Goal: Task Accomplishment & Management: Complete application form

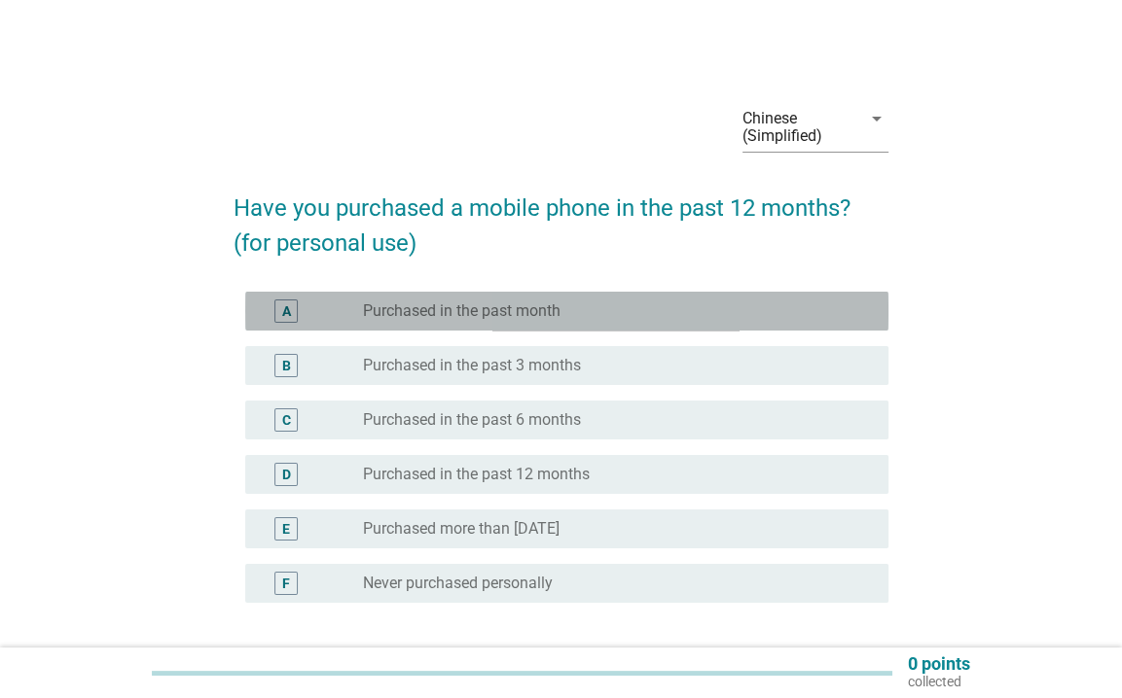
click at [286, 317] on font "A" at bounding box center [286, 312] width 9 height 16
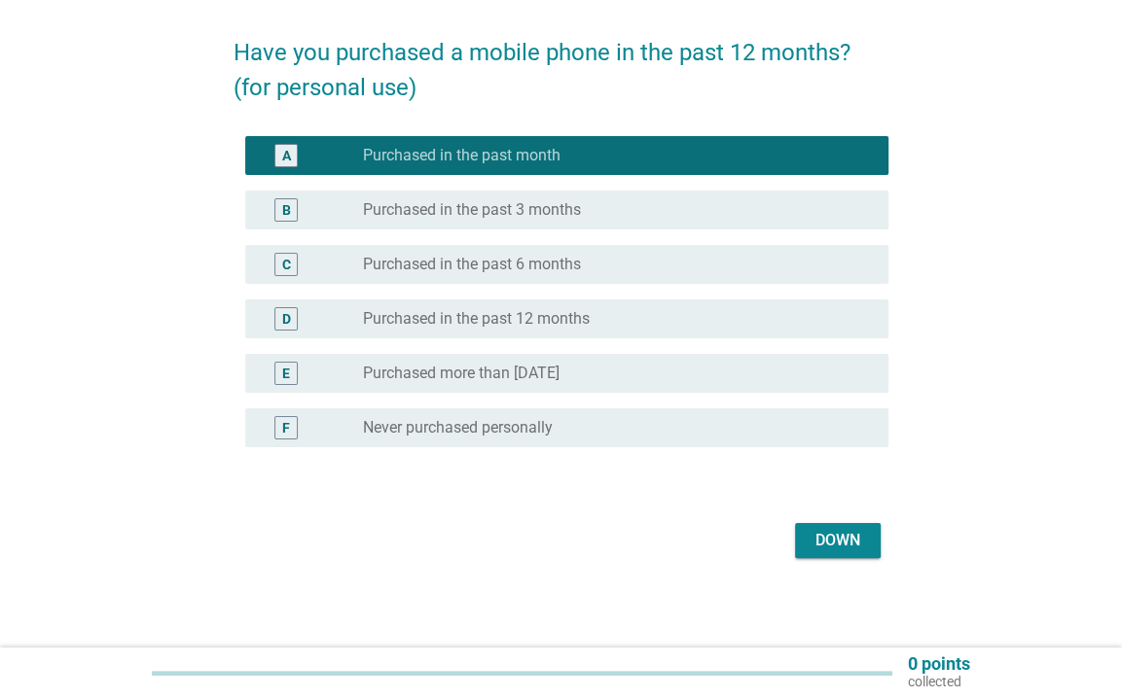
scroll to position [160, 0]
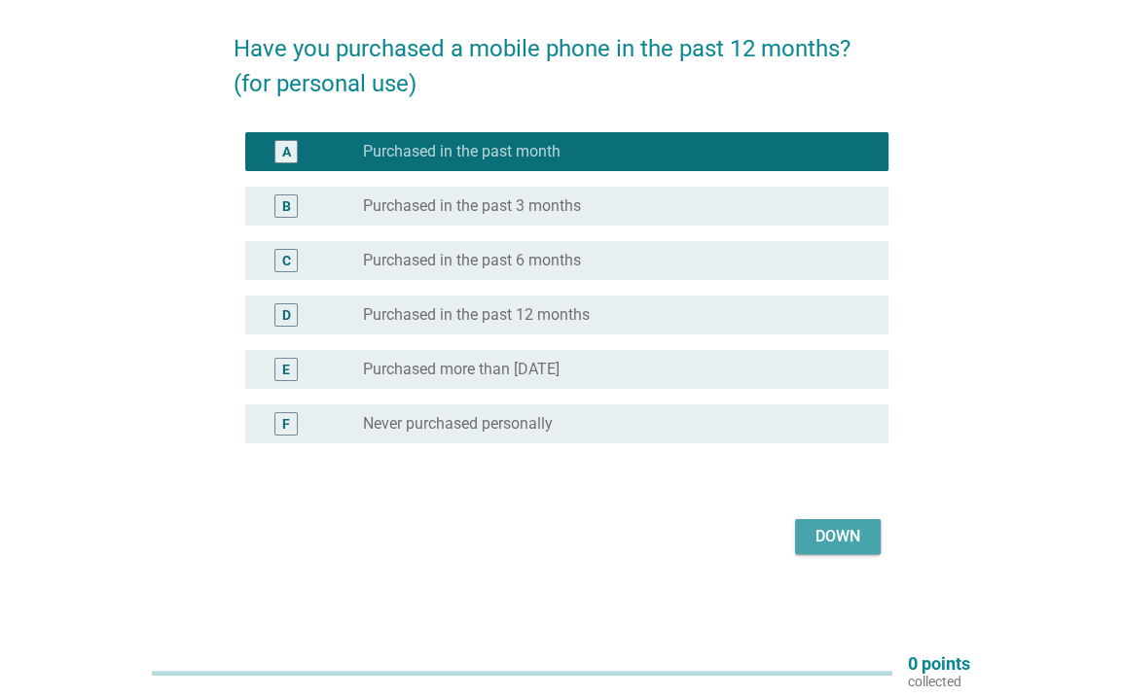
click at [858, 534] on font "Down" at bounding box center [837, 536] width 45 height 18
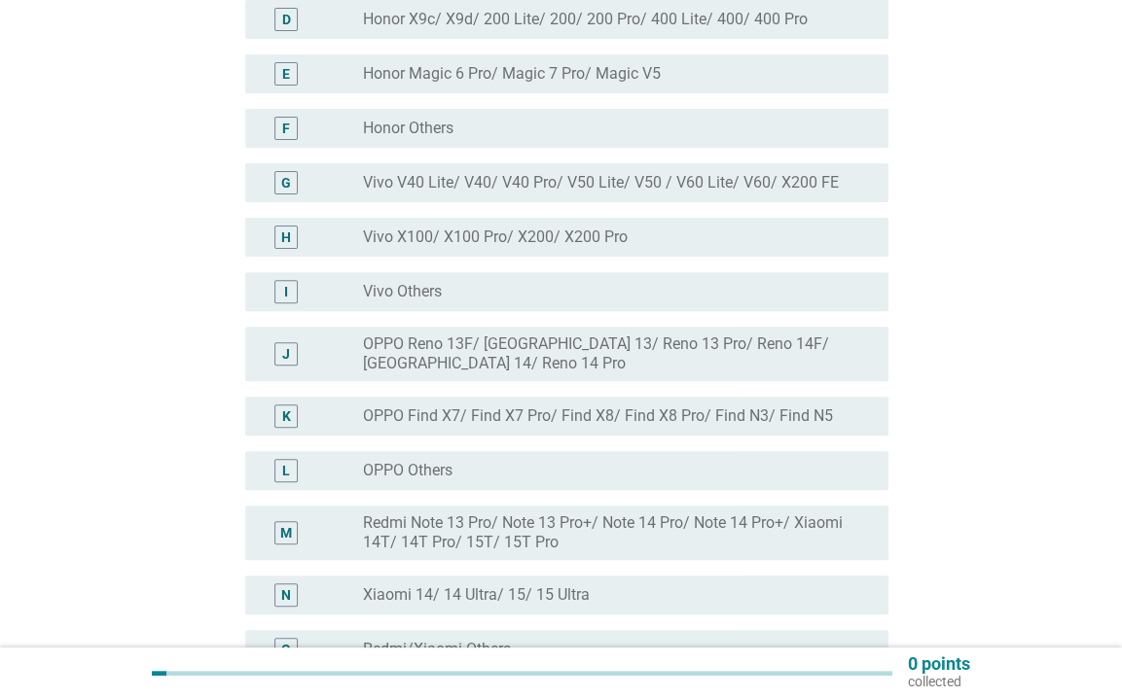
scroll to position [486, 0]
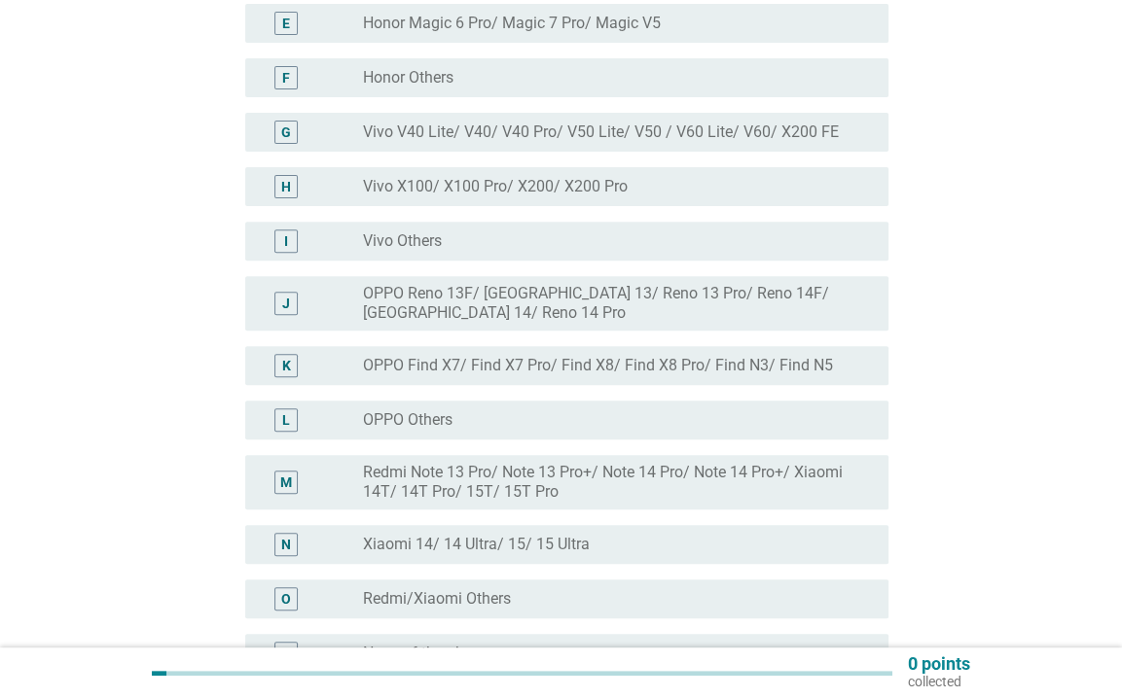
click at [805, 465] on font "Redmi Note 13 Pro/ Note 13 Pro+/ Note 14 Pro/ Note 14 Pro+/ Xiaomi 14T/ 14T Pro…" at bounding box center [603, 482] width 480 height 38
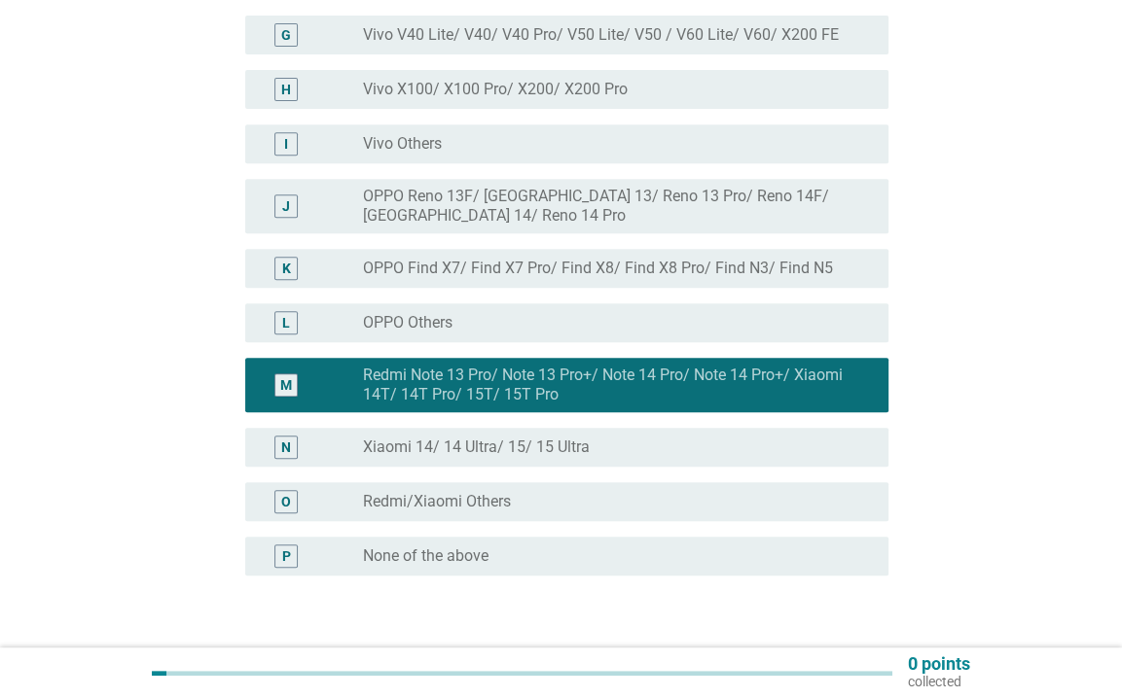
scroll to position [681, 0]
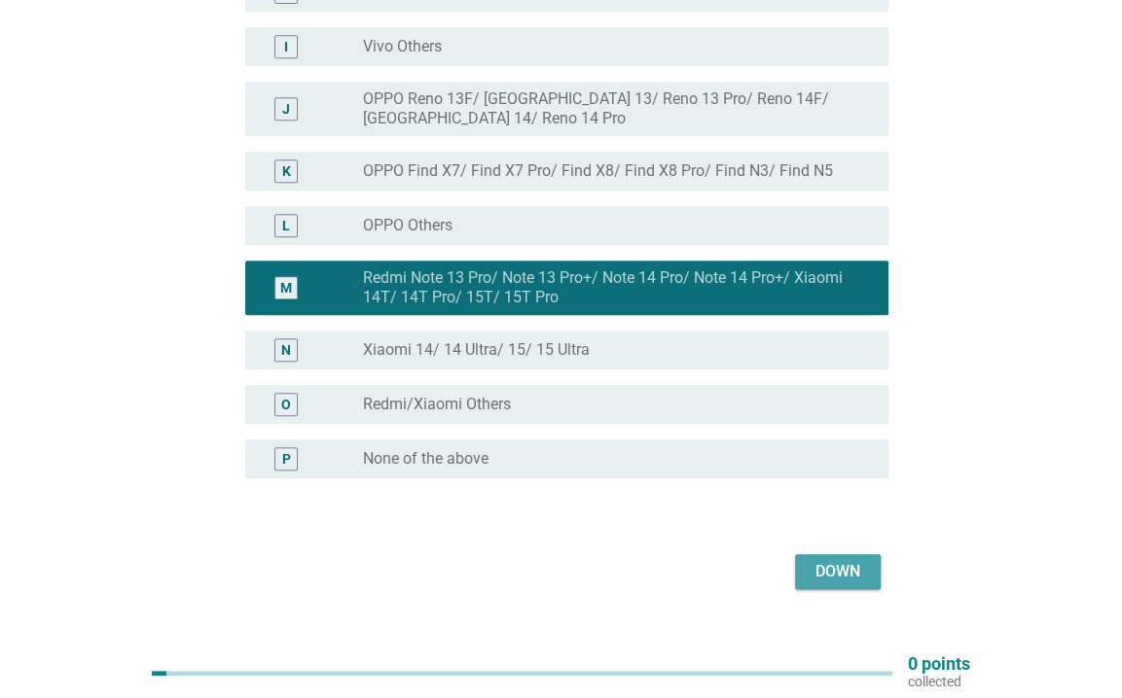
click at [826, 577] on font "Down" at bounding box center [837, 571] width 45 height 18
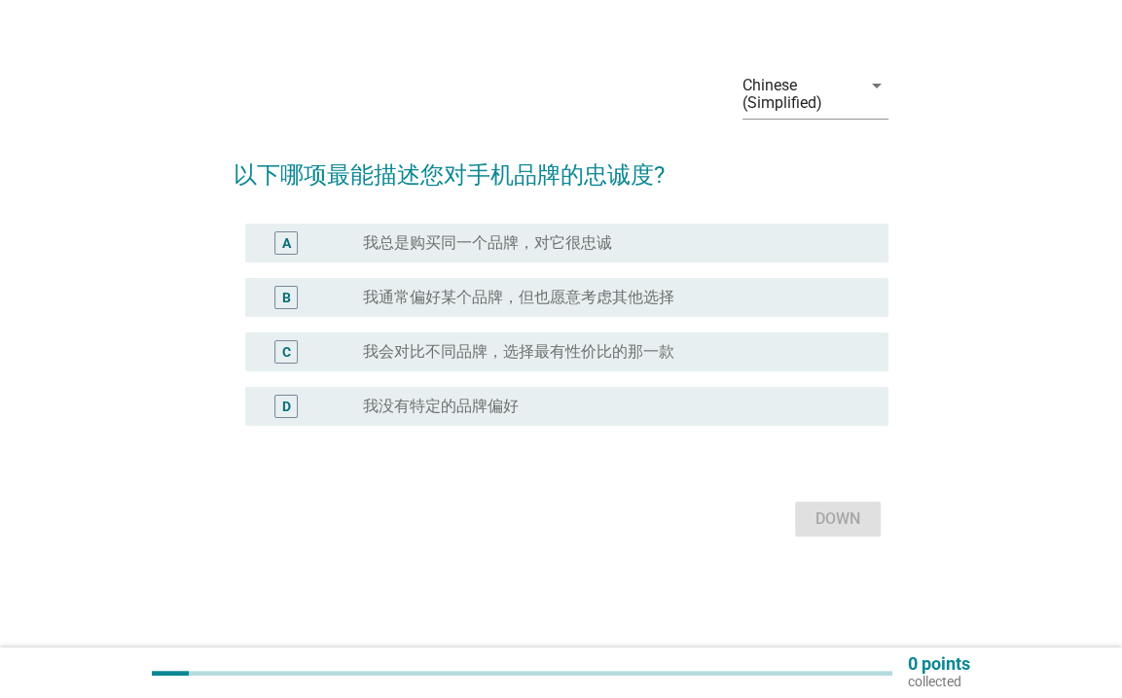
scroll to position [0, 0]
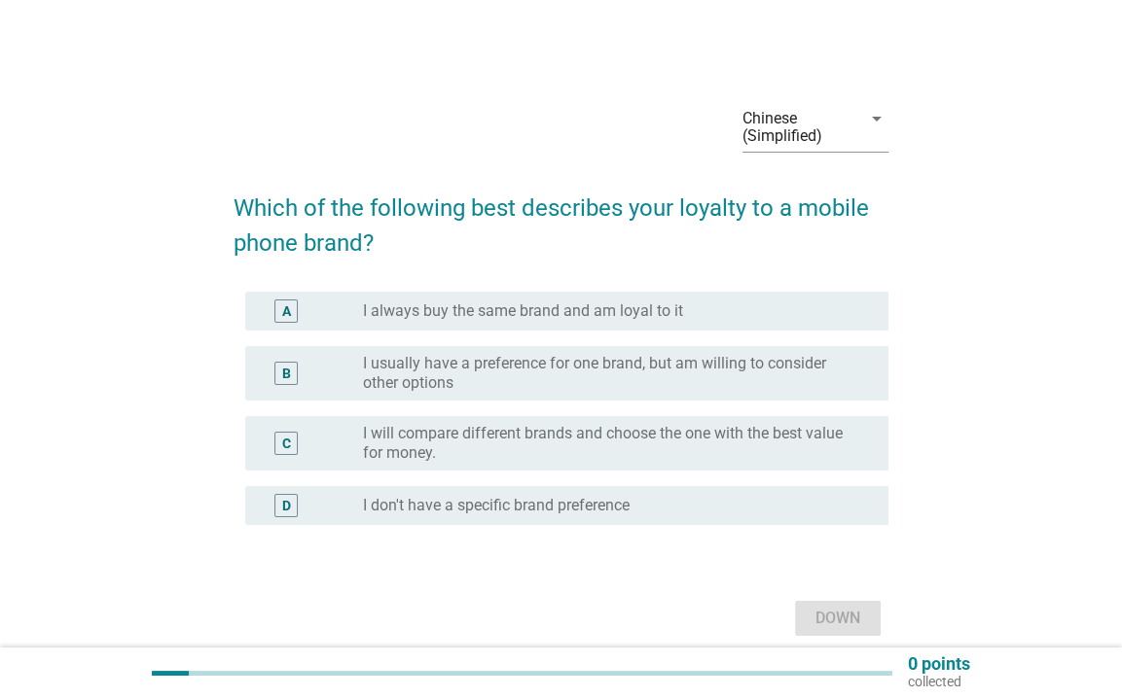
click at [412, 385] on font "I usually have a preference for one brand, but am willing to consider other opt…" at bounding box center [594, 373] width 463 height 38
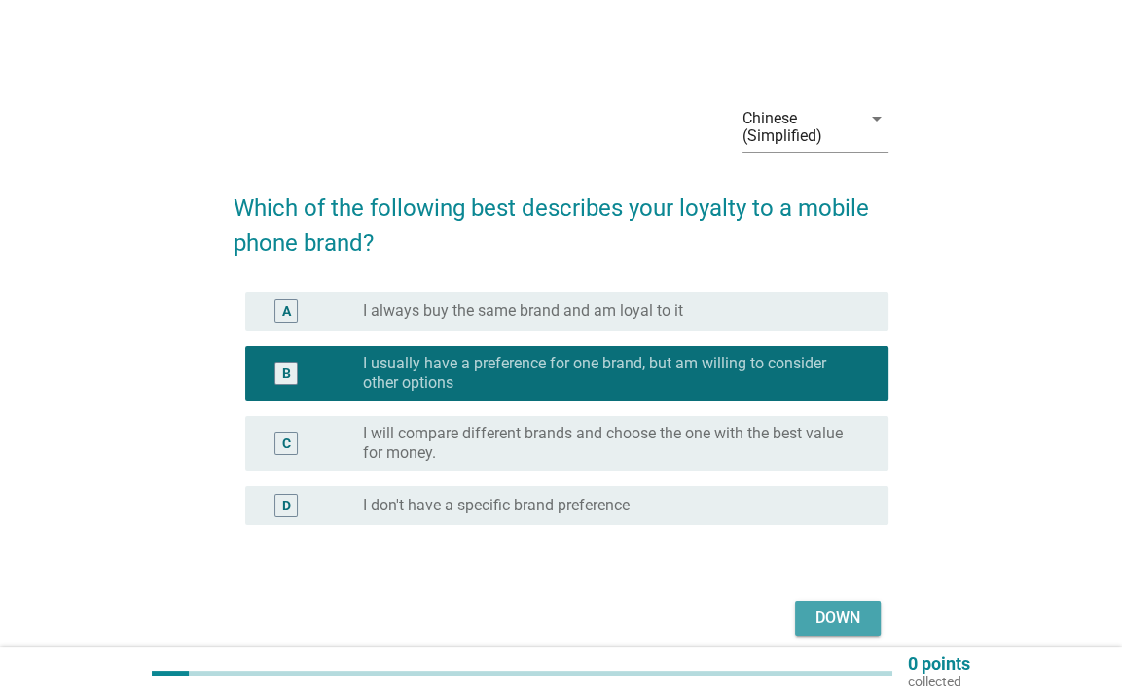
click at [841, 616] on font "Down" at bounding box center [837, 618] width 45 height 18
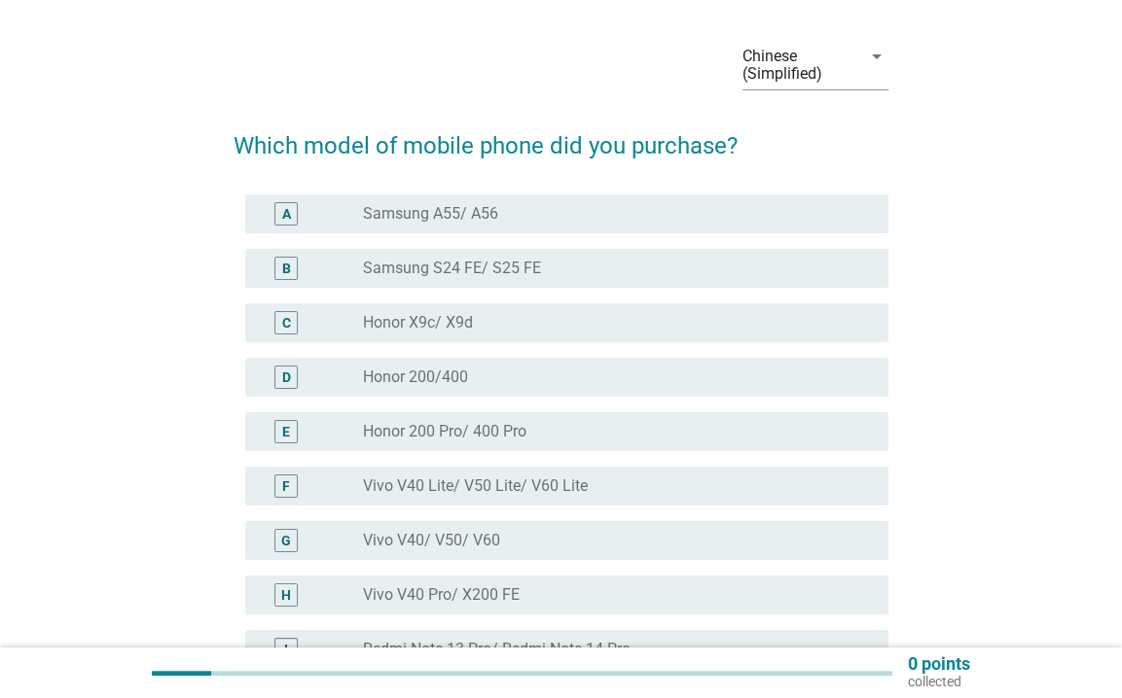
scroll to position [451, 0]
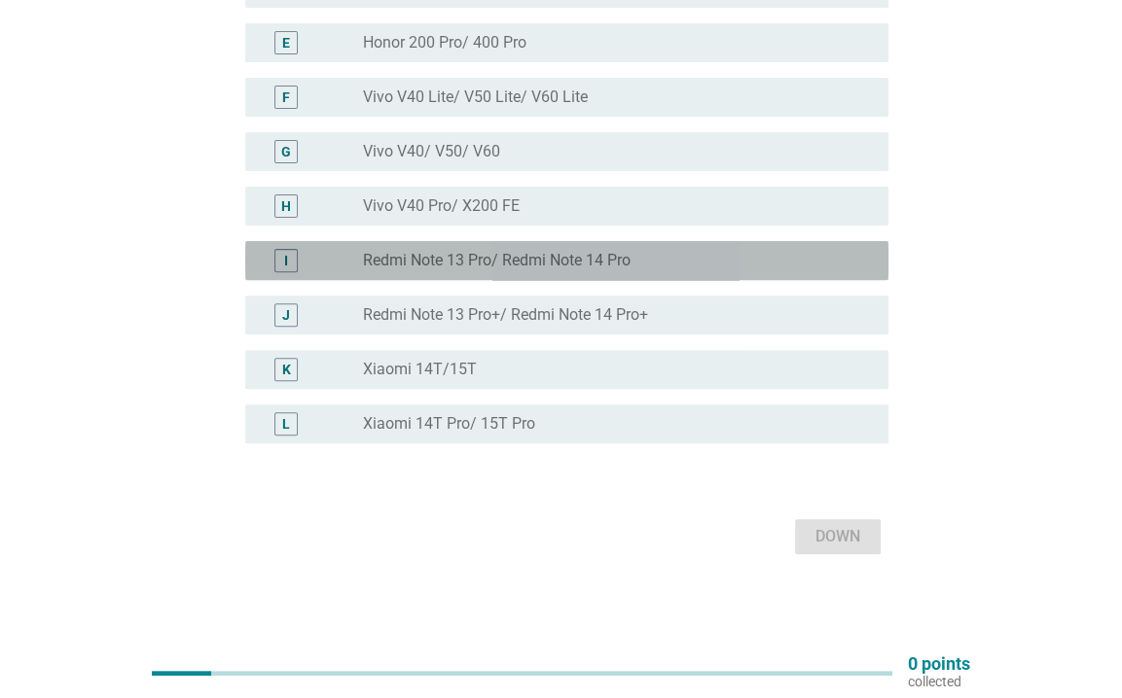
click at [513, 262] on font "Redmi Note 13 Pro/ Redmi Note 14 Pro" at bounding box center [497, 260] width 268 height 18
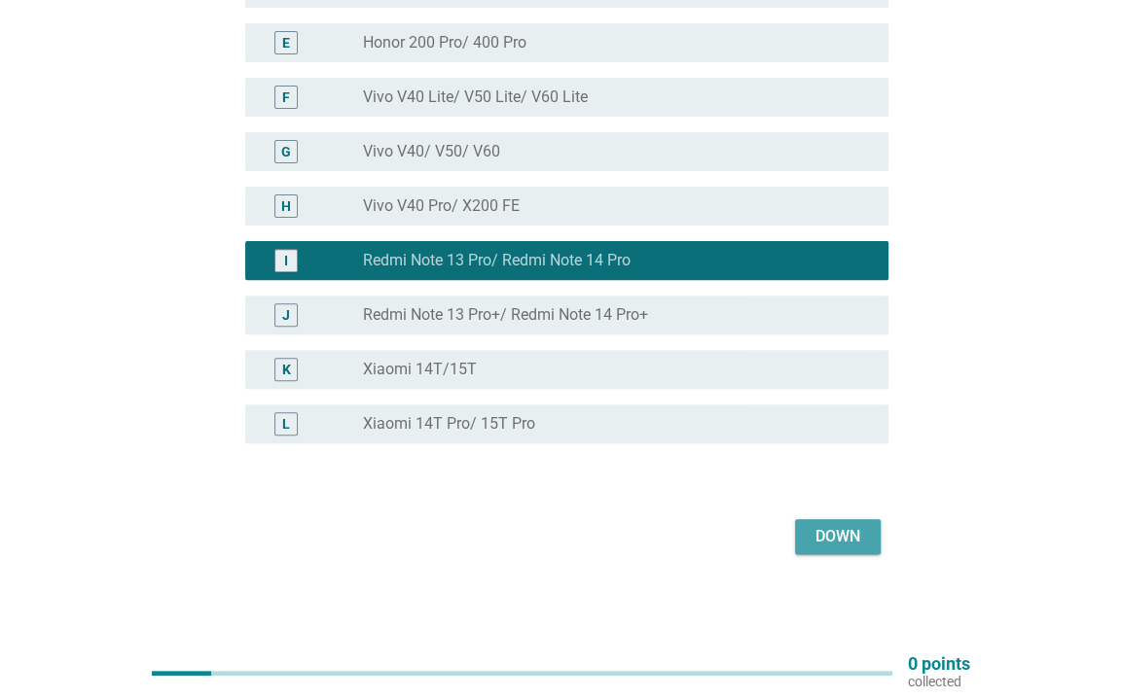
click at [839, 544] on font "Down" at bounding box center [837, 536] width 45 height 18
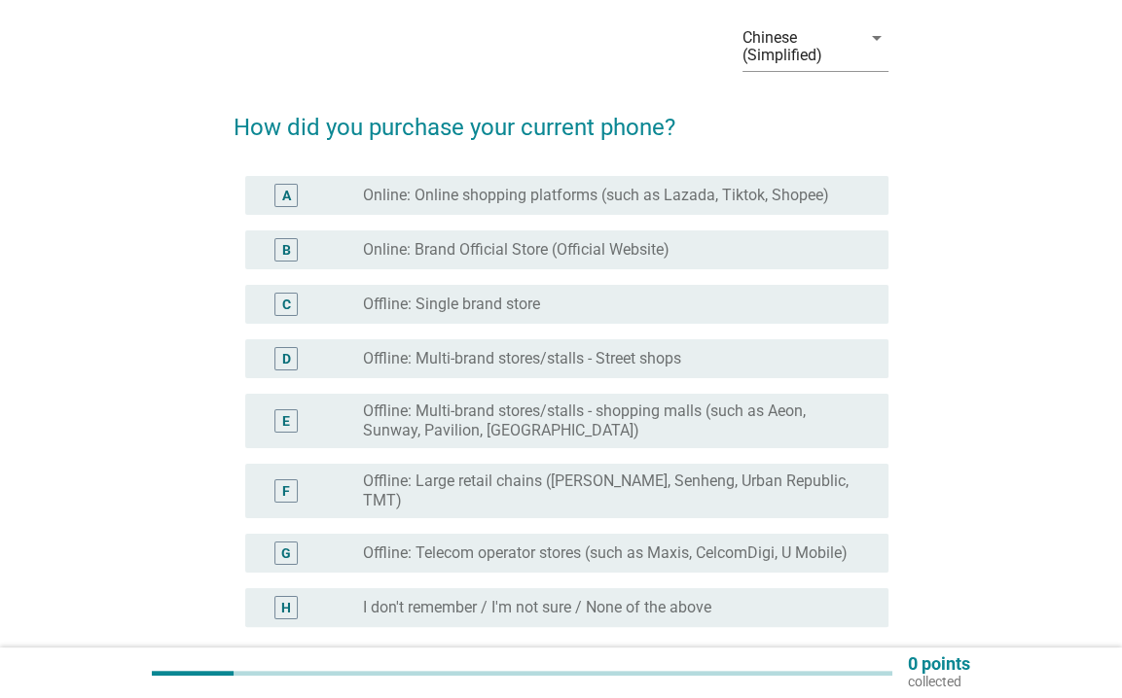
scroll to position [195, 0]
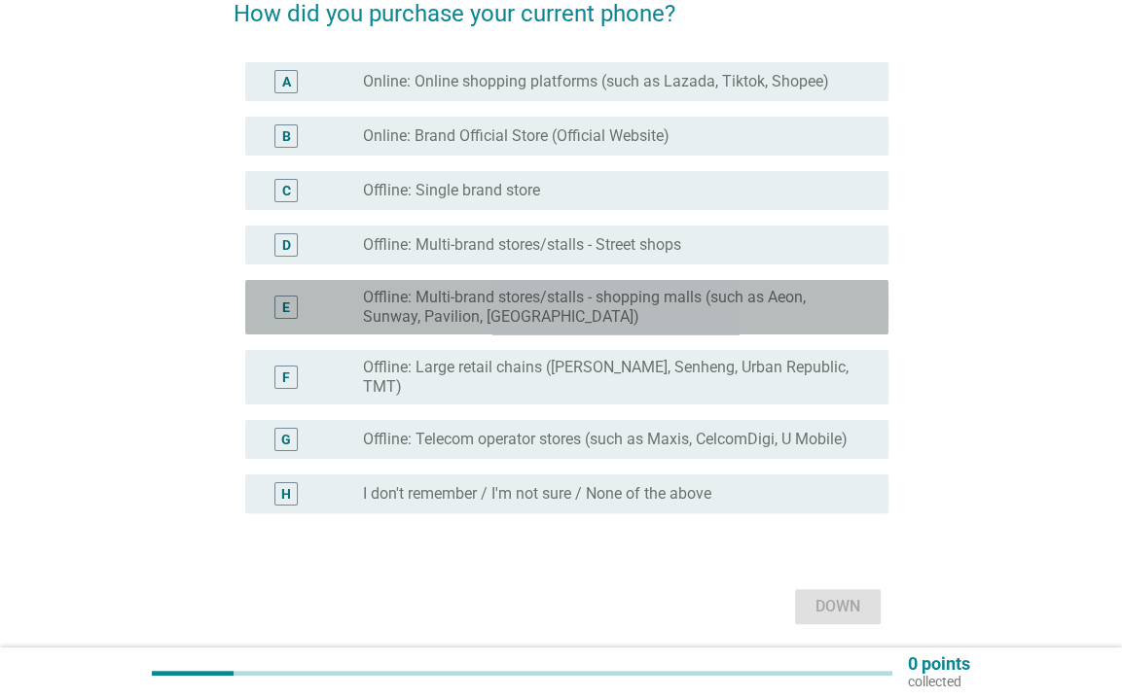
click at [525, 316] on font "Offline: Multi-brand stores/stalls - shopping malls (such as Aeon, Sunway, Pavi…" at bounding box center [584, 307] width 443 height 38
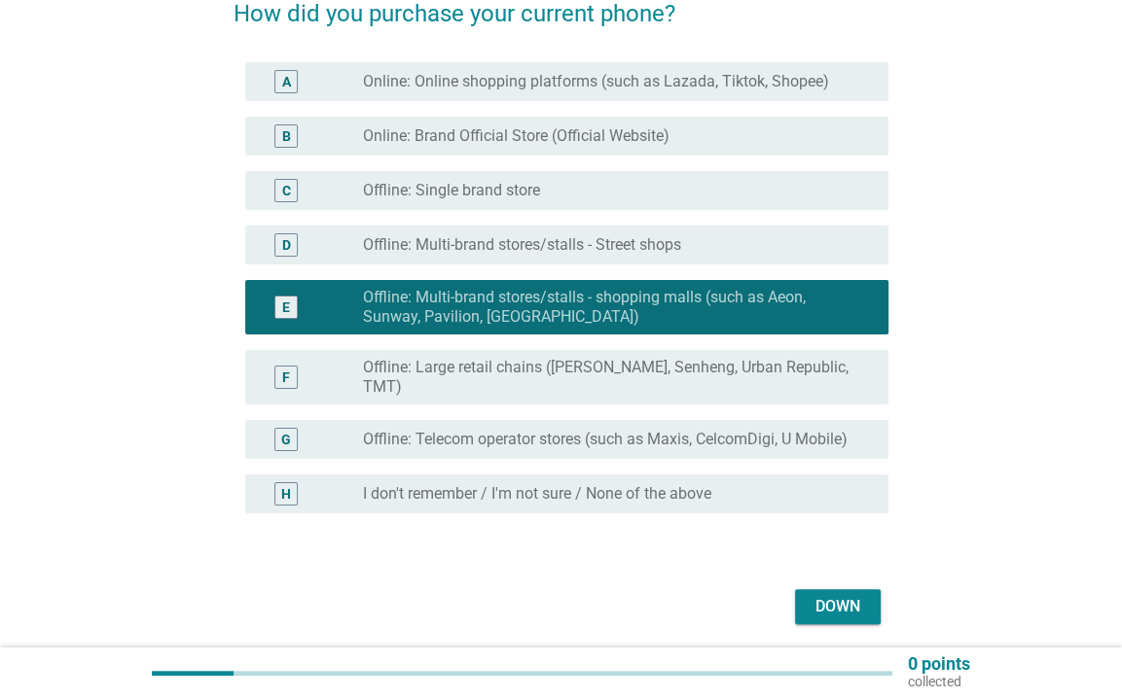
click at [519, 181] on font "Offline: Single brand store" at bounding box center [451, 190] width 177 height 18
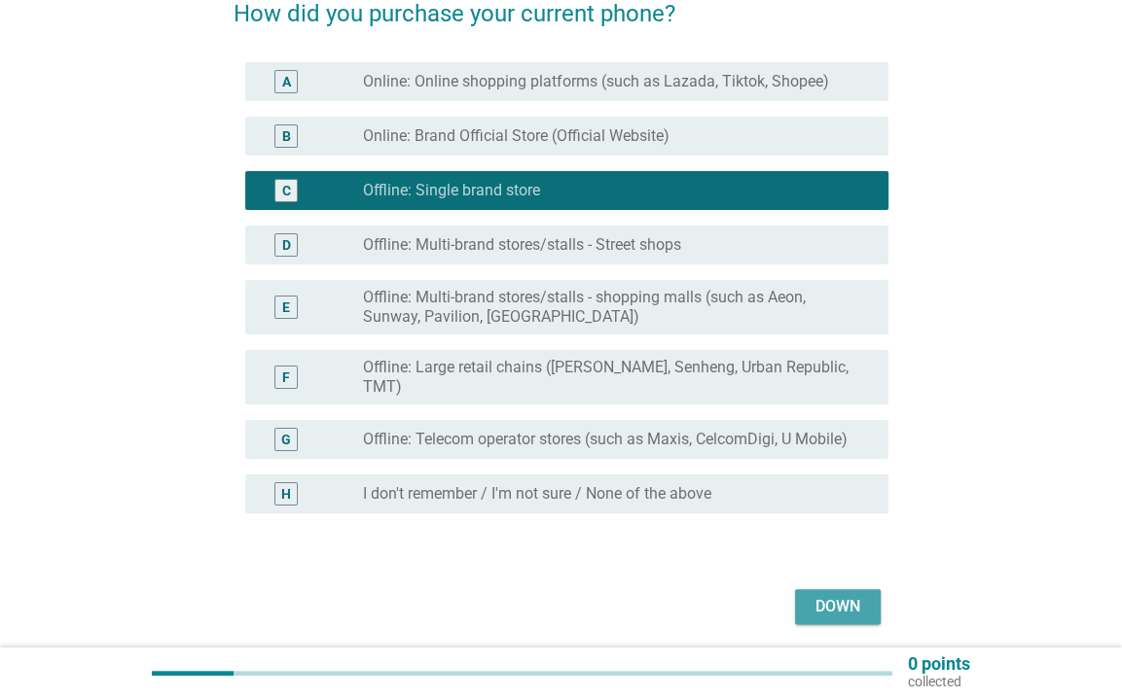
click at [831, 614] on font "Down" at bounding box center [837, 606] width 45 height 18
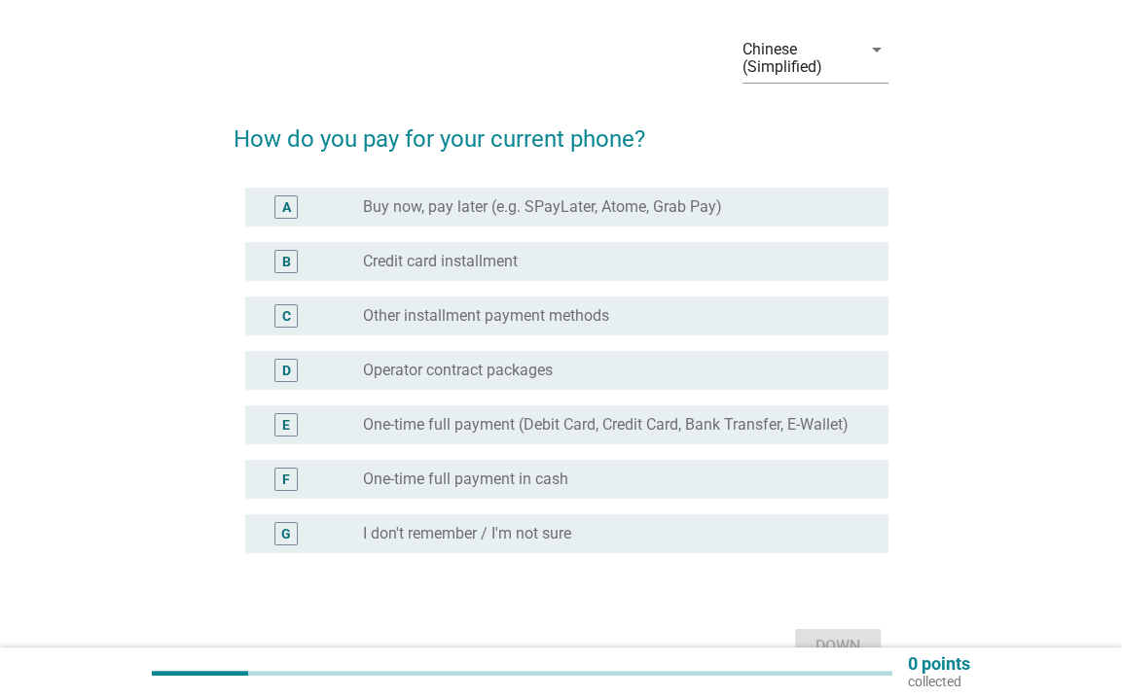
scroll to position [97, 0]
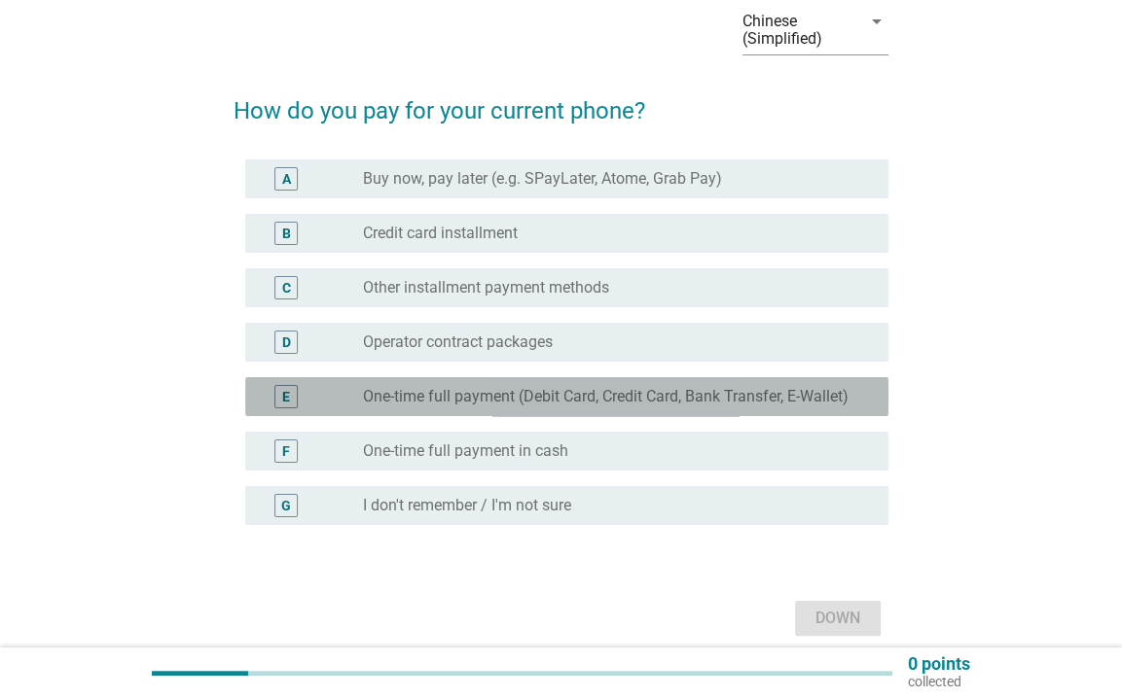
click at [528, 407] on div "radio_button_unchecked One-time full payment (Debit Card, Credit Card, Bank Tra…" at bounding box center [618, 396] width 510 height 23
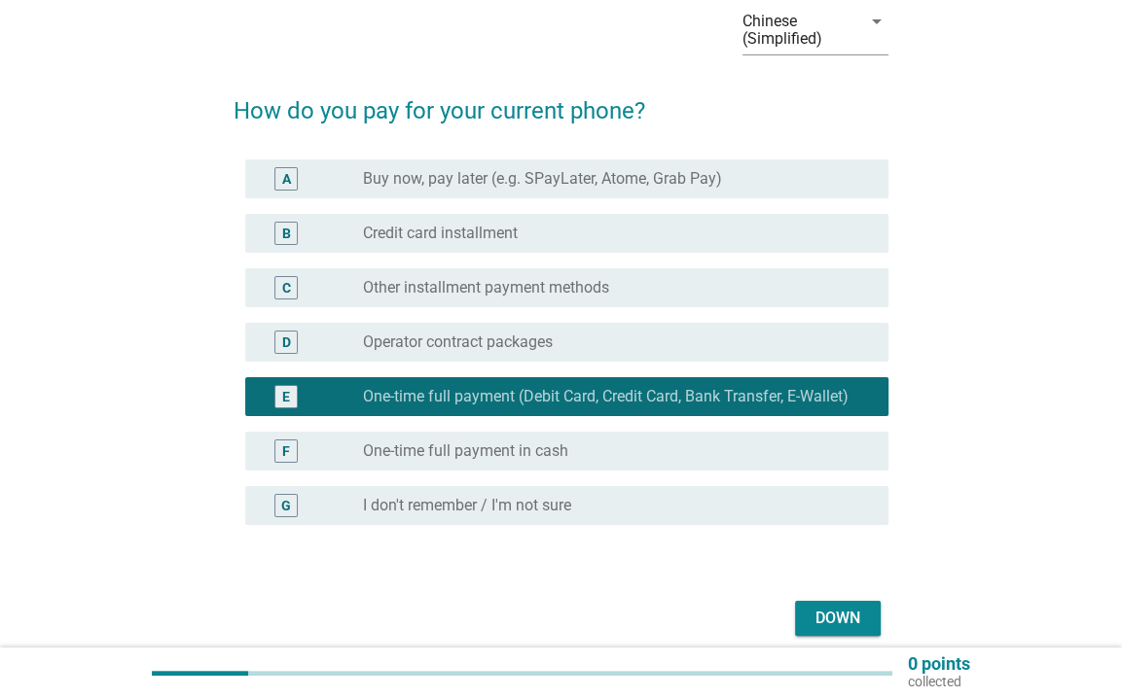
click at [852, 620] on font "Down" at bounding box center [837, 618] width 45 height 18
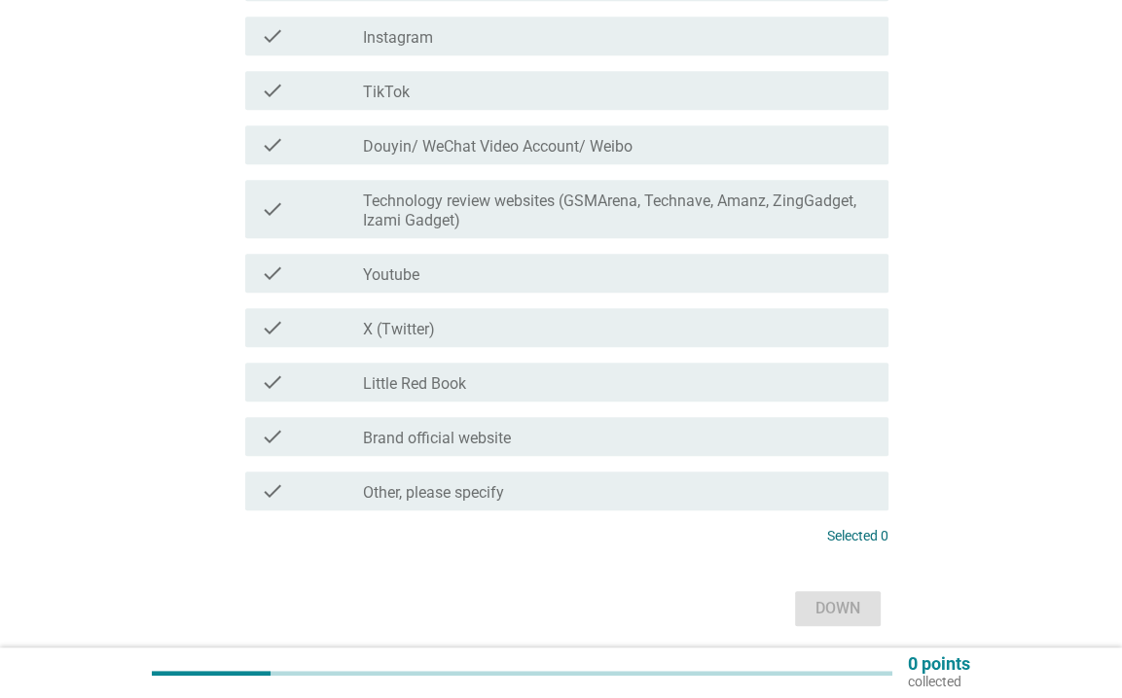
scroll to position [1070, 0]
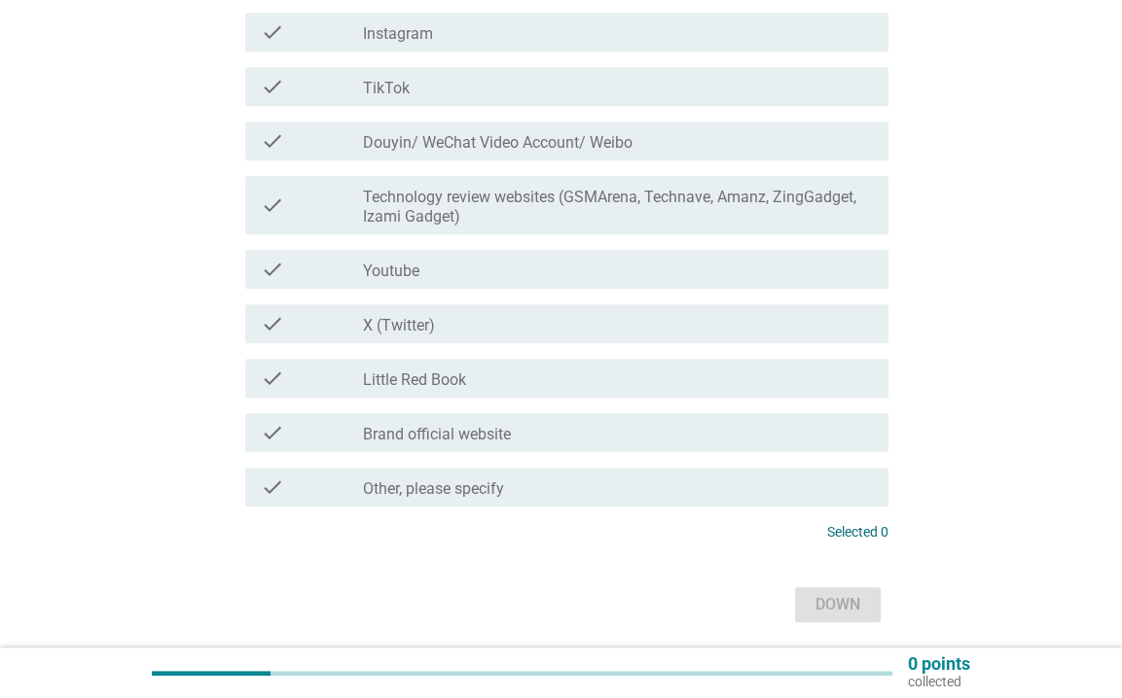
click at [700, 227] on font "Technology review websites (GSMArena, Technave, Amanz, ZingGadget, Izami Gadget)" at bounding box center [618, 207] width 510 height 39
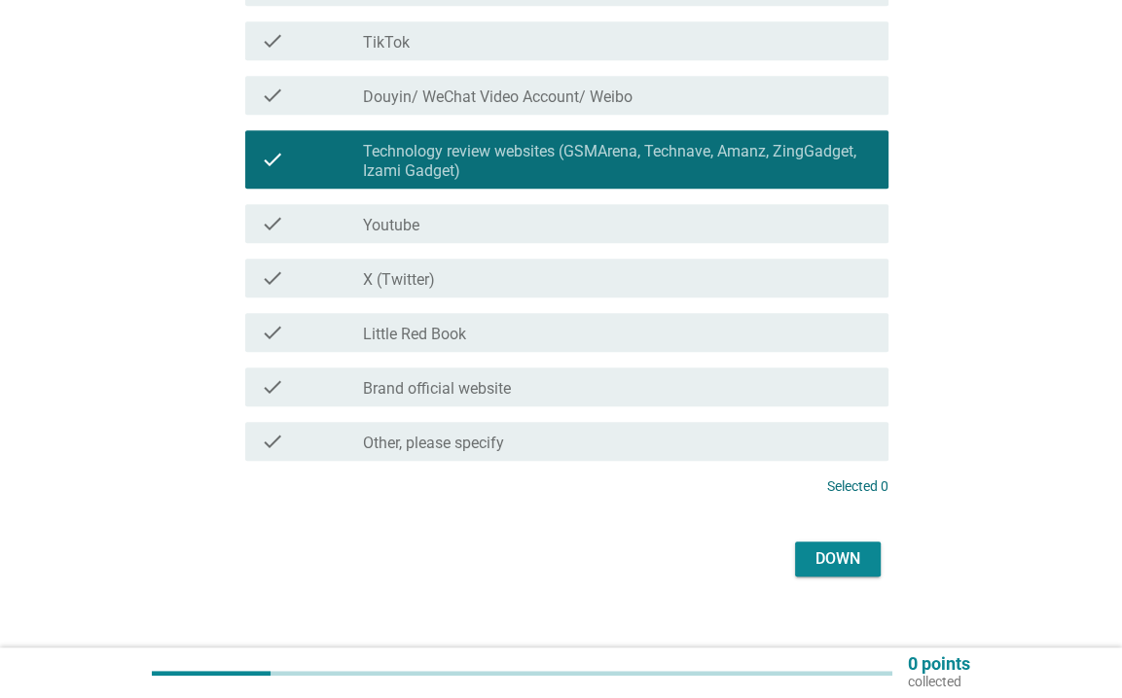
scroll to position [1158, 0]
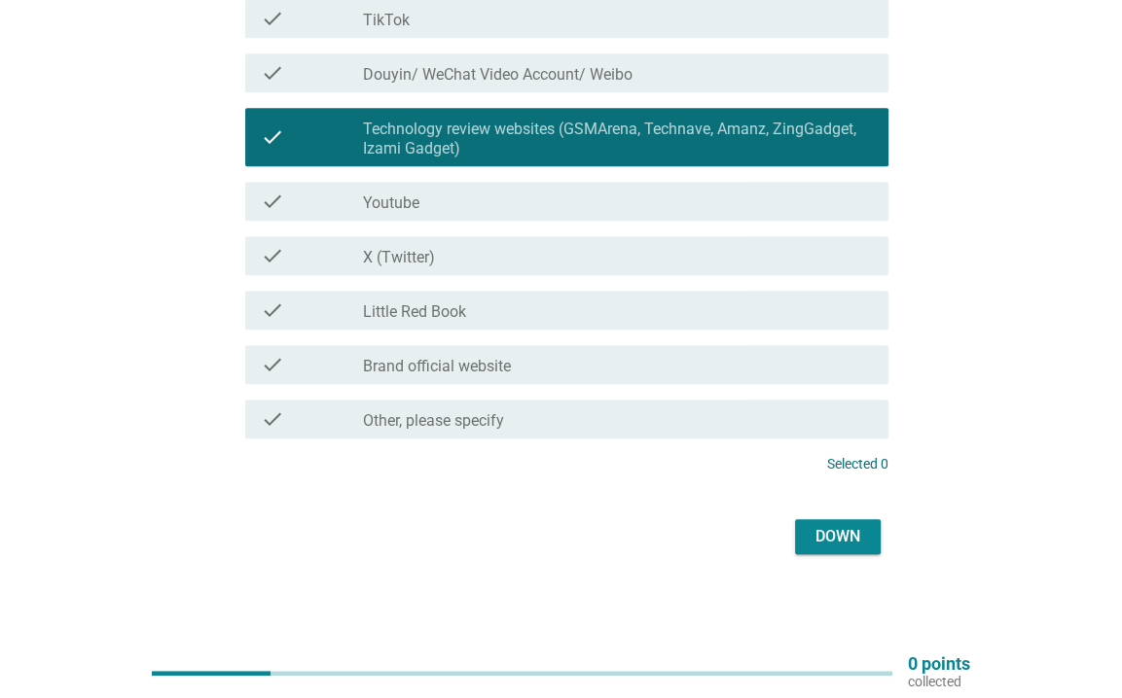
click at [840, 537] on font "Down" at bounding box center [837, 536] width 45 height 18
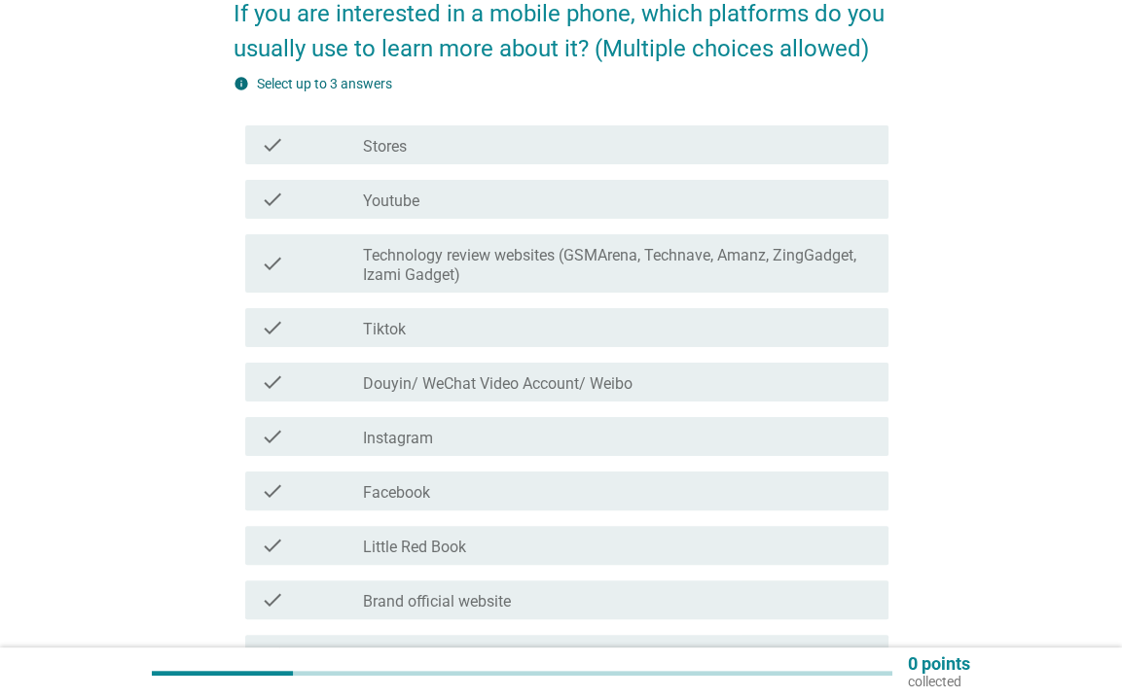
scroll to position [292, 0]
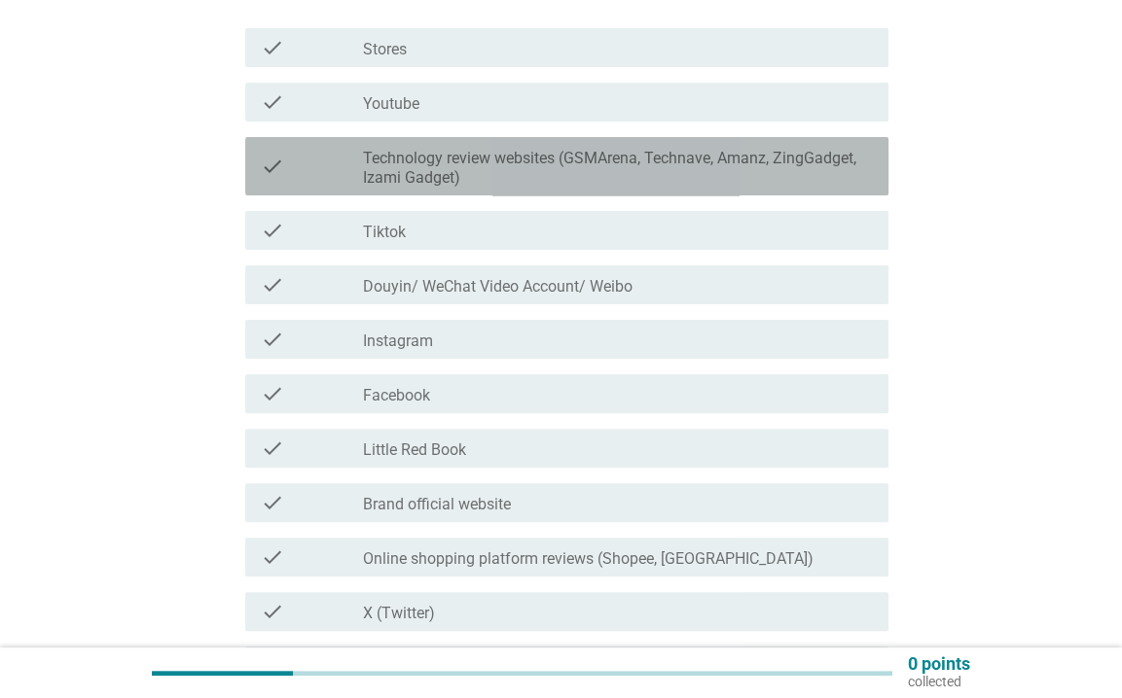
click at [466, 173] on font "Technology review websites (GSMArena, Technave, Amanz, ZingGadget, Izami Gadget)" at bounding box center [618, 168] width 510 height 39
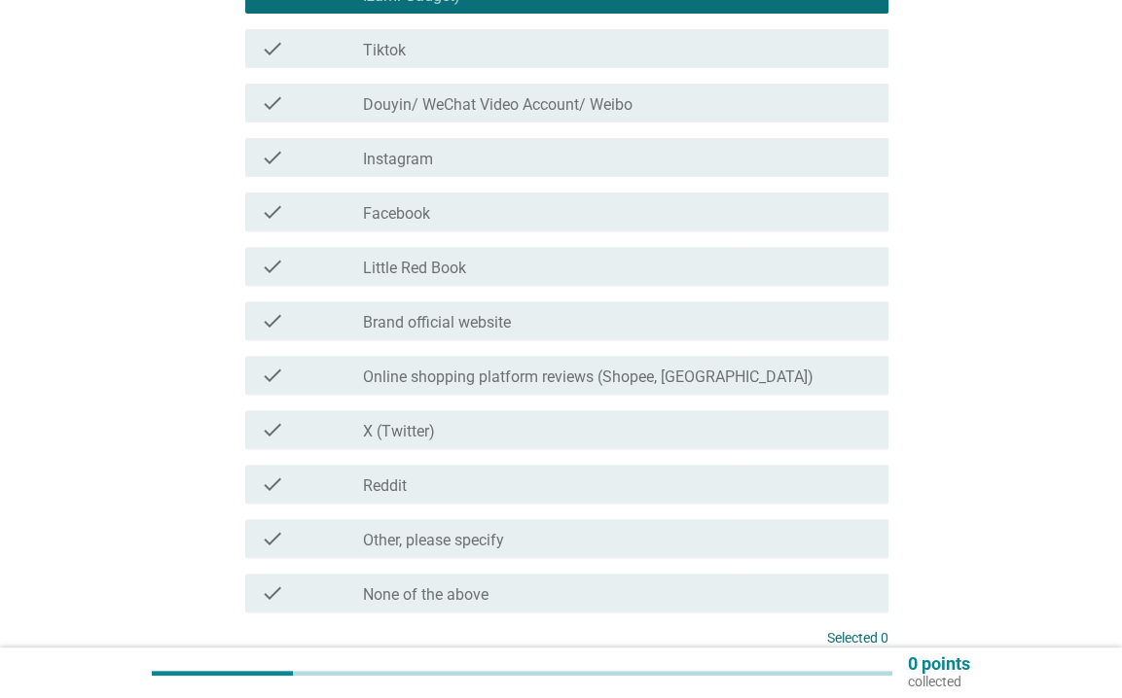
scroll to position [486, 0]
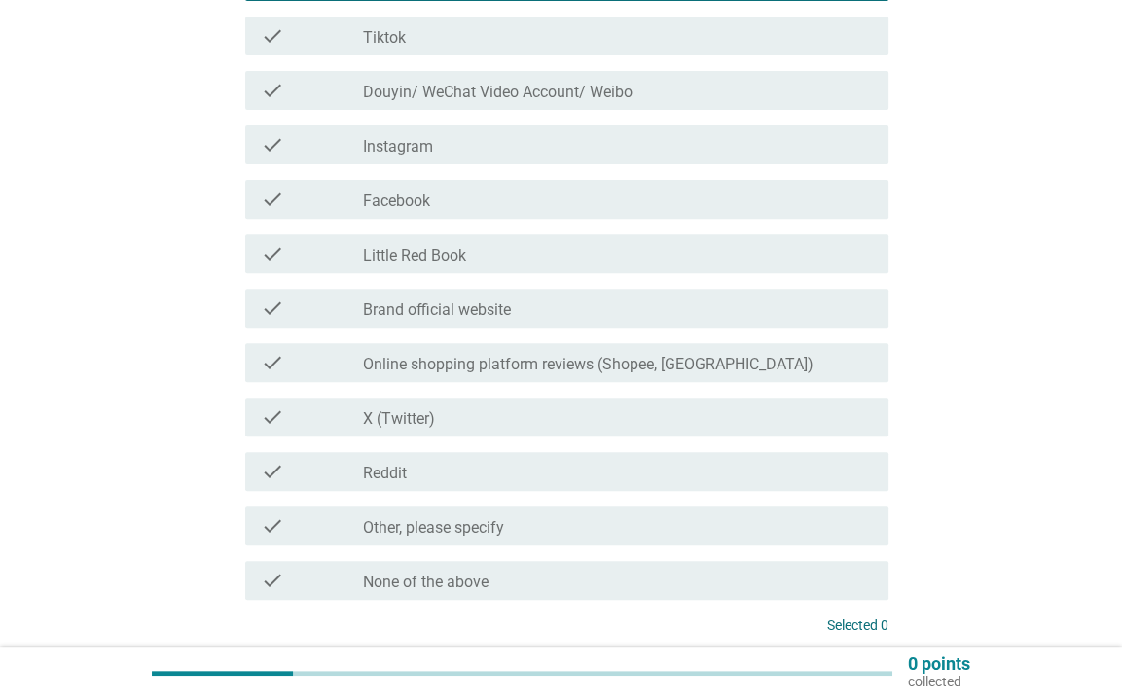
click at [554, 312] on div "check_box_outline_blank Brand official website" at bounding box center [618, 308] width 510 height 23
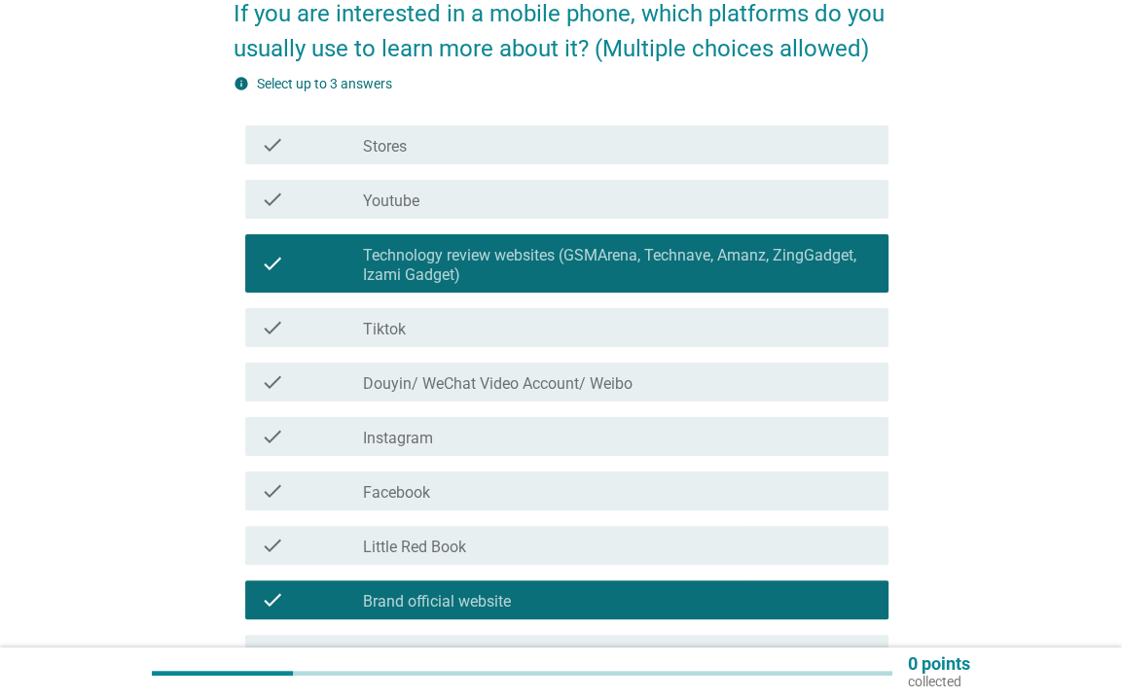
scroll to position [648, 0]
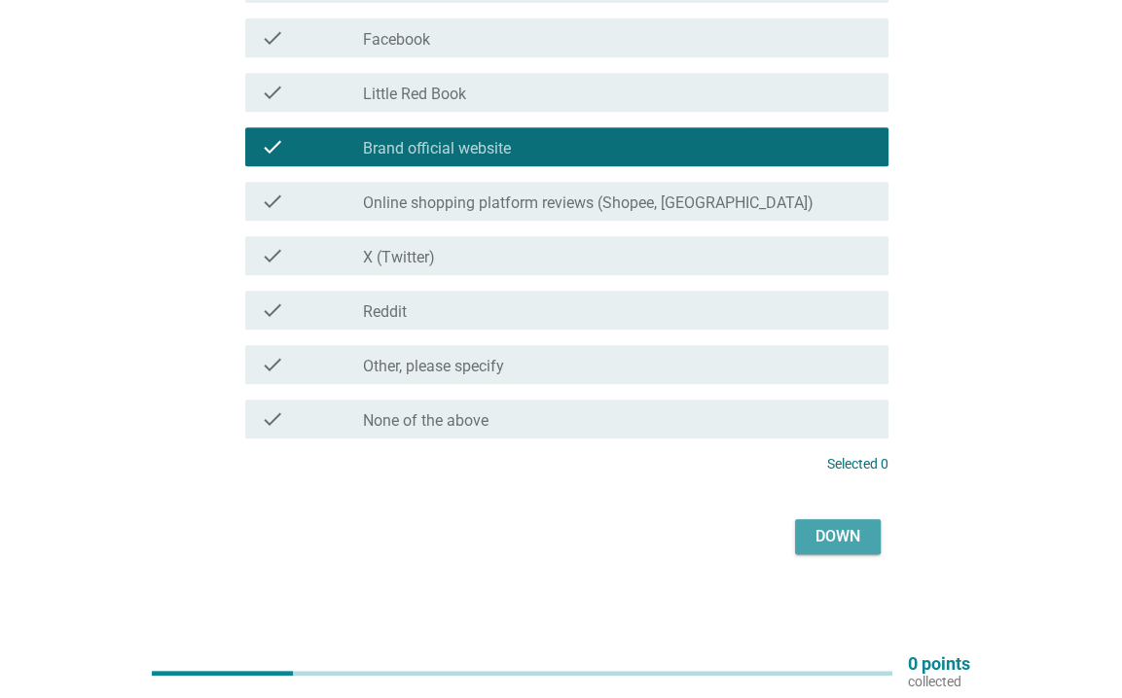
click at [855, 531] on font "Down" at bounding box center [837, 536] width 45 height 18
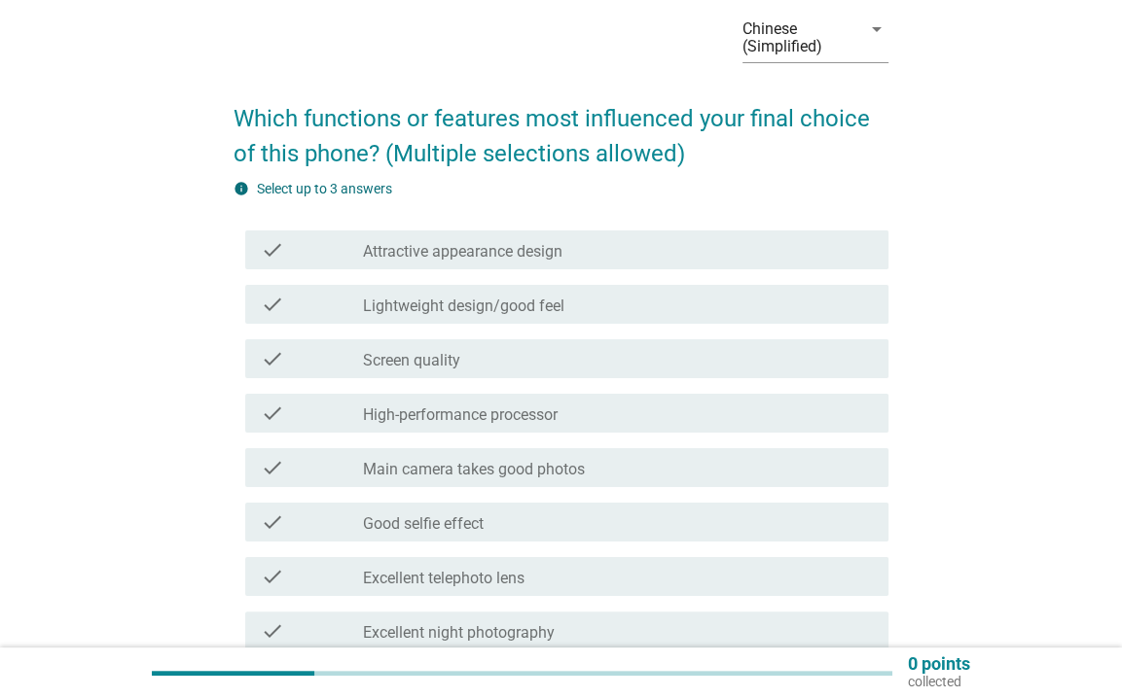
scroll to position [195, 0]
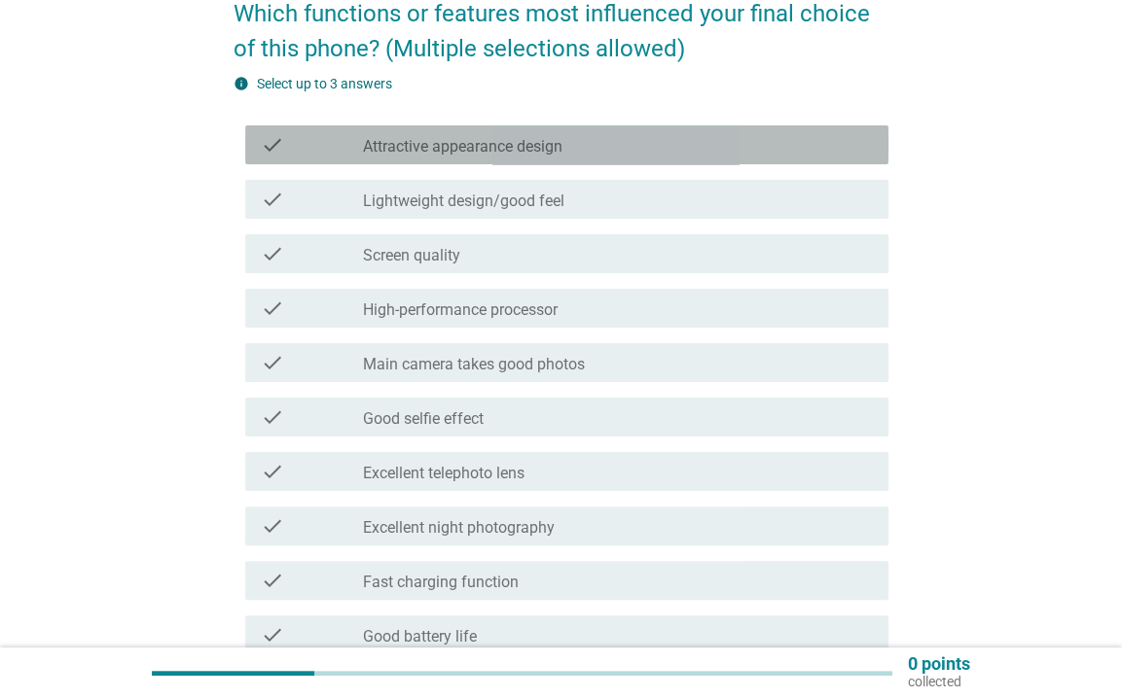
click at [497, 137] on font "Attractive appearance design" at bounding box center [462, 146] width 199 height 18
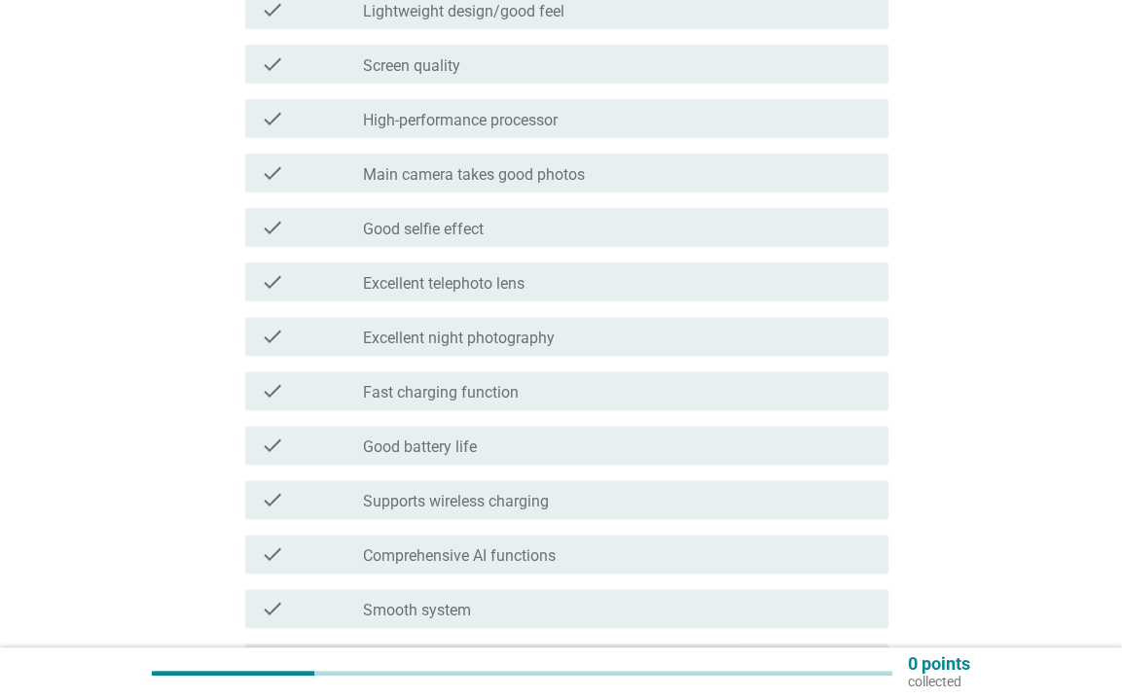
scroll to position [389, 0]
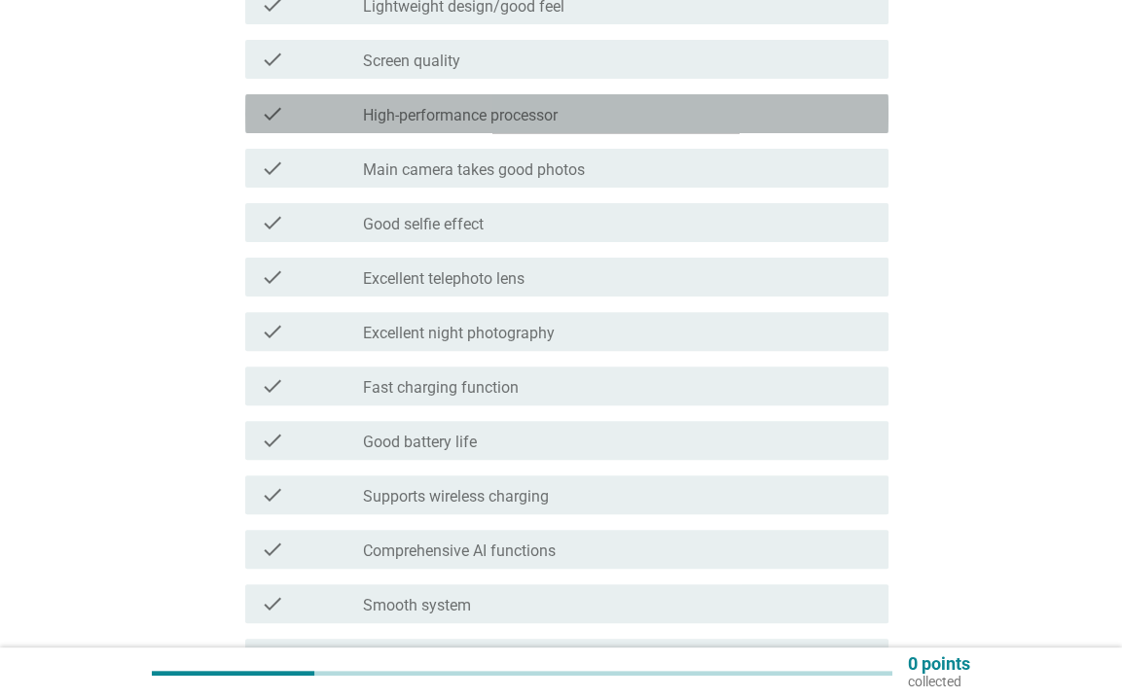
click at [488, 114] on font "High-performance processor" at bounding box center [460, 115] width 195 height 18
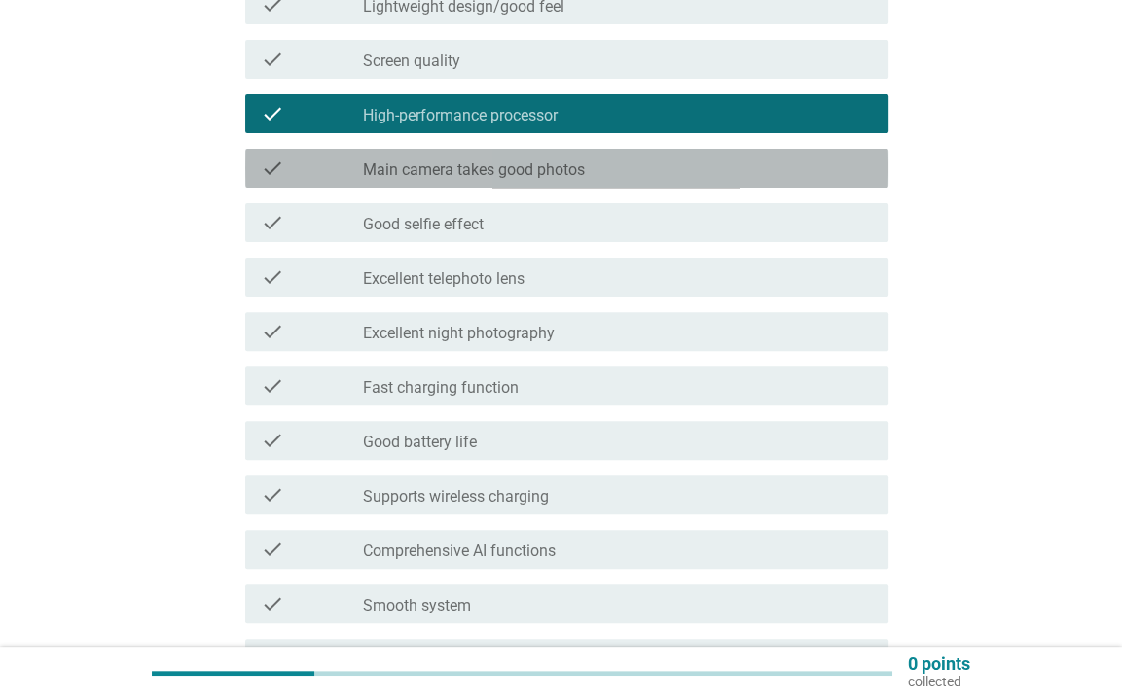
click at [475, 178] on font "Main camera takes good photos" at bounding box center [474, 170] width 222 height 18
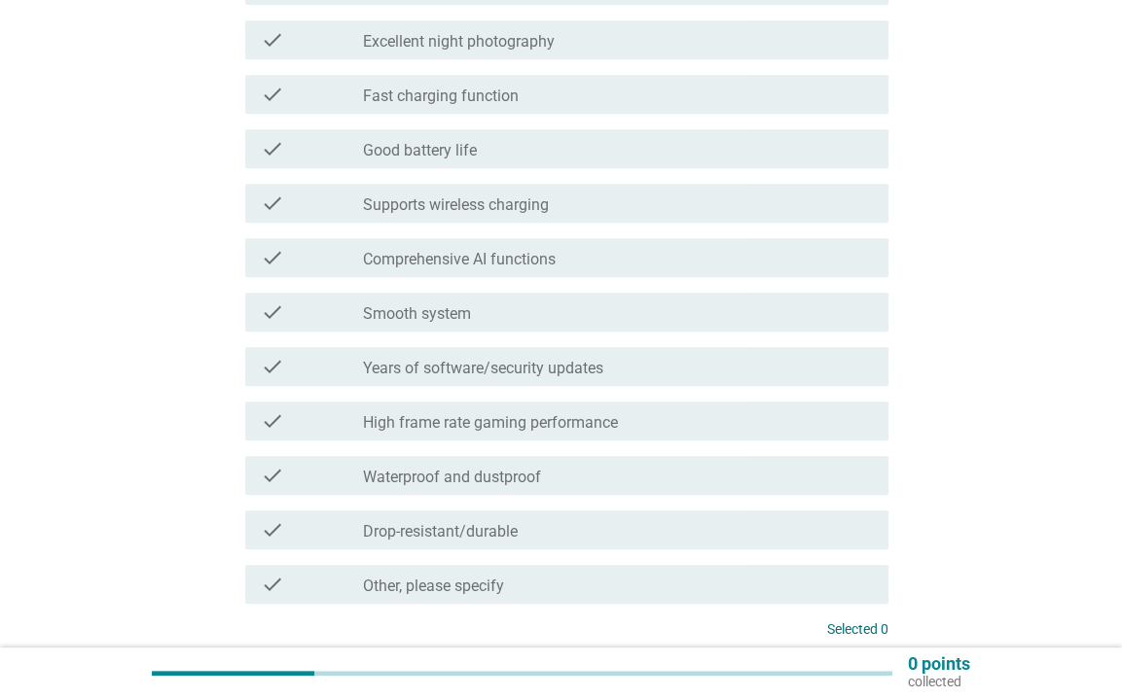
scroll to position [778, 0]
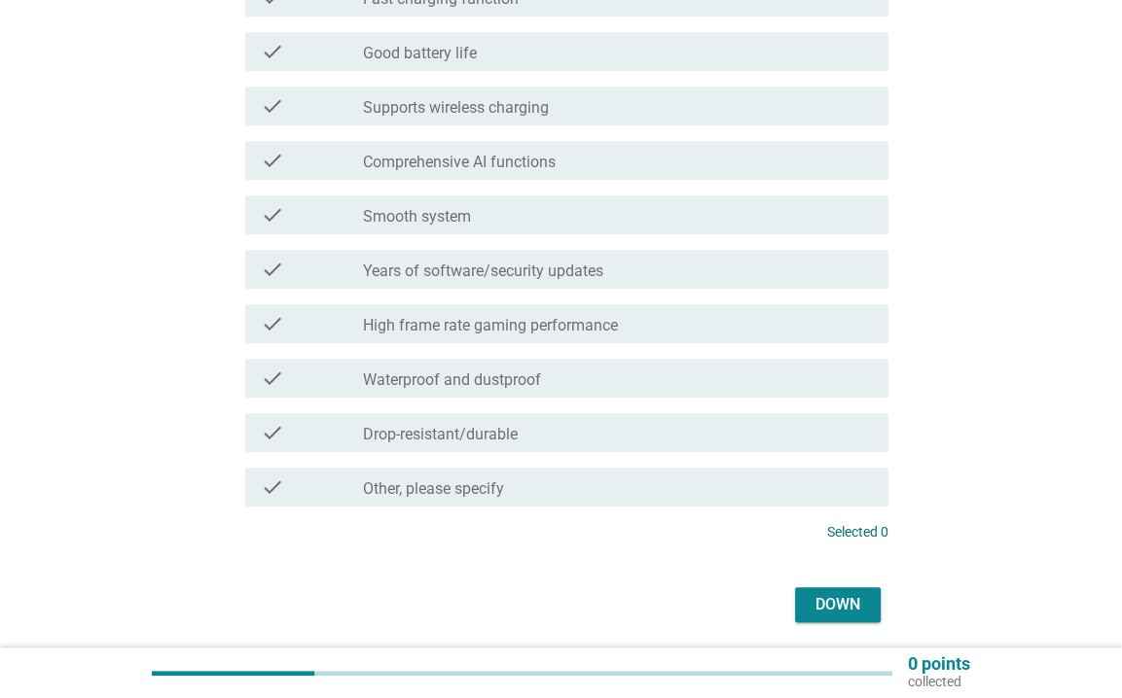
click at [512, 53] on div "check_box_outline_blank Good battery life" at bounding box center [618, 51] width 510 height 23
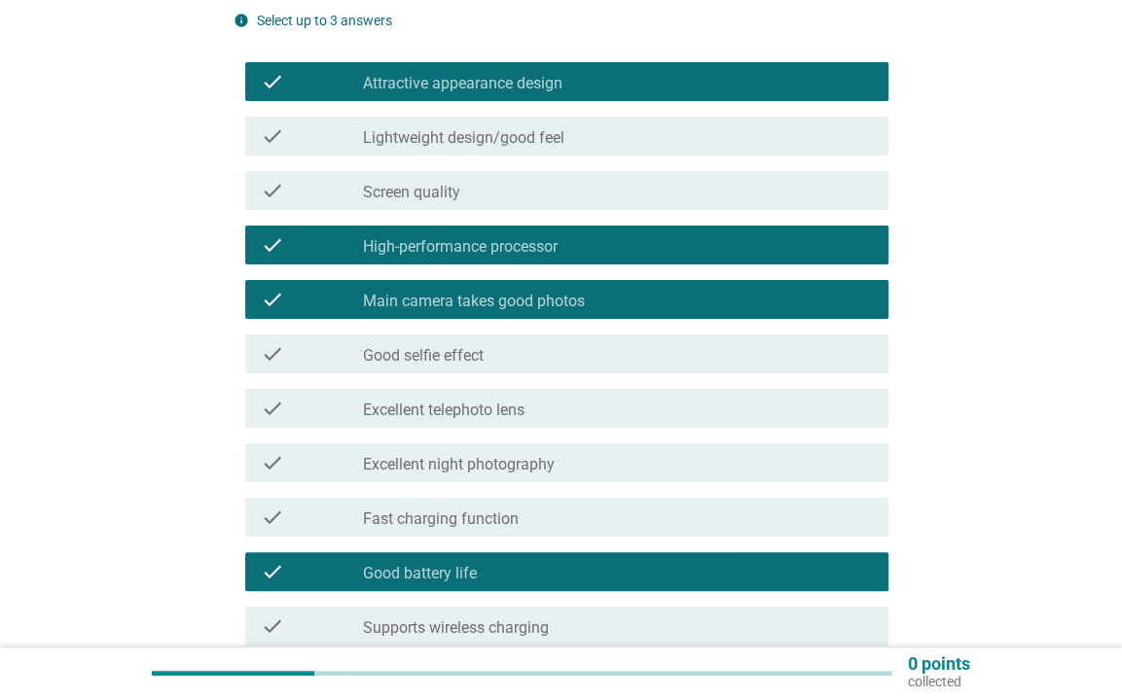
scroll to position [292, 0]
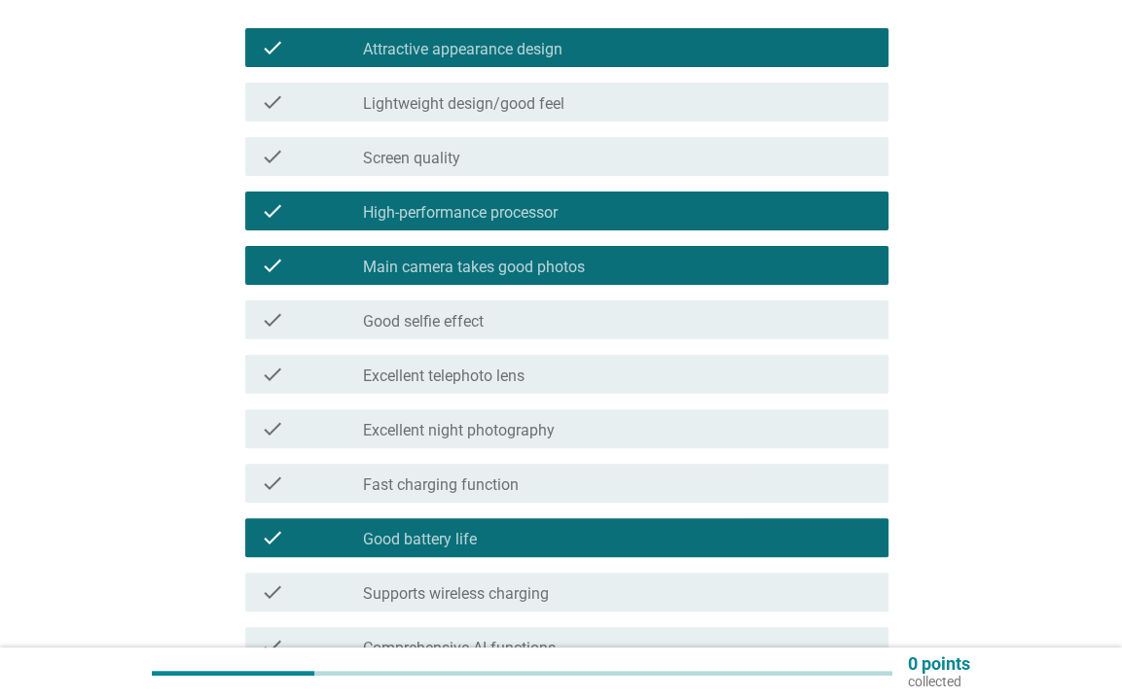
click at [625, 54] on div "check_box_outline_blank Attractive appearance design" at bounding box center [618, 47] width 510 height 23
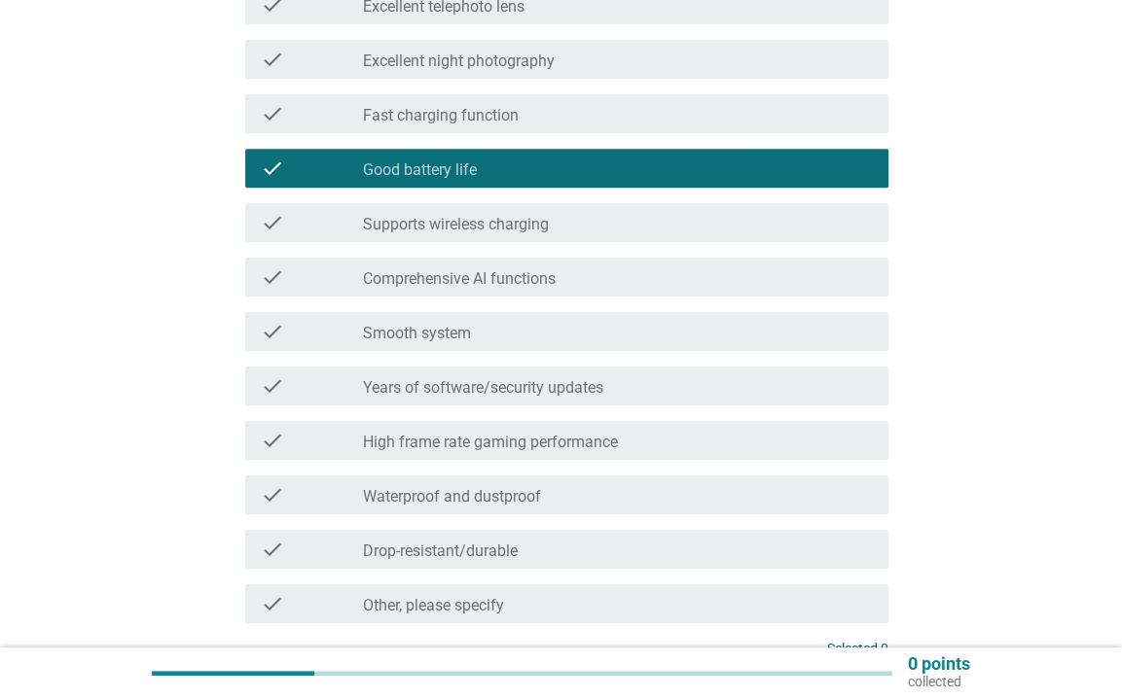
scroll to position [778, 0]
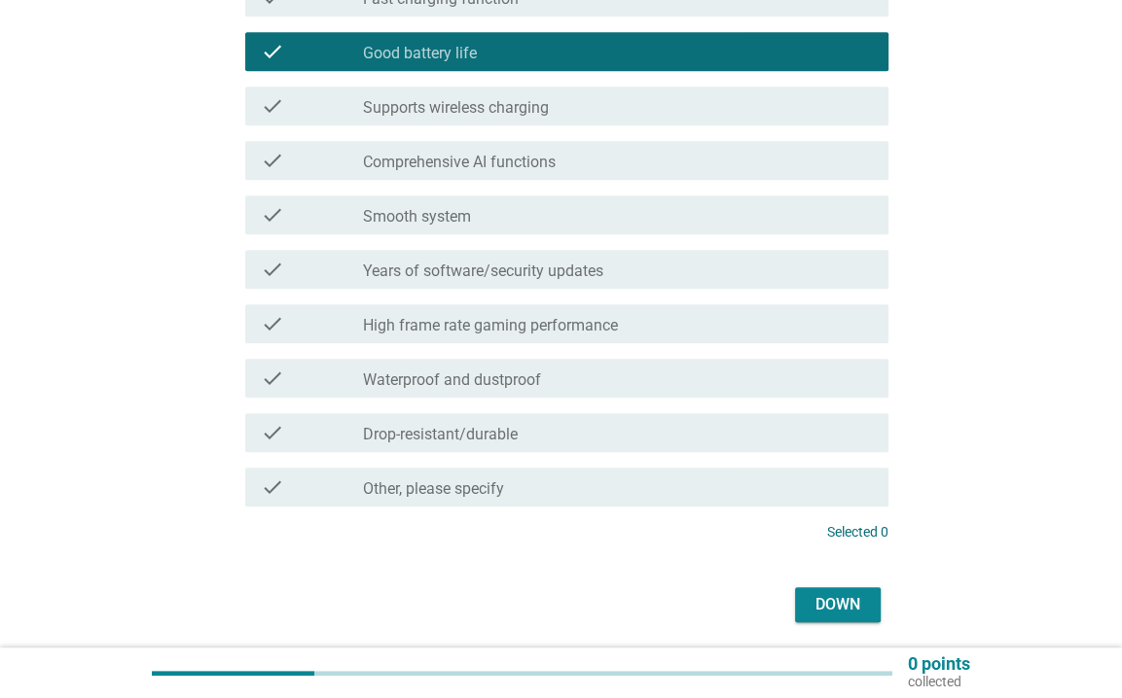
click at [852, 599] on font "Down" at bounding box center [837, 604] width 45 height 18
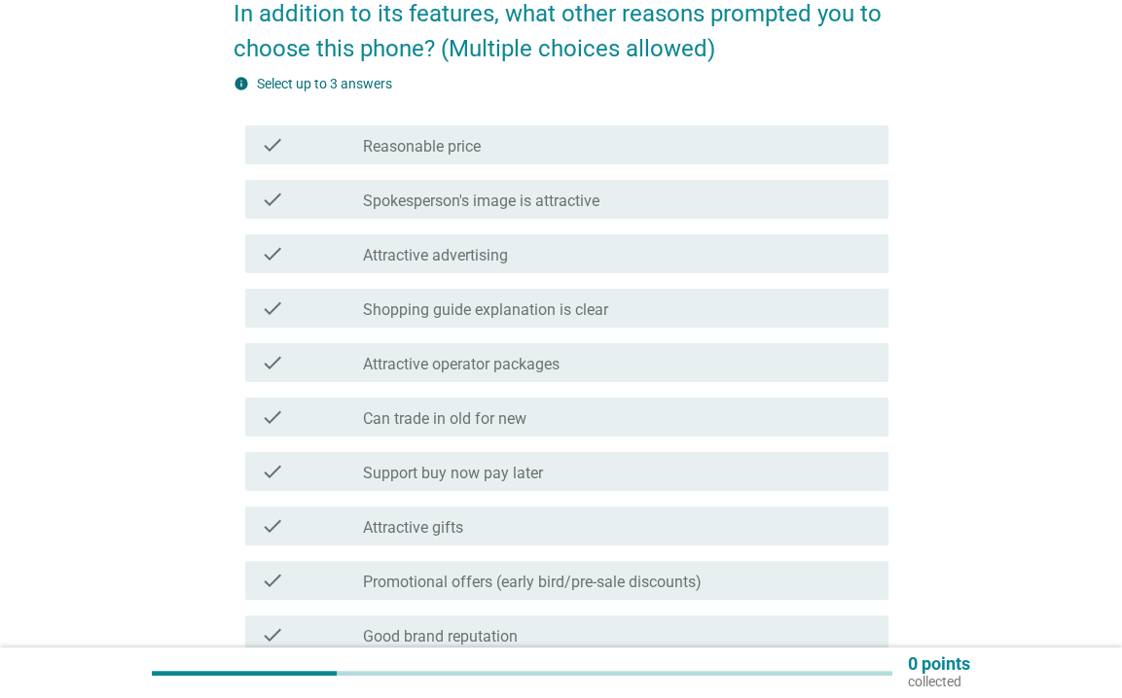
scroll to position [292, 0]
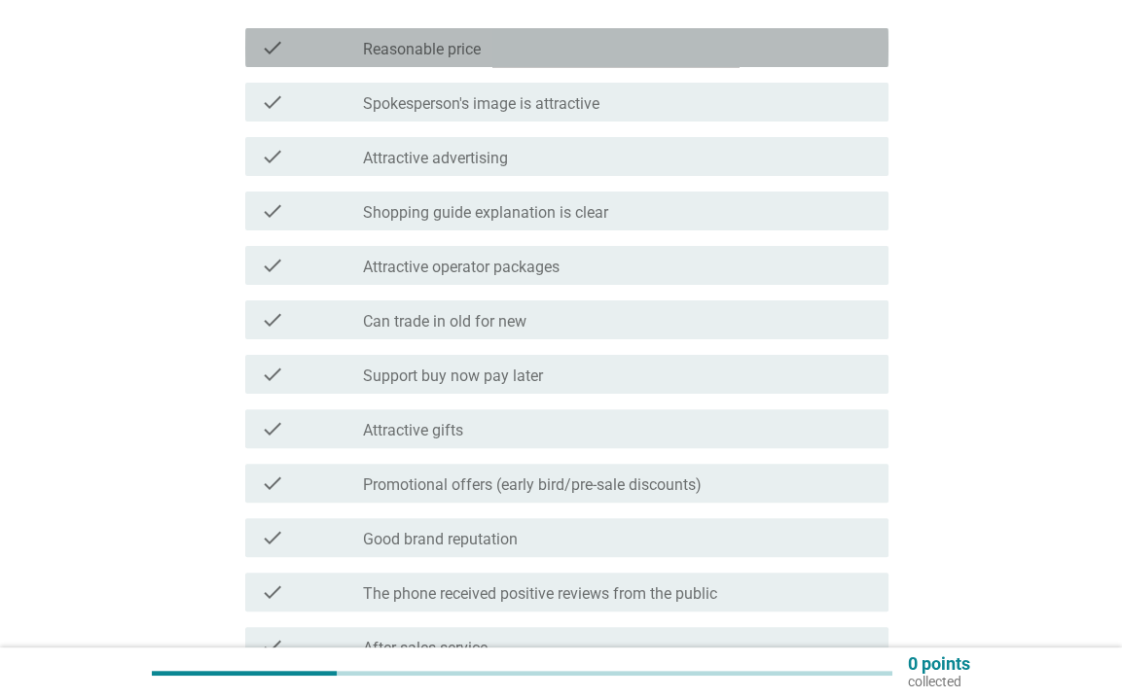
click at [485, 47] on div "check_box_outline_blank Reasonable price" at bounding box center [618, 47] width 510 height 23
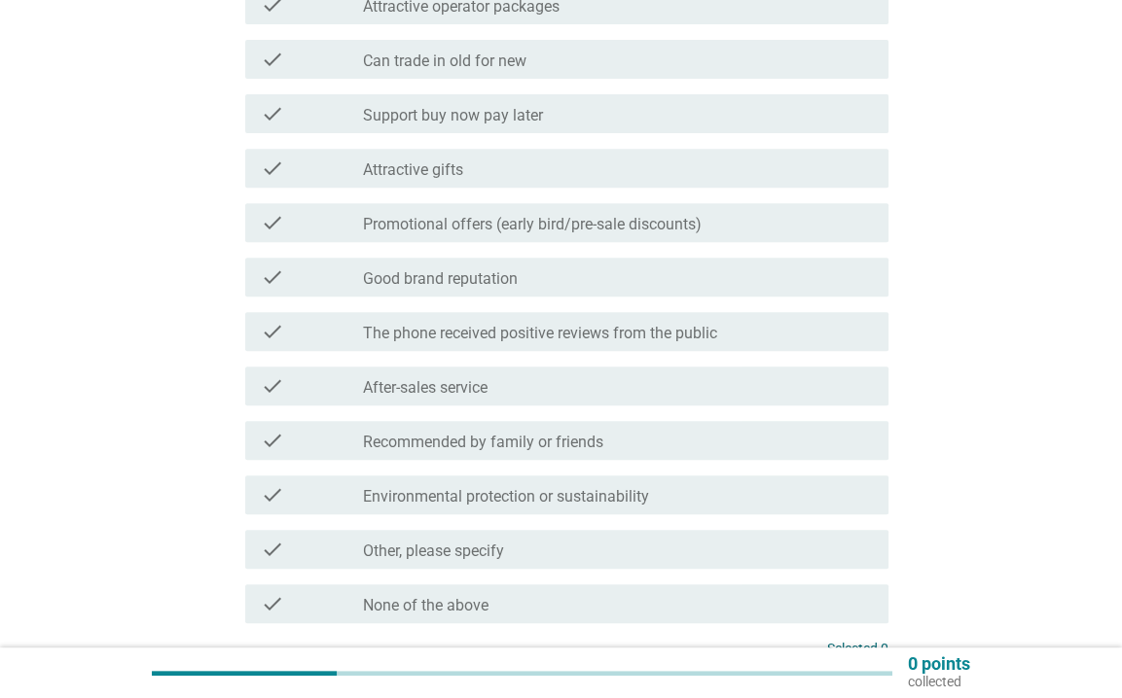
scroll to position [584, 0]
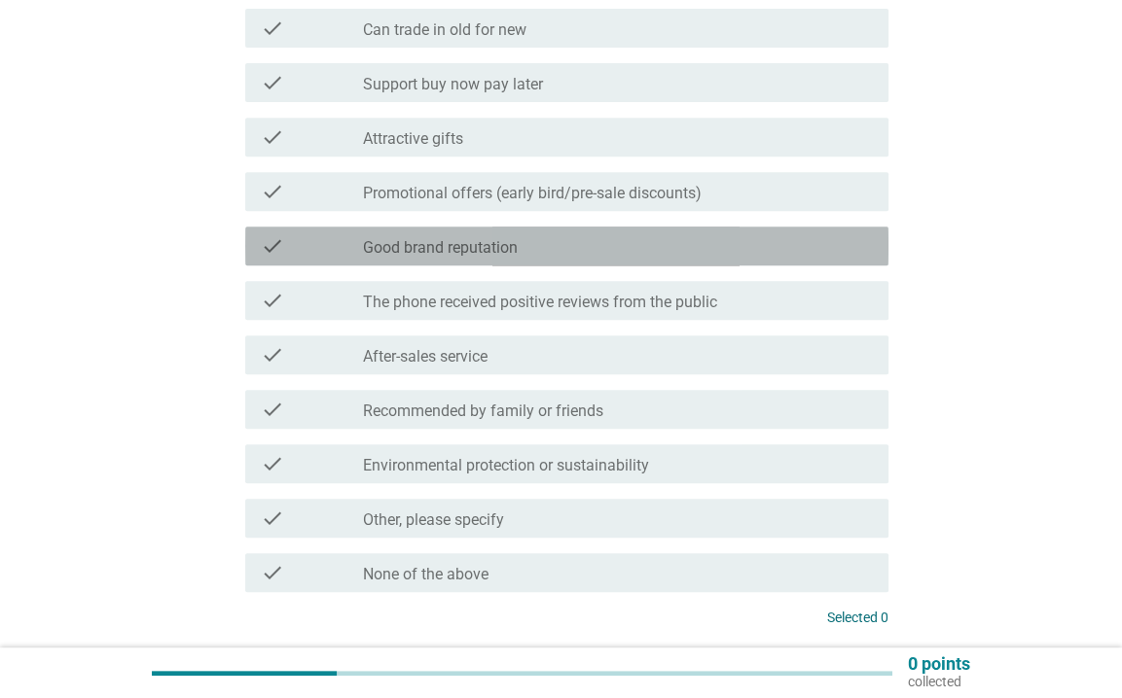
click at [459, 244] on font "Good brand reputation" at bounding box center [440, 247] width 155 height 18
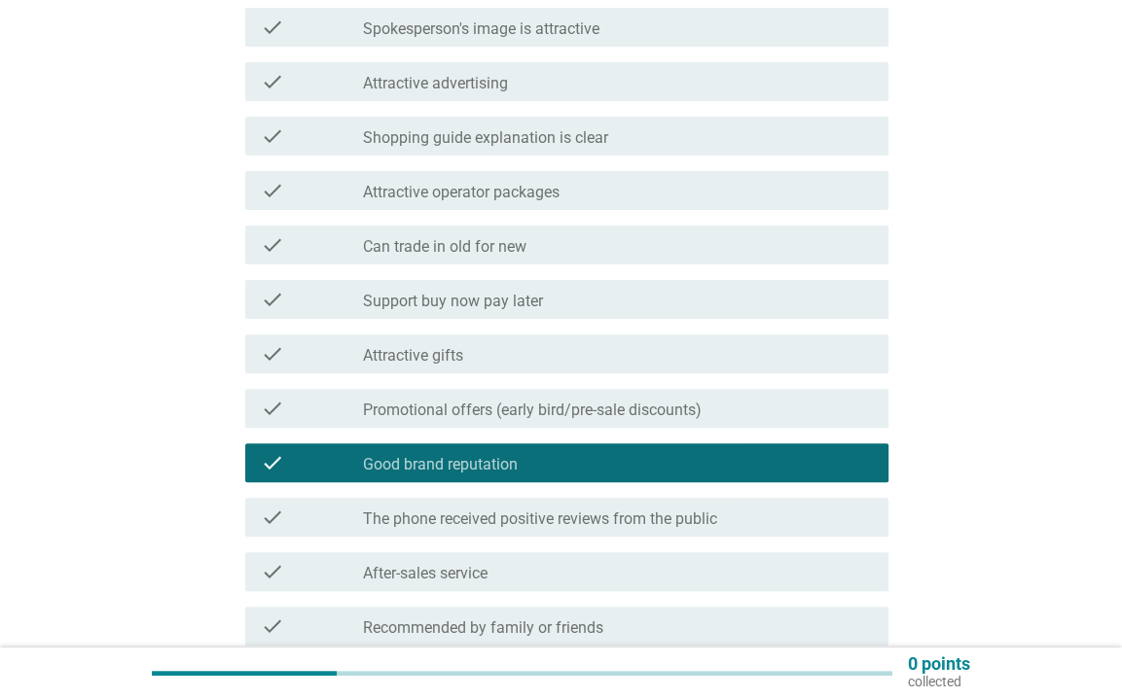
scroll to position [389, 0]
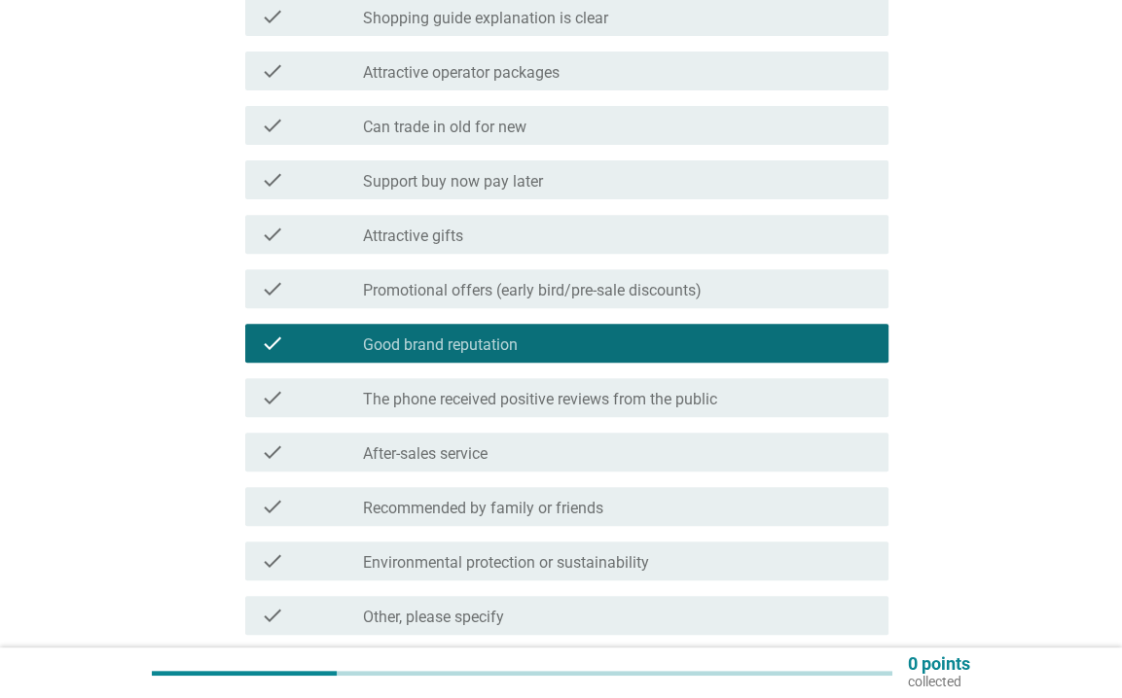
click at [563, 289] on font "Promotional offers (early bird/pre-sale discounts)" at bounding box center [532, 290] width 339 height 18
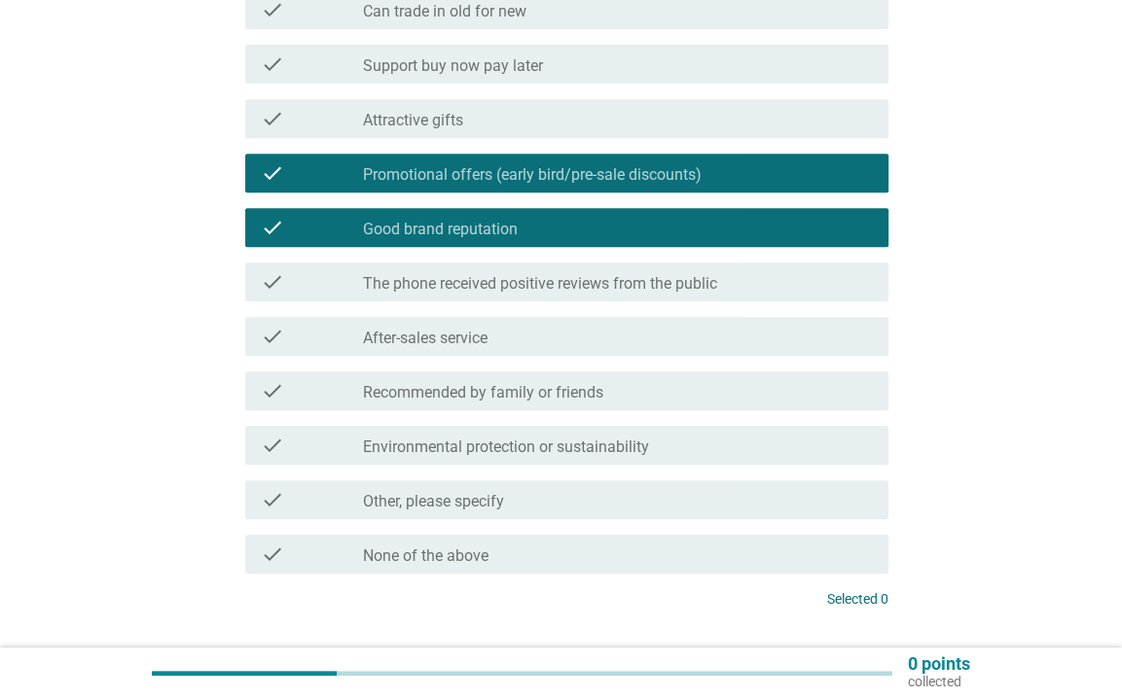
scroll to position [737, 0]
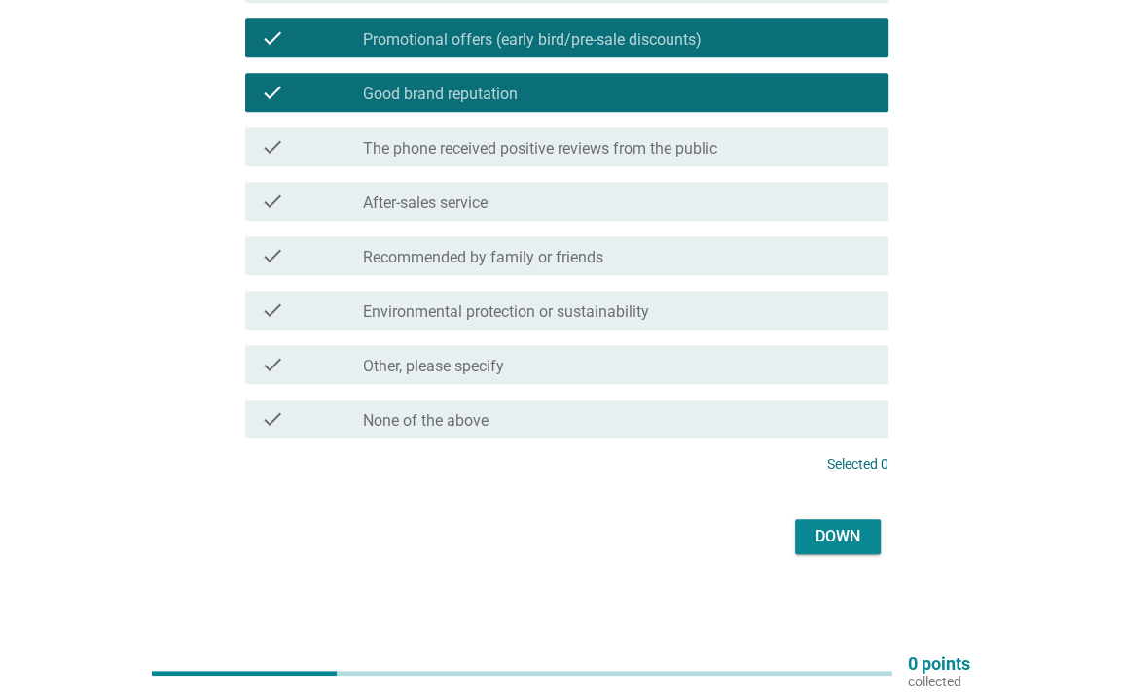
click at [824, 519] on button "Down" at bounding box center [838, 536] width 86 height 35
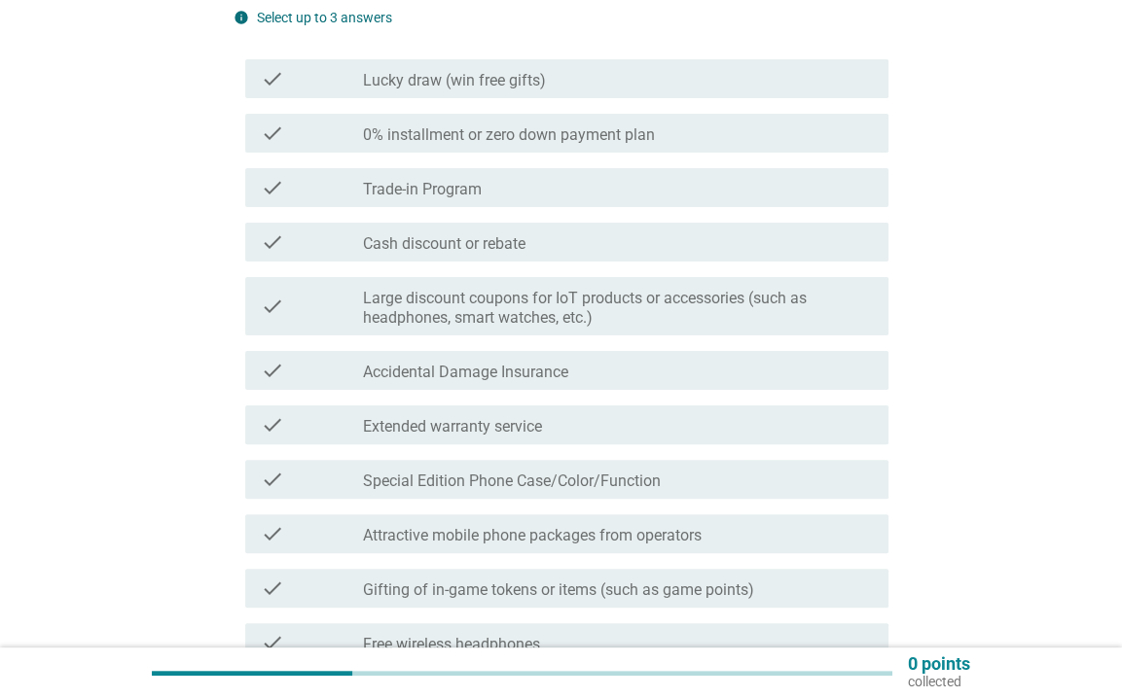
scroll to position [292, 0]
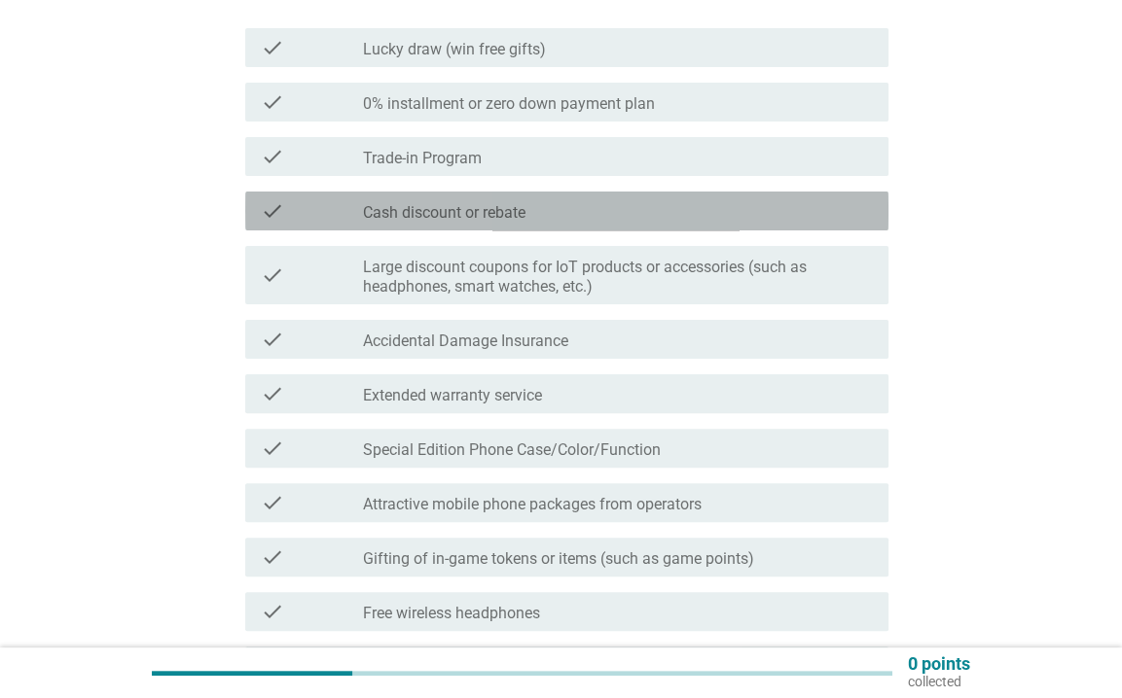
click at [499, 220] on font "Cash discount or rebate" at bounding box center [444, 212] width 162 height 18
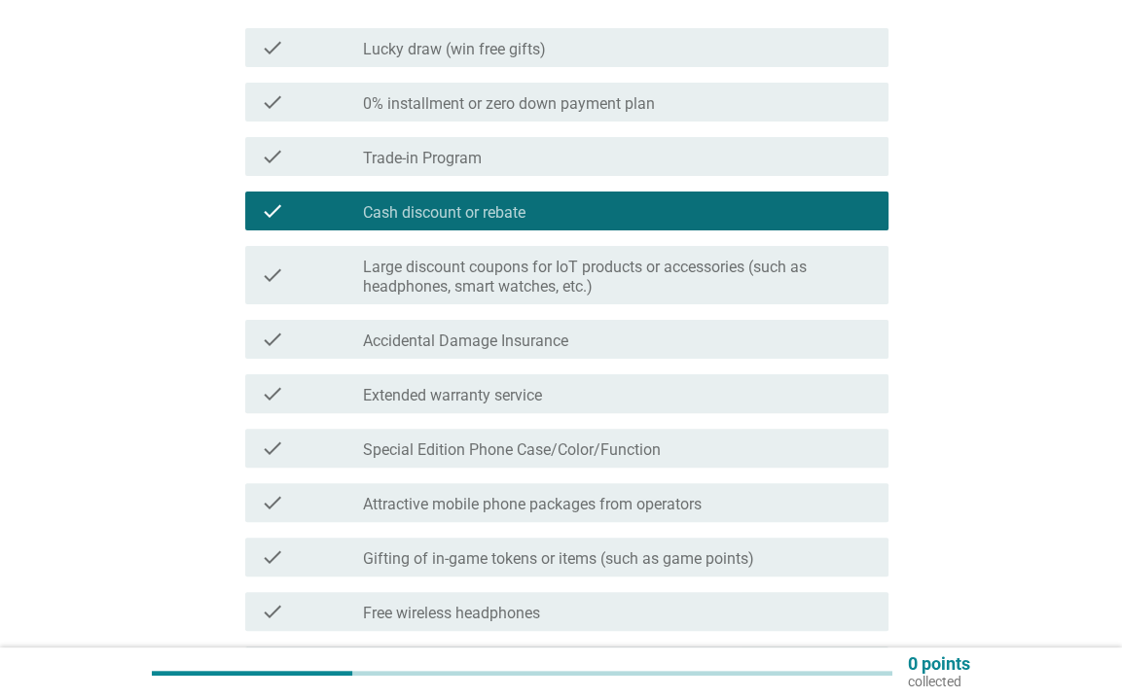
click at [407, 100] on font "0% installment or zero down payment plan" at bounding box center [509, 103] width 292 height 18
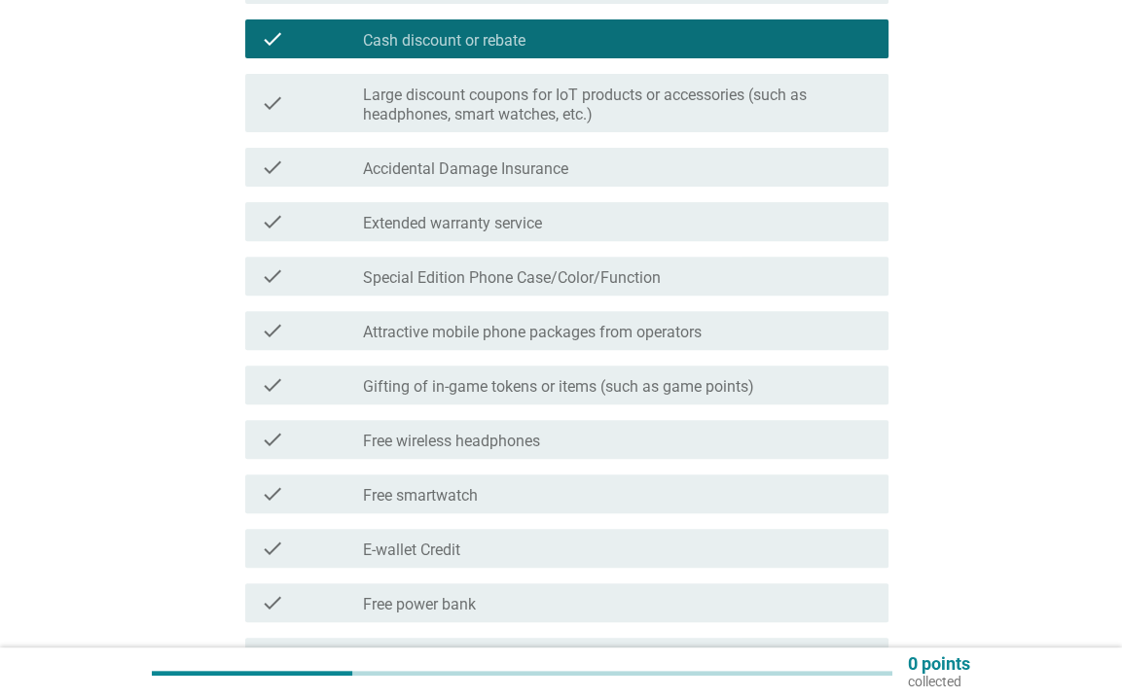
scroll to position [486, 0]
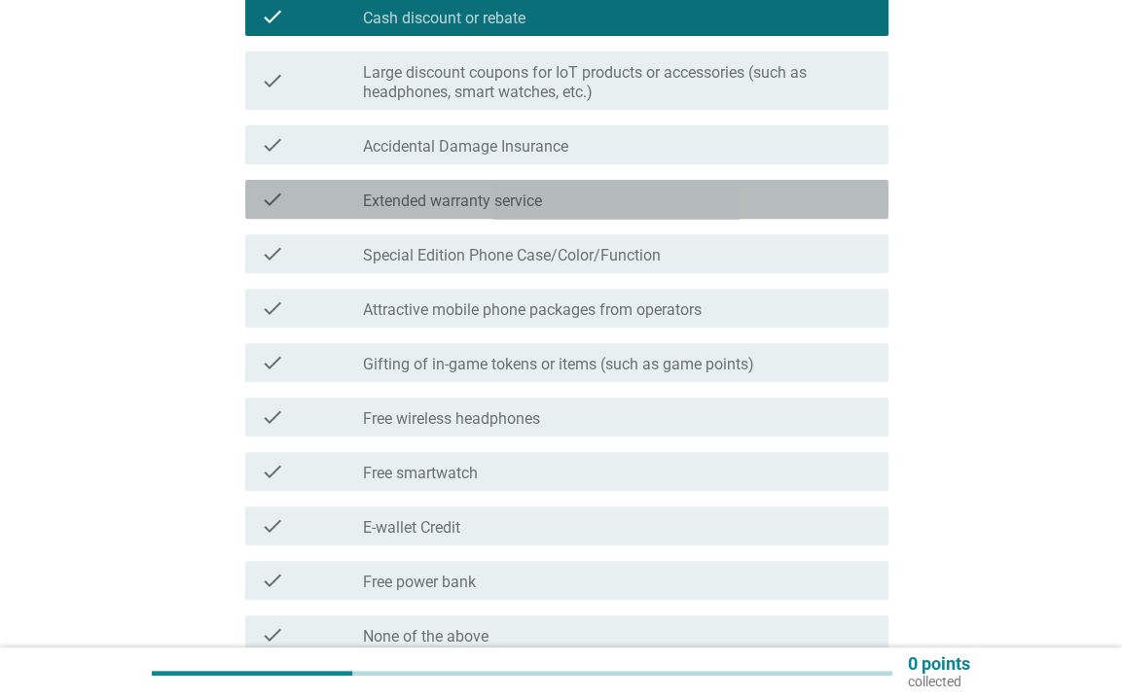
click at [477, 196] on font "Extended warranty service" at bounding box center [452, 201] width 179 height 18
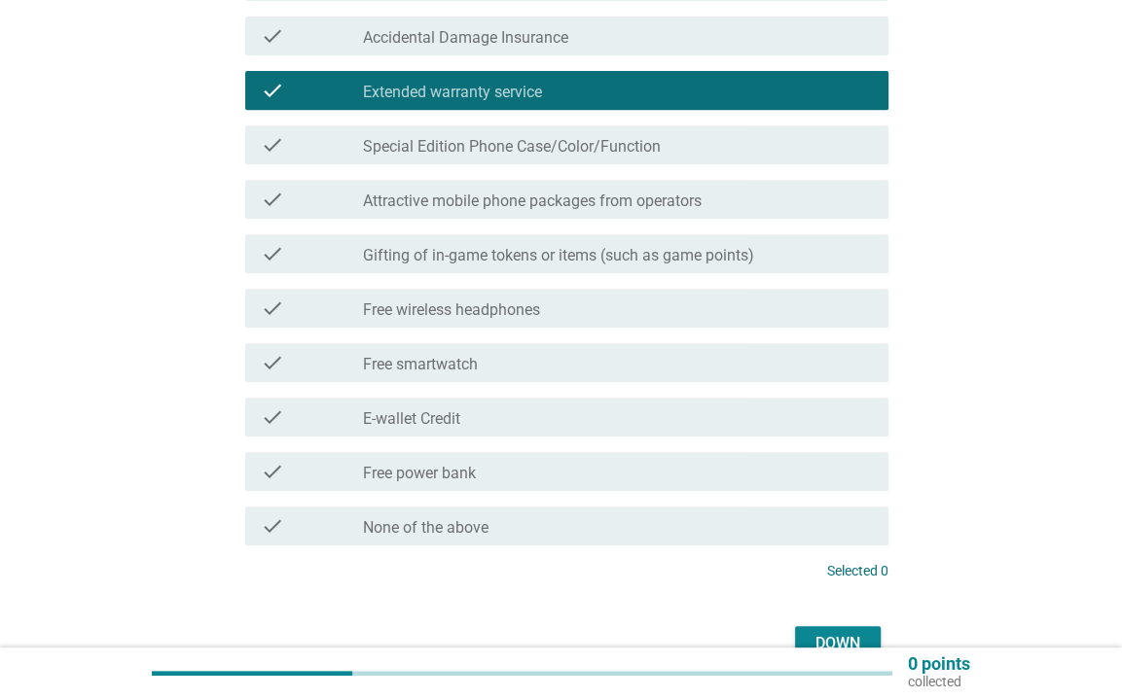
scroll to position [702, 0]
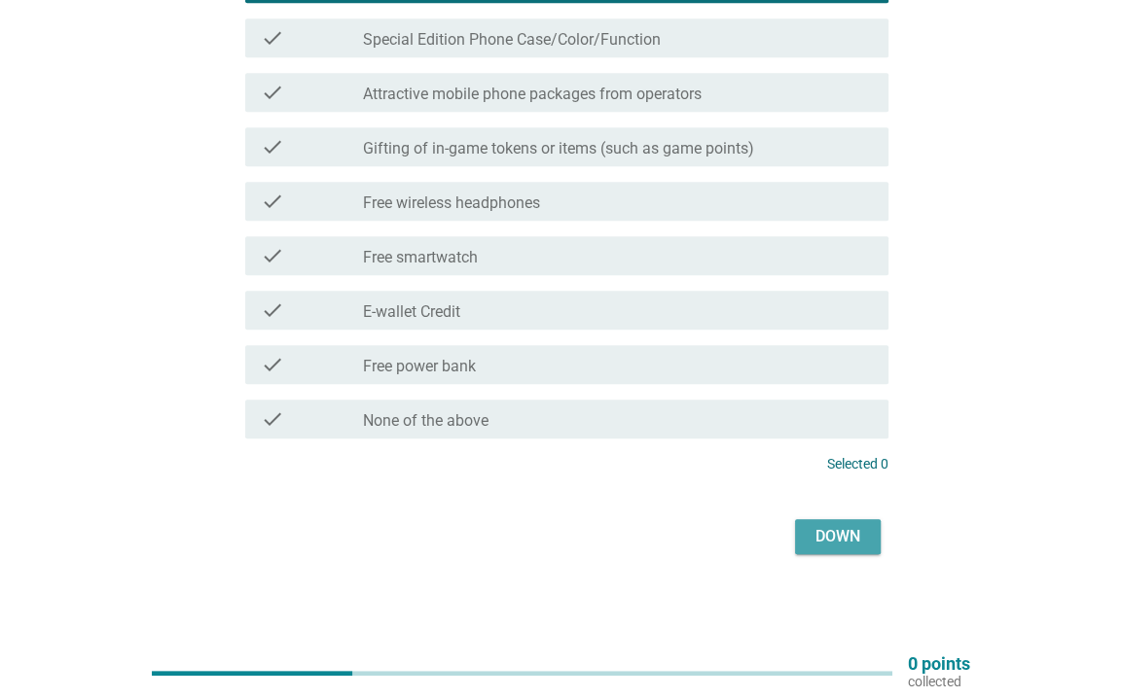
click at [825, 527] on font "Down" at bounding box center [837, 536] width 45 height 18
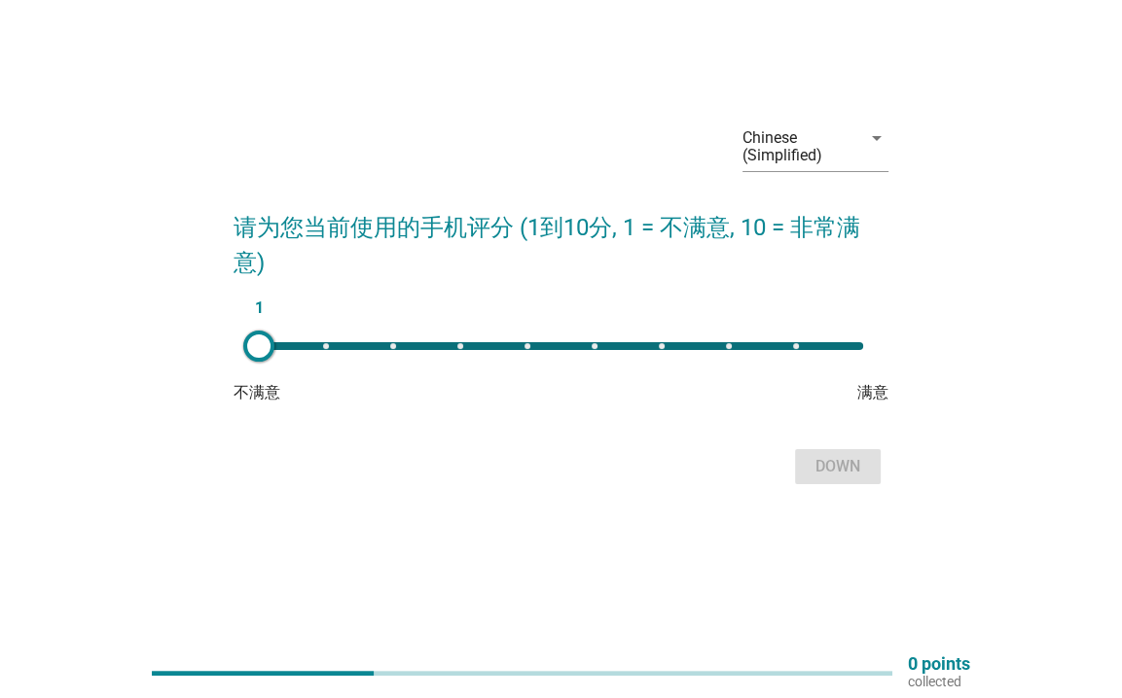
scroll to position [0, 0]
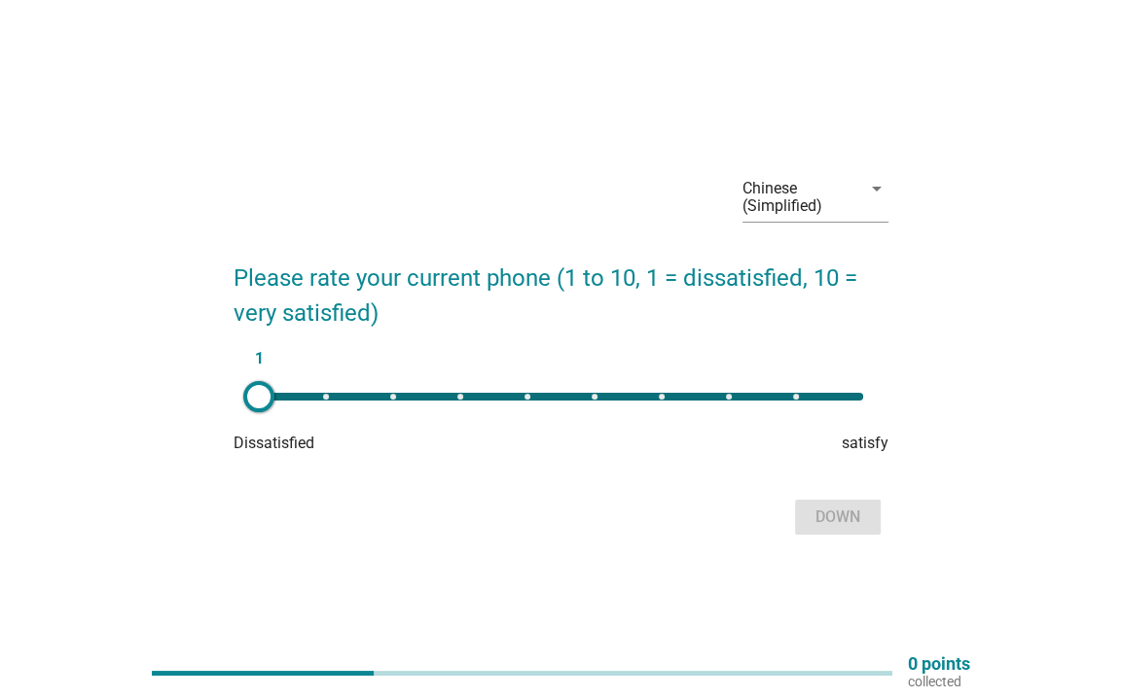
click at [721, 393] on div "1" at bounding box center [561, 397] width 604 height 8
click at [789, 393] on div "1" at bounding box center [561, 397] width 604 height 8
type input "9"
click at [841, 503] on button "Down" at bounding box center [838, 517] width 86 height 35
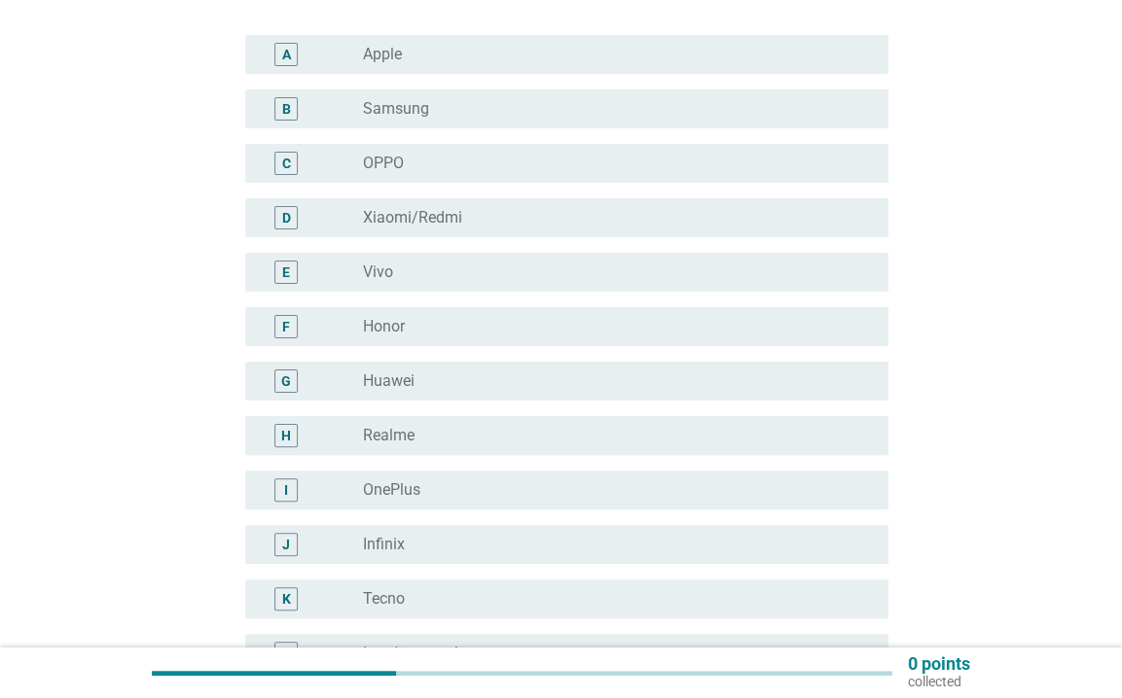
scroll to position [292, 0]
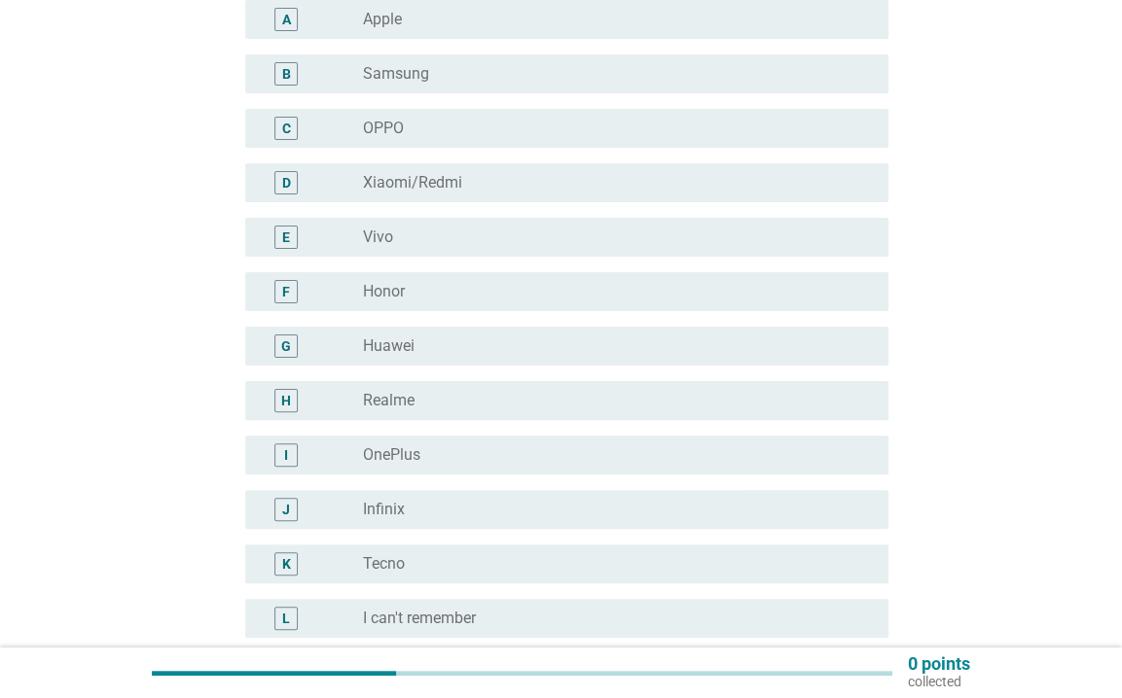
click at [708, 203] on div "D radio_button_unchecked Xiaomi/Redmi" at bounding box center [560, 183] width 655 height 54
click at [719, 196] on div "D radio_button_unchecked Xiaomi/Redmi" at bounding box center [566, 182] width 643 height 39
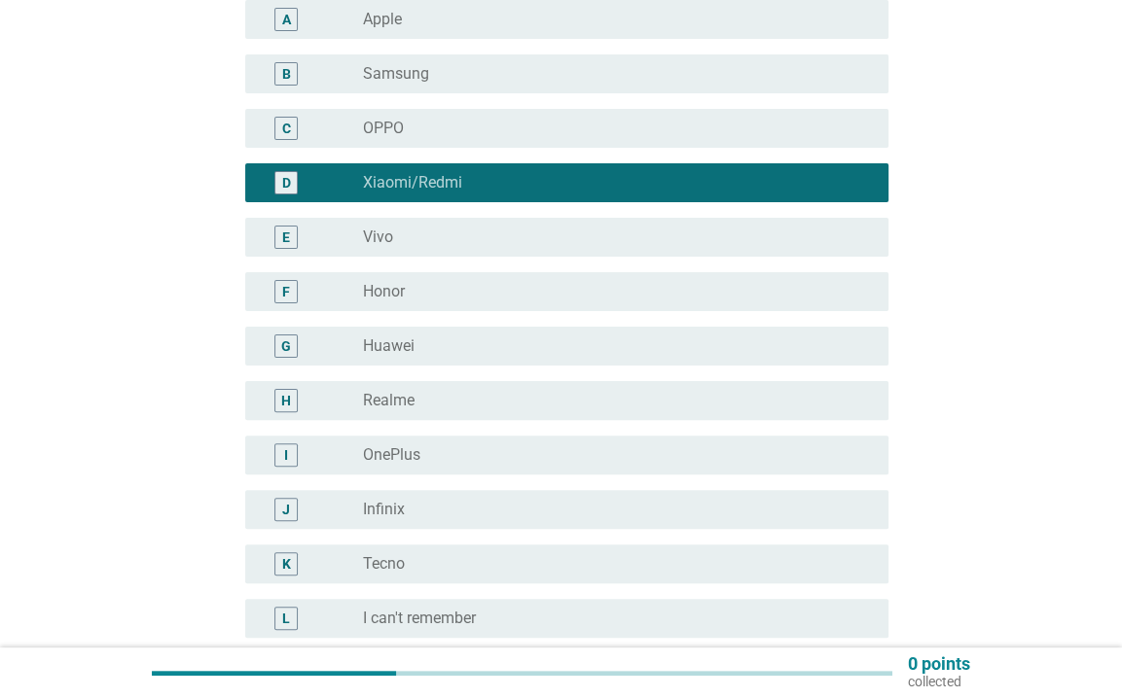
scroll to position [541, 0]
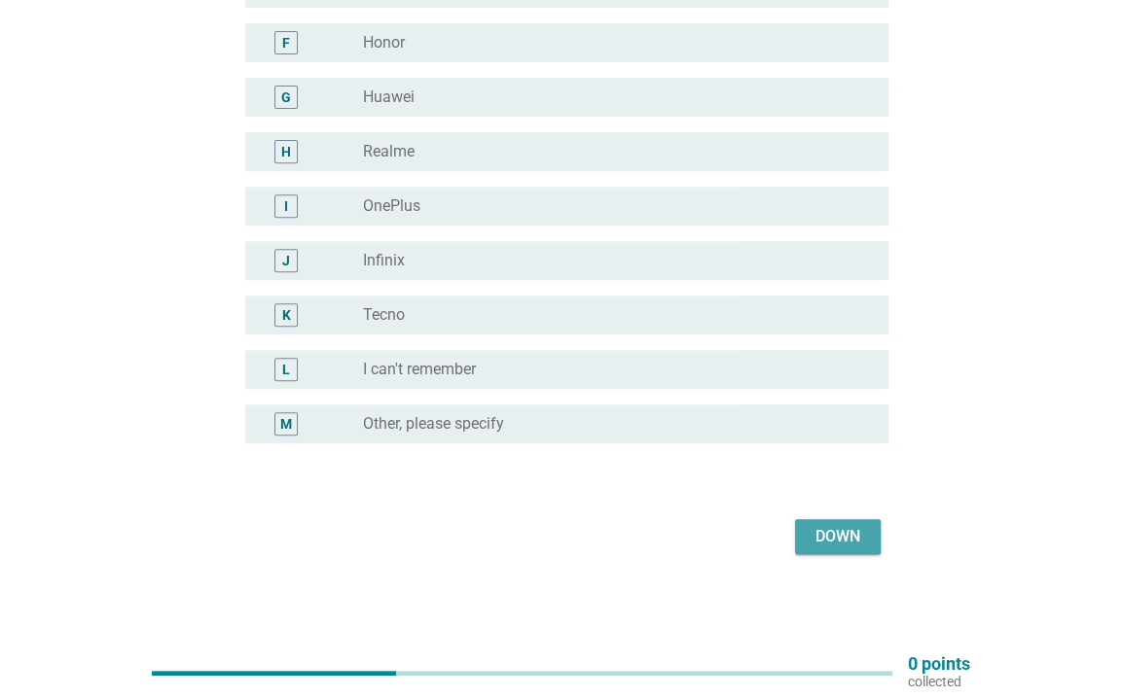
click at [832, 522] on button "Down" at bounding box center [838, 536] width 86 height 35
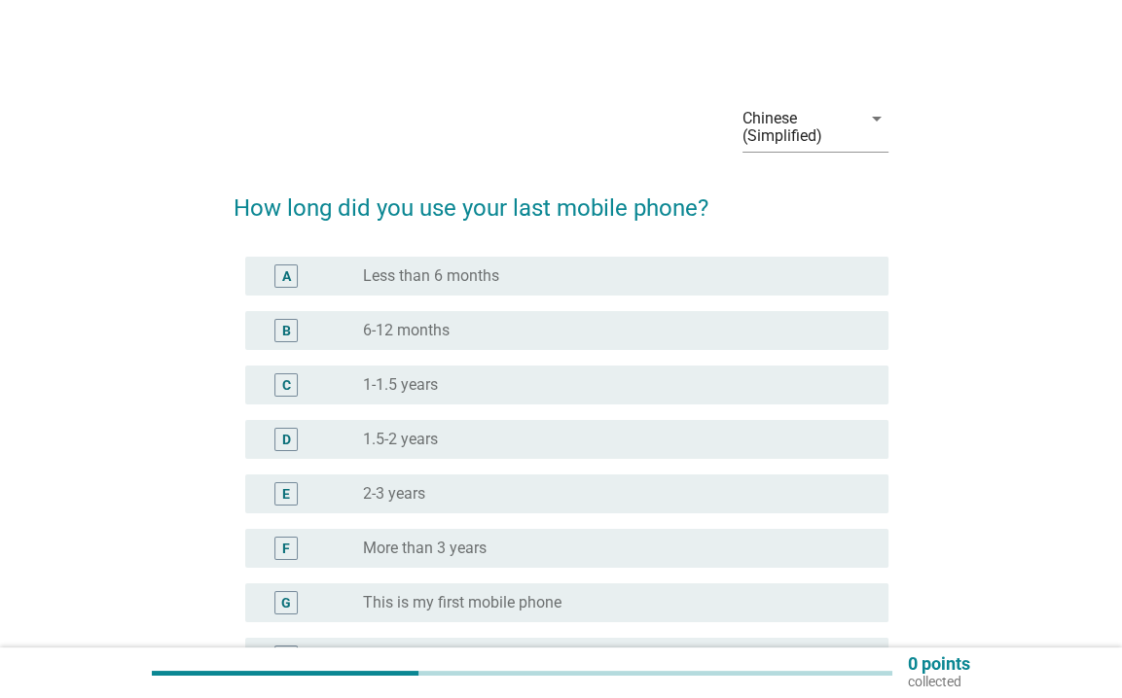
scroll to position [97, 0]
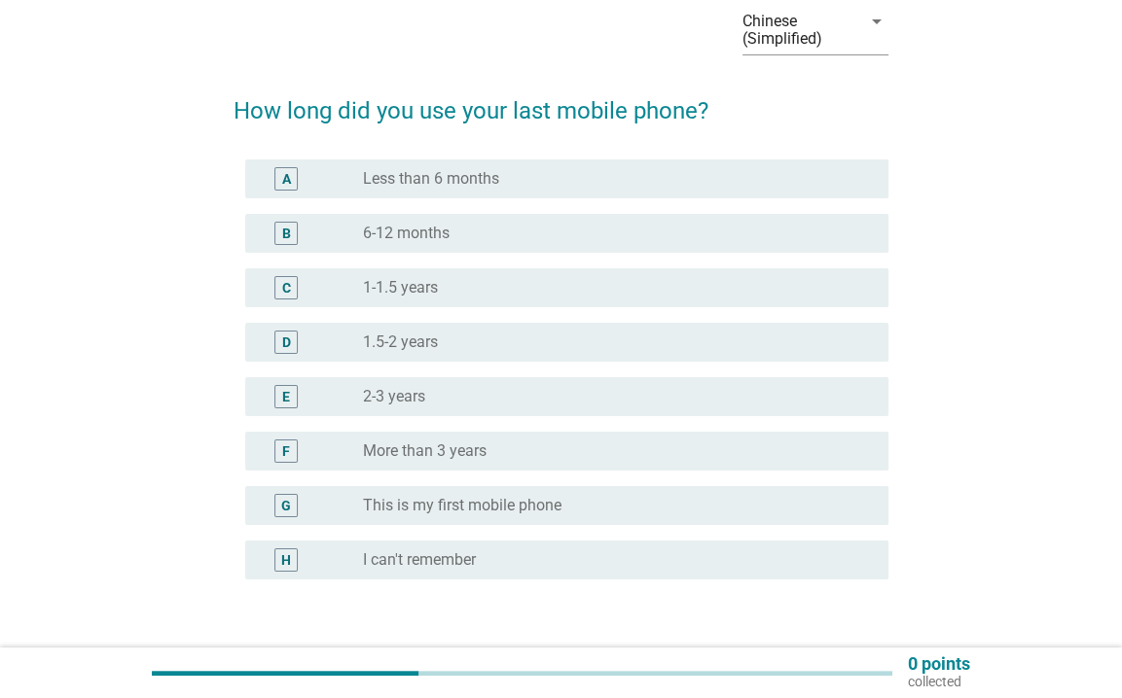
click at [720, 340] on div "radio_button_unchecked 1.5-2 years" at bounding box center [610, 342] width 494 height 19
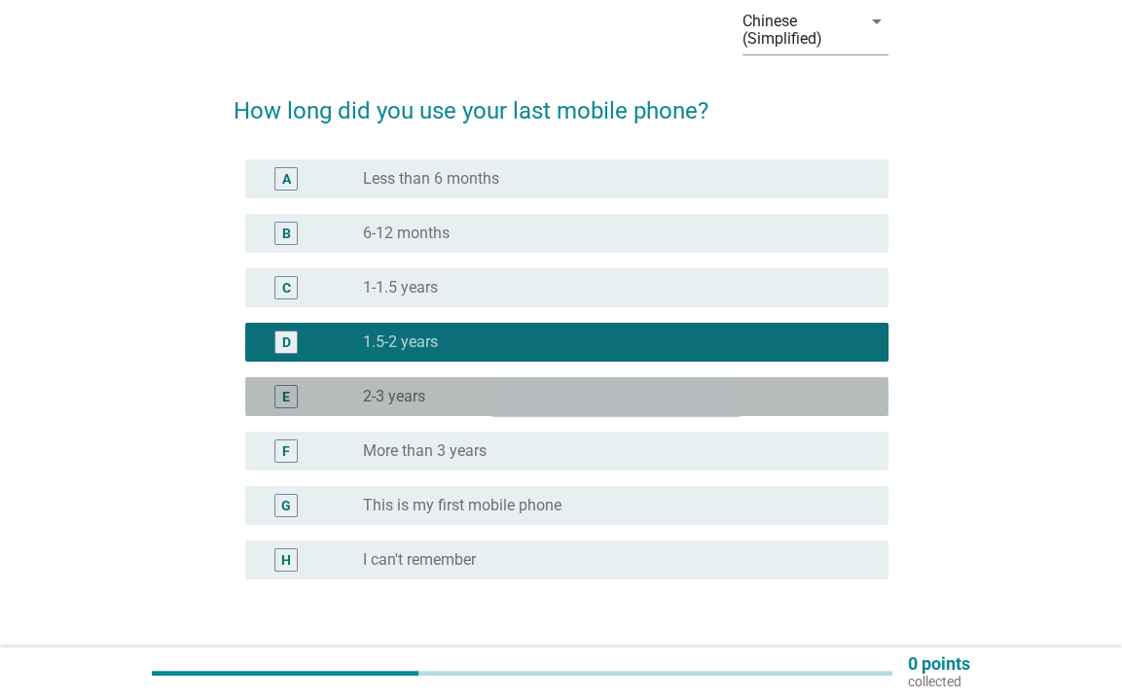
click at [828, 410] on div "E radio_button_unchecked 2-3 years" at bounding box center [566, 396] width 643 height 39
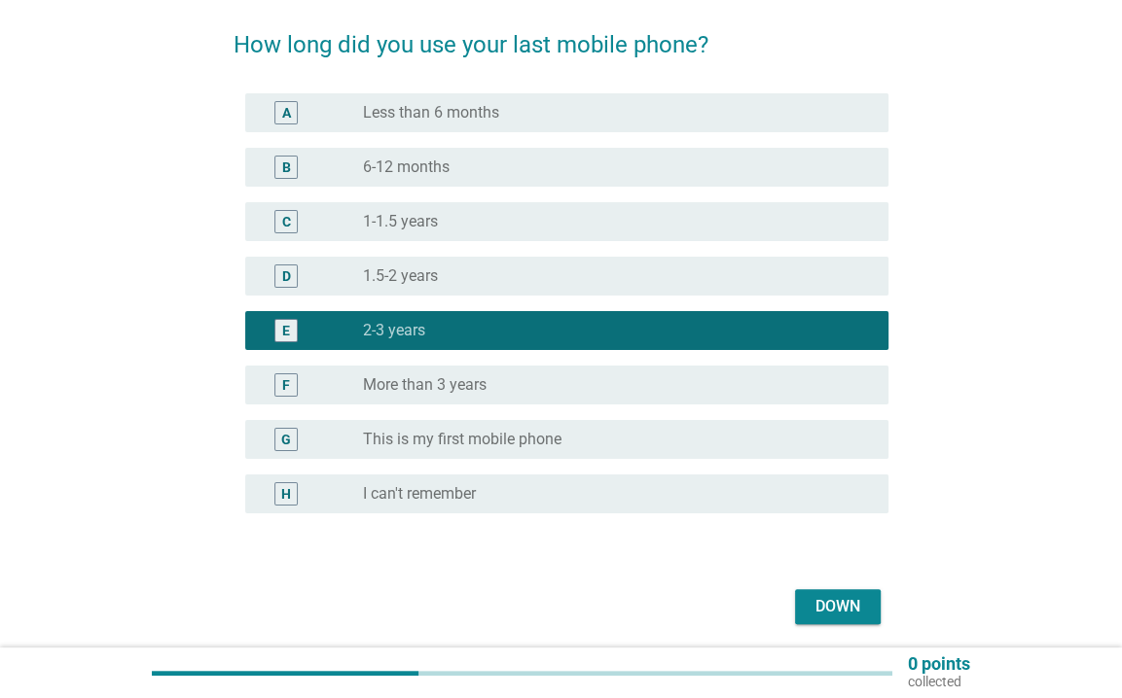
scroll to position [233, 0]
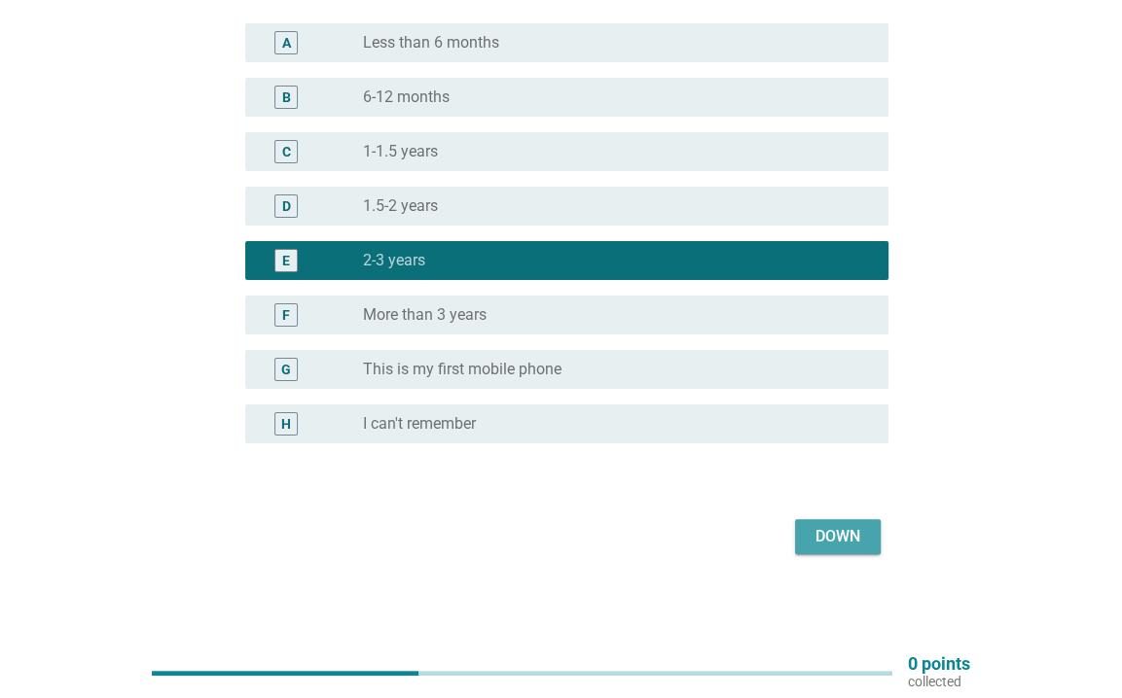
click at [869, 542] on button "Down" at bounding box center [838, 536] width 86 height 35
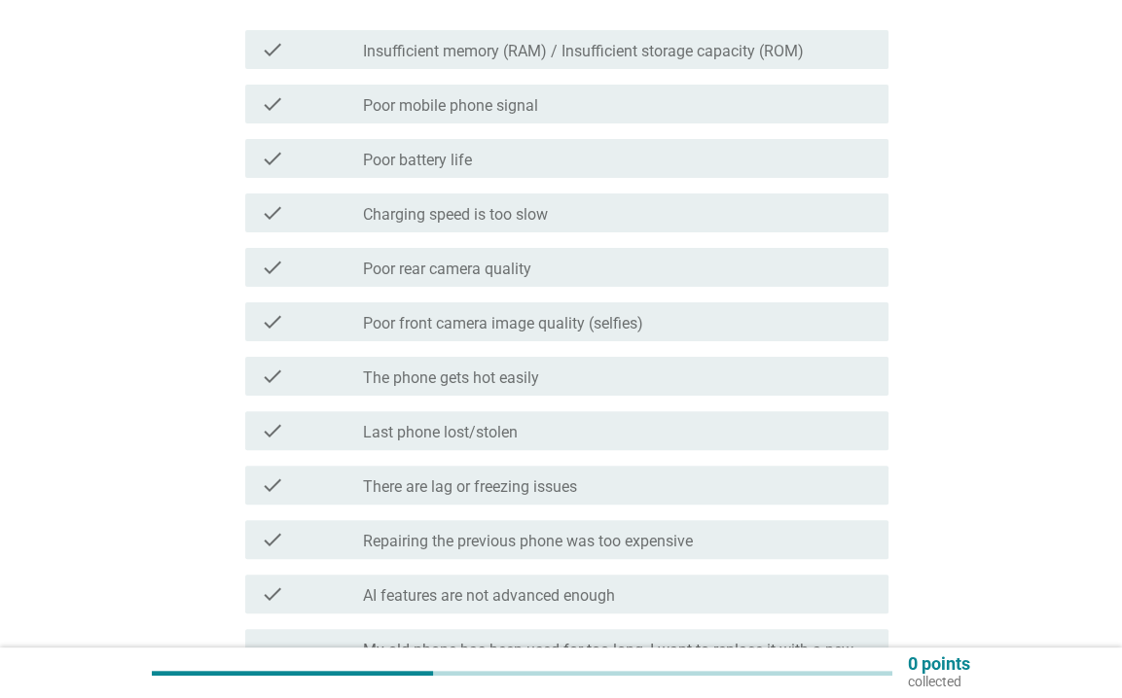
scroll to position [292, 0]
click at [606, 157] on div "check_box_outline_blank Poor battery life" at bounding box center [618, 156] width 510 height 23
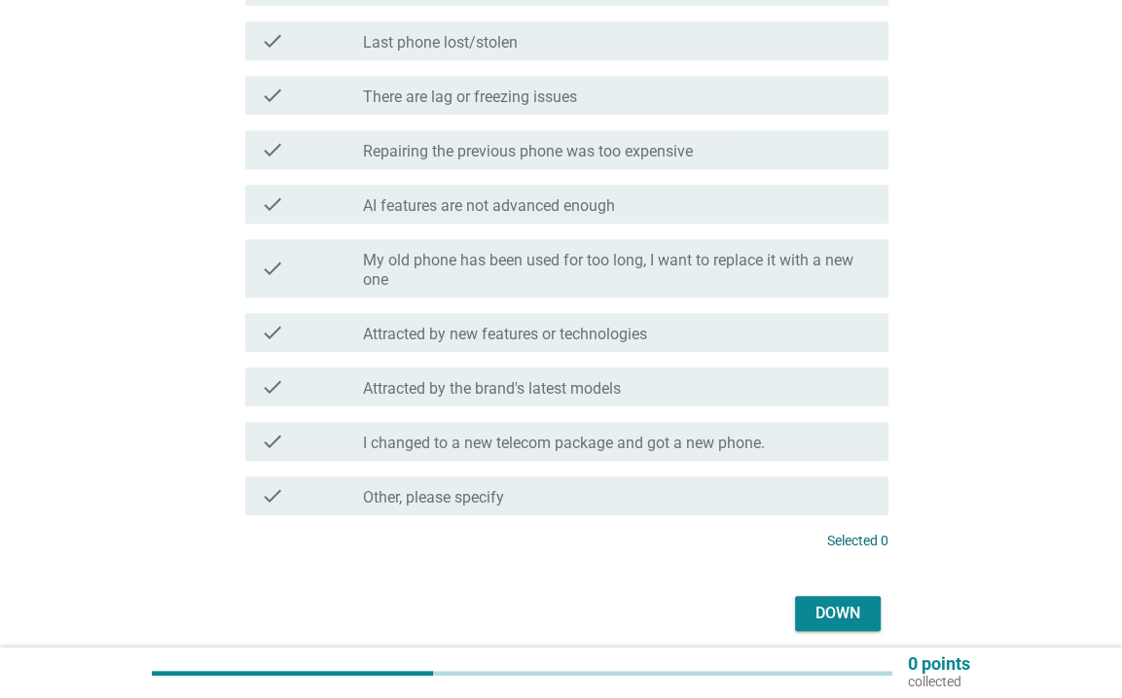
scroll to position [681, 0]
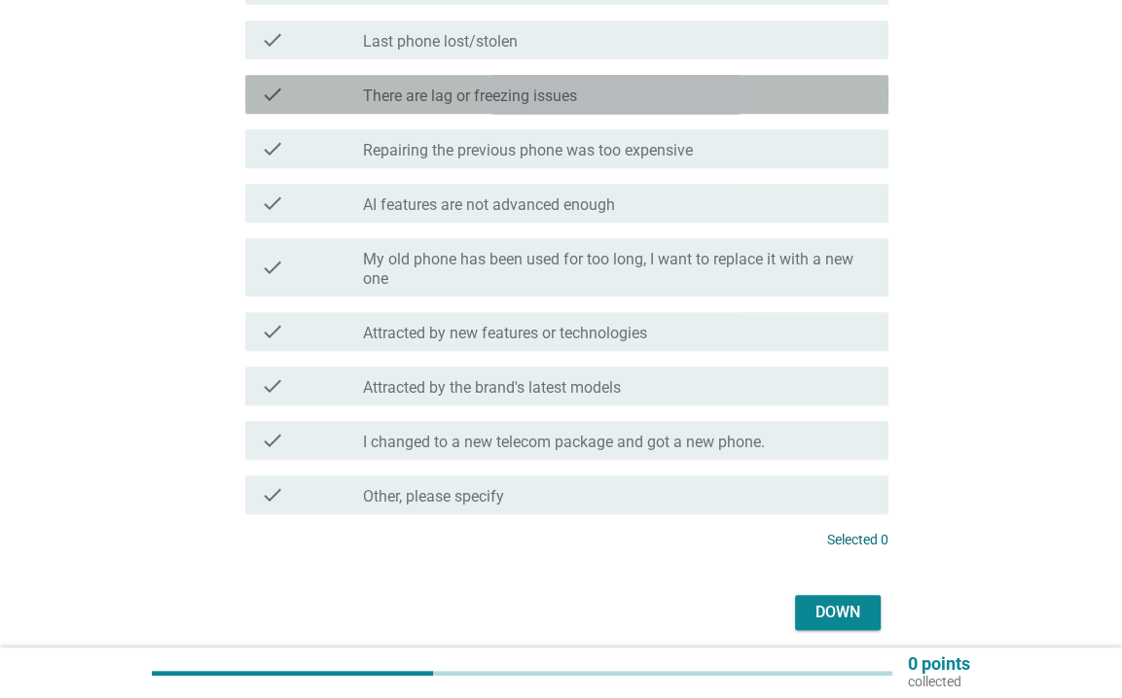
click at [493, 87] on font "There are lag or freezing issues" at bounding box center [470, 96] width 214 height 18
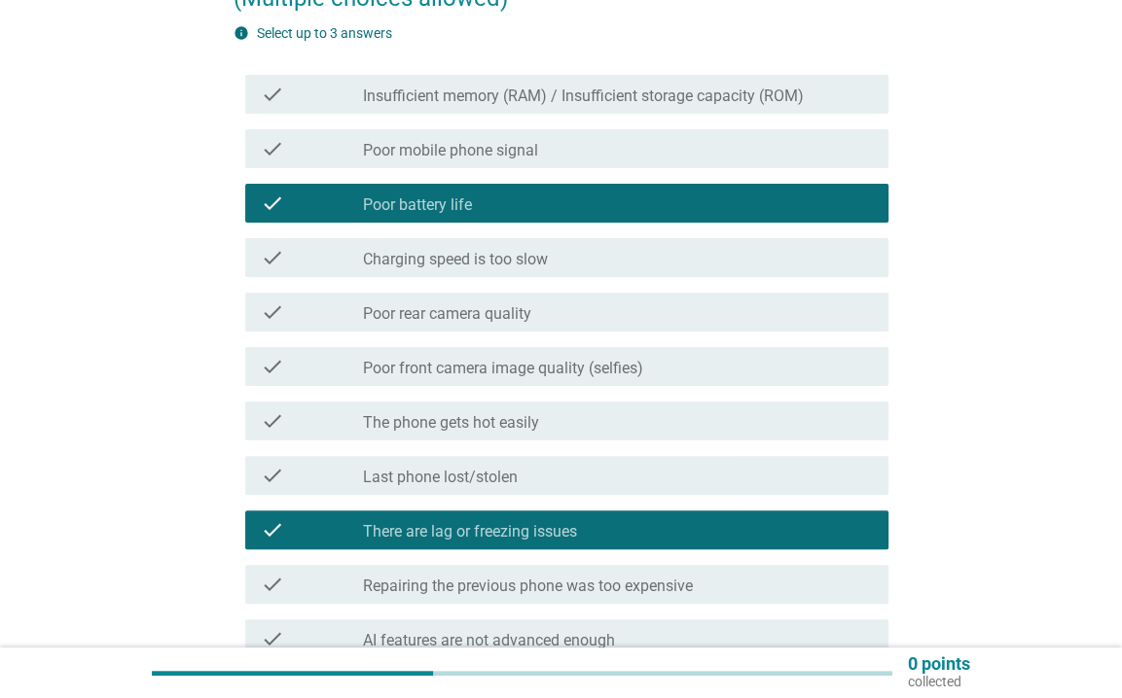
scroll to position [195, 0]
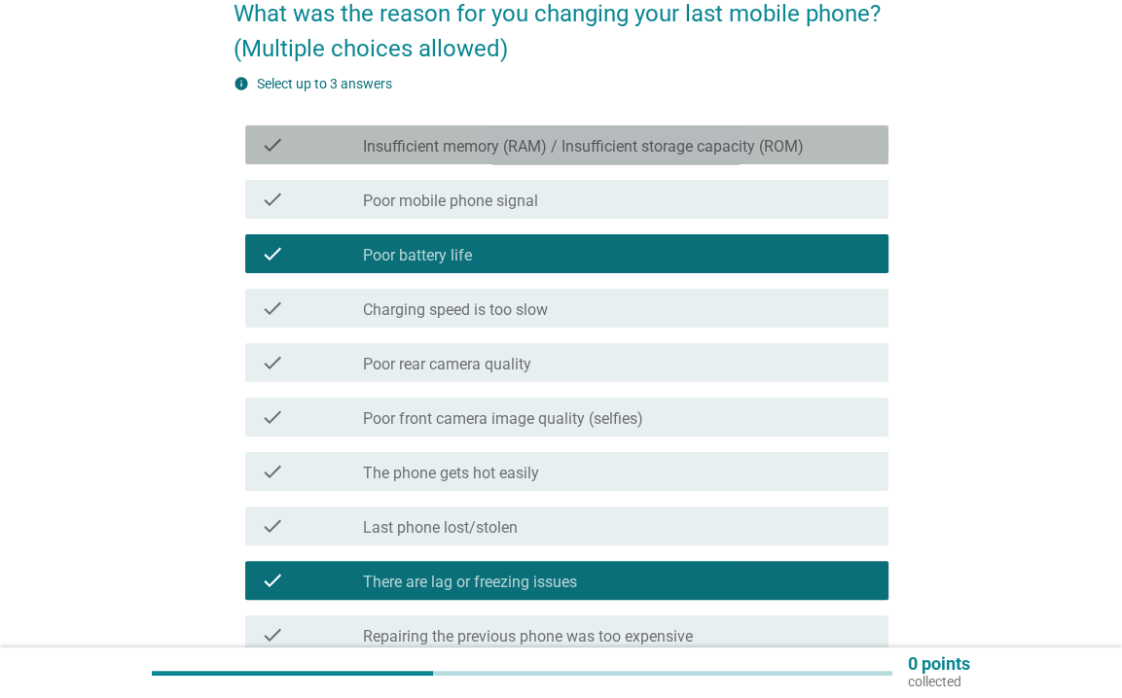
click at [553, 141] on font "Insufficient memory (RAM) / Insufficient storage capacity (ROM)" at bounding box center [583, 146] width 441 height 18
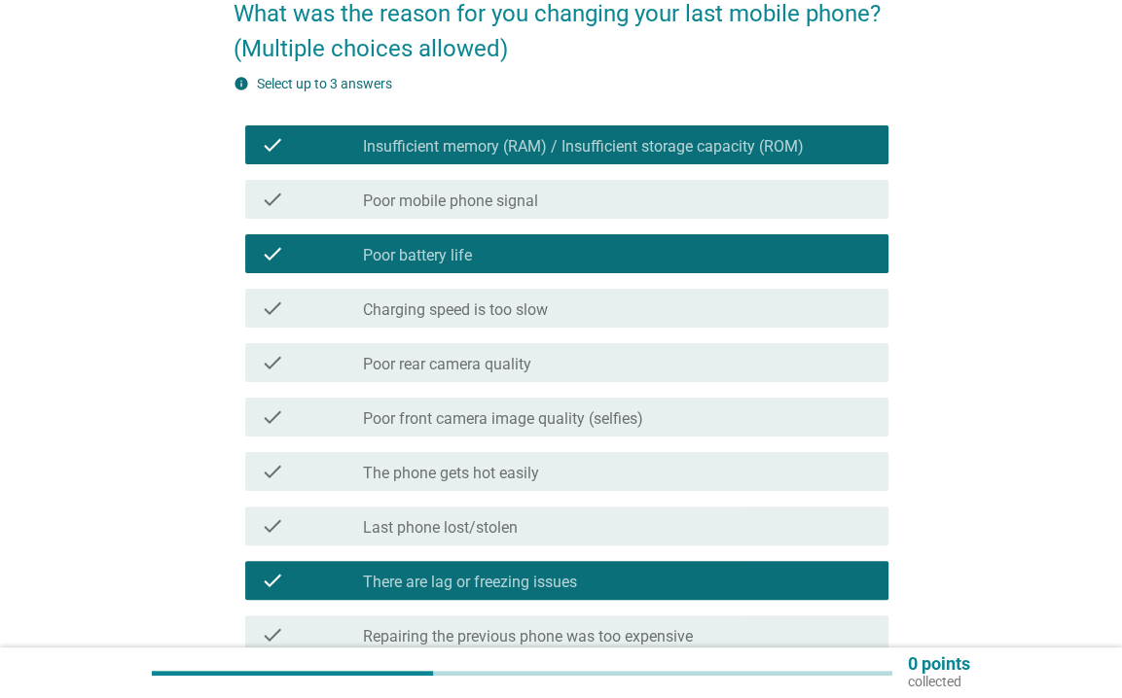
scroll to position [757, 0]
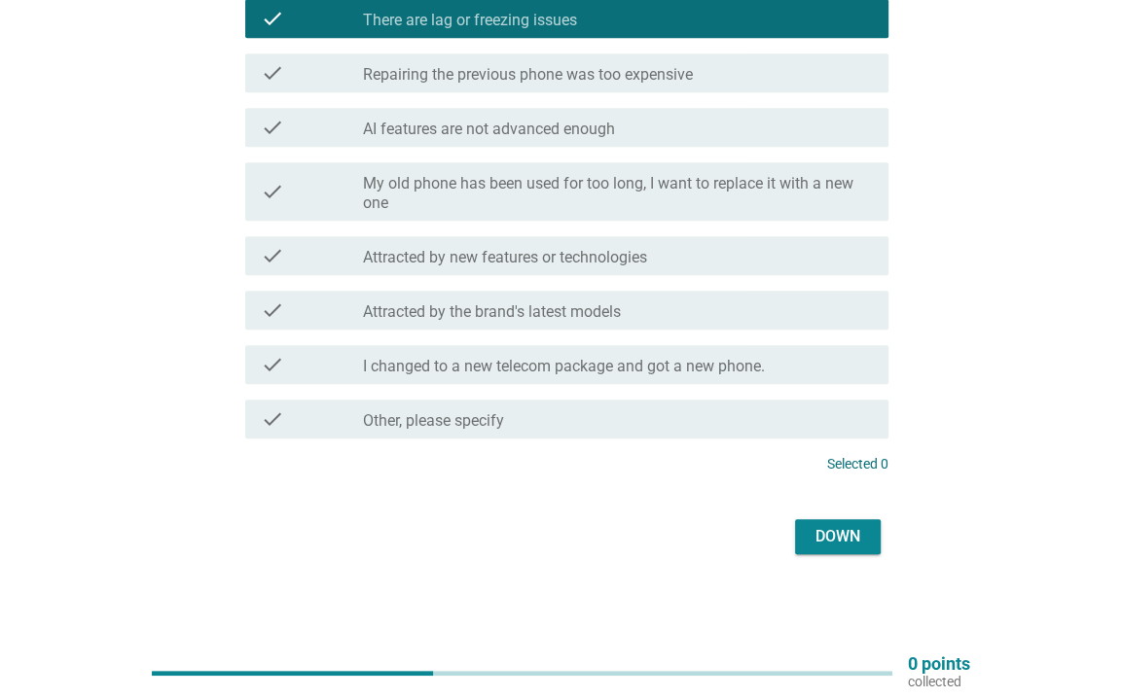
click at [831, 529] on font "Down" at bounding box center [837, 536] width 45 height 18
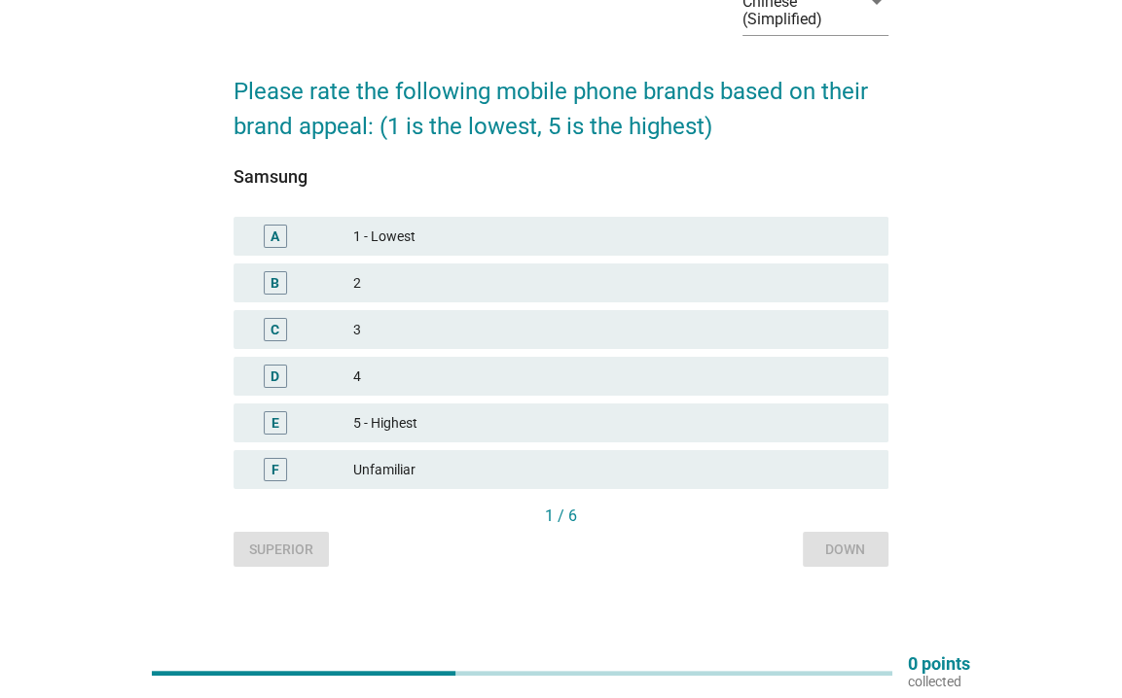
scroll to position [124, 0]
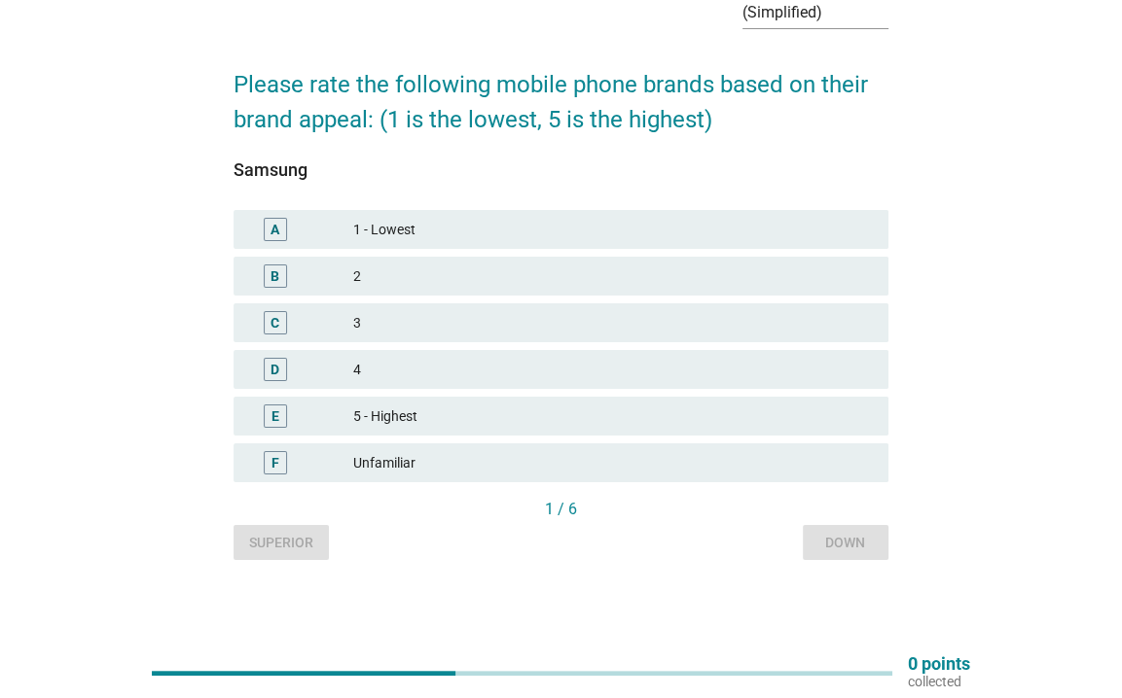
click at [430, 412] on font "5 - Highest" at bounding box center [612, 417] width 519 height 20
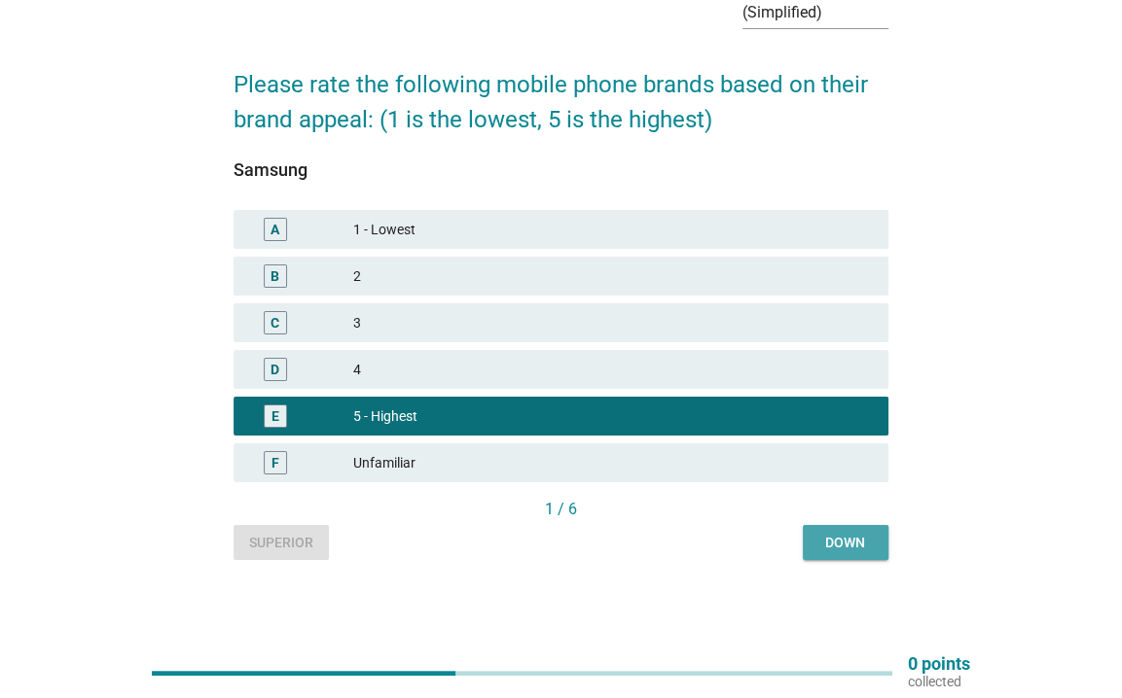
click at [810, 534] on button "Down" at bounding box center [846, 542] width 86 height 35
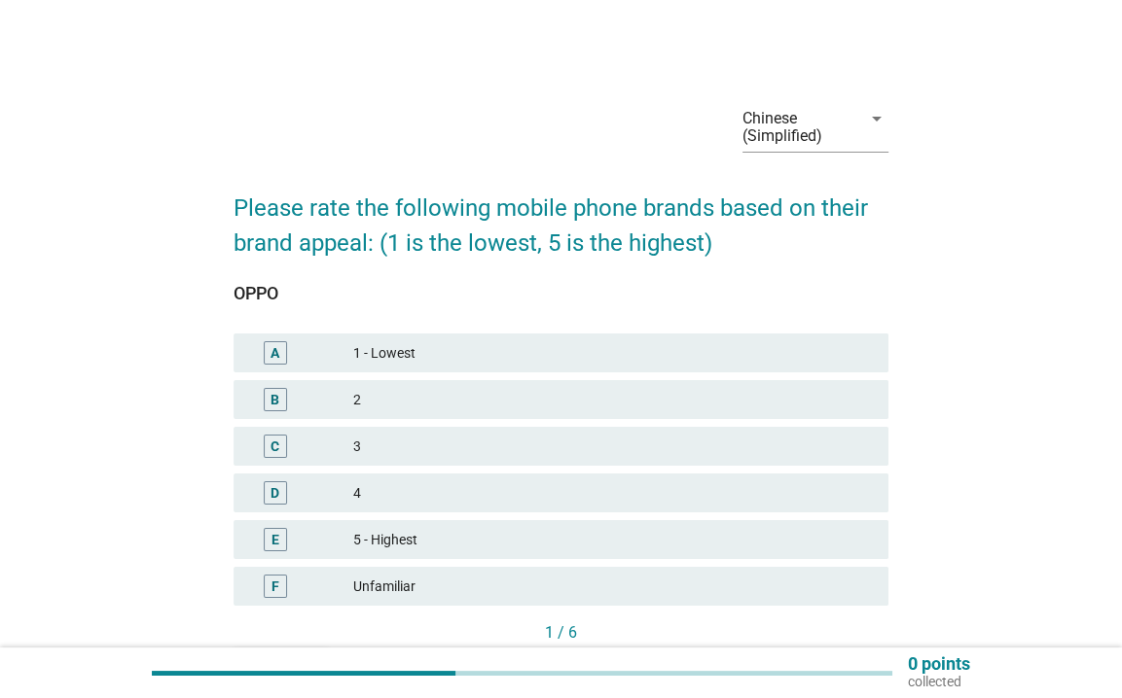
click at [379, 449] on font "3" at bounding box center [612, 447] width 519 height 20
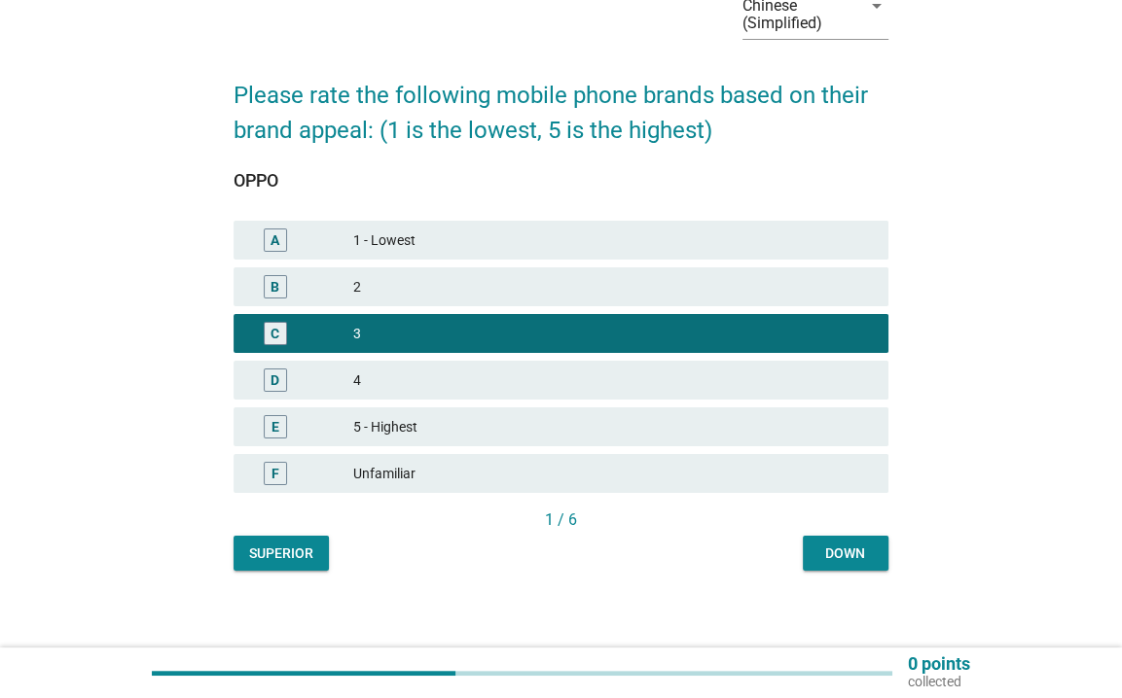
scroll to position [124, 0]
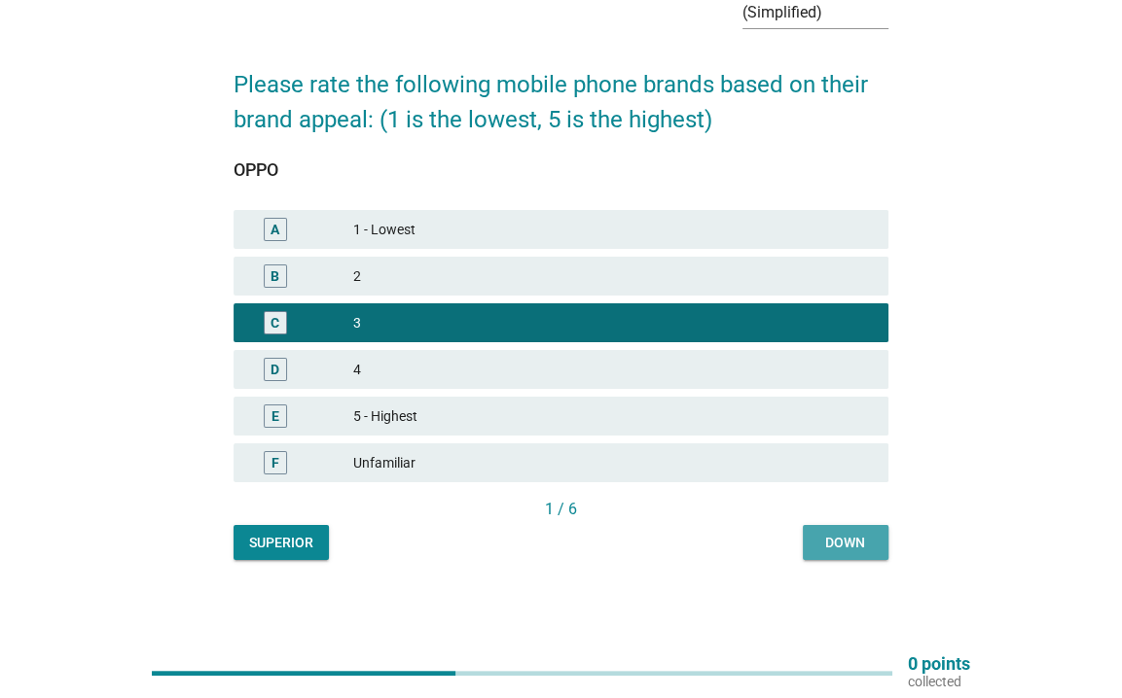
click at [828, 540] on font "Down" at bounding box center [845, 543] width 40 height 16
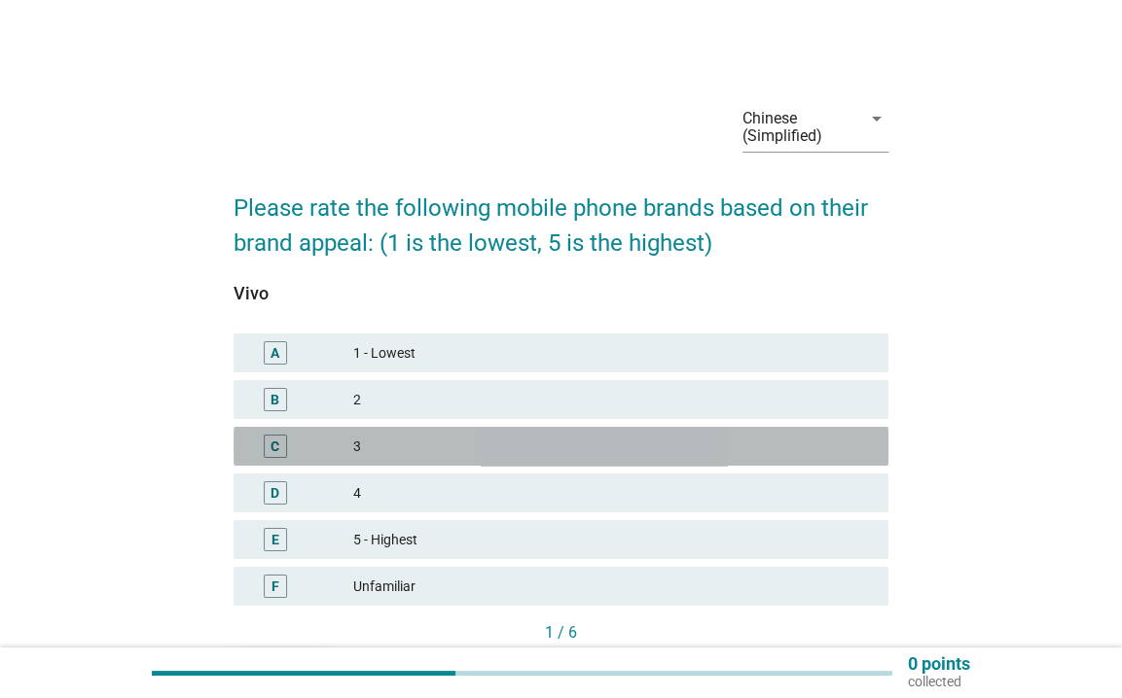
click at [390, 450] on font "3" at bounding box center [612, 447] width 519 height 20
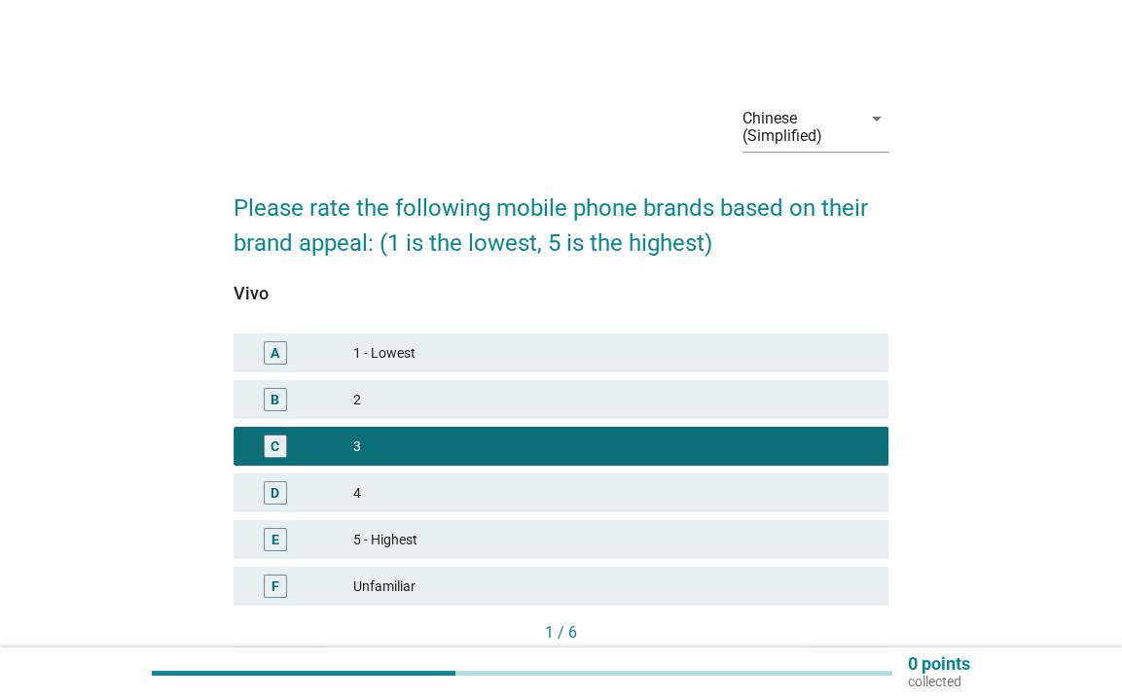
scroll to position [124, 0]
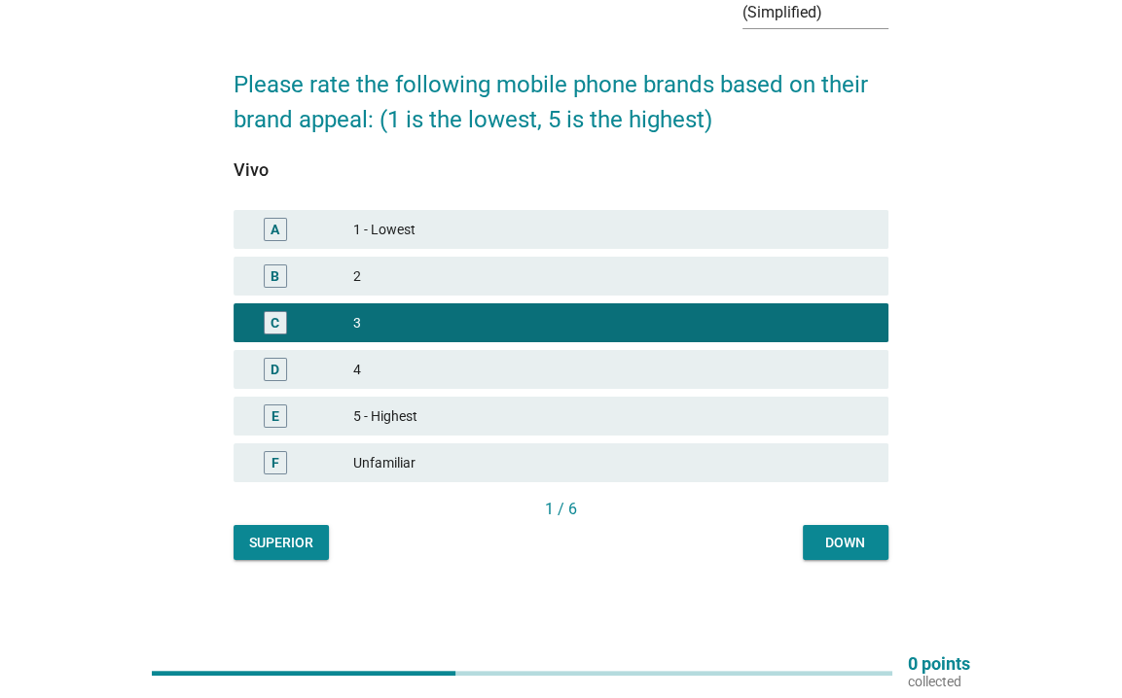
click at [833, 537] on font "Down" at bounding box center [845, 543] width 40 height 16
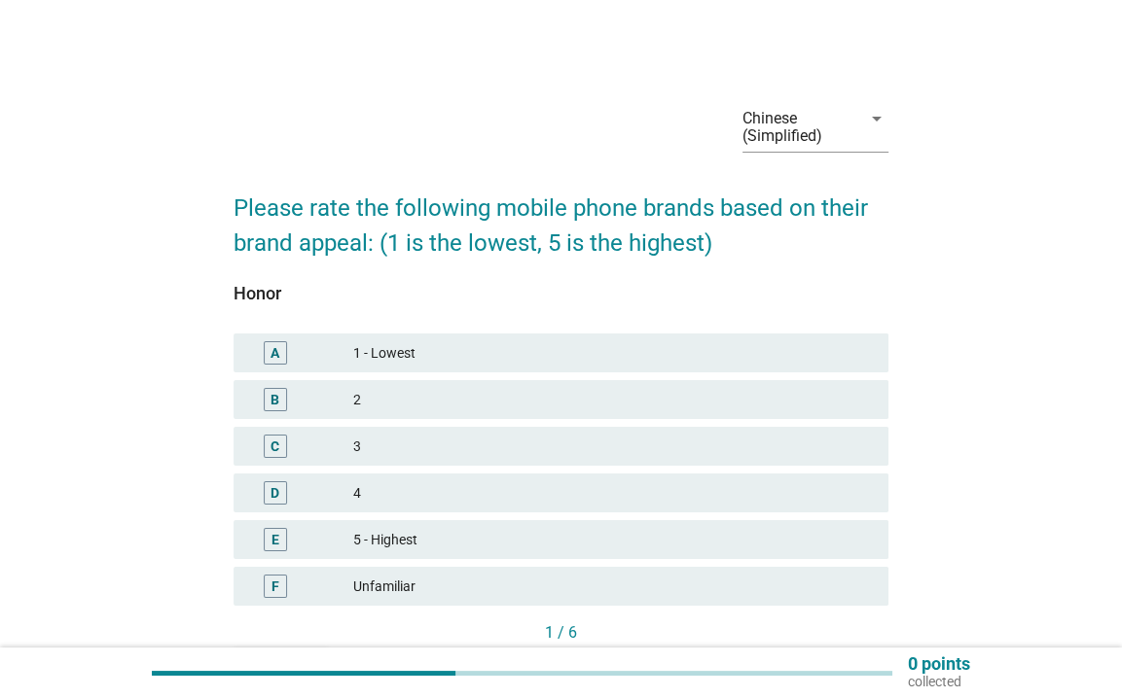
click at [528, 452] on font "3" at bounding box center [612, 447] width 519 height 20
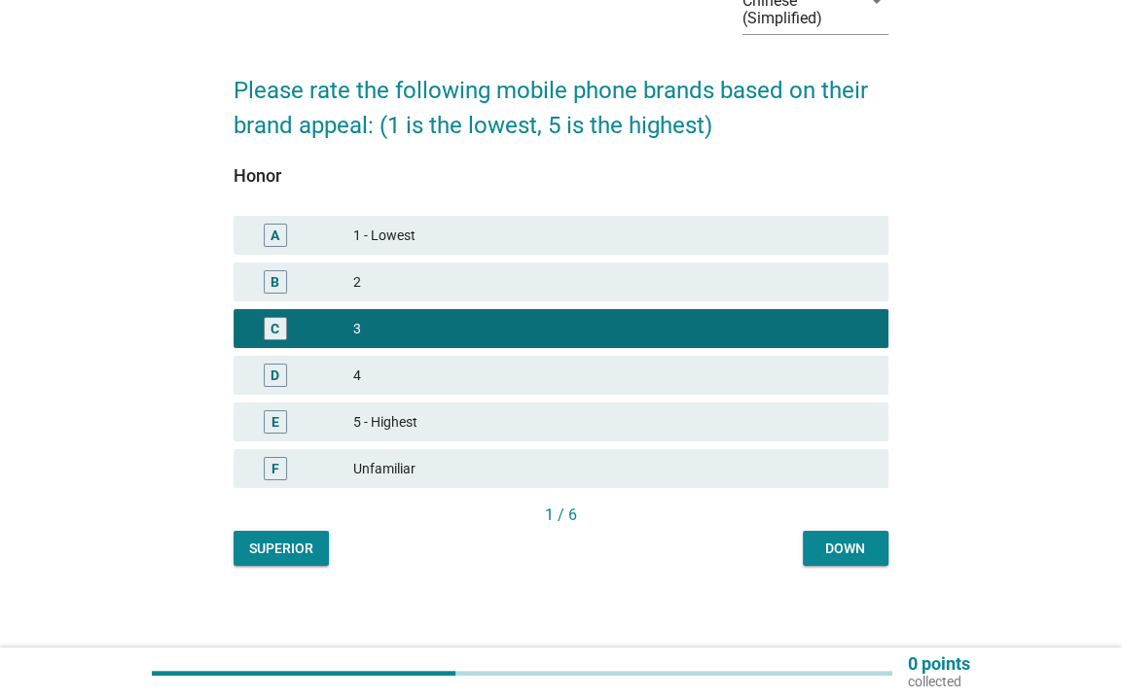
scroll to position [124, 0]
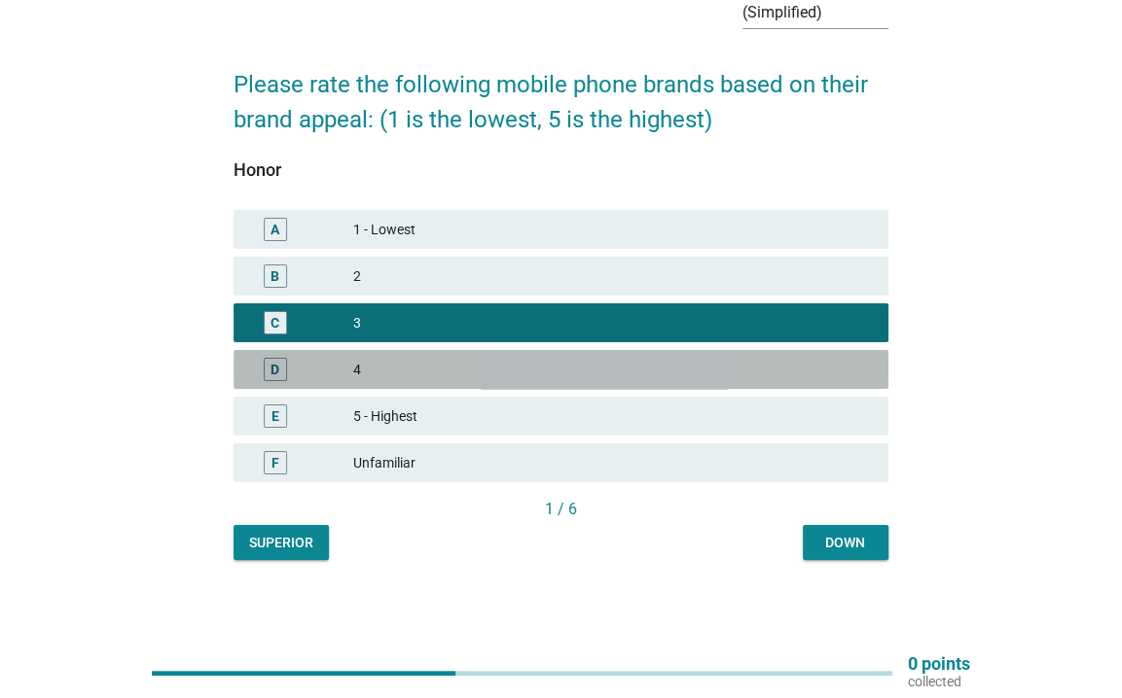
click at [636, 366] on font "4" at bounding box center [612, 370] width 519 height 20
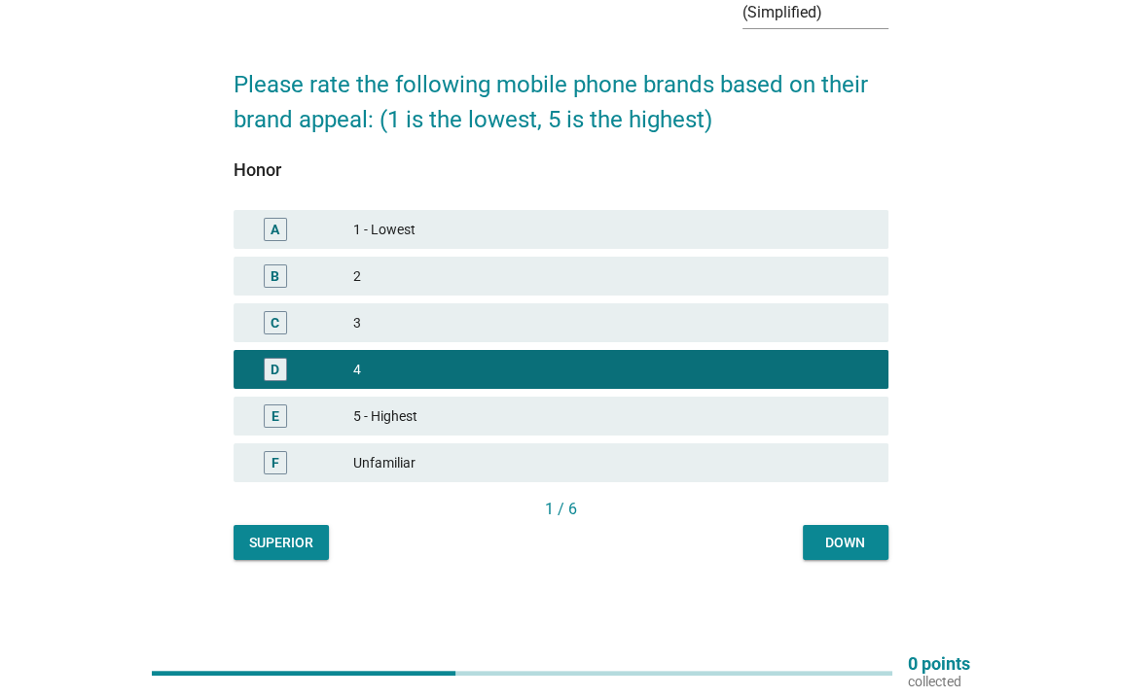
click at [834, 535] on font "Down" at bounding box center [845, 543] width 40 height 16
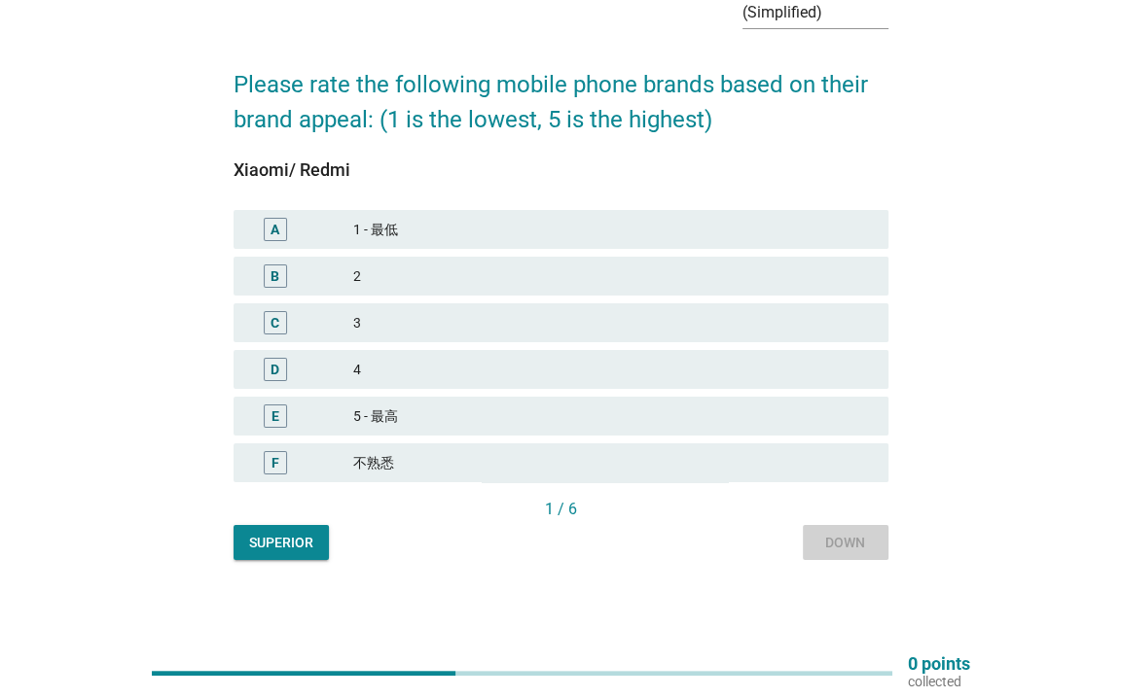
scroll to position [0, 0]
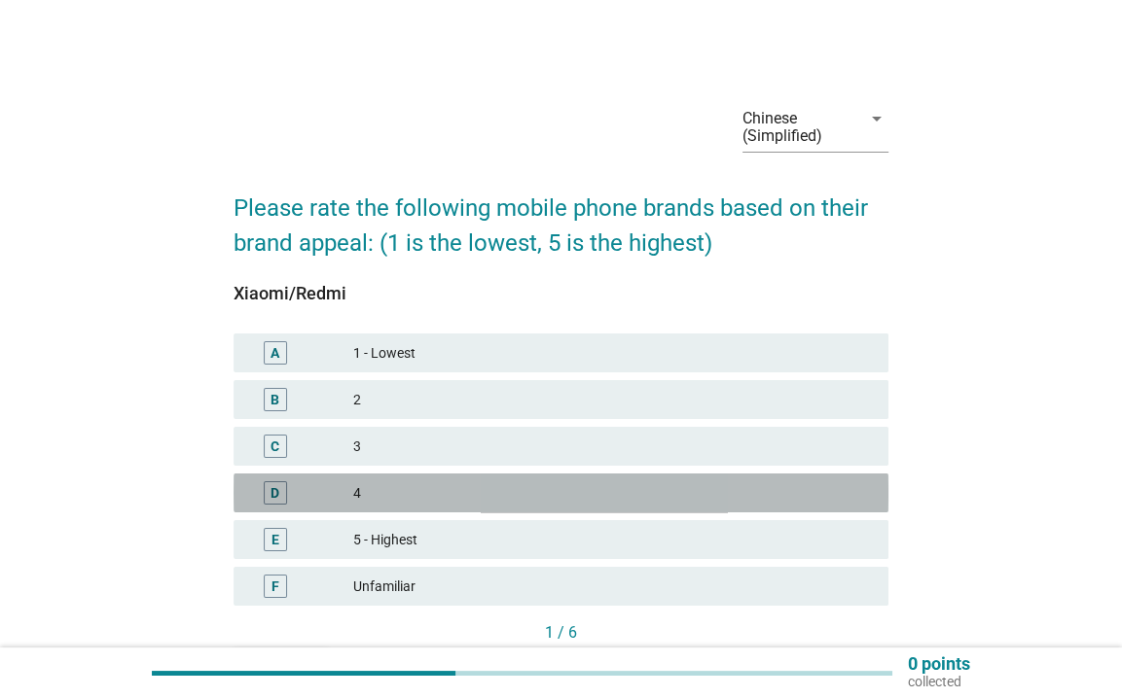
click at [475, 487] on font "4" at bounding box center [612, 493] width 519 height 20
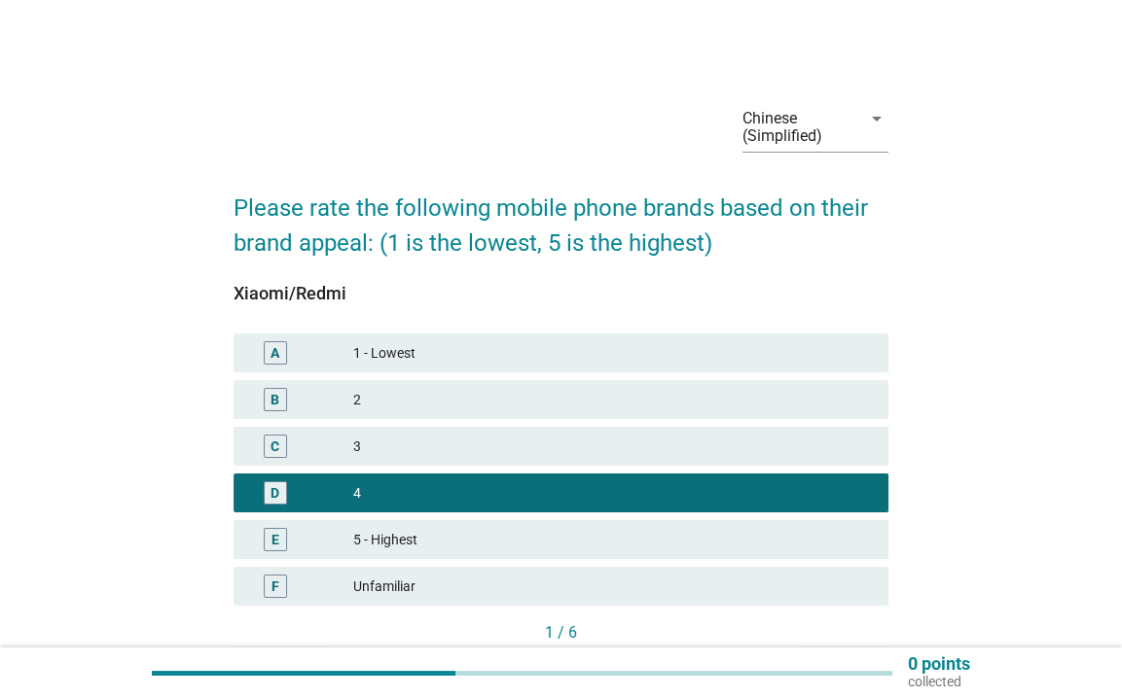
scroll to position [124, 0]
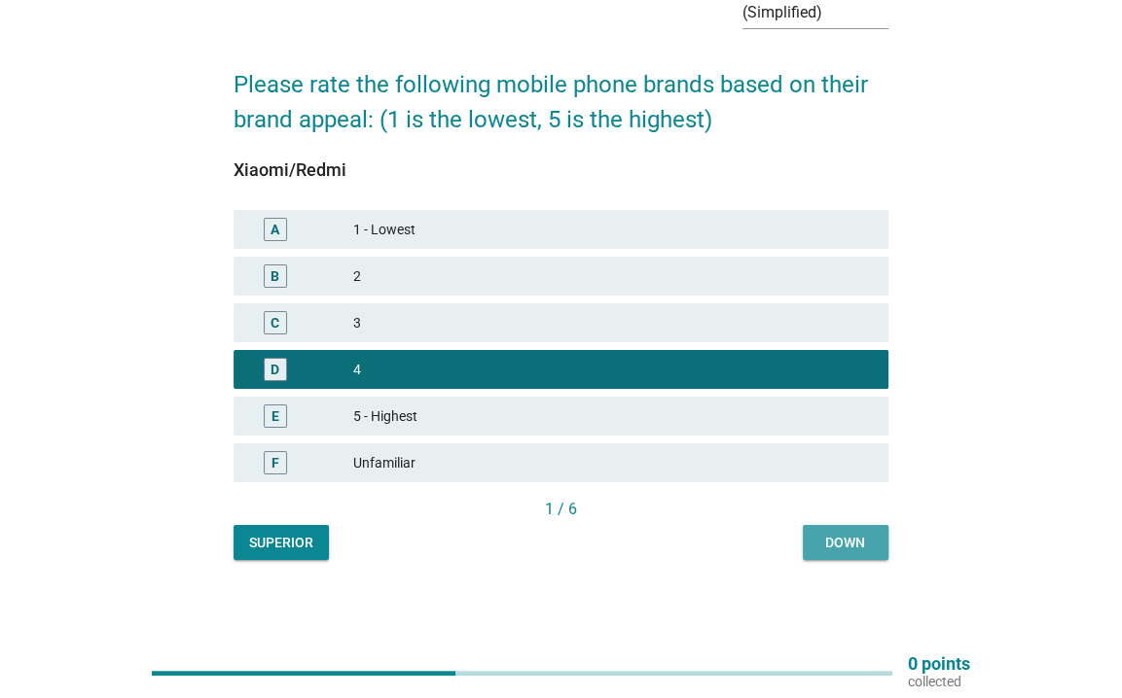
click at [844, 550] on font "Down" at bounding box center [845, 543] width 40 height 20
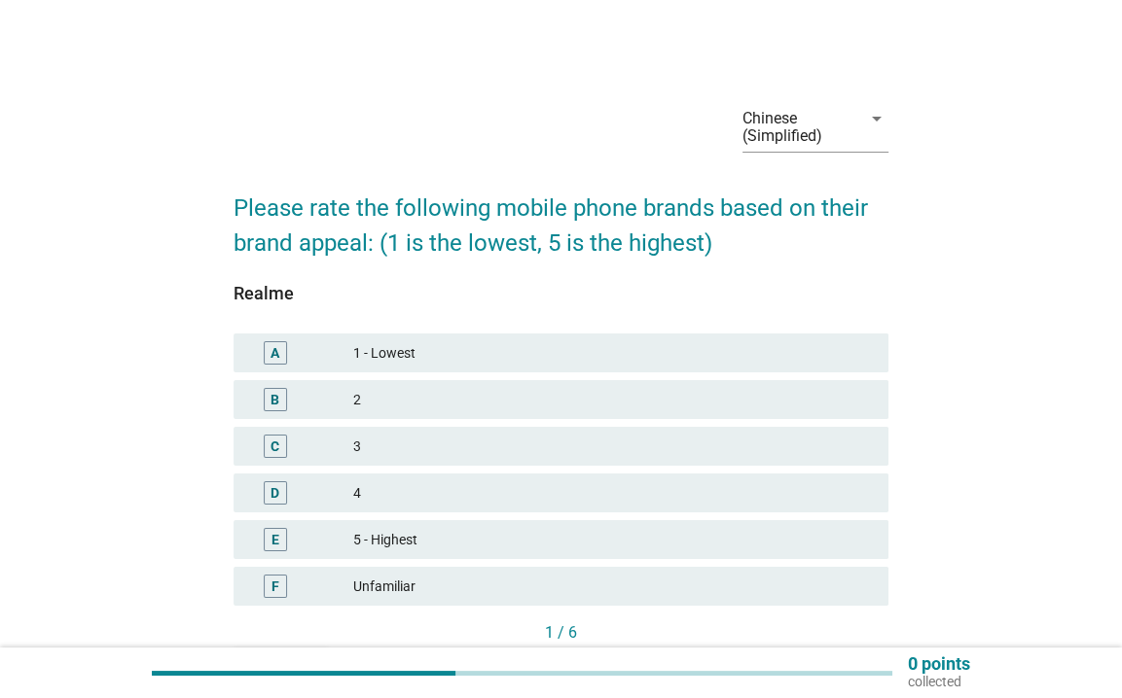
click at [514, 456] on font "3" at bounding box center [612, 447] width 519 height 20
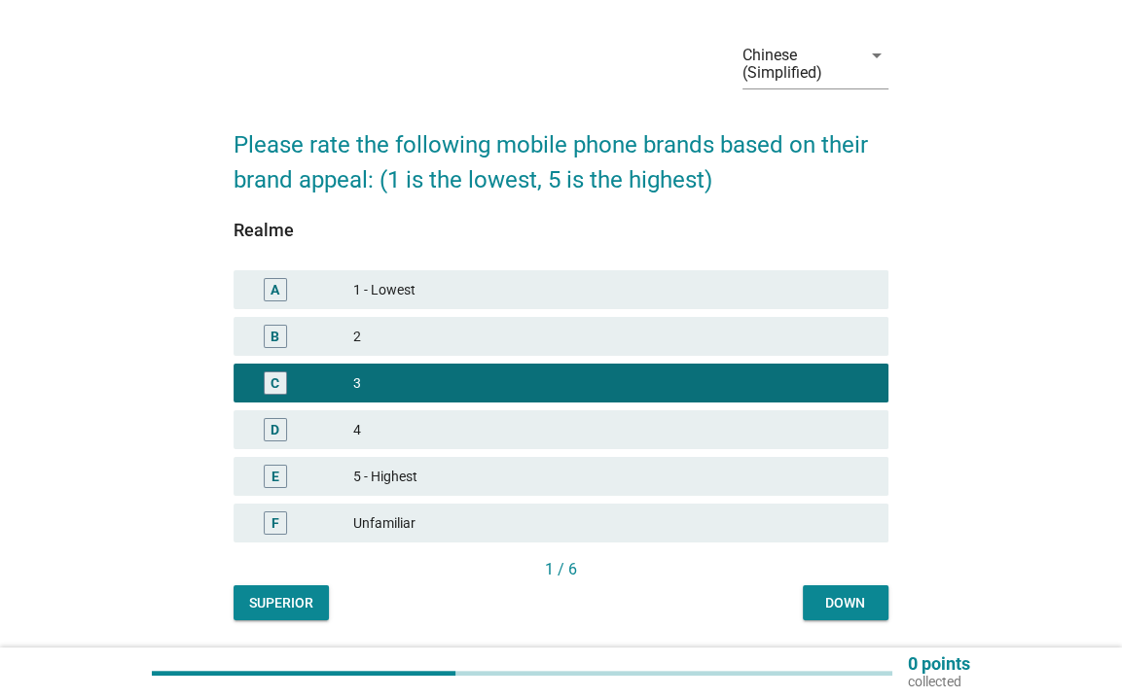
scroll to position [124, 0]
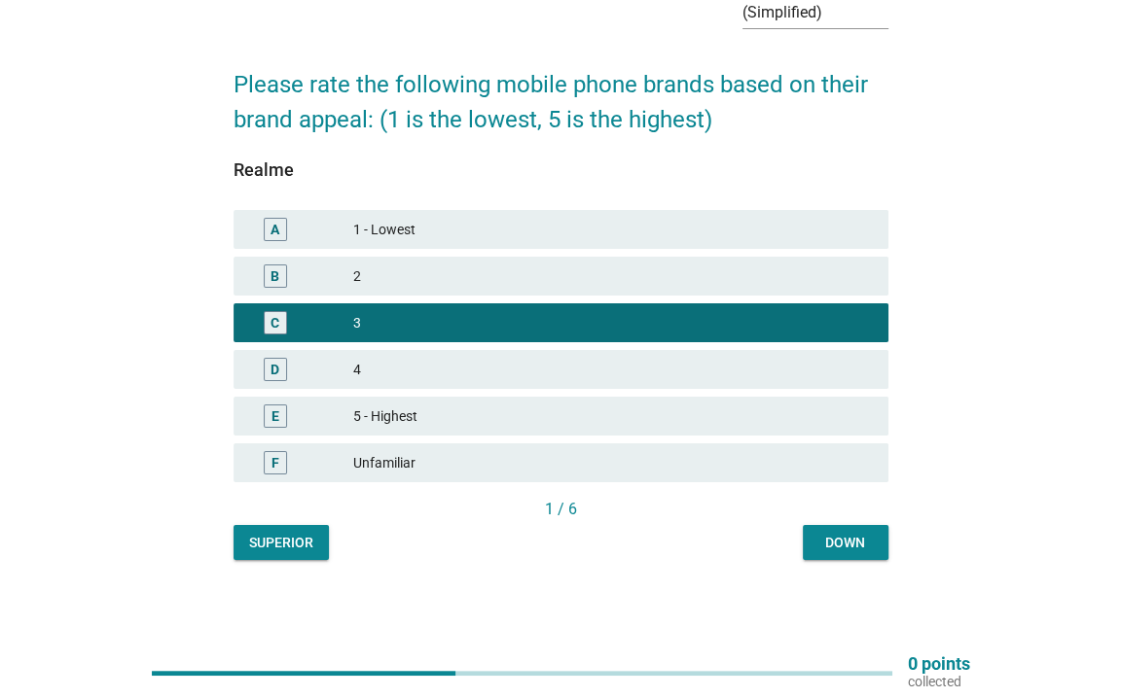
click at [865, 553] on button "Down" at bounding box center [846, 542] width 86 height 35
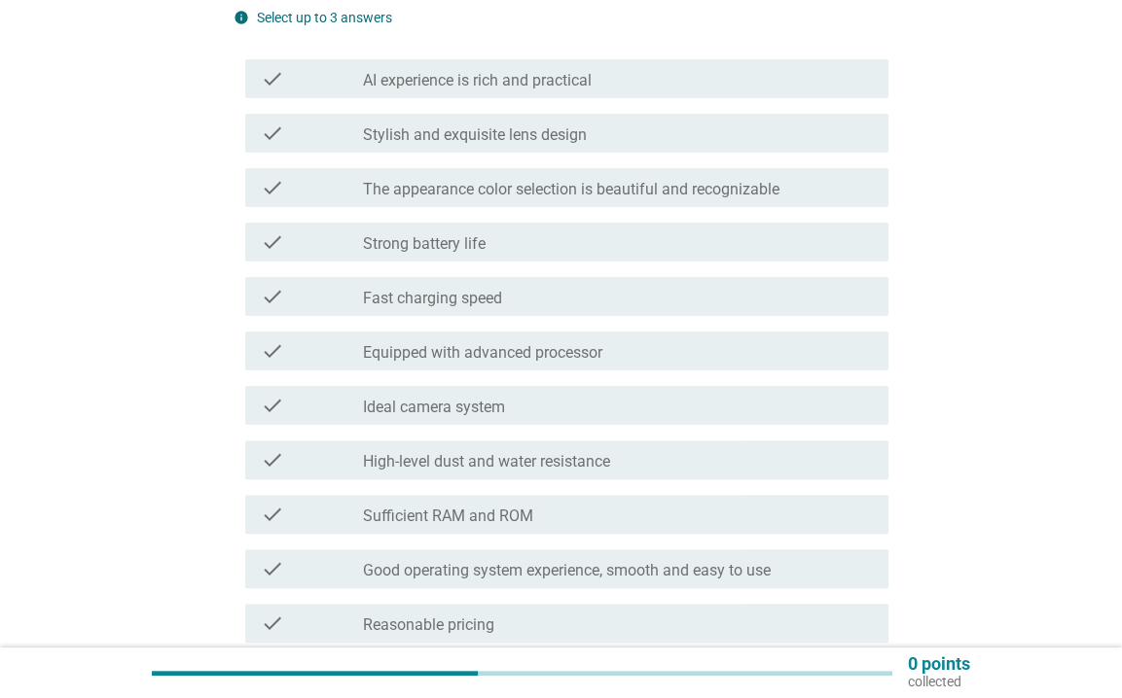
scroll to position [292, 0]
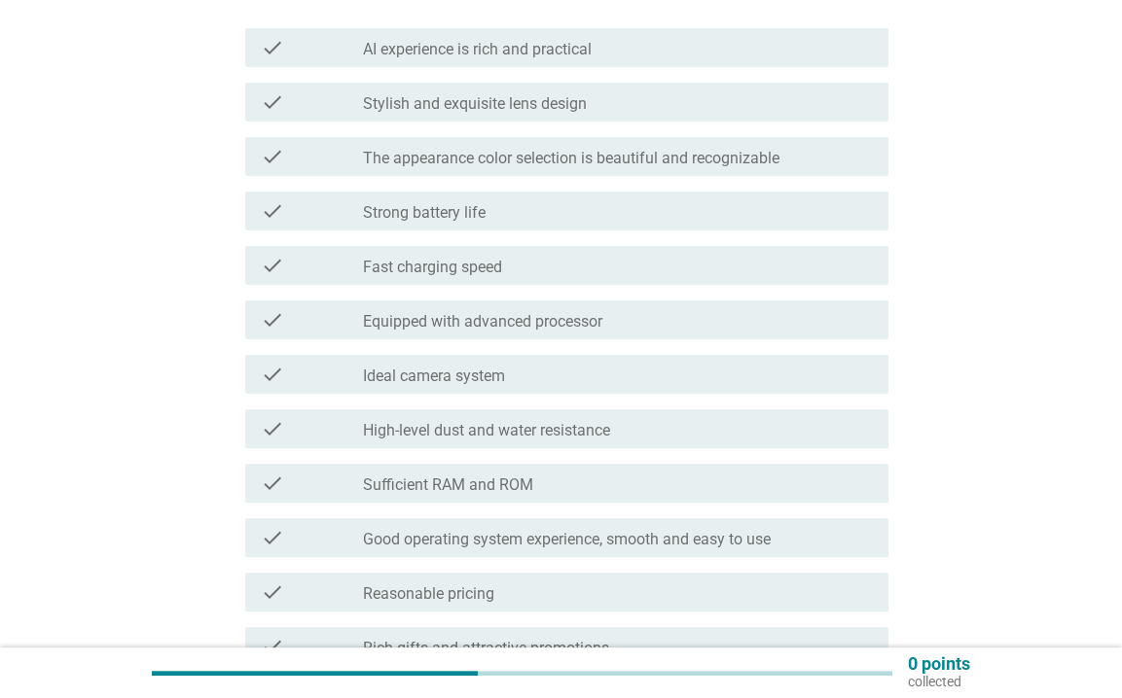
click at [415, 102] on font "Stylish and exquisite lens design" at bounding box center [475, 103] width 224 height 18
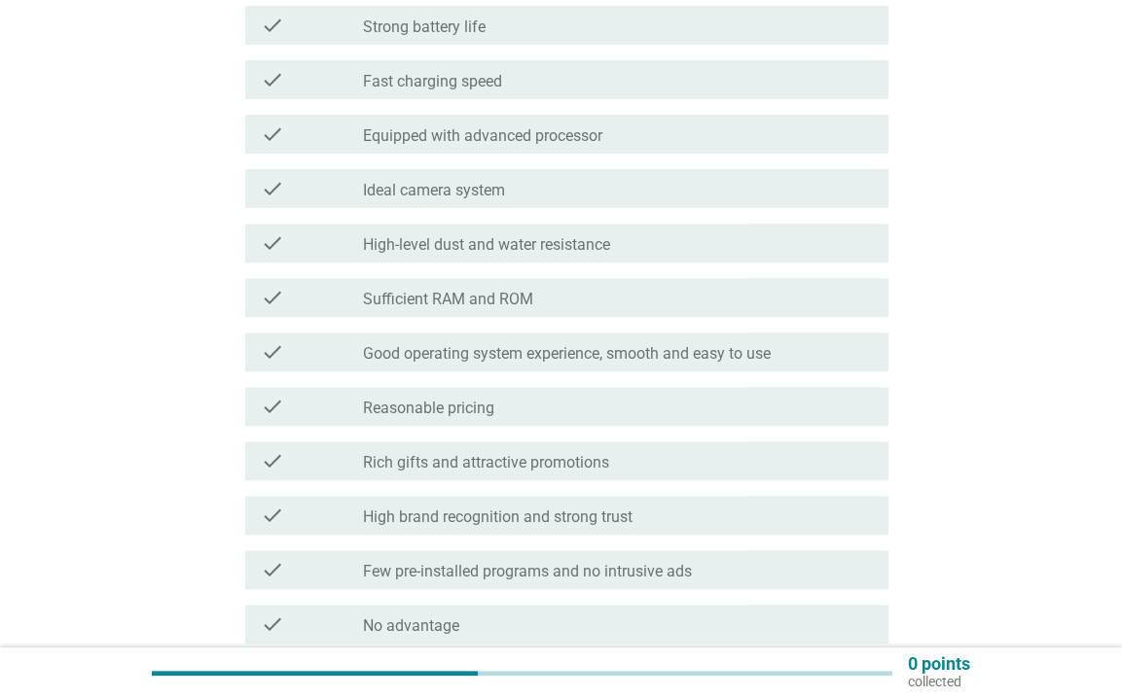
scroll to position [486, 0]
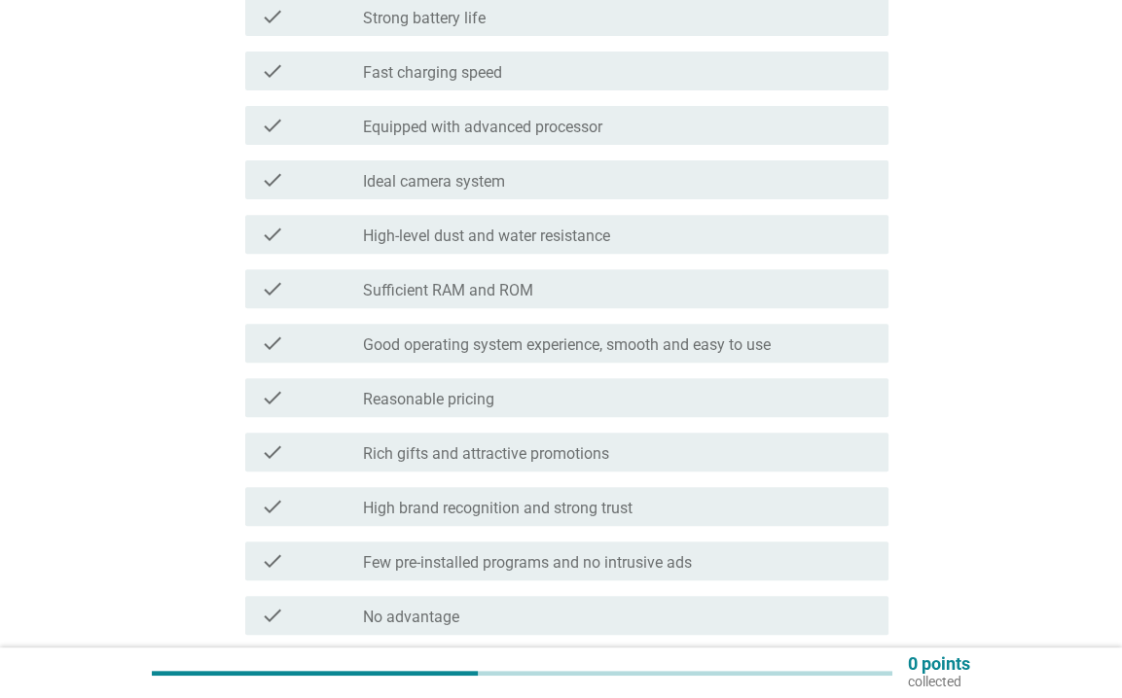
click at [412, 196] on div "check check_box_outline_blank Ideal camera system" at bounding box center [566, 180] width 643 height 39
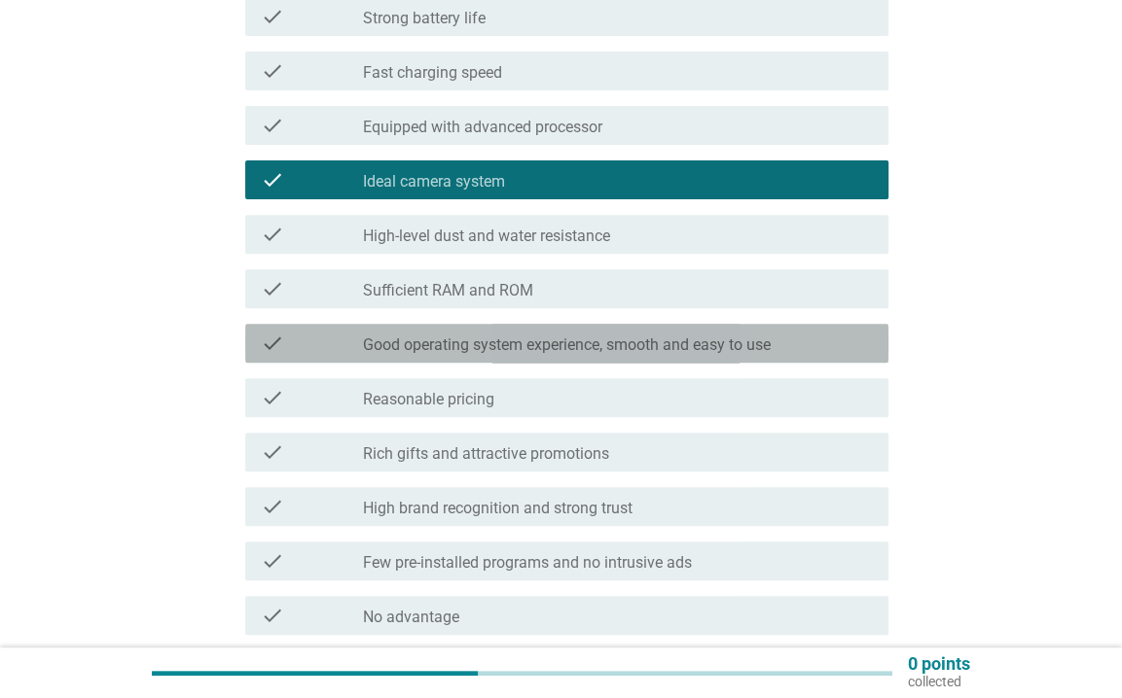
click at [476, 352] on font "Good operating system experience, smooth and easy to use" at bounding box center [567, 345] width 408 height 18
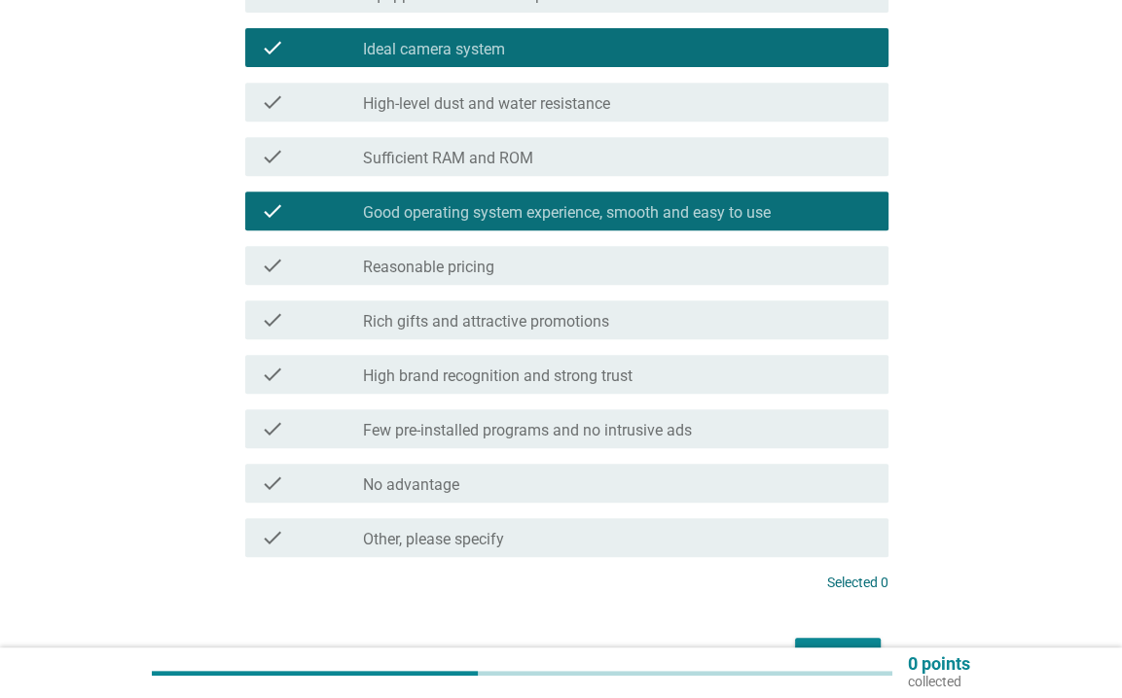
scroll to position [737, 0]
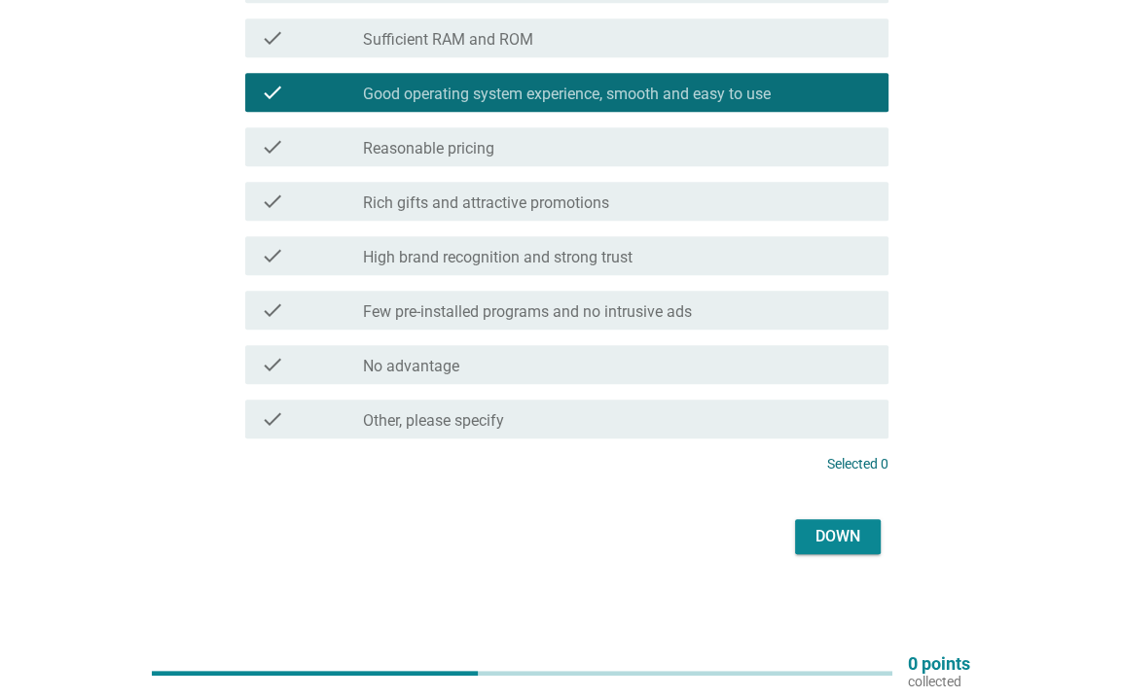
click at [839, 530] on font "Down" at bounding box center [837, 536] width 45 height 18
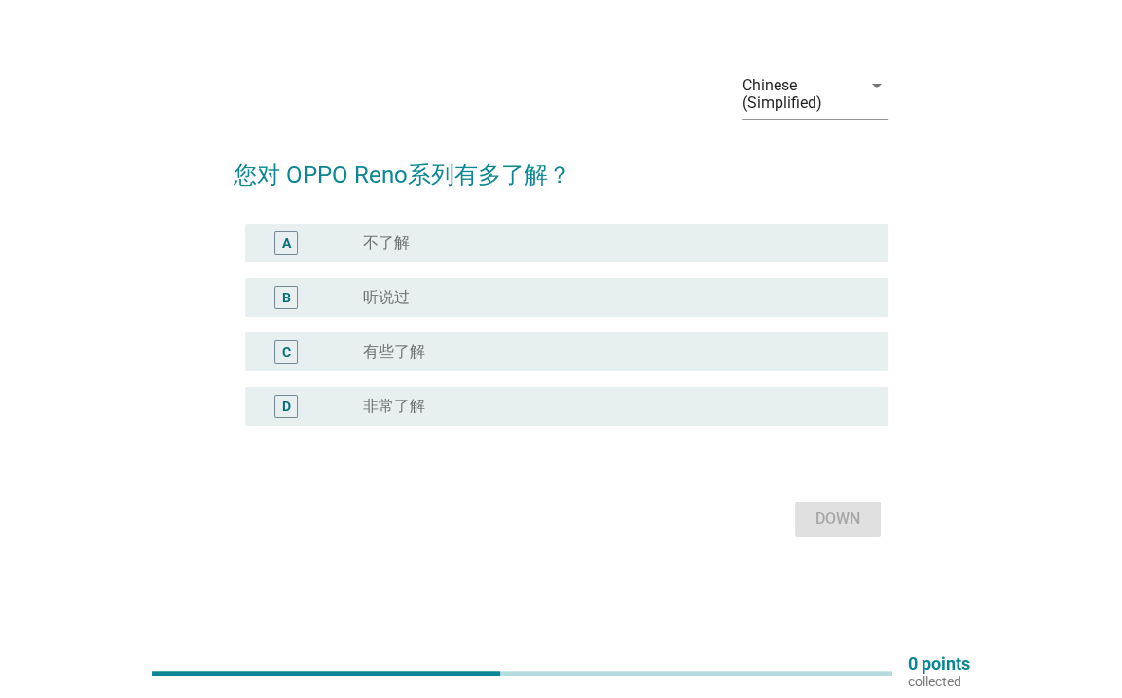
scroll to position [0, 0]
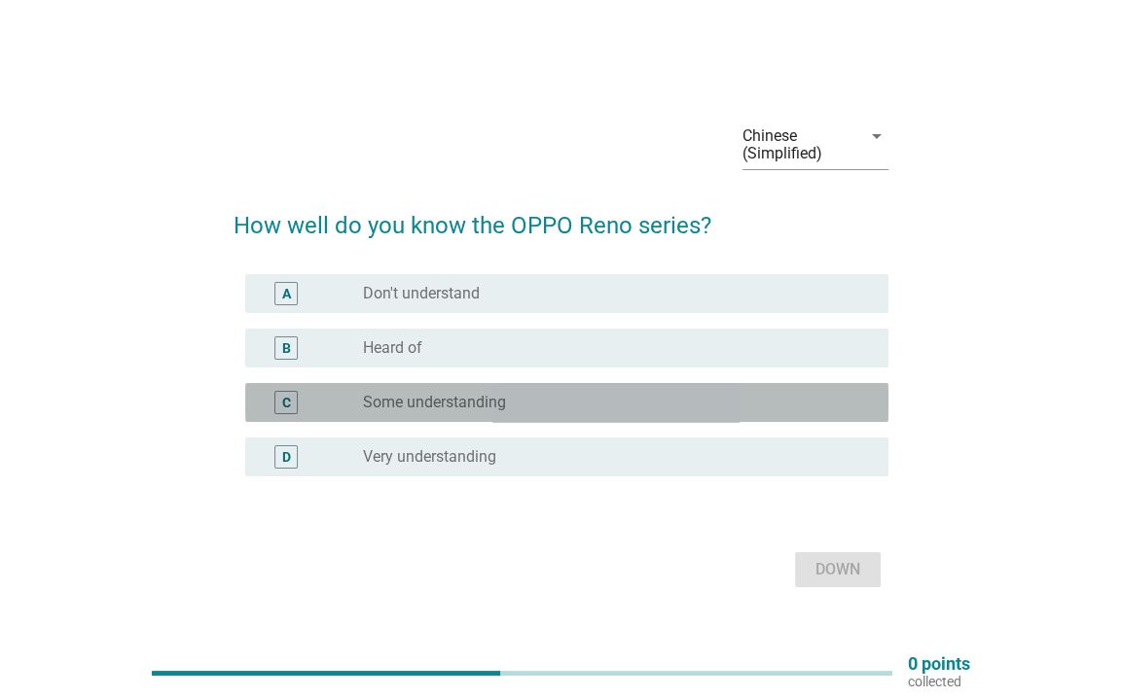
click at [434, 390] on div "C radio_button_unchecked Some understanding" at bounding box center [566, 402] width 643 height 39
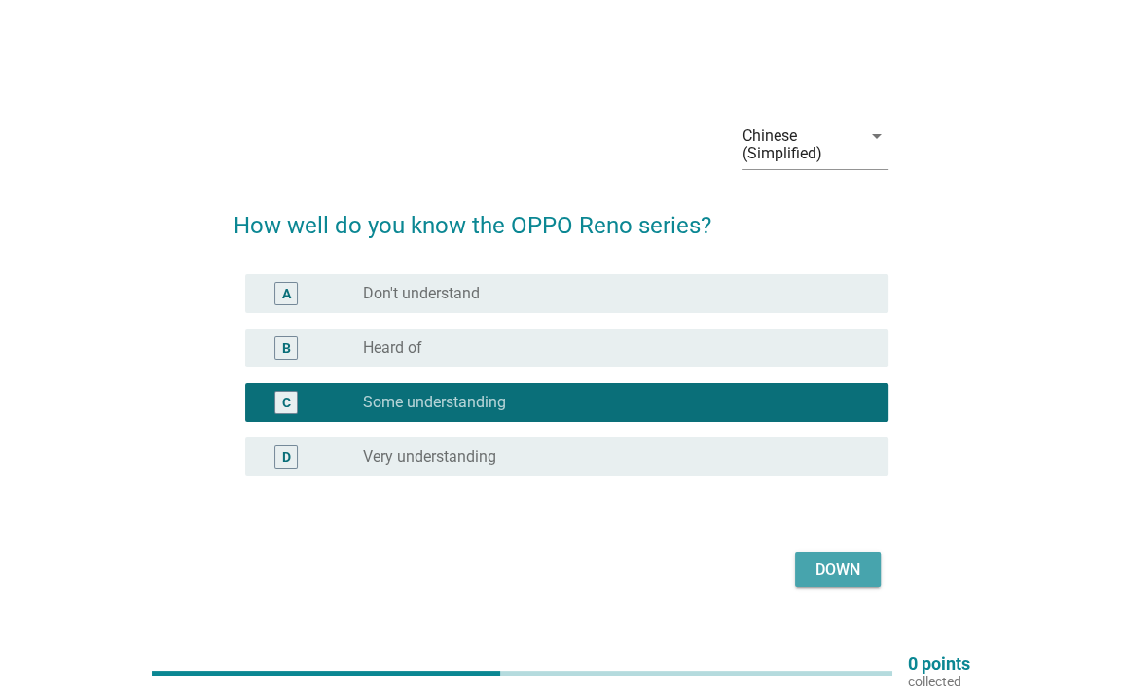
click at [796, 566] on button "Down" at bounding box center [838, 570] width 86 height 35
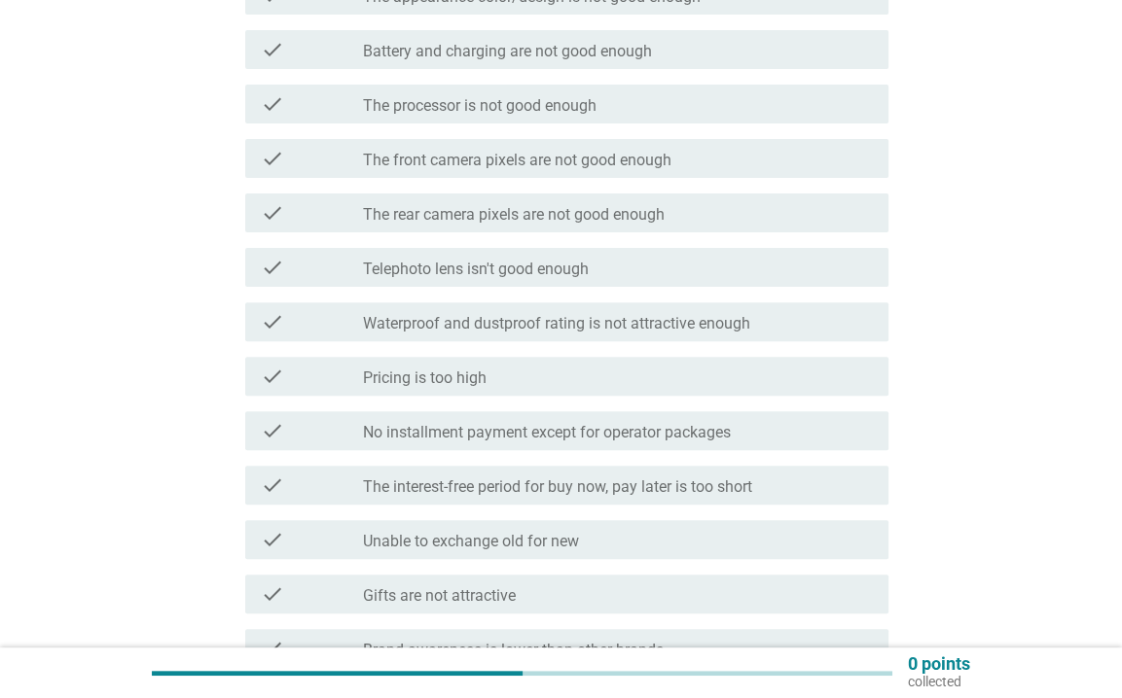
scroll to position [486, 0]
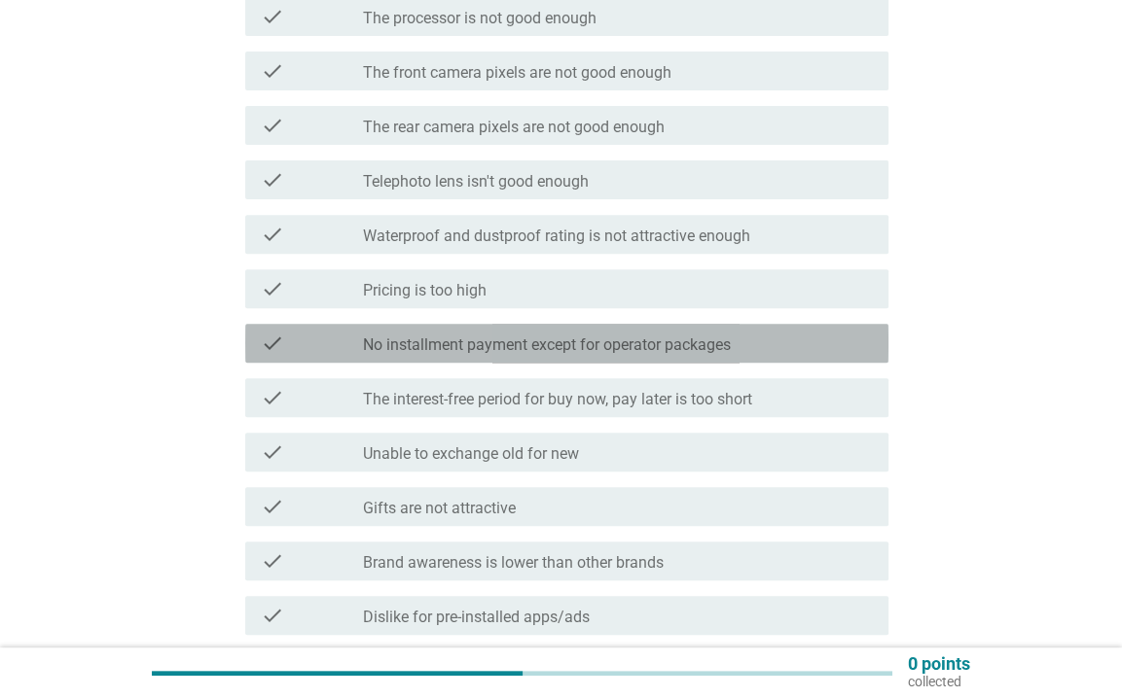
click at [471, 339] on font "No installment payment except for operator packages" at bounding box center [547, 345] width 368 height 18
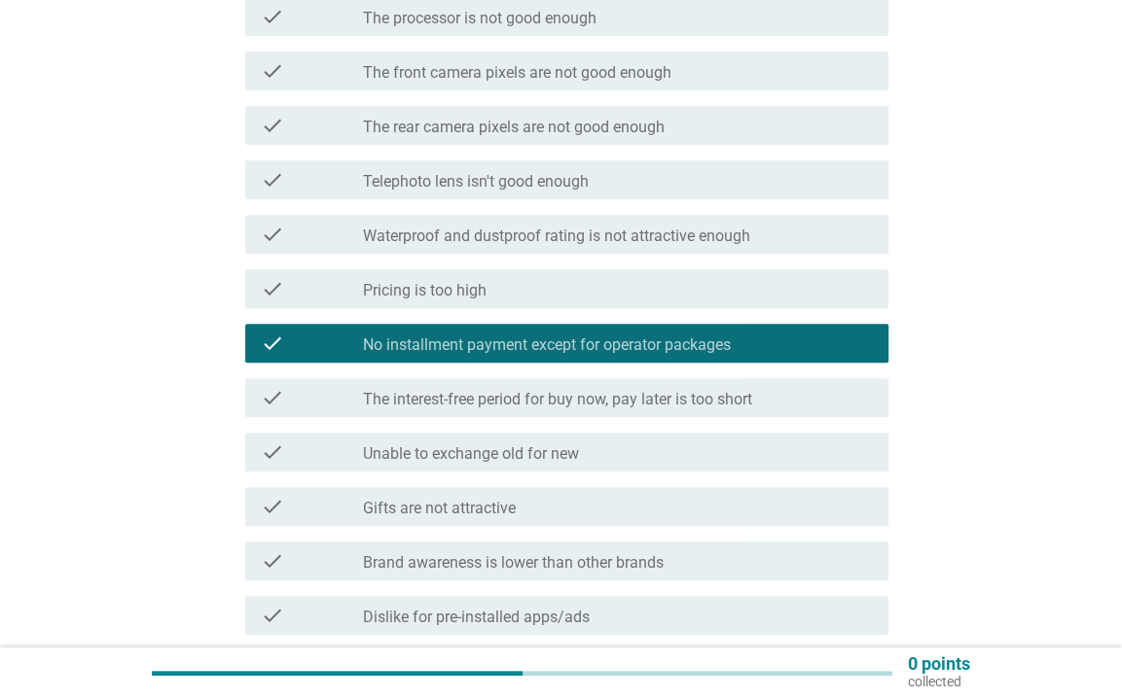
scroll to position [681, 0]
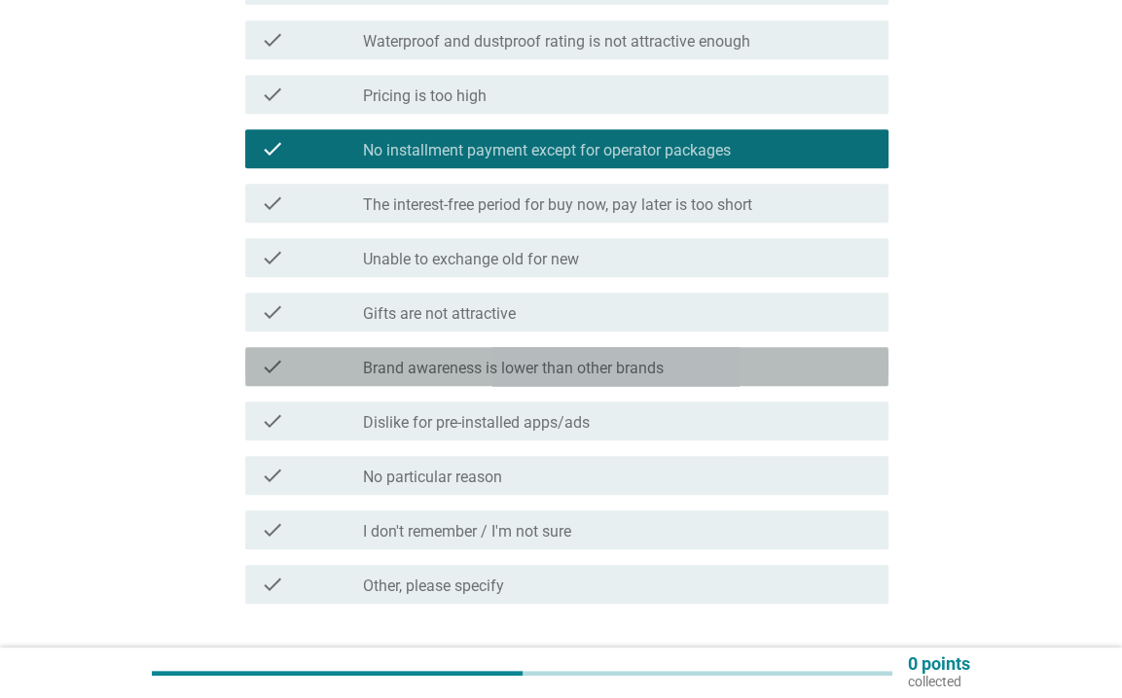
click at [496, 357] on div "check_box_outline_blank Brand awareness is lower than other brands" at bounding box center [618, 366] width 510 height 23
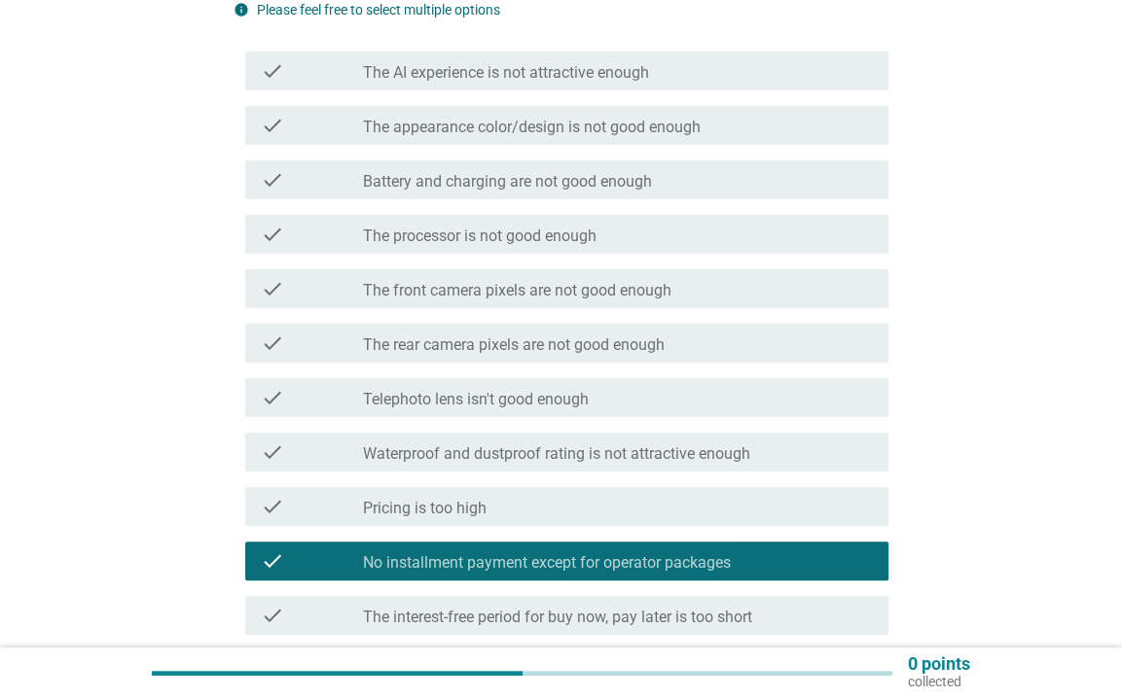
scroll to position [0, 0]
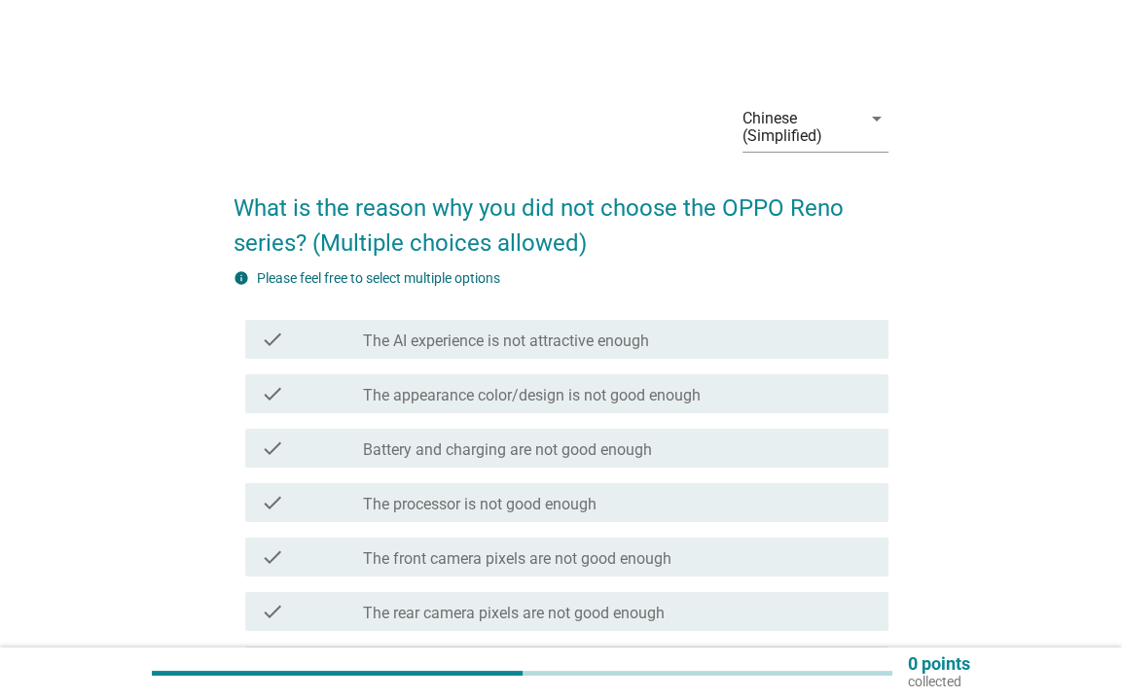
click at [537, 492] on div "check_box_outline_blank The processor is not good enough" at bounding box center [618, 502] width 510 height 23
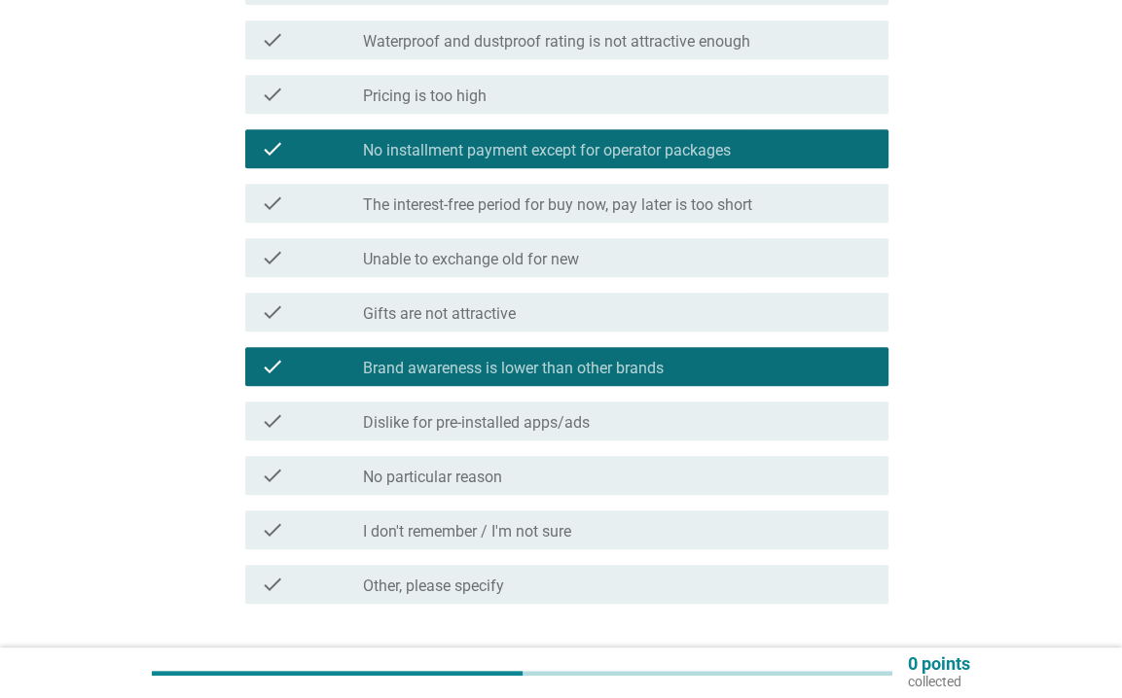
scroll to position [818, 0]
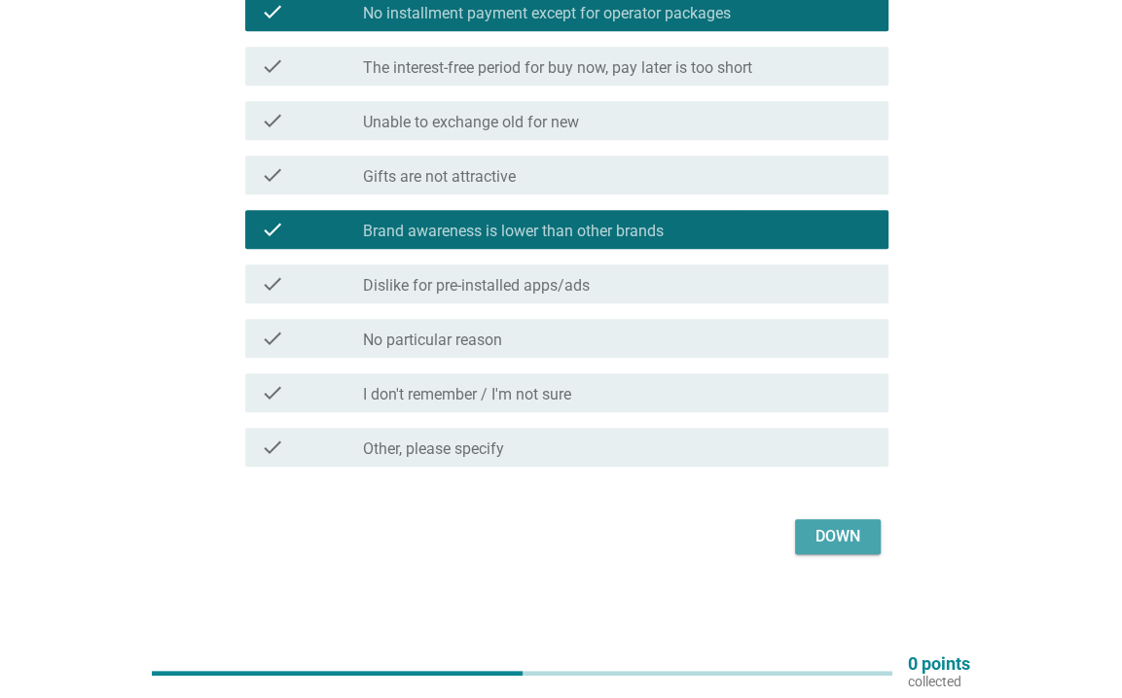
click at [856, 548] on button "Down" at bounding box center [838, 536] width 86 height 35
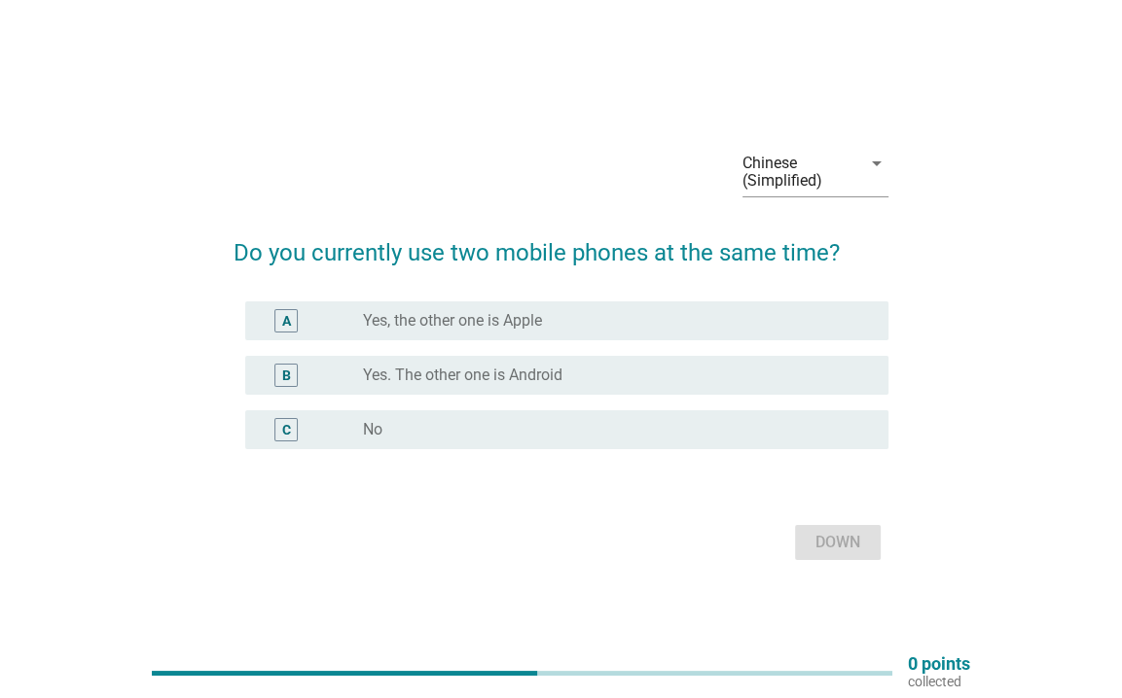
click at [786, 371] on div "radio_button_unchecked Yes. The other one is Android" at bounding box center [610, 375] width 494 height 19
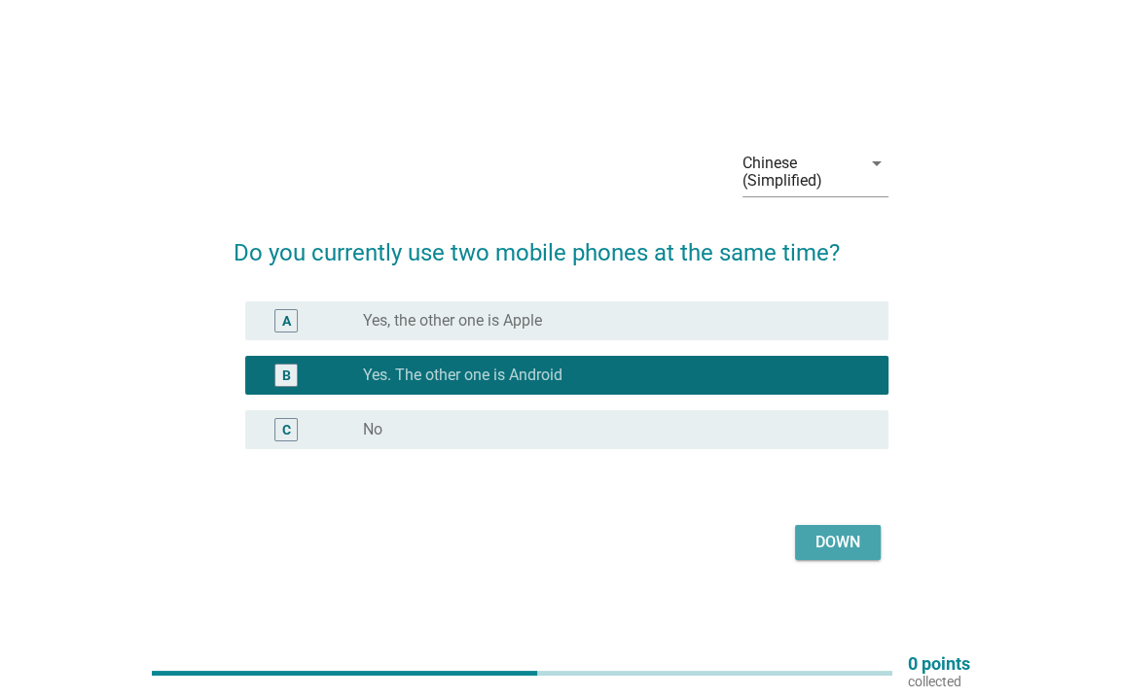
click at [863, 531] on div "Down" at bounding box center [837, 542] width 54 height 23
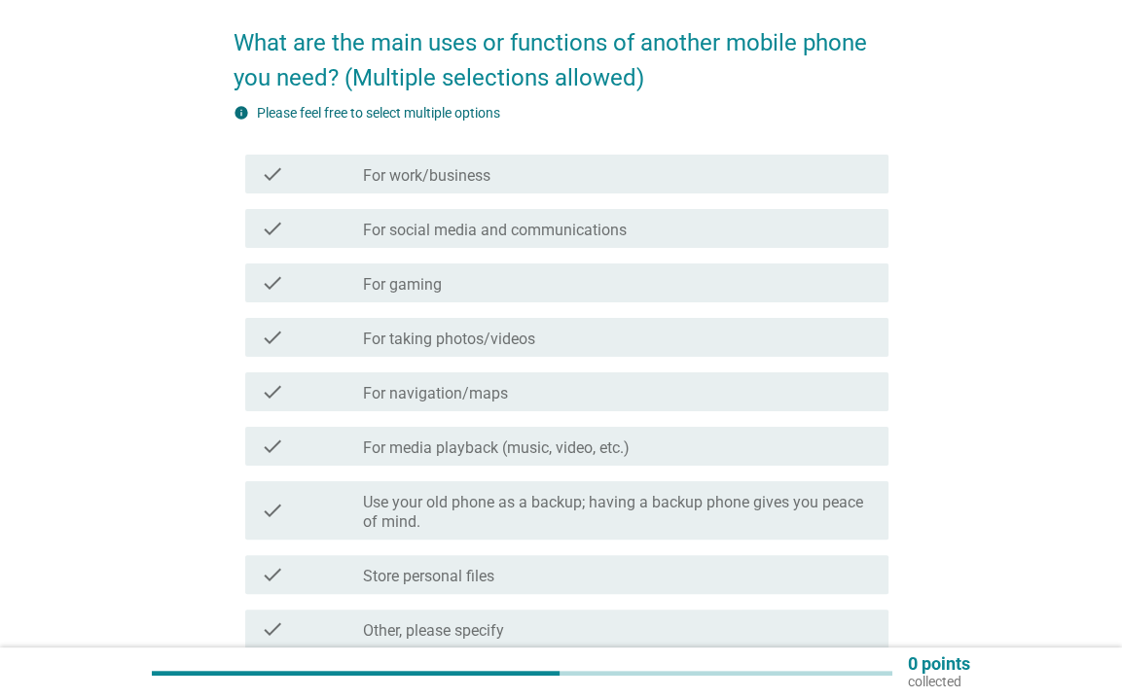
scroll to position [195, 0]
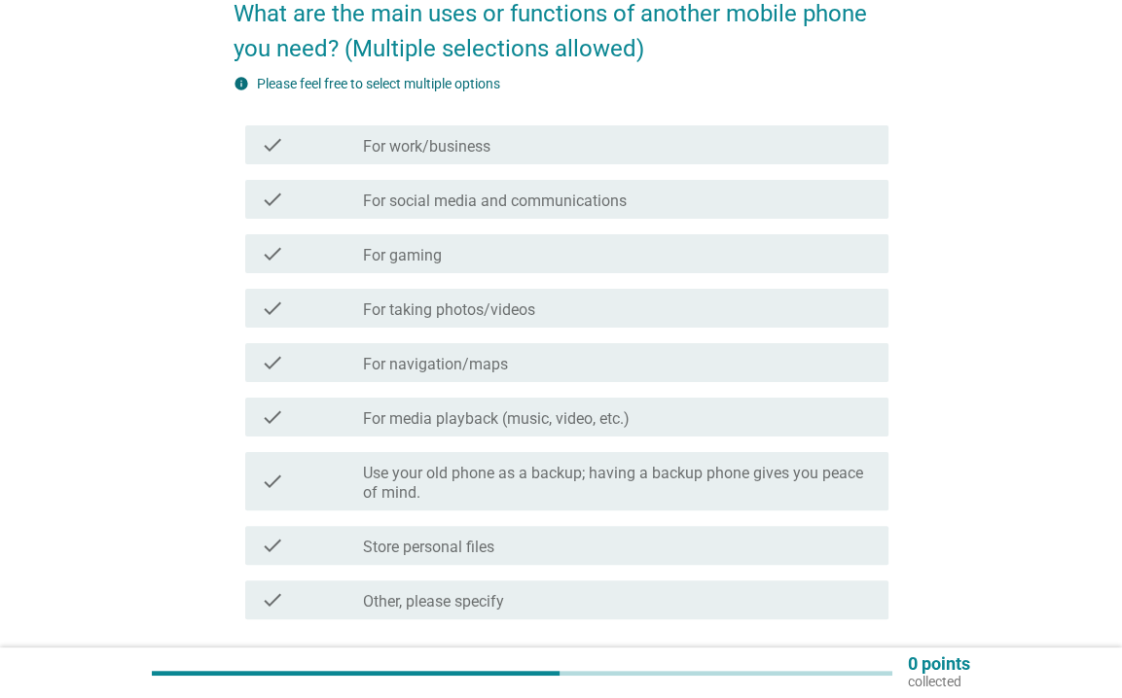
click at [428, 250] on font "For gaming" at bounding box center [402, 255] width 79 height 18
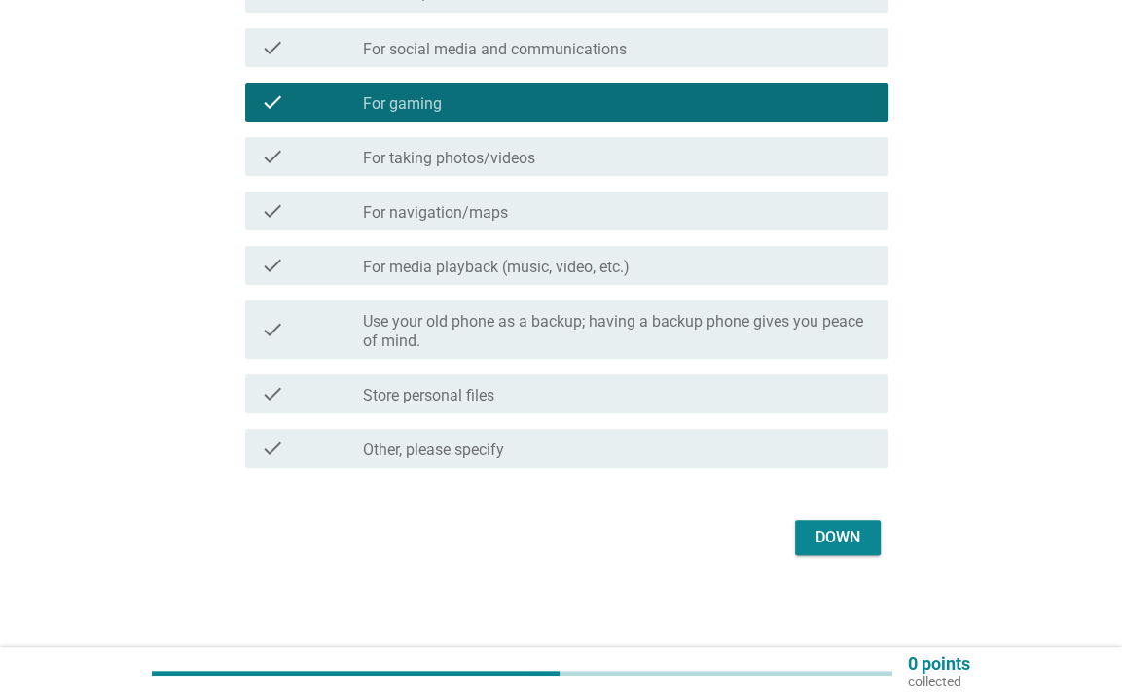
scroll to position [347, 0]
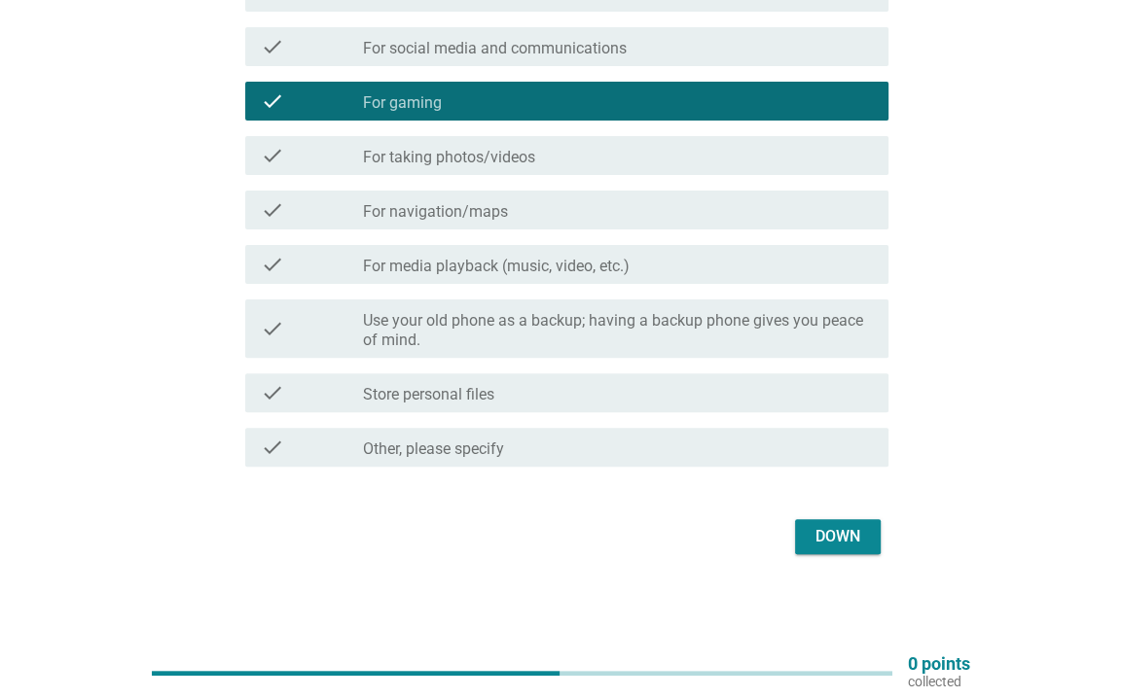
click at [441, 194] on div "check check_box_outline_blank For navigation/maps" at bounding box center [566, 210] width 643 height 39
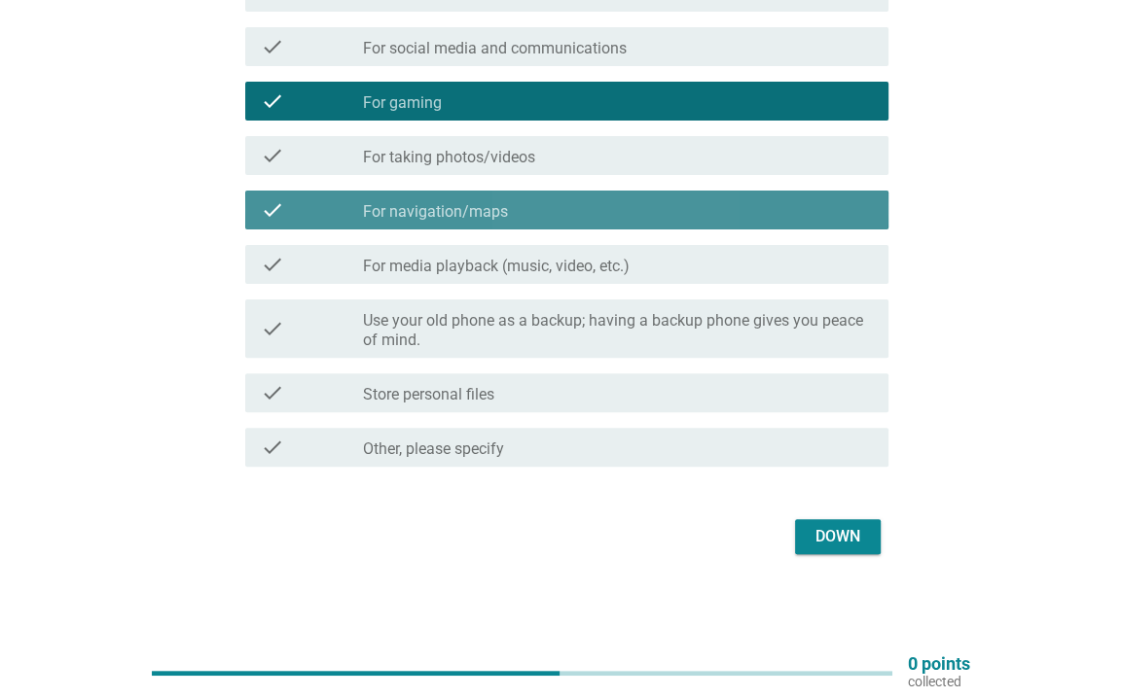
click at [448, 198] on div "check_box_outline_blank For navigation/maps" at bounding box center [618, 209] width 510 height 23
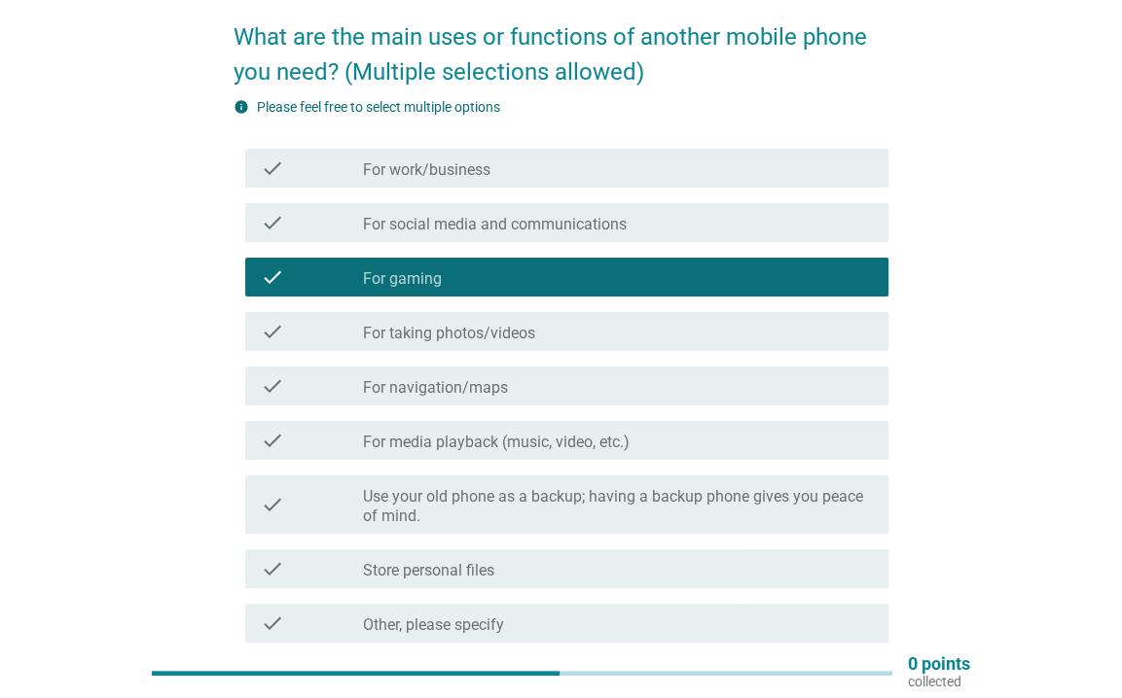
scroll to position [153, 0]
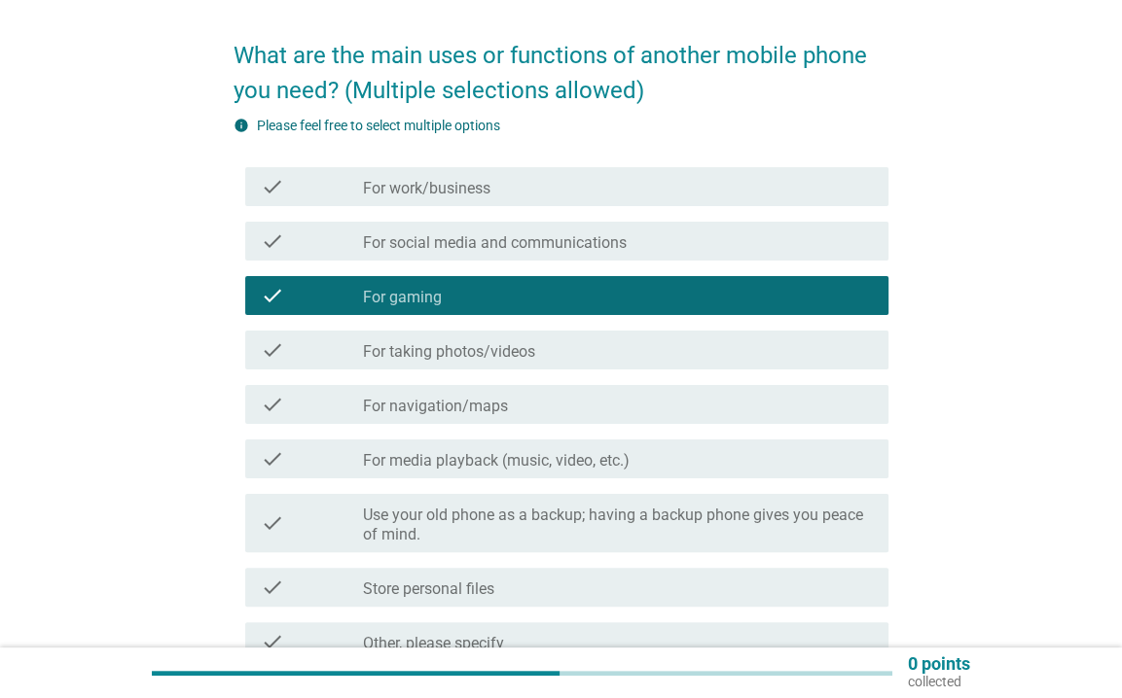
click at [451, 236] on font "For social media and communications" at bounding box center [495, 242] width 264 height 18
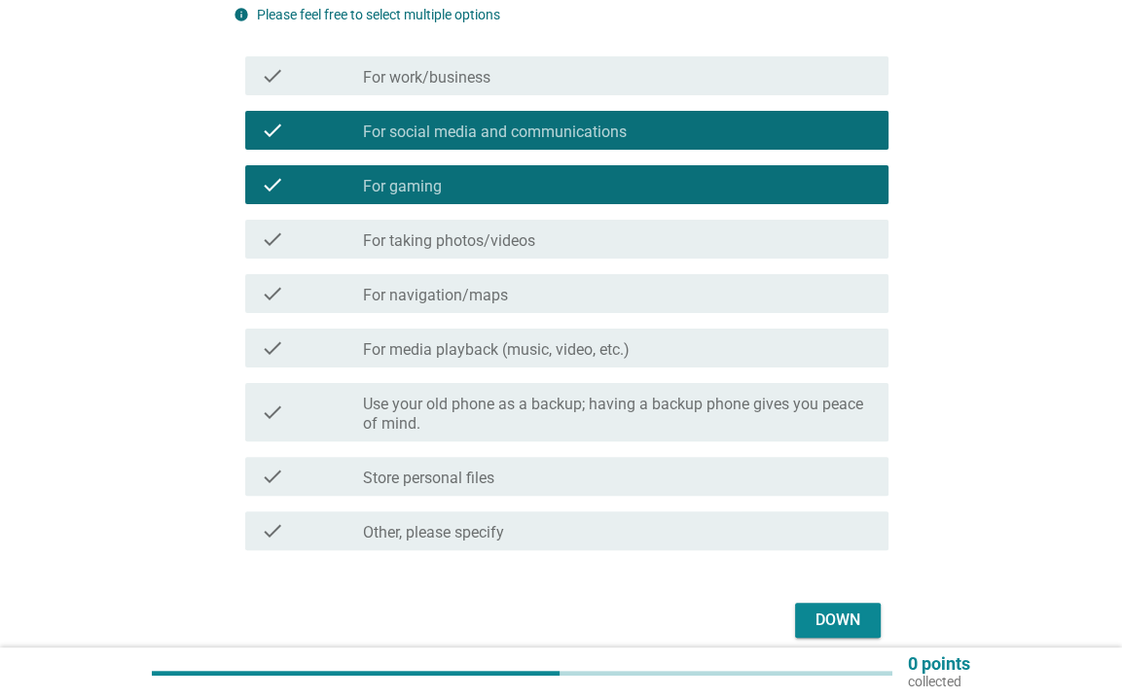
scroll to position [347, 0]
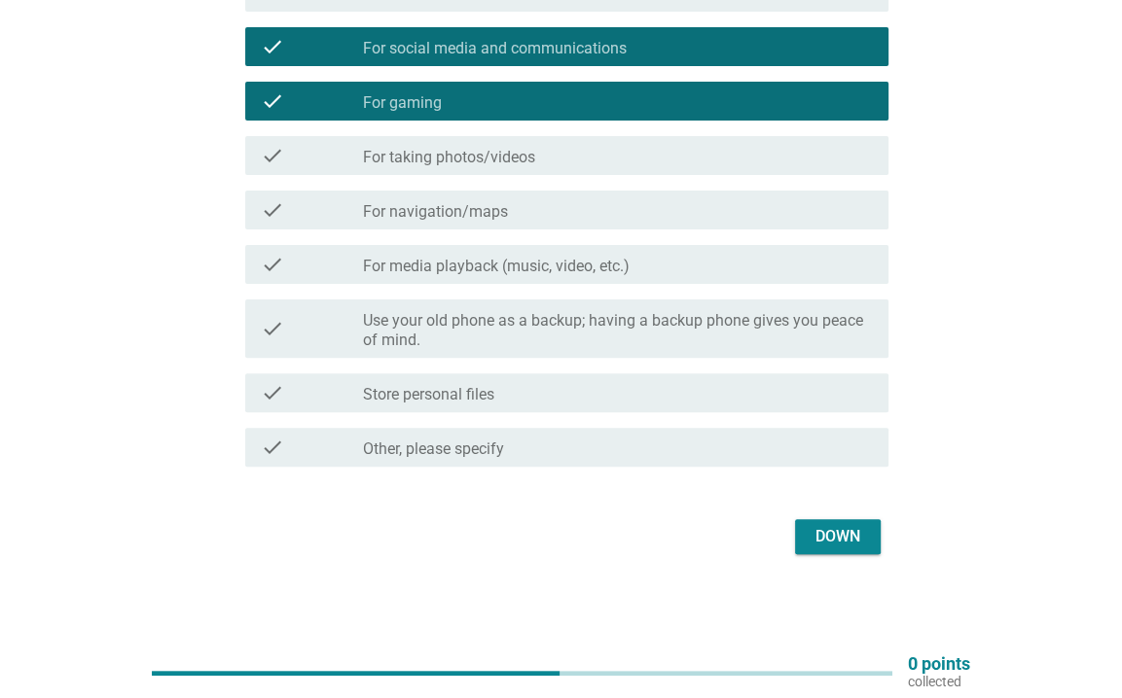
click at [826, 525] on font "Down" at bounding box center [837, 536] width 45 height 23
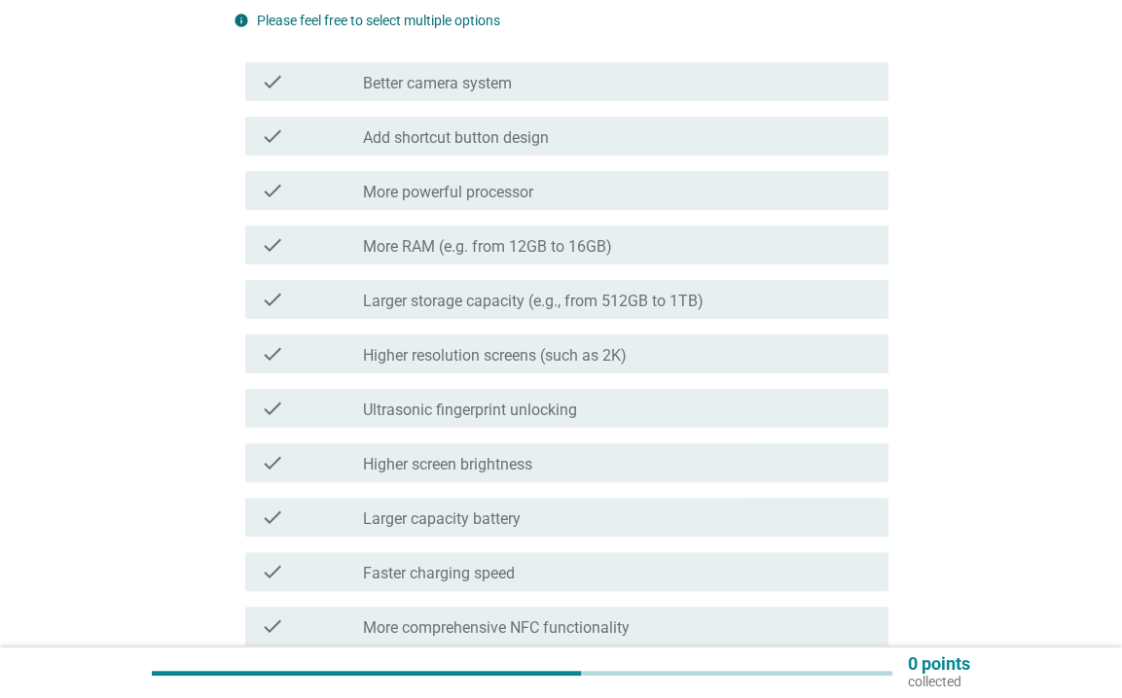
scroll to position [292, 0]
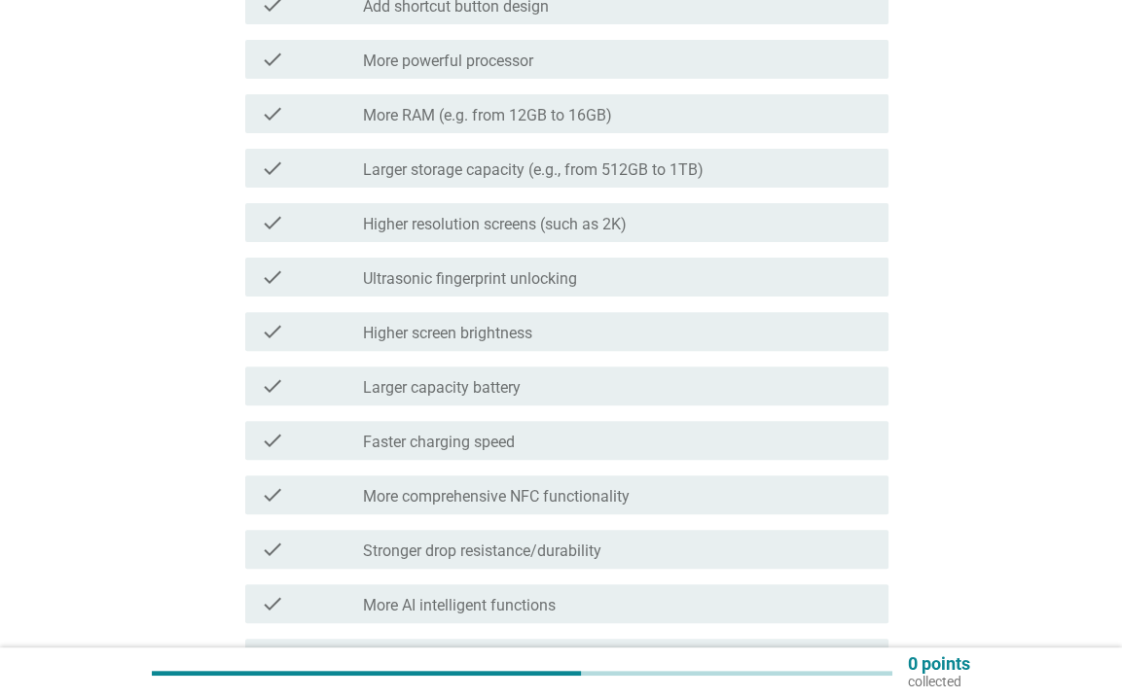
click at [439, 70] on font "More powerful processor" at bounding box center [448, 61] width 170 height 19
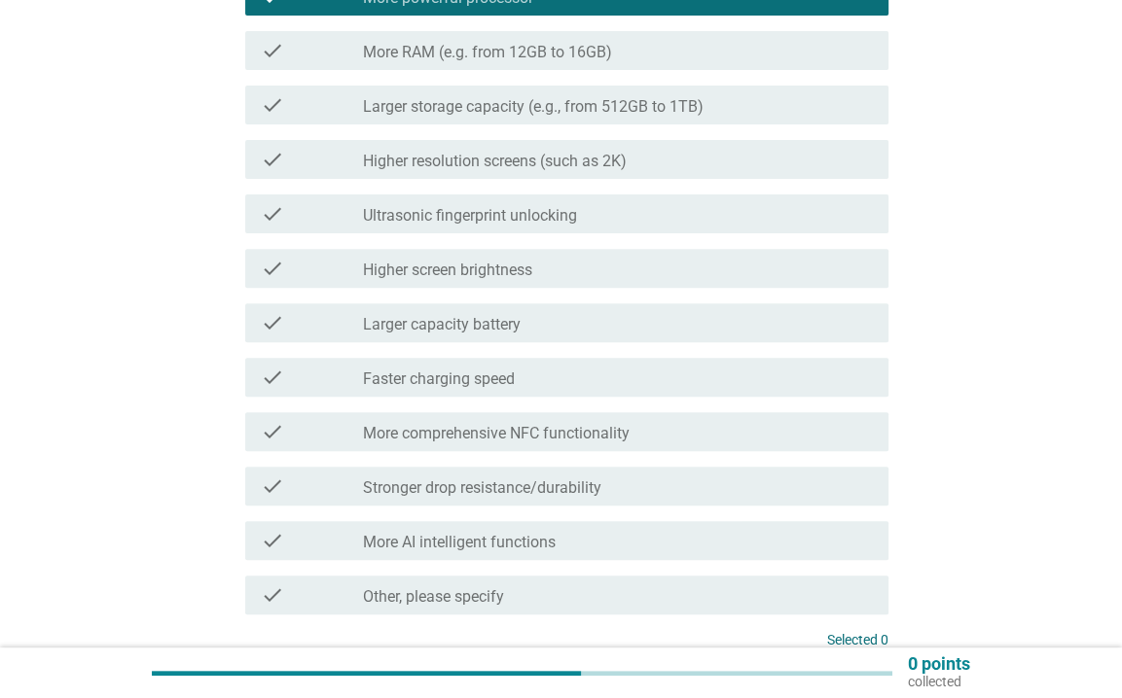
scroll to position [486, 0]
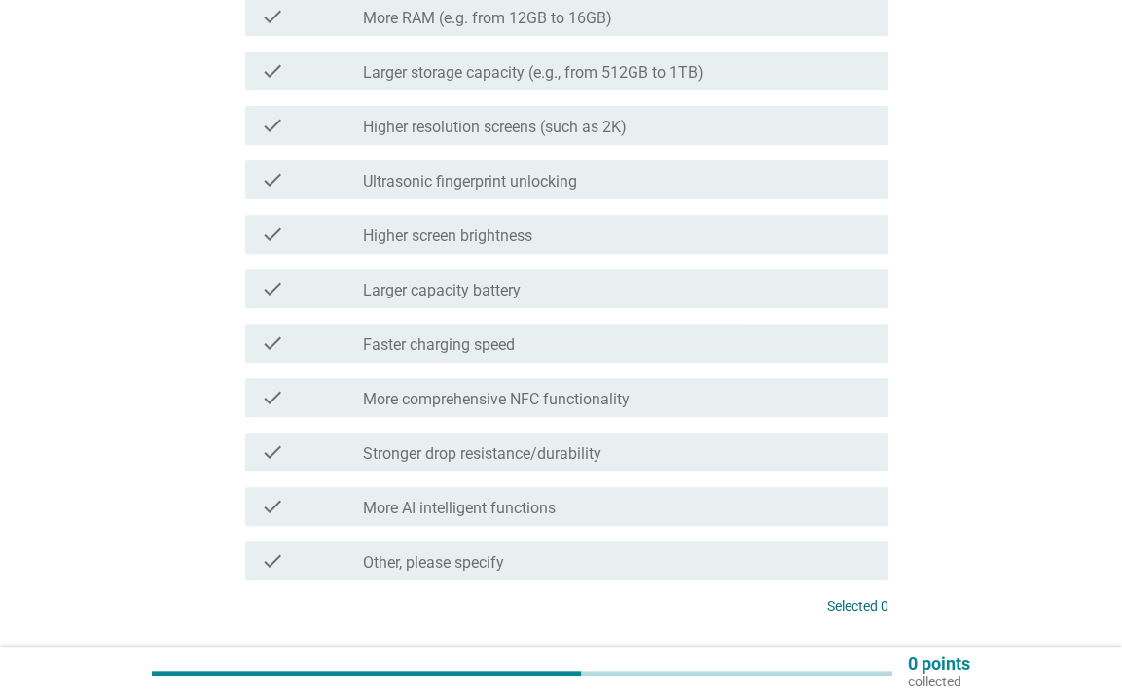
click at [475, 65] on font "Larger storage capacity (e.g., from 512GB to 1TB)" at bounding box center [533, 72] width 340 height 18
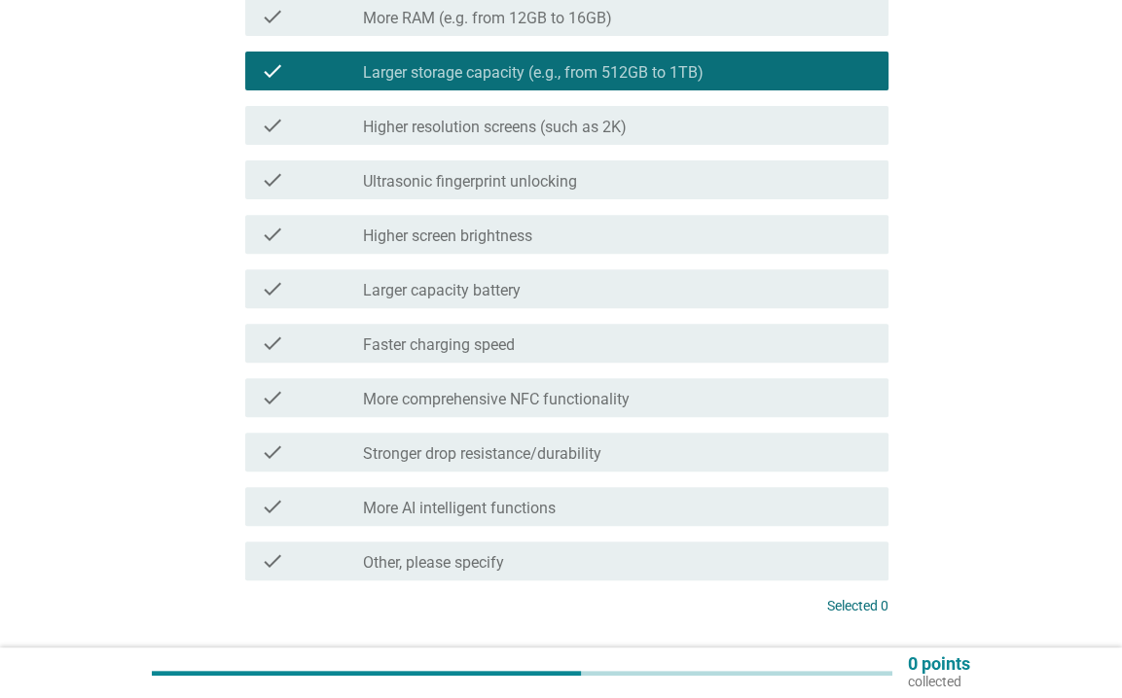
click at [535, 460] on font "Stronger drop resistance/durability" at bounding box center [482, 454] width 238 height 18
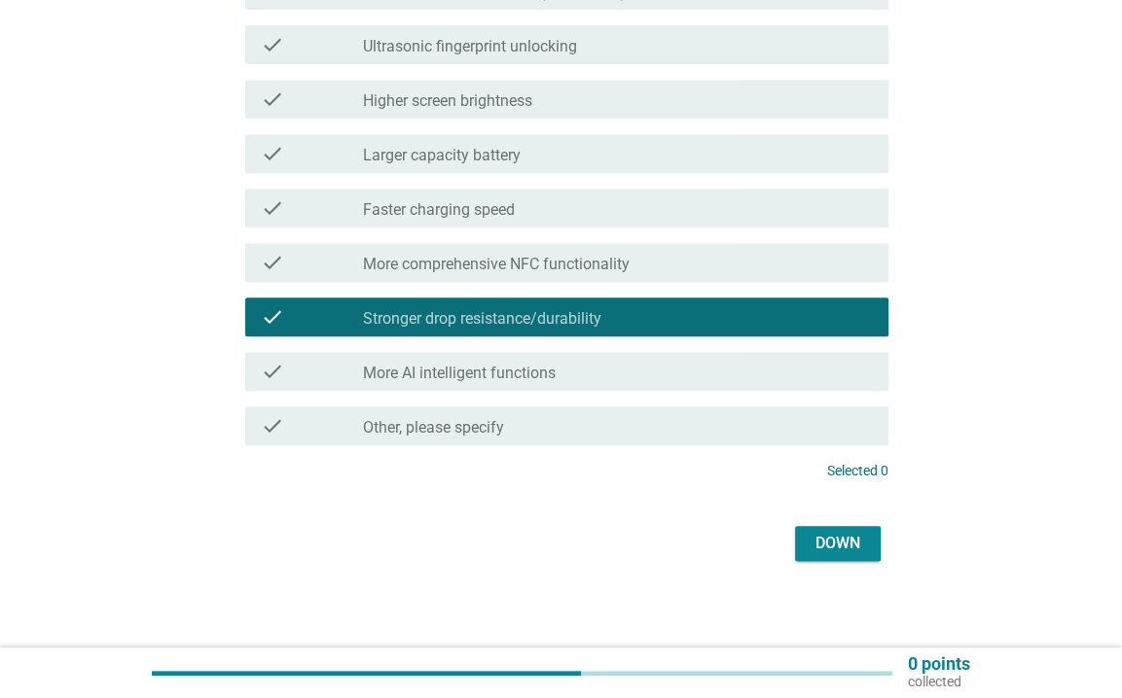
scroll to position [628, 0]
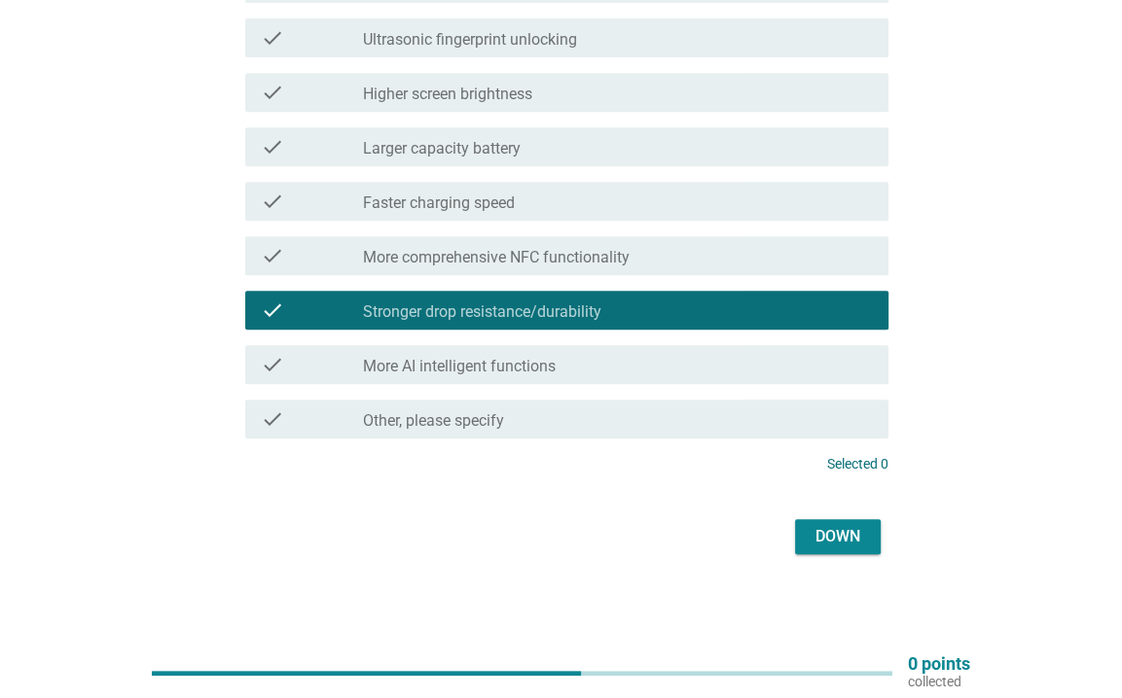
click at [841, 545] on font "Down" at bounding box center [837, 536] width 45 height 18
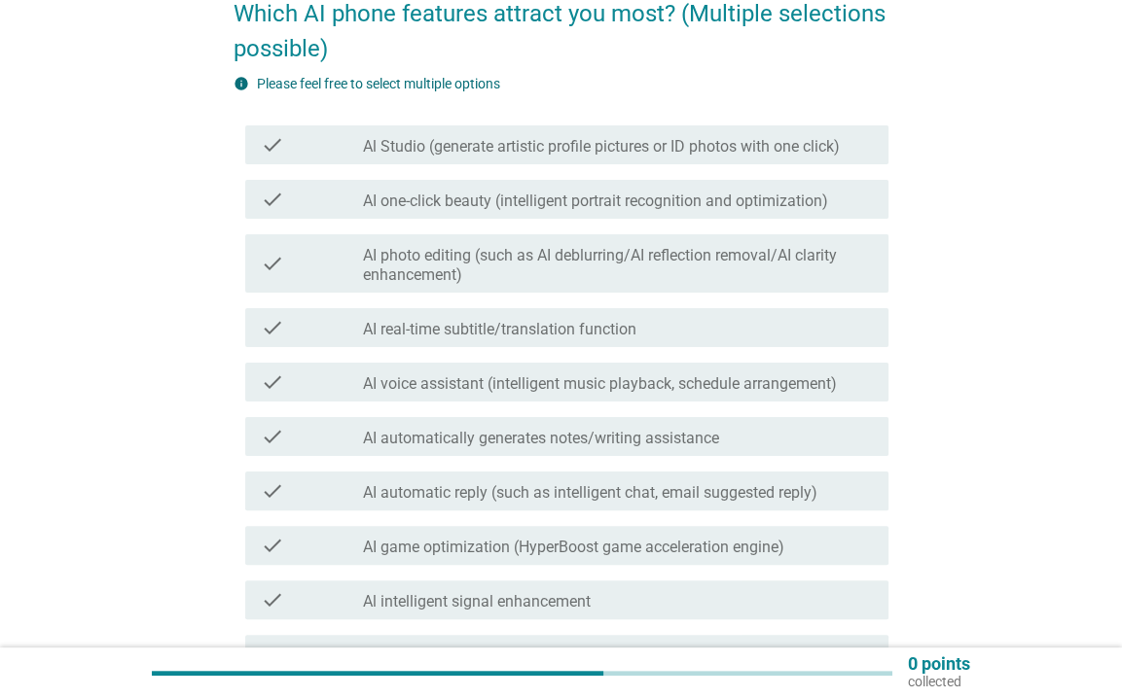
scroll to position [292, 0]
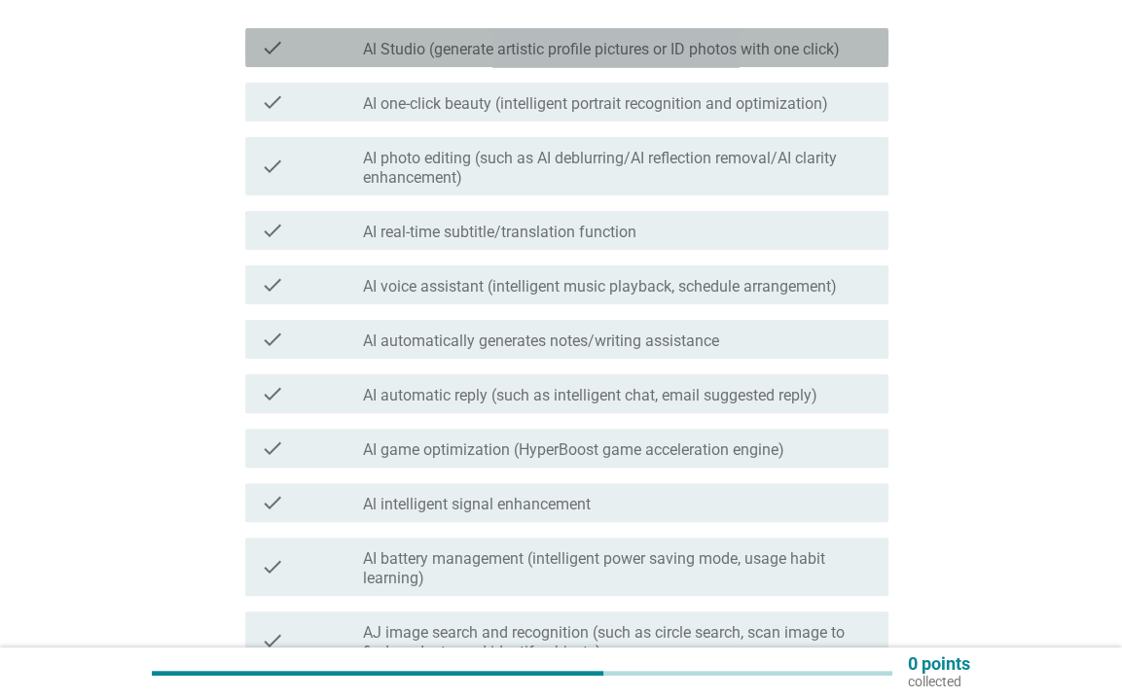
click at [476, 44] on font "Al Studio (generate artistic profile pictures or ID photos with one click)" at bounding box center [601, 49] width 477 height 18
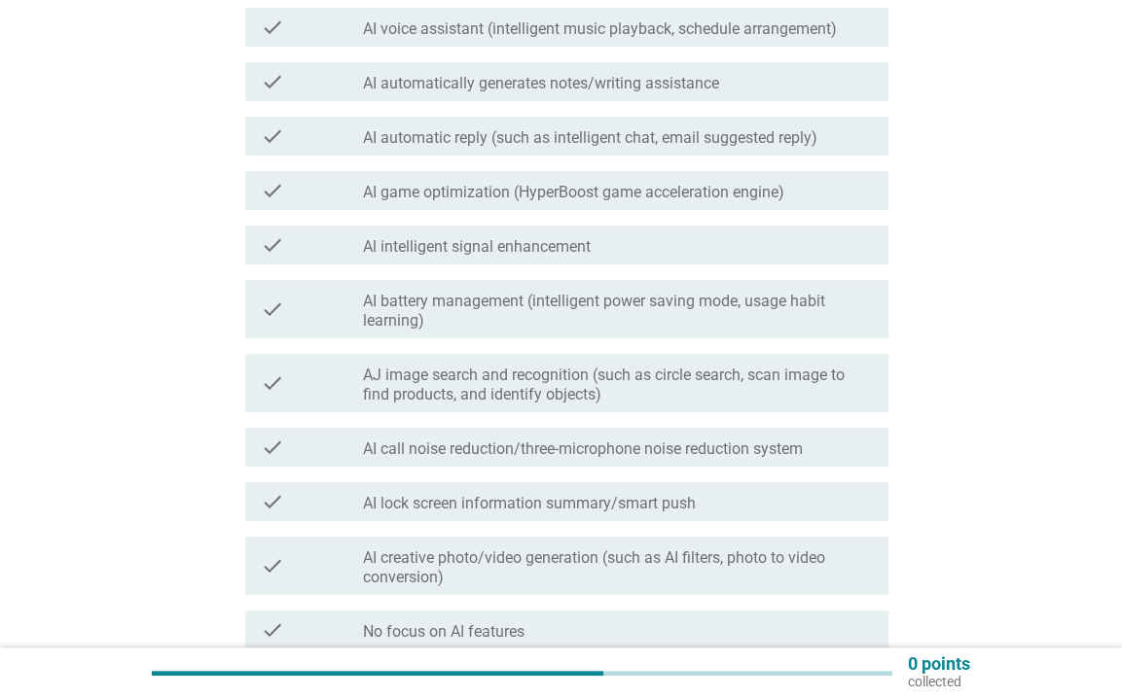
scroll to position [584, 0]
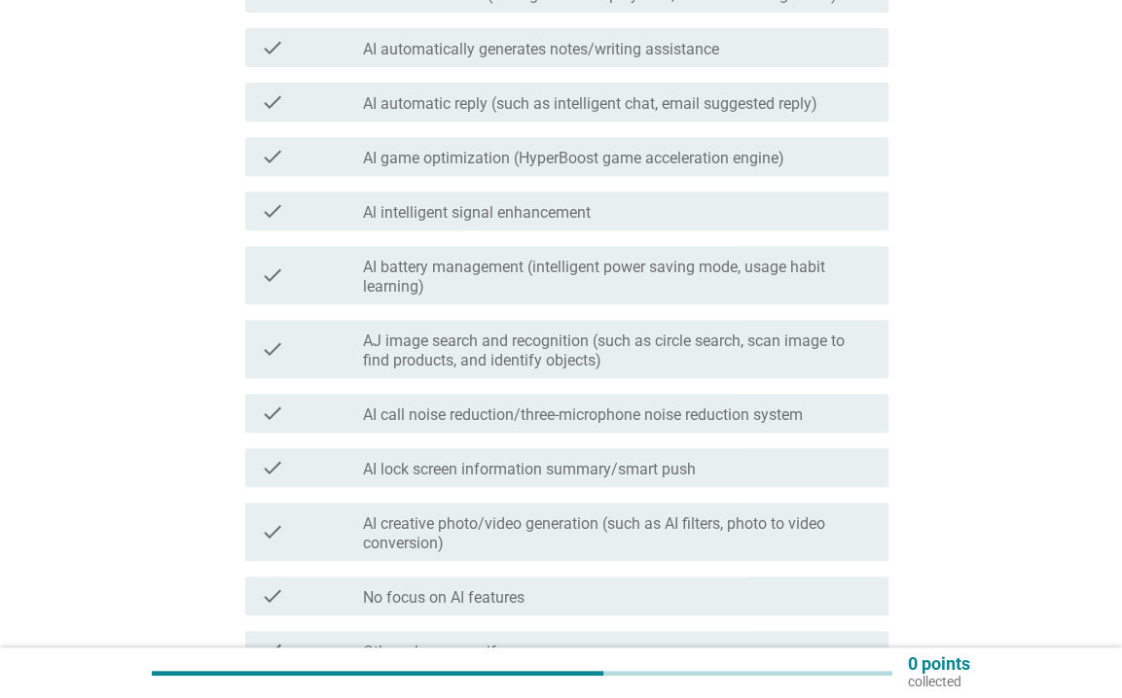
click at [483, 152] on font "AI game optimization (HyperBoost game acceleration engine)" at bounding box center [573, 158] width 421 height 18
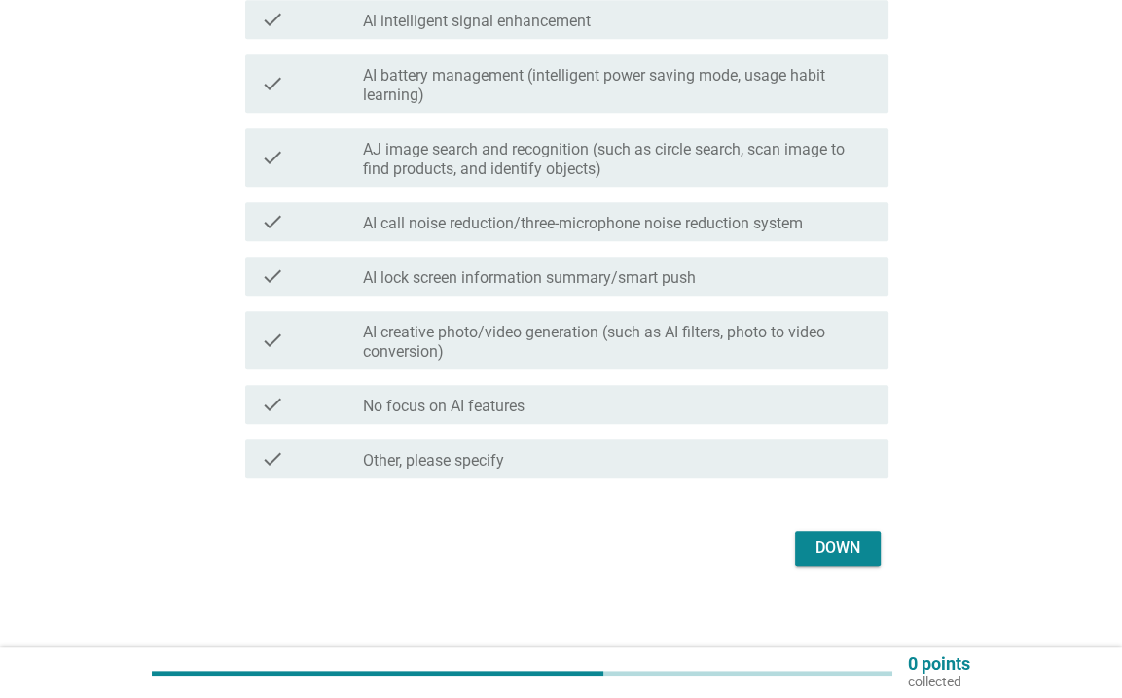
scroll to position [778, 0]
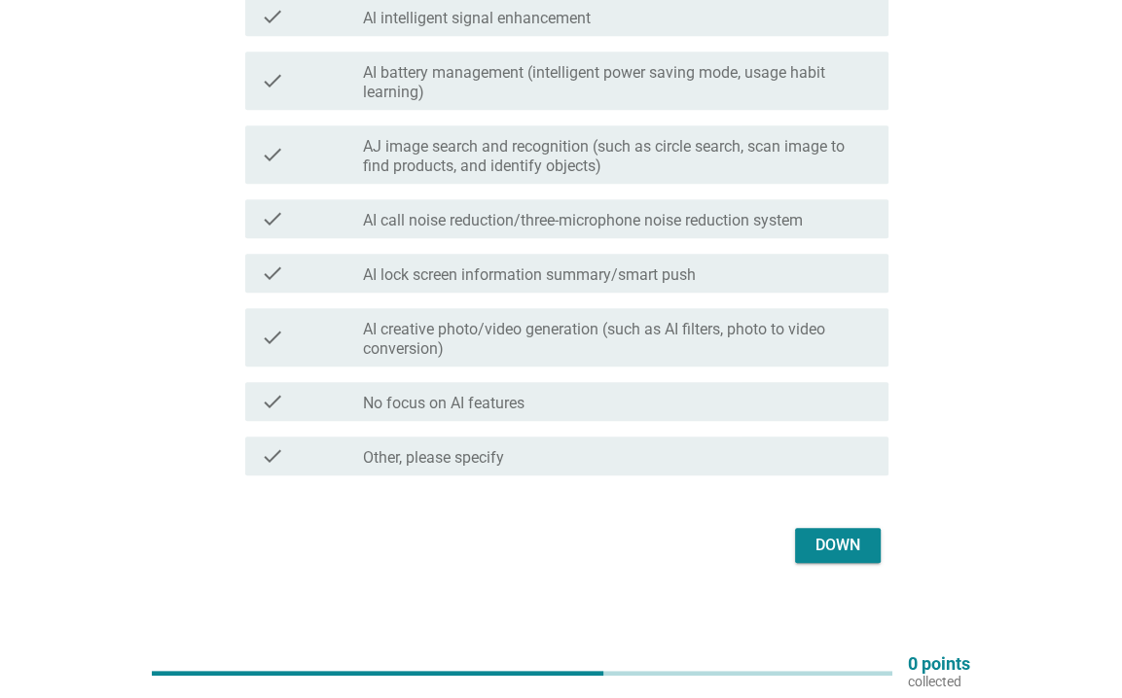
click at [475, 318] on div "check_box_outline_blank AI creative photo/video generation (such as AI filters,…" at bounding box center [618, 337] width 510 height 43
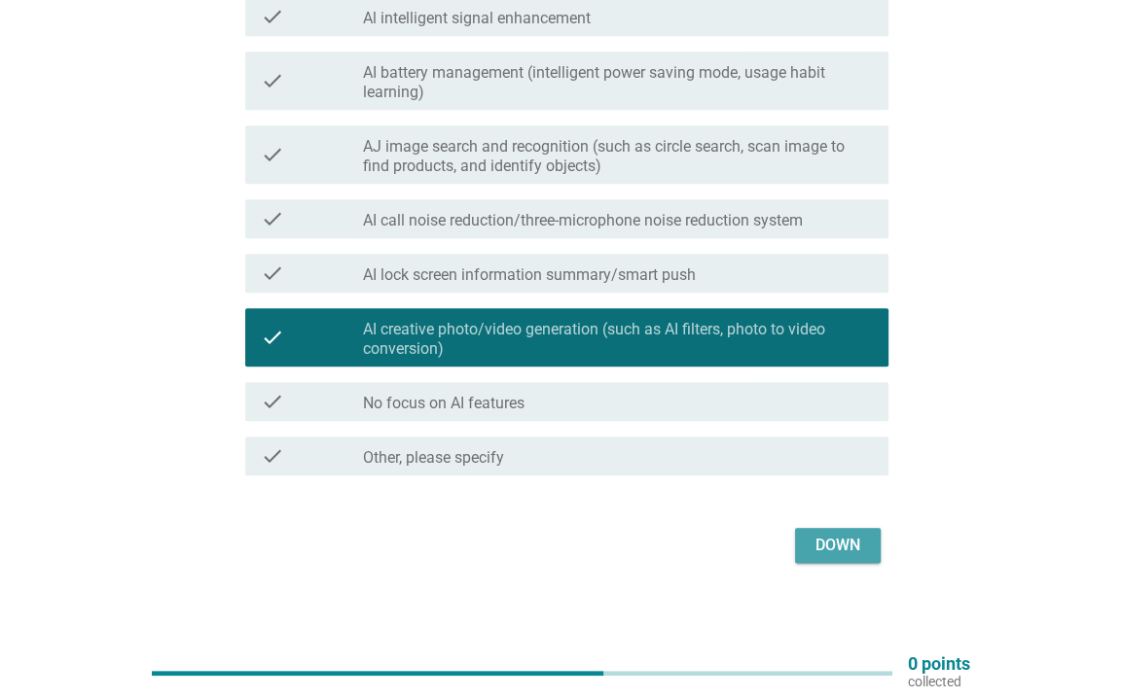
click at [843, 551] on font "Down" at bounding box center [837, 545] width 45 height 18
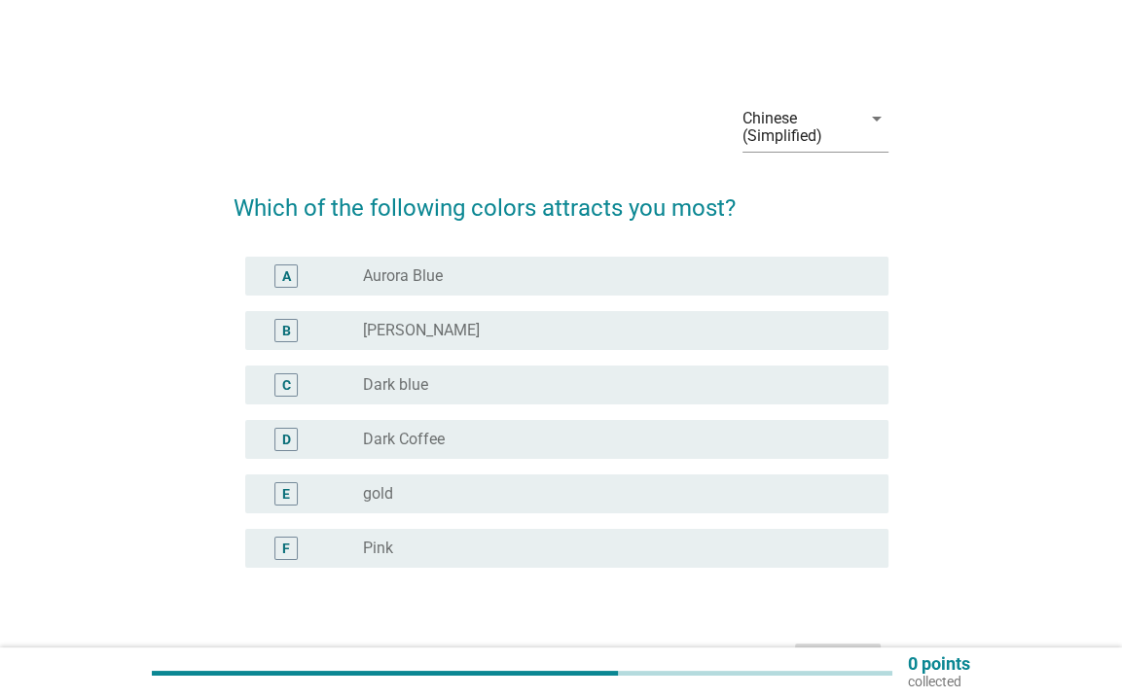
scroll to position [97, 0]
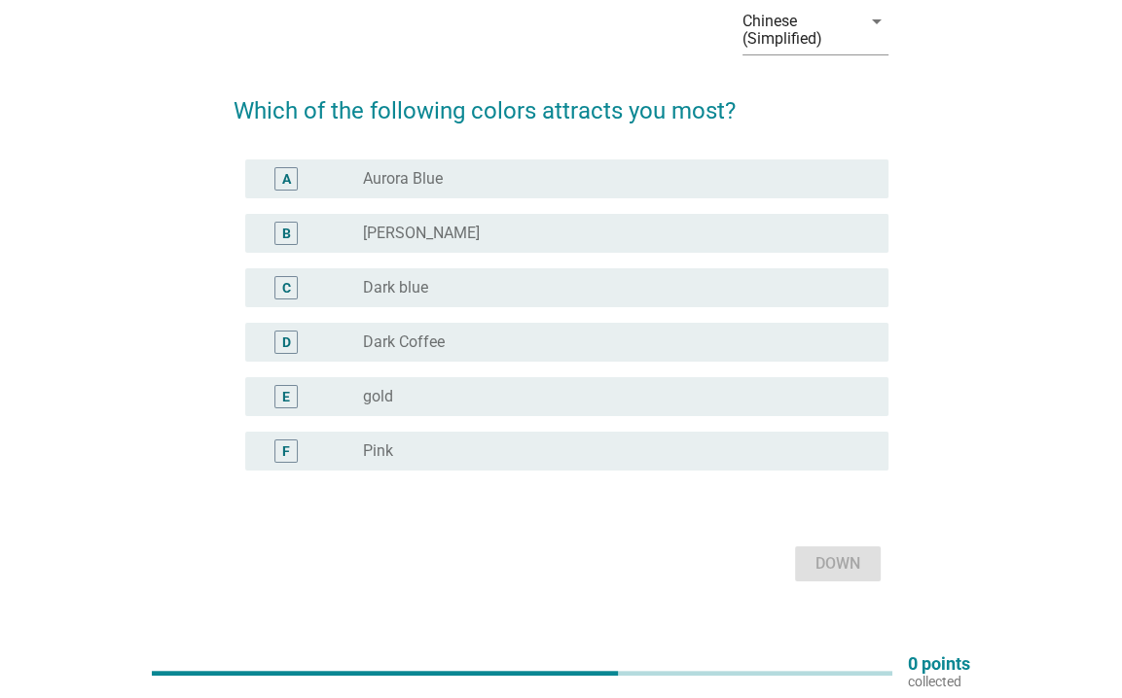
click at [436, 184] on font "Aurora Blue" at bounding box center [403, 178] width 80 height 18
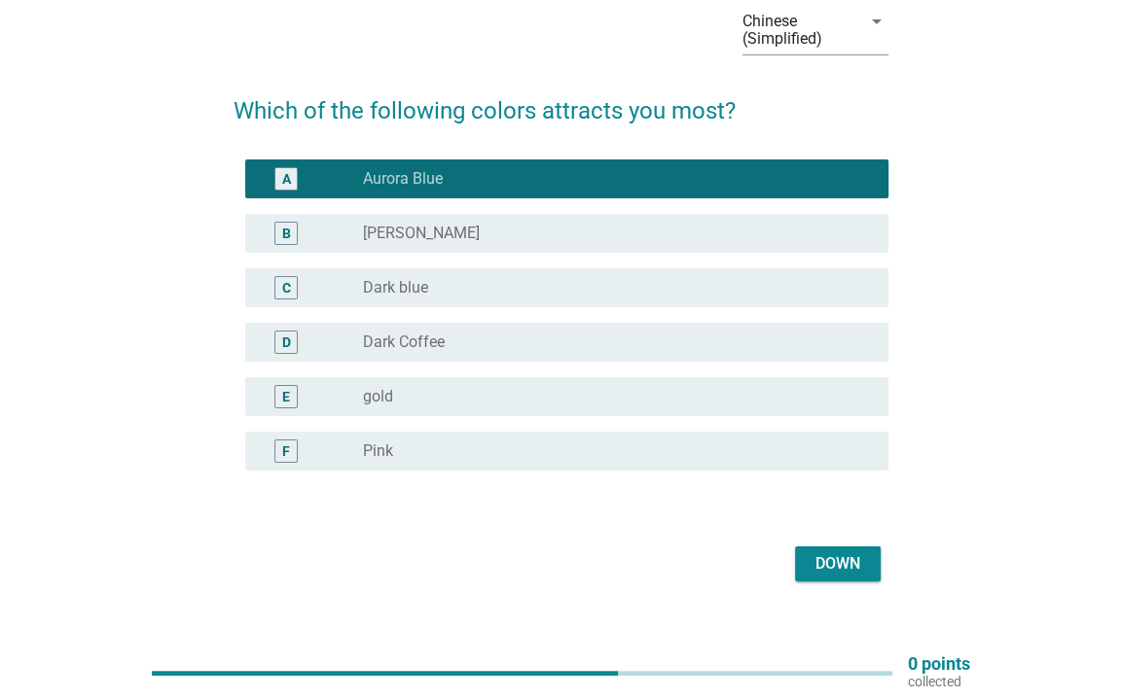
click at [500, 296] on div "radio_button_unchecked Dark blue" at bounding box center [610, 287] width 494 height 19
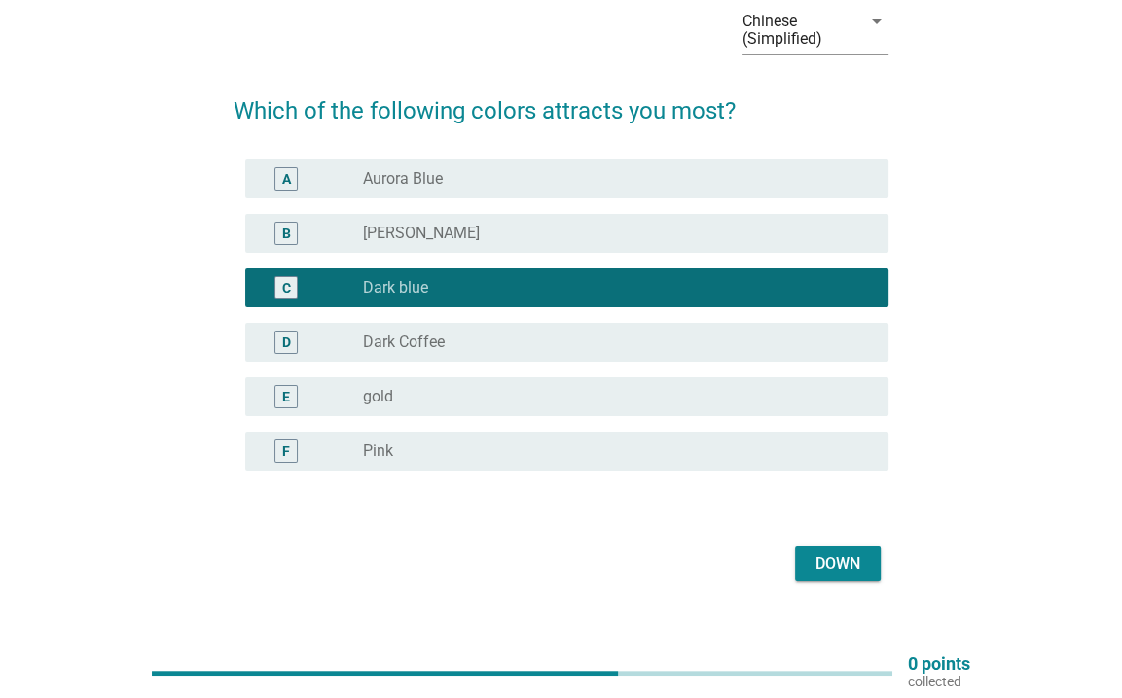
click at [843, 570] on font "Down" at bounding box center [837, 564] width 45 height 18
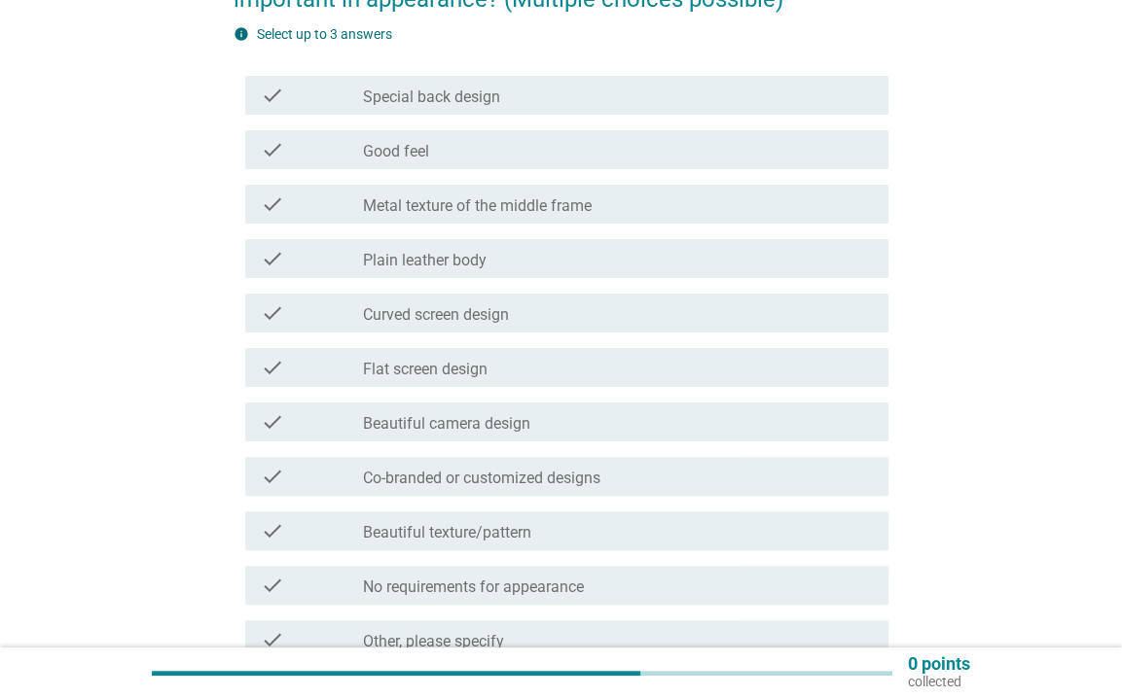
scroll to position [292, 0]
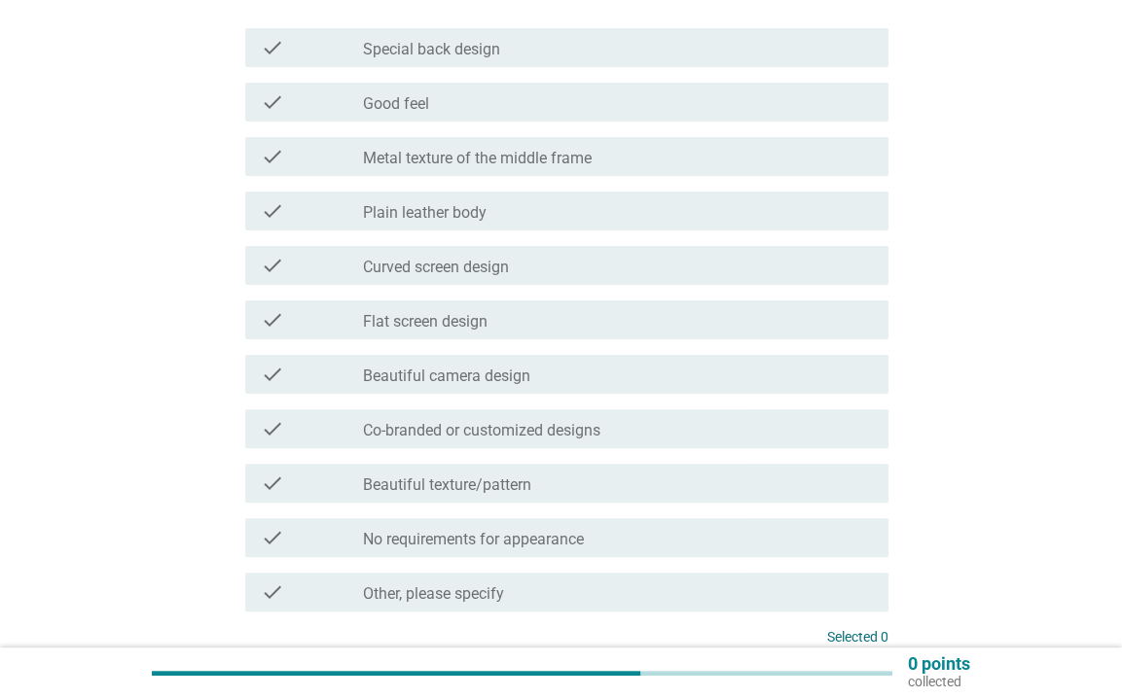
click at [379, 105] on font "Good feel" at bounding box center [396, 103] width 66 height 18
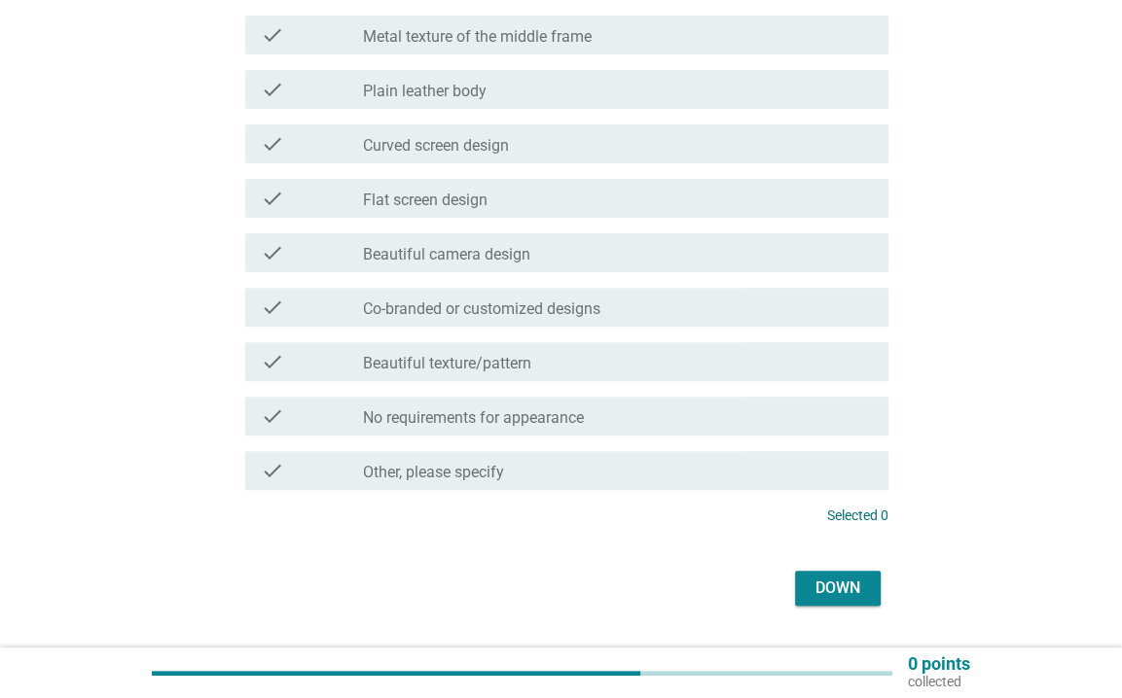
scroll to position [465, 0]
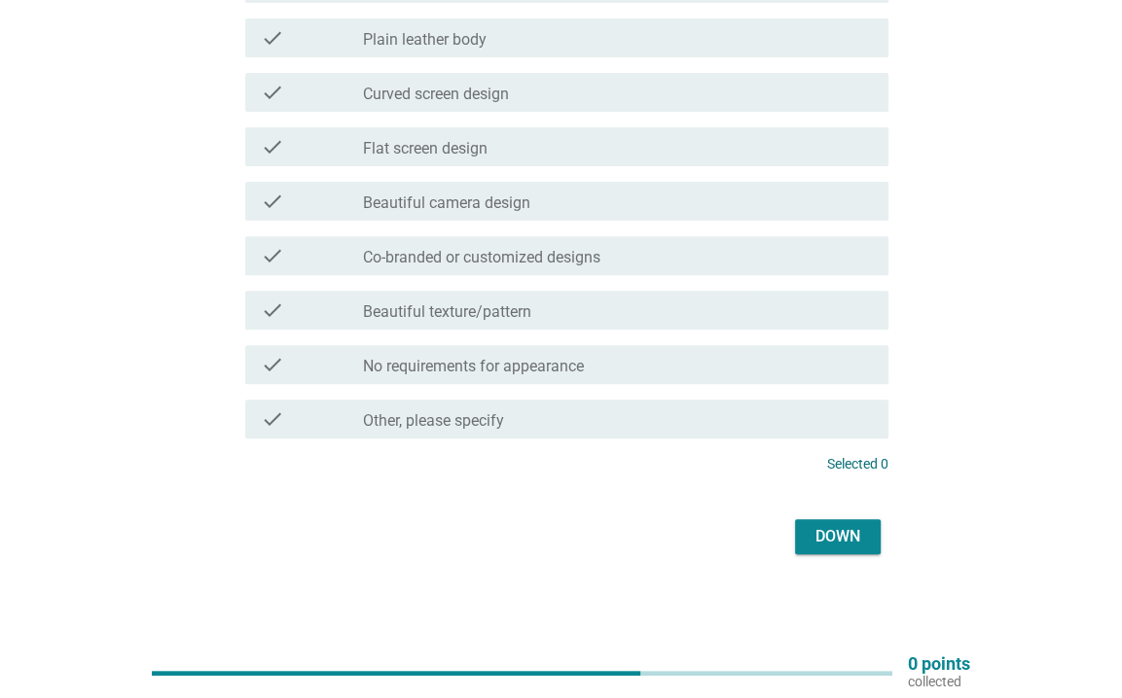
click at [451, 141] on font "Flat screen design" at bounding box center [425, 148] width 125 height 18
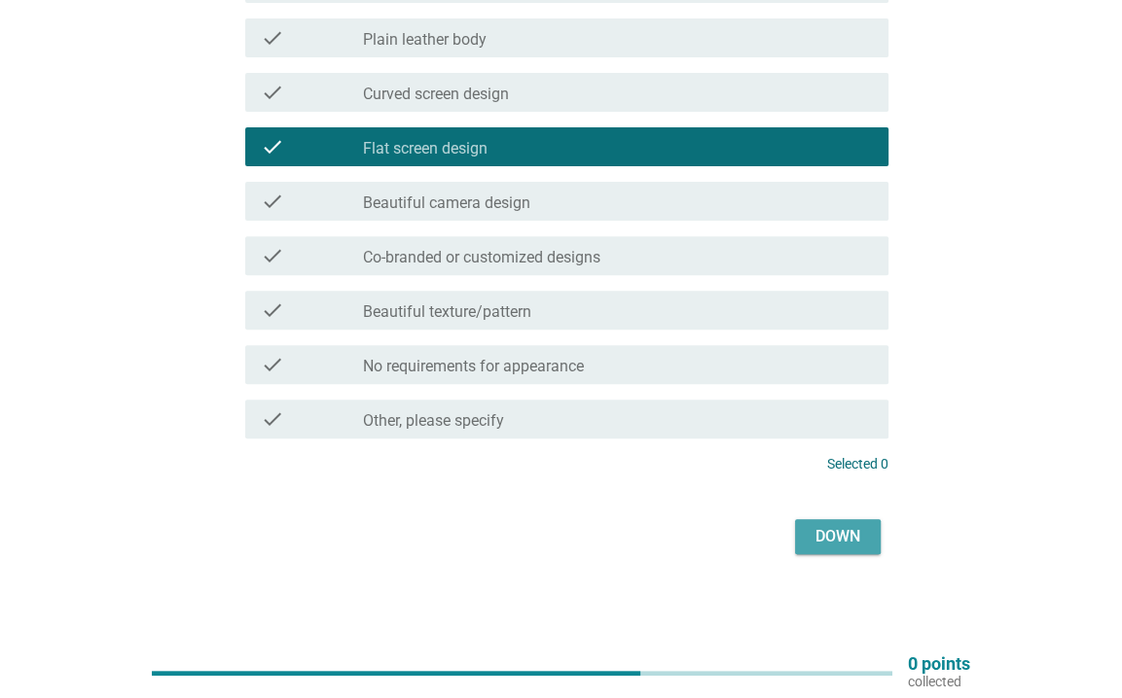
click at [810, 536] on div "Down" at bounding box center [837, 536] width 54 height 23
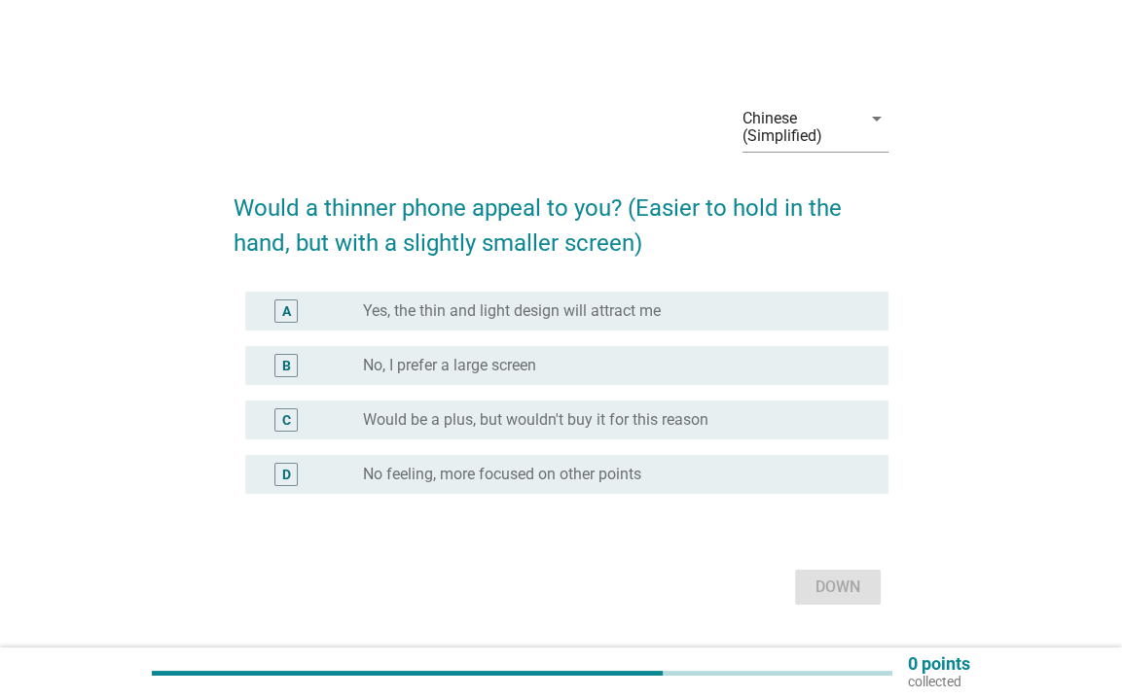
scroll to position [51, 0]
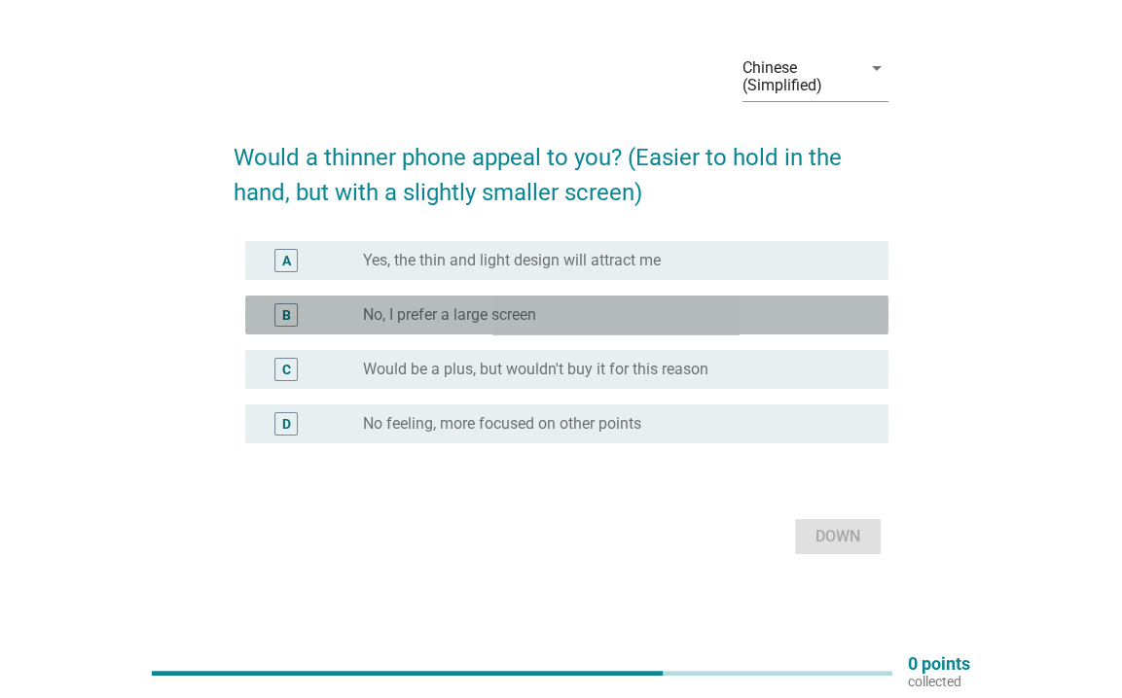
click at [483, 317] on font "No, I prefer a large screen" at bounding box center [449, 314] width 173 height 18
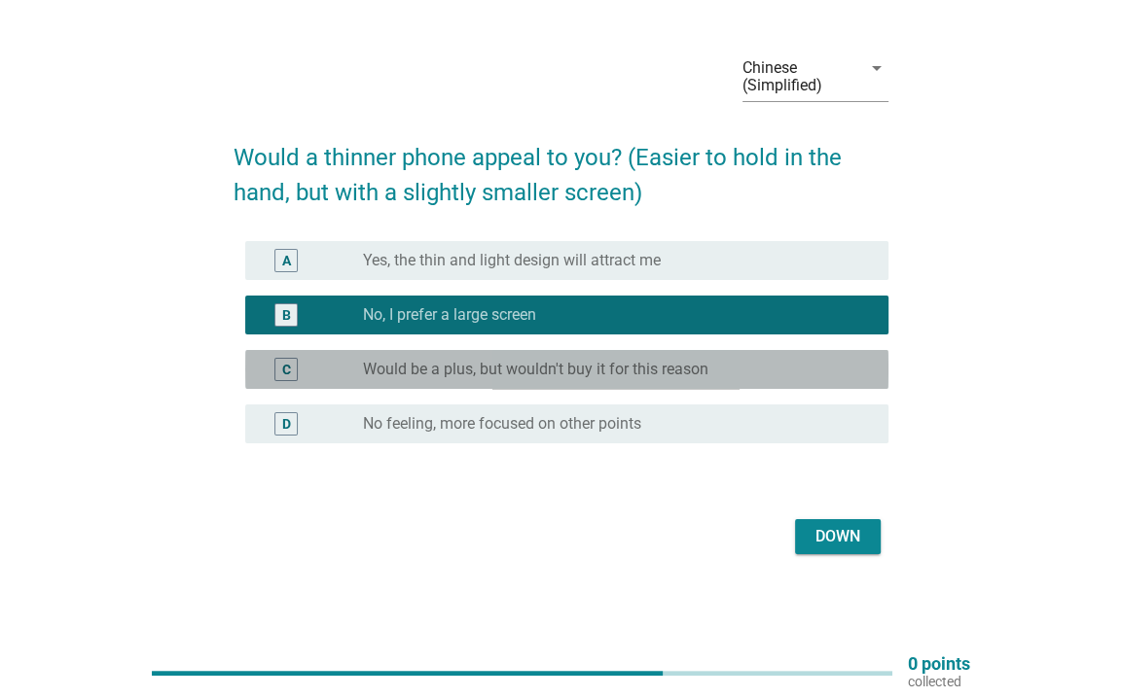
click at [601, 367] on font "Would be a plus, but wouldn't buy it for this reason" at bounding box center [535, 369] width 345 height 18
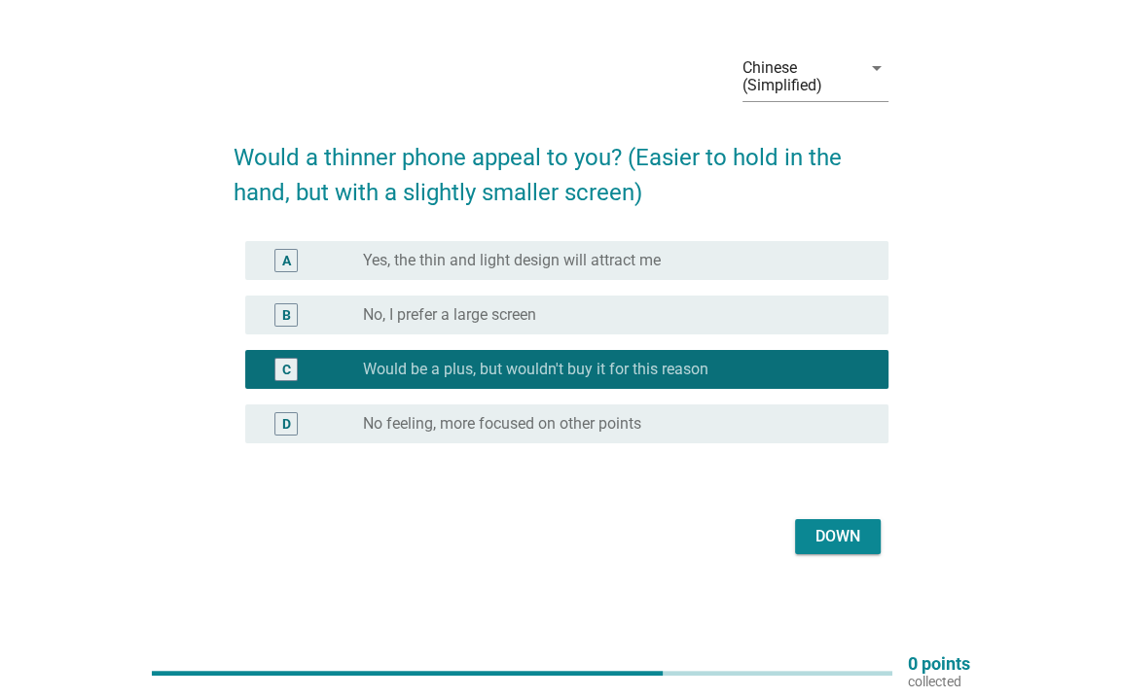
click at [838, 535] on font "Down" at bounding box center [837, 536] width 45 height 18
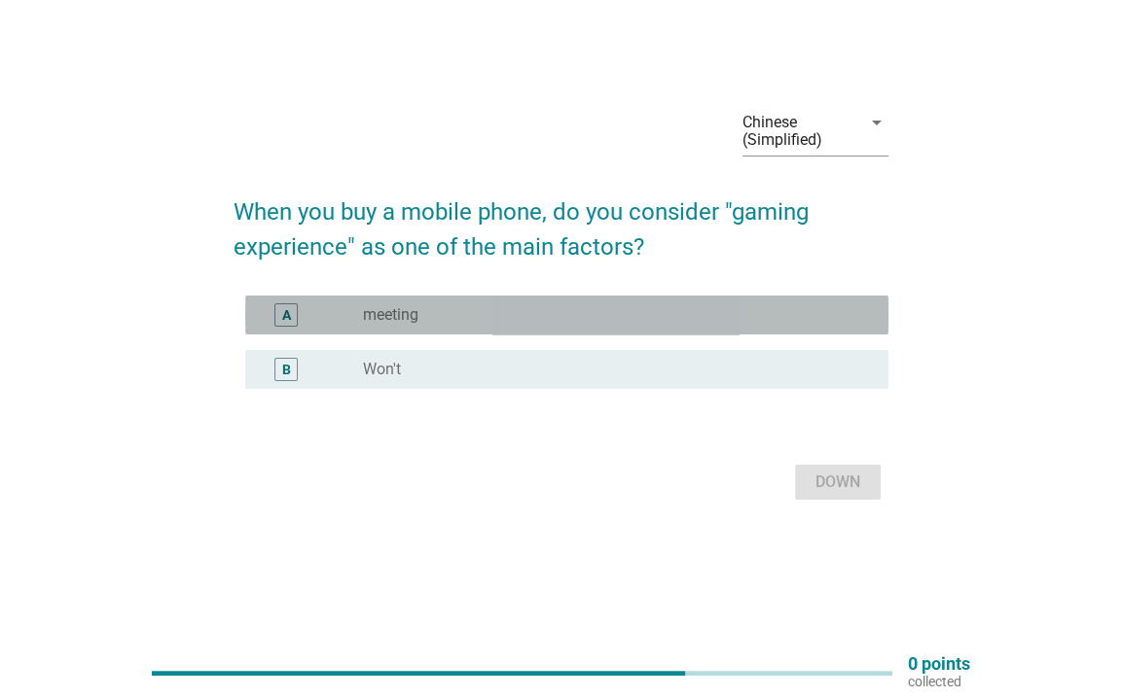
click at [654, 313] on div "radio_button_unchecked meeting" at bounding box center [610, 314] width 494 height 19
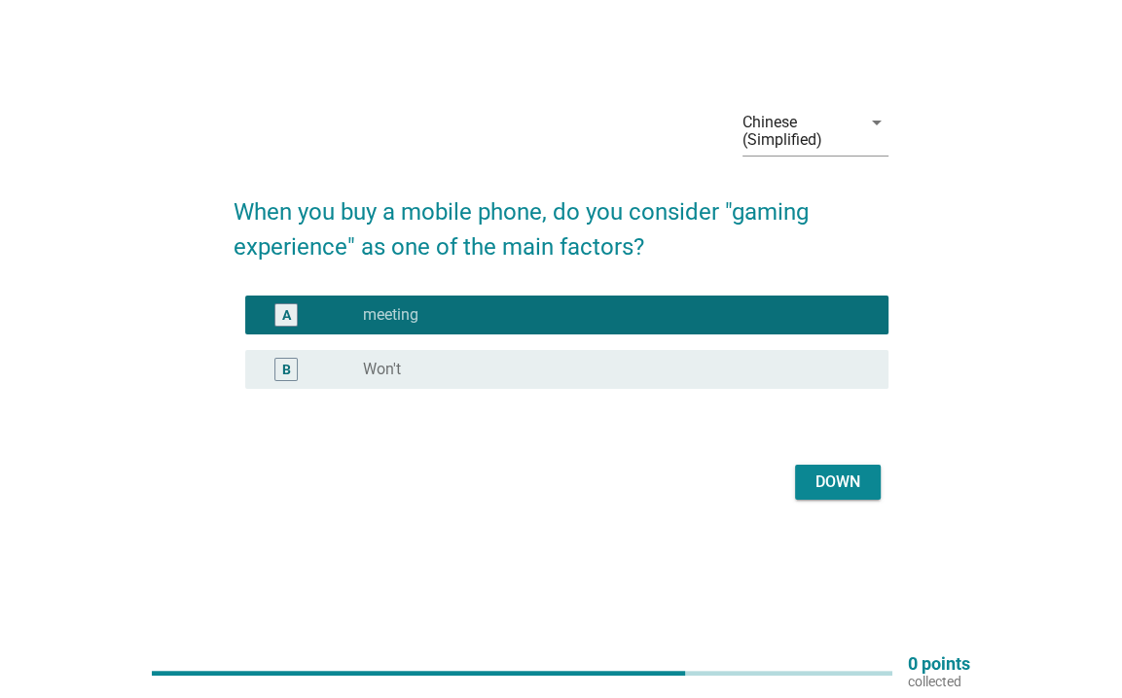
click at [739, 363] on div "radio_button_unchecked Won't" at bounding box center [610, 369] width 494 height 19
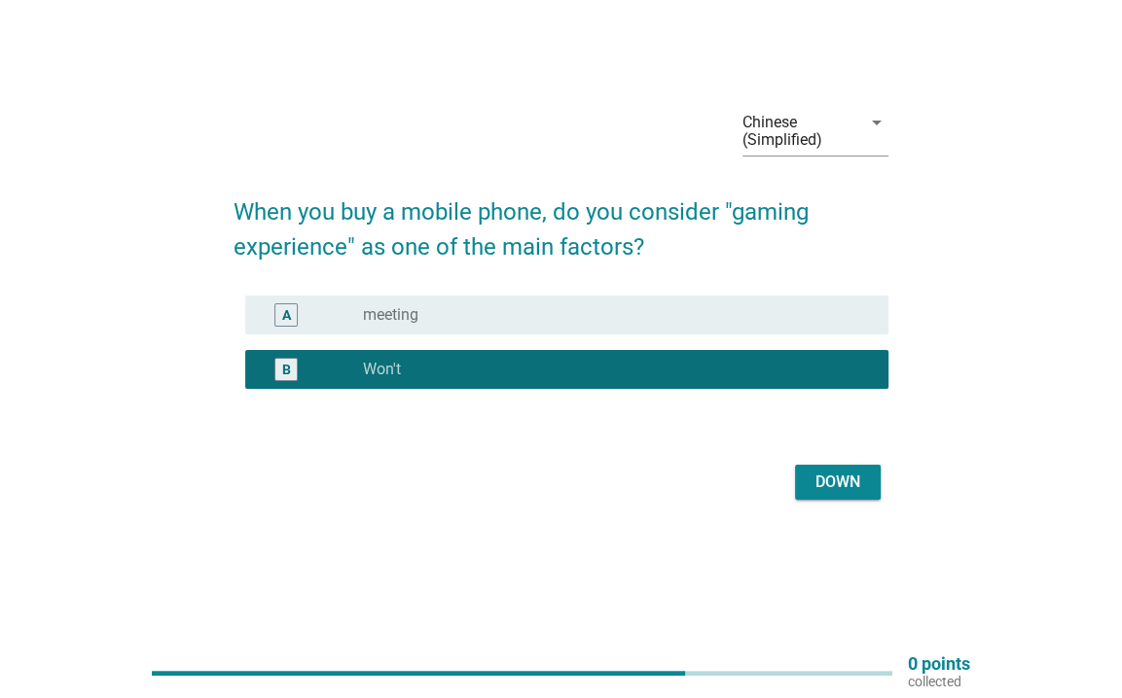
click at [765, 305] on div "radio_button_unchecked meeting" at bounding box center [610, 314] width 494 height 19
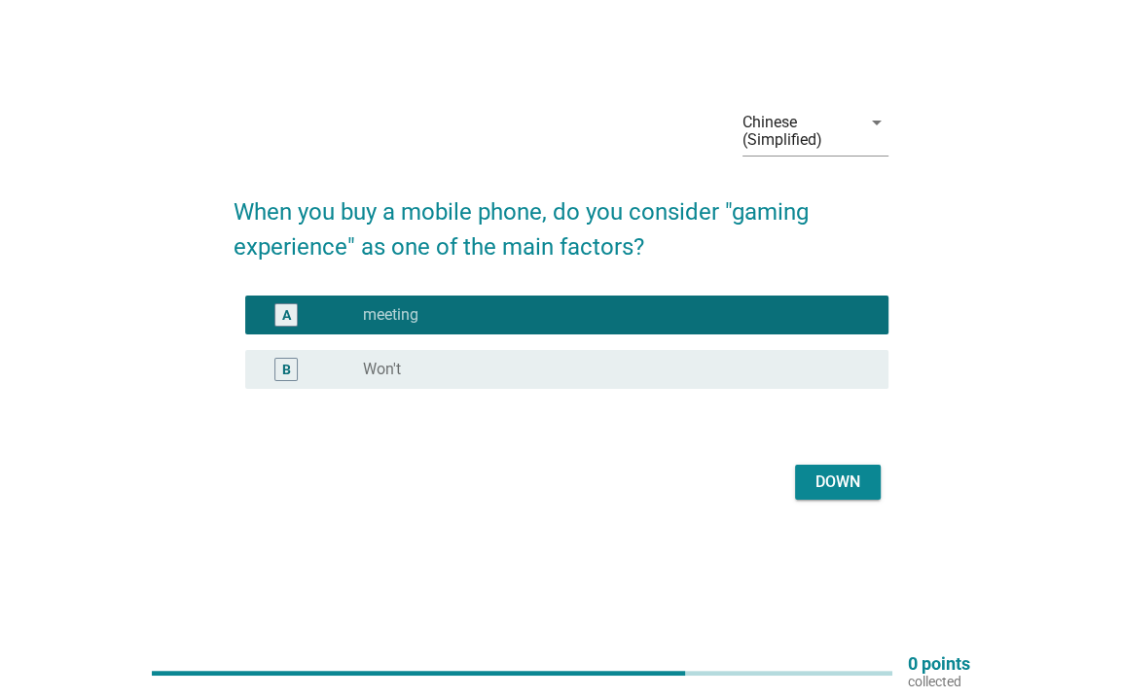
click at [845, 476] on font "Down" at bounding box center [837, 482] width 45 height 18
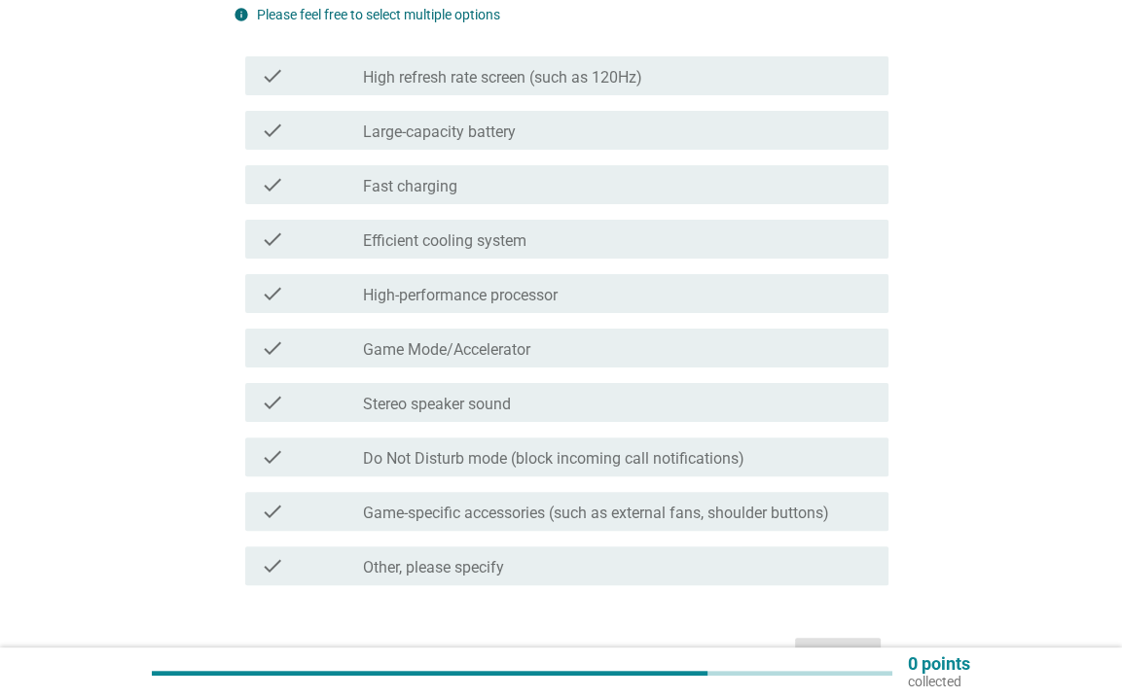
scroll to position [292, 0]
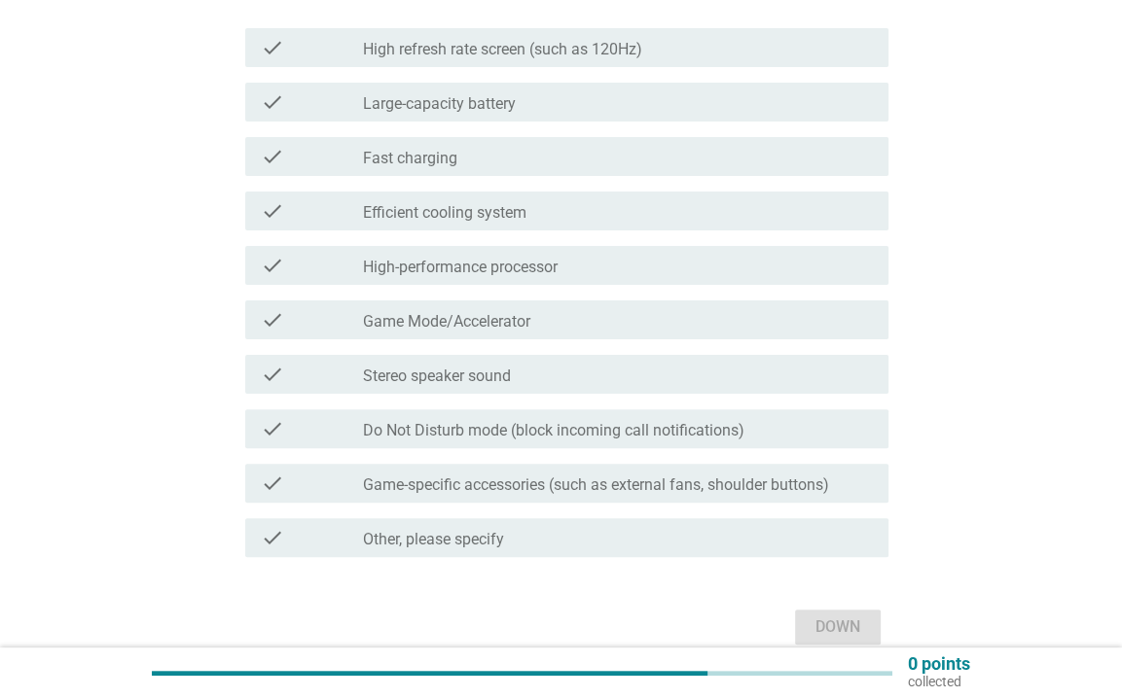
click at [438, 273] on font "High-performance processor" at bounding box center [460, 267] width 195 height 18
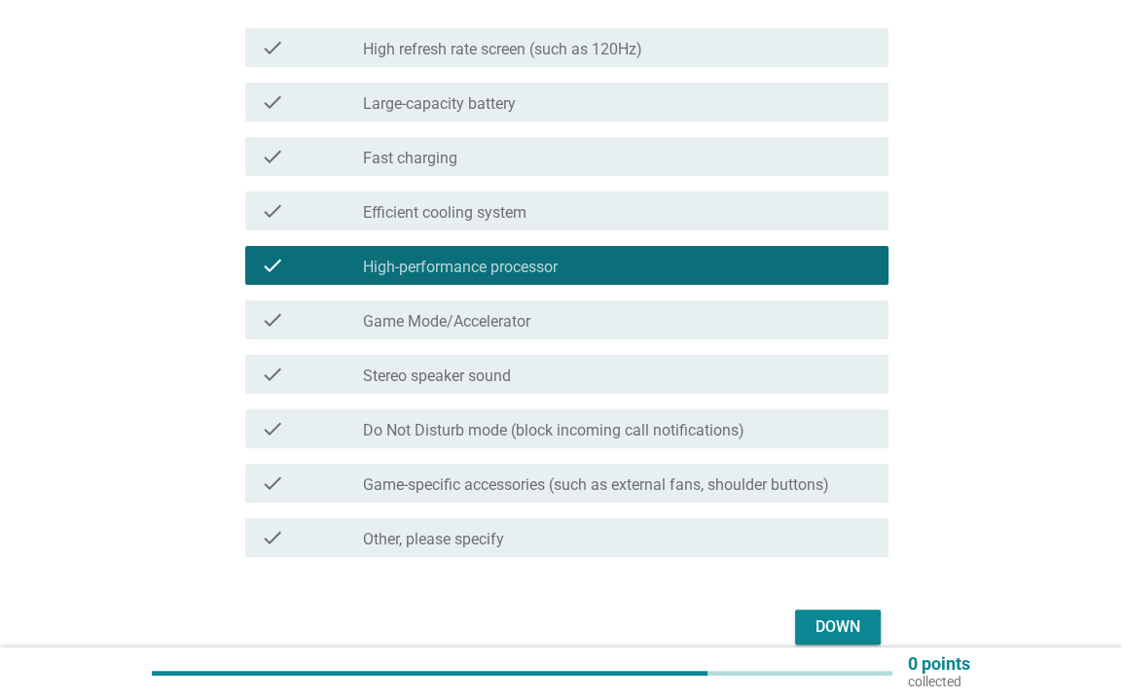
click at [447, 307] on div "check check_box_outline_blank Game Mode/Accelerator" at bounding box center [566, 320] width 643 height 39
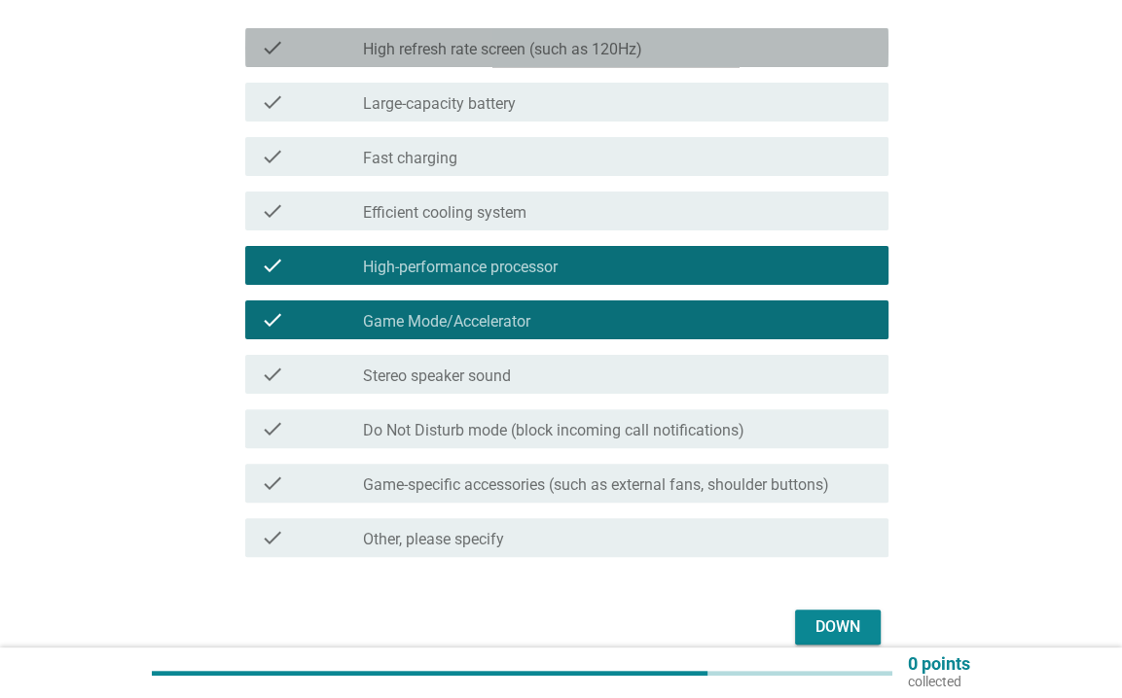
click at [429, 57] on font "High refresh rate screen (such as 120Hz)" at bounding box center [502, 49] width 279 height 18
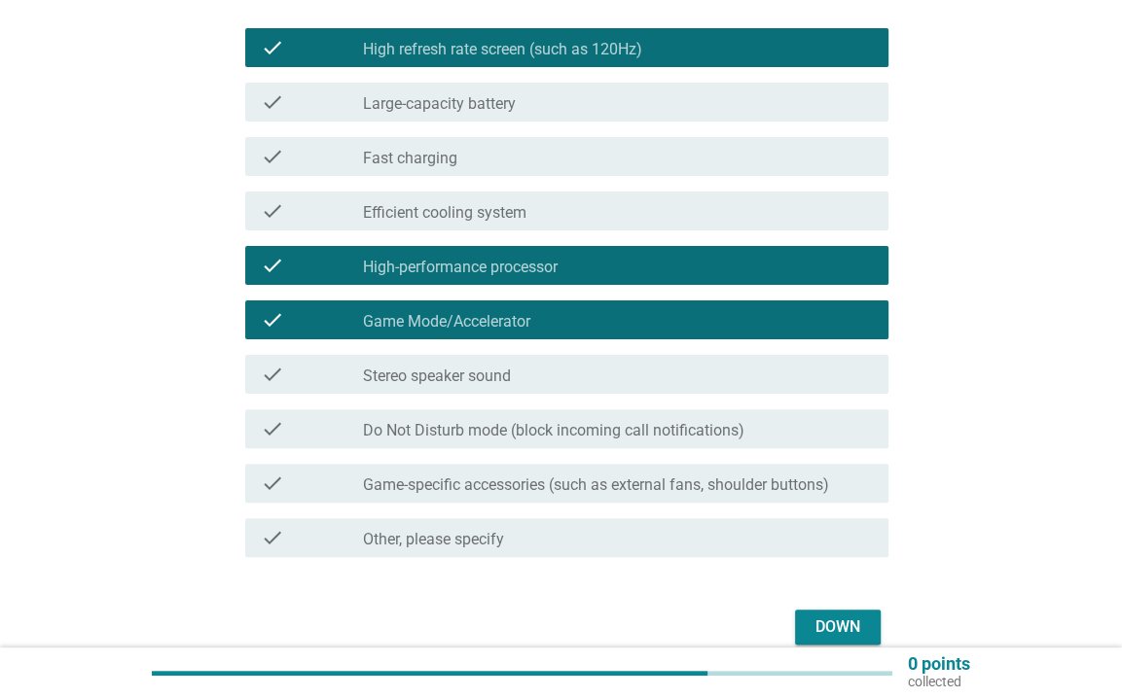
click at [468, 46] on font "High refresh rate screen (such as 120Hz)" at bounding box center [502, 49] width 279 height 18
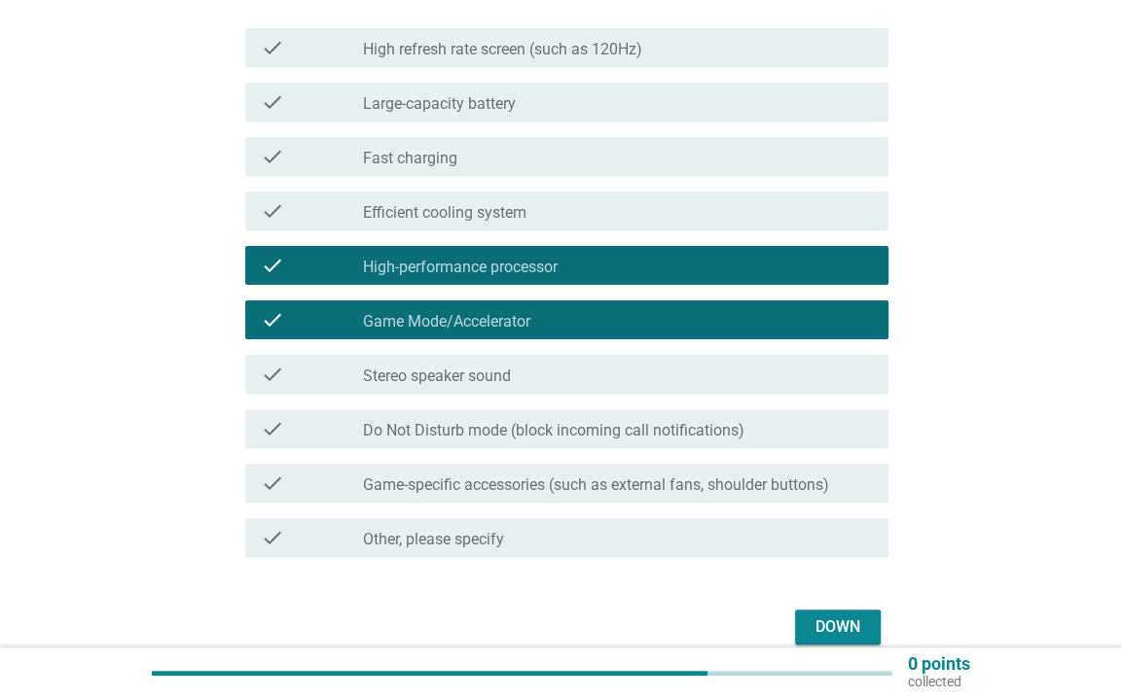
click at [456, 97] on font "Large-capacity battery" at bounding box center [439, 103] width 153 height 18
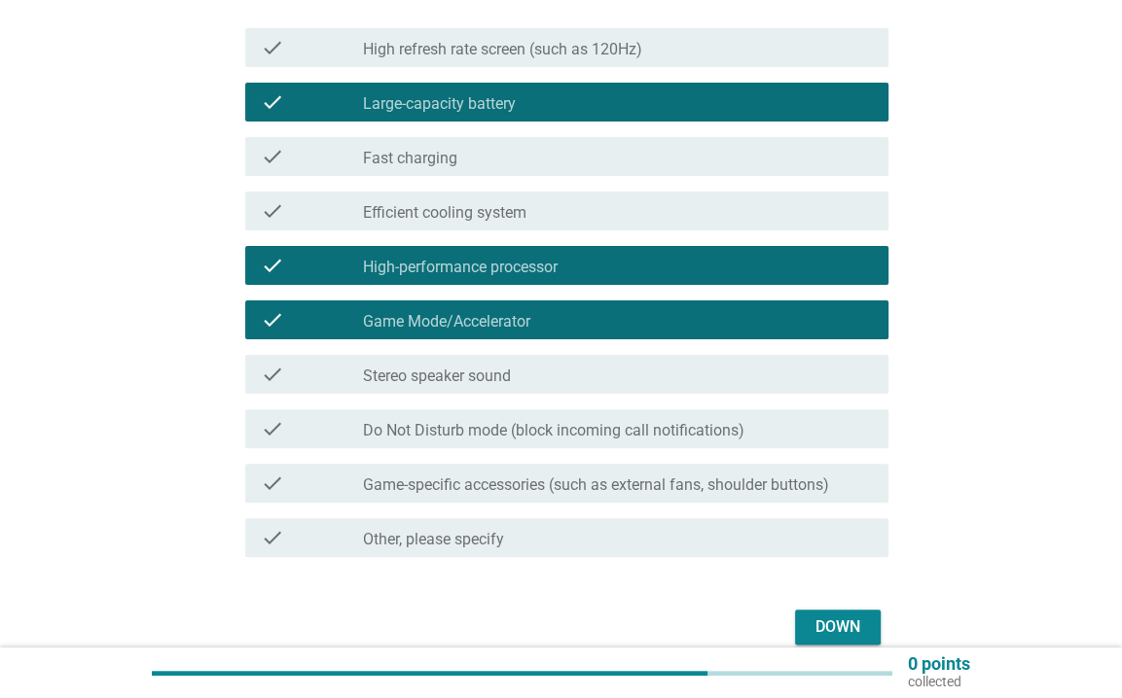
click at [852, 621] on font "Down" at bounding box center [837, 627] width 45 height 18
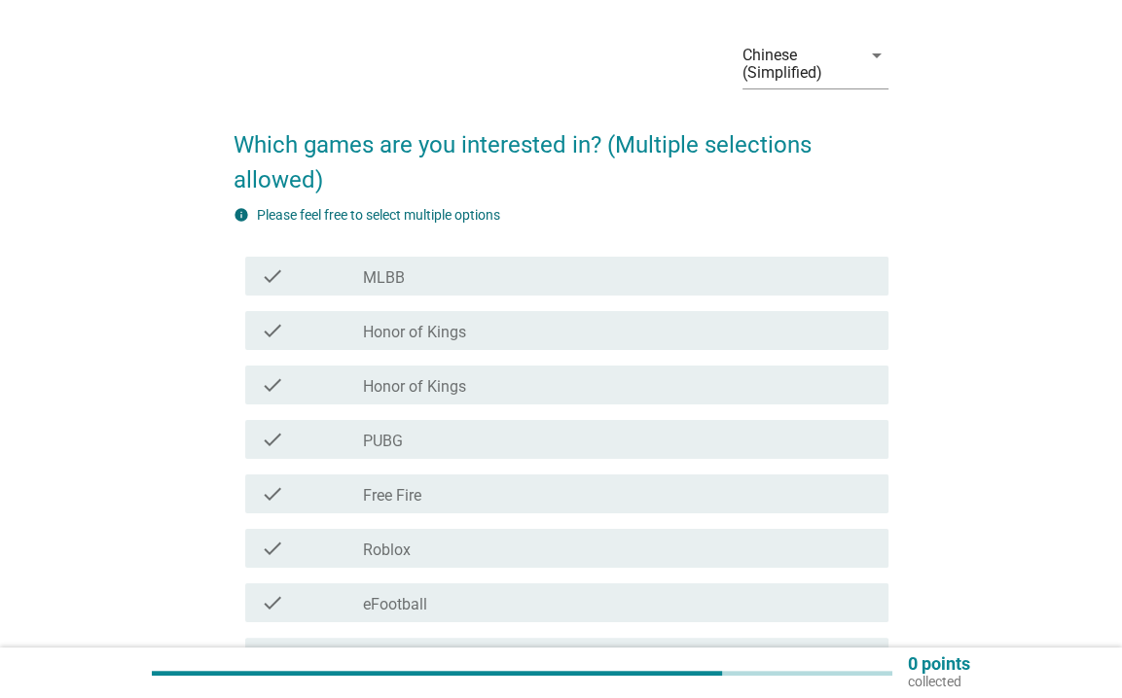
scroll to position [195, 0]
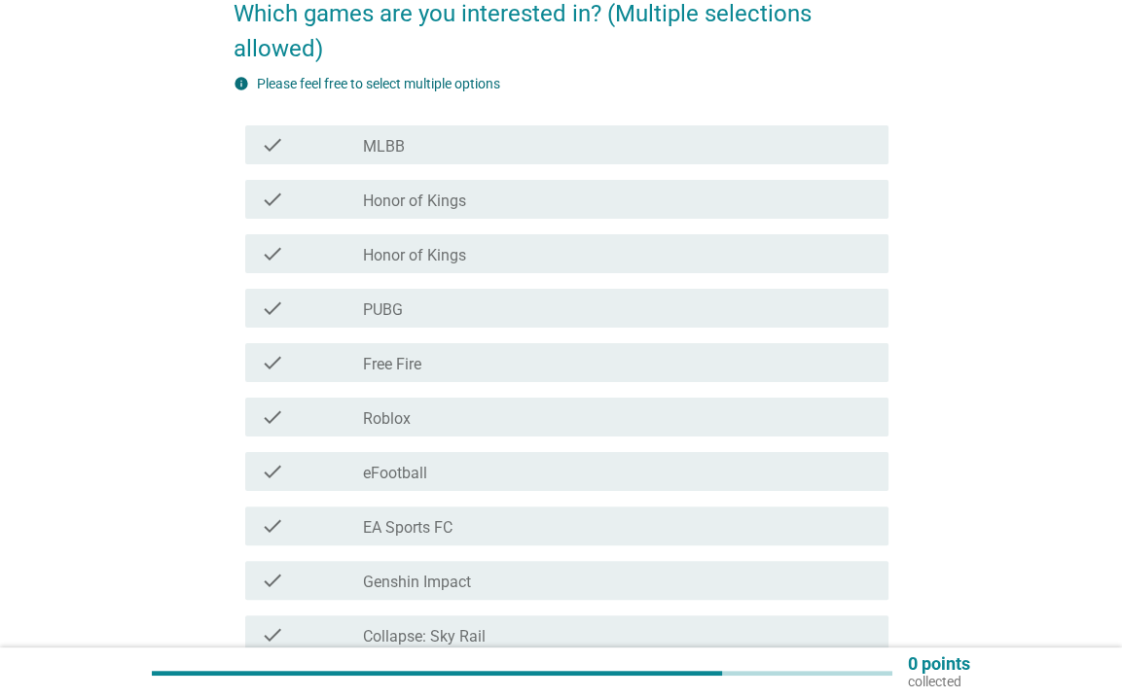
click at [417, 316] on div "check_box_outline_blank PUBG" at bounding box center [618, 308] width 510 height 23
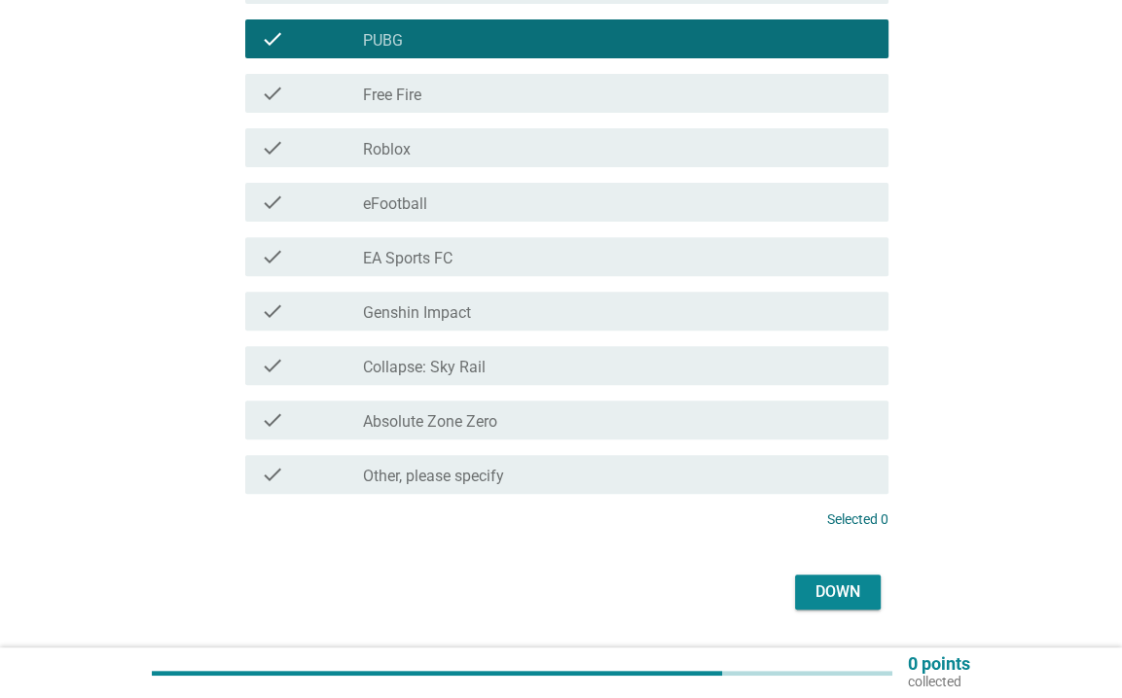
scroll to position [486, 0]
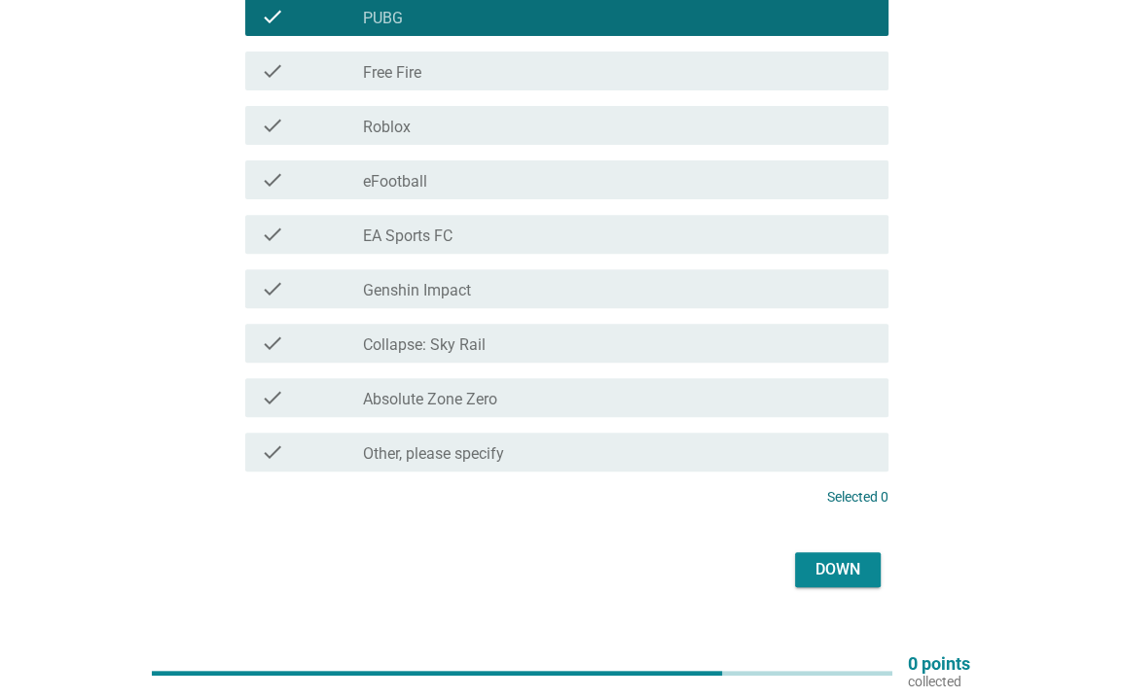
click at [450, 281] on font "Genshin Impact" at bounding box center [417, 290] width 108 height 18
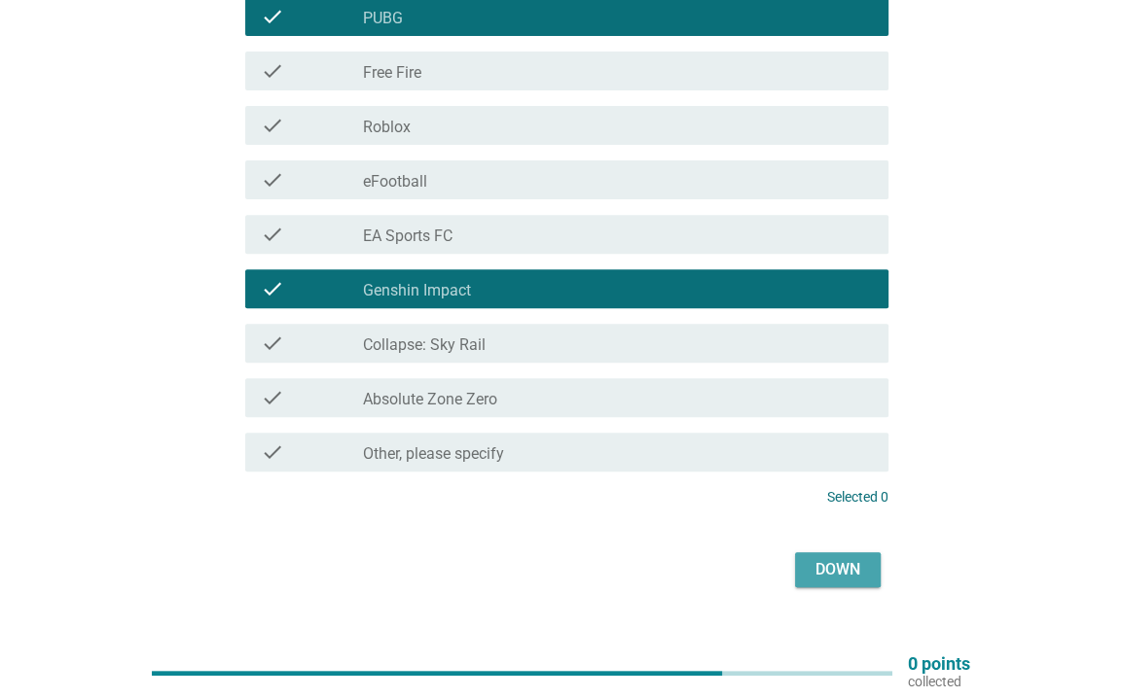
click at [841, 569] on font "Down" at bounding box center [837, 569] width 45 height 18
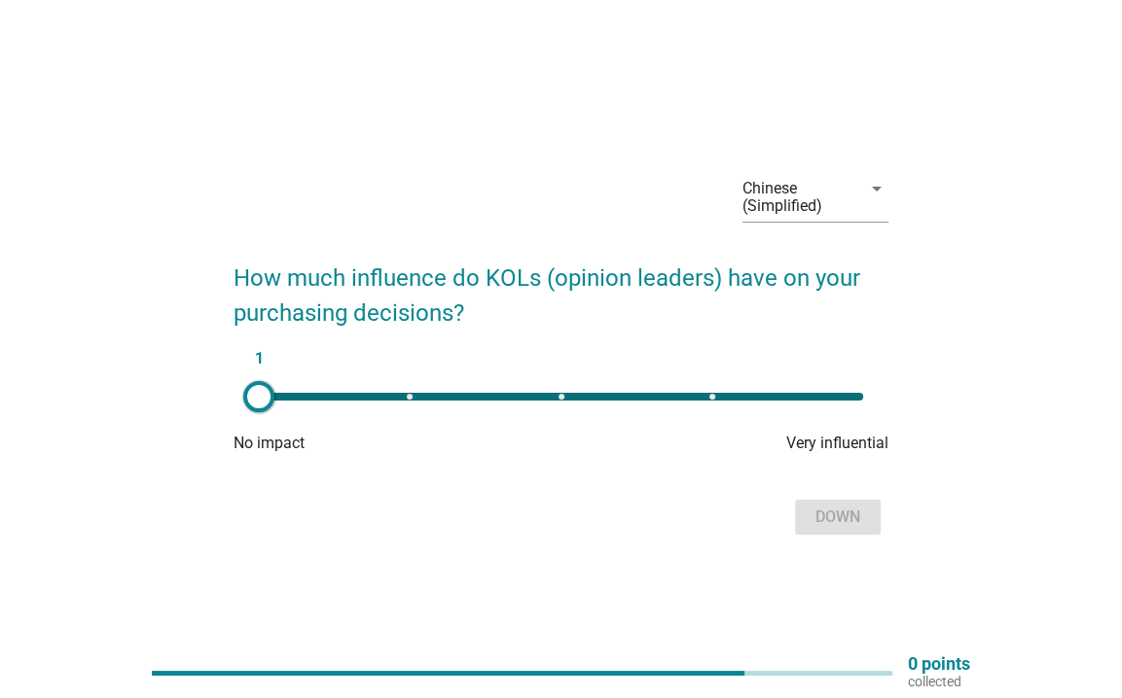
click at [715, 396] on div "1" at bounding box center [561, 397] width 604 height 8
type input "4"
click at [813, 518] on div "Down" at bounding box center [837, 517] width 54 height 23
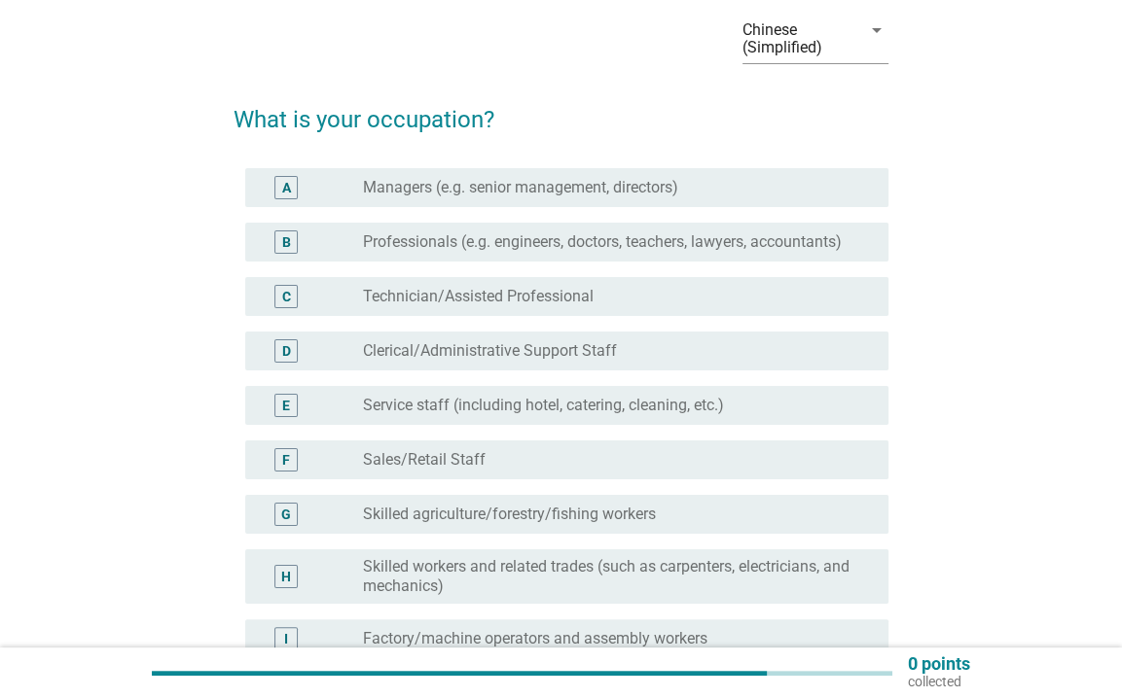
scroll to position [195, 0]
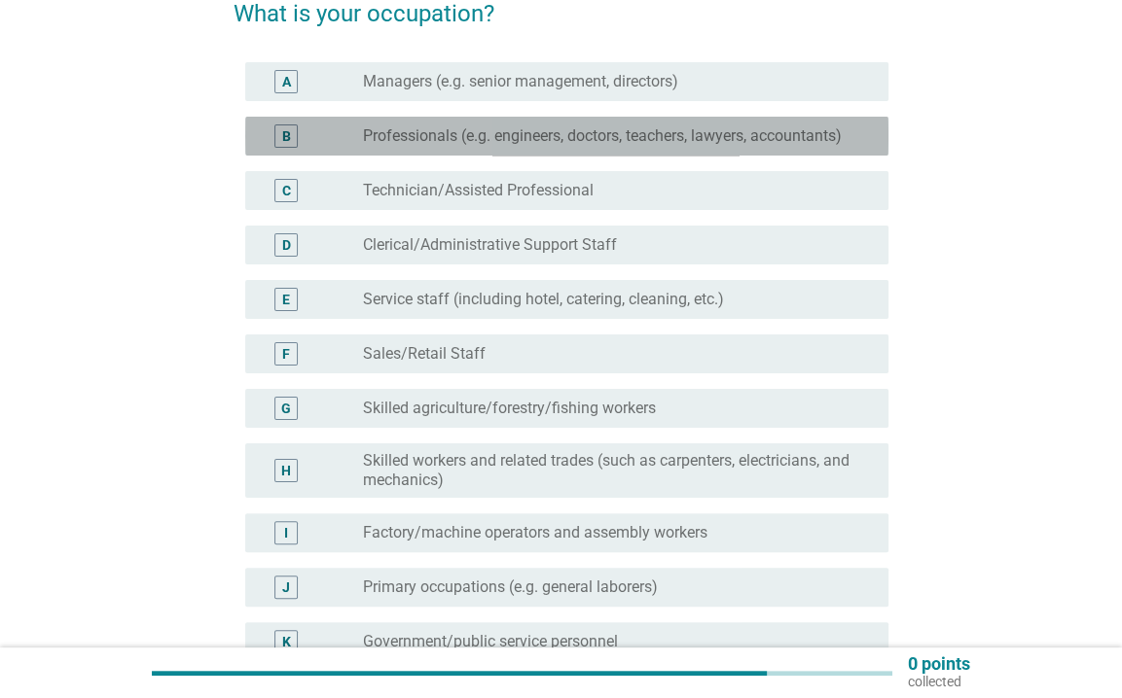
click at [507, 148] on div "B radio_button_unchecked Professionals (e.g. engineers, doctors, teachers, lawy…" at bounding box center [566, 136] width 643 height 39
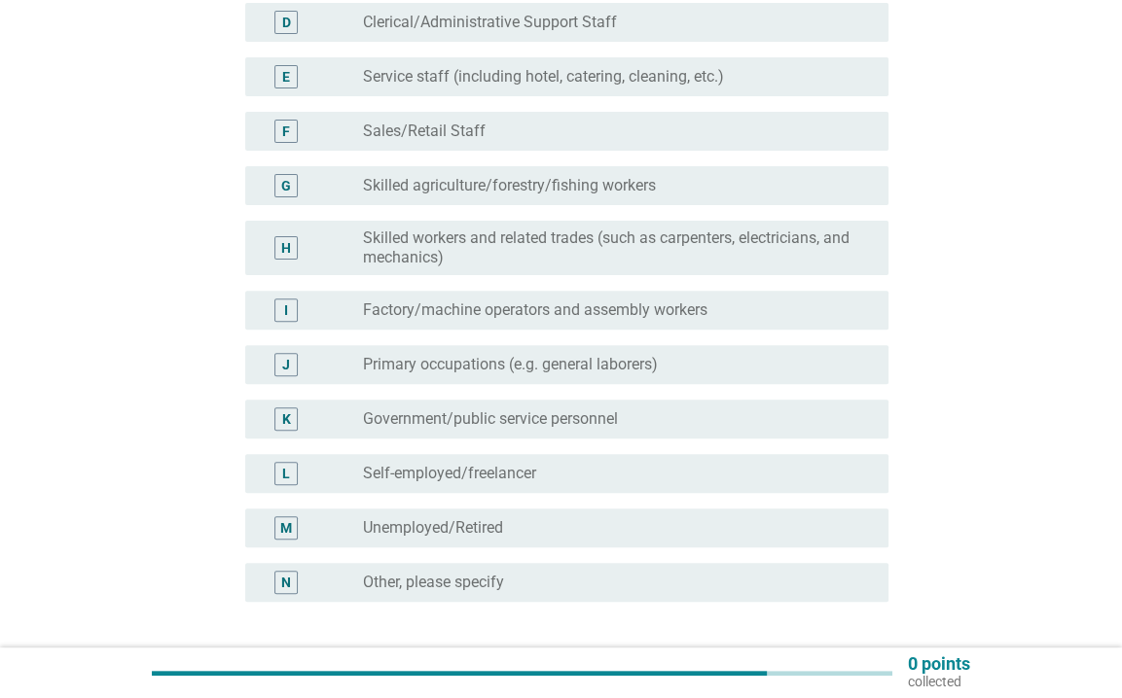
scroll to position [576, 0]
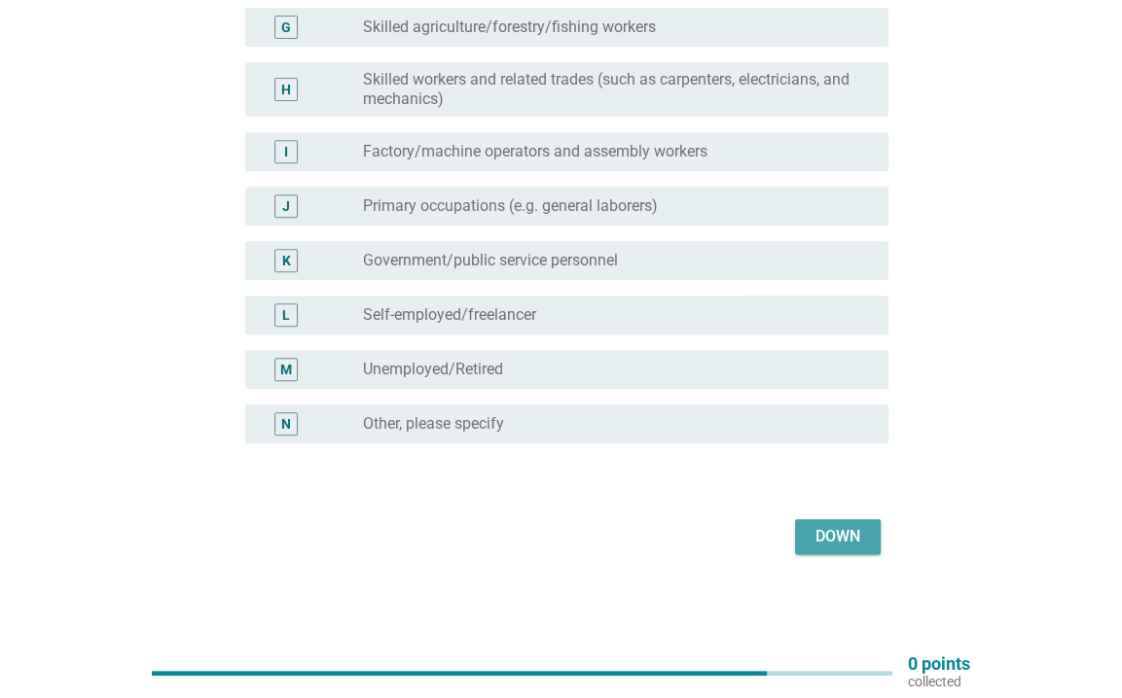
click at [836, 542] on font "Down" at bounding box center [837, 536] width 45 height 18
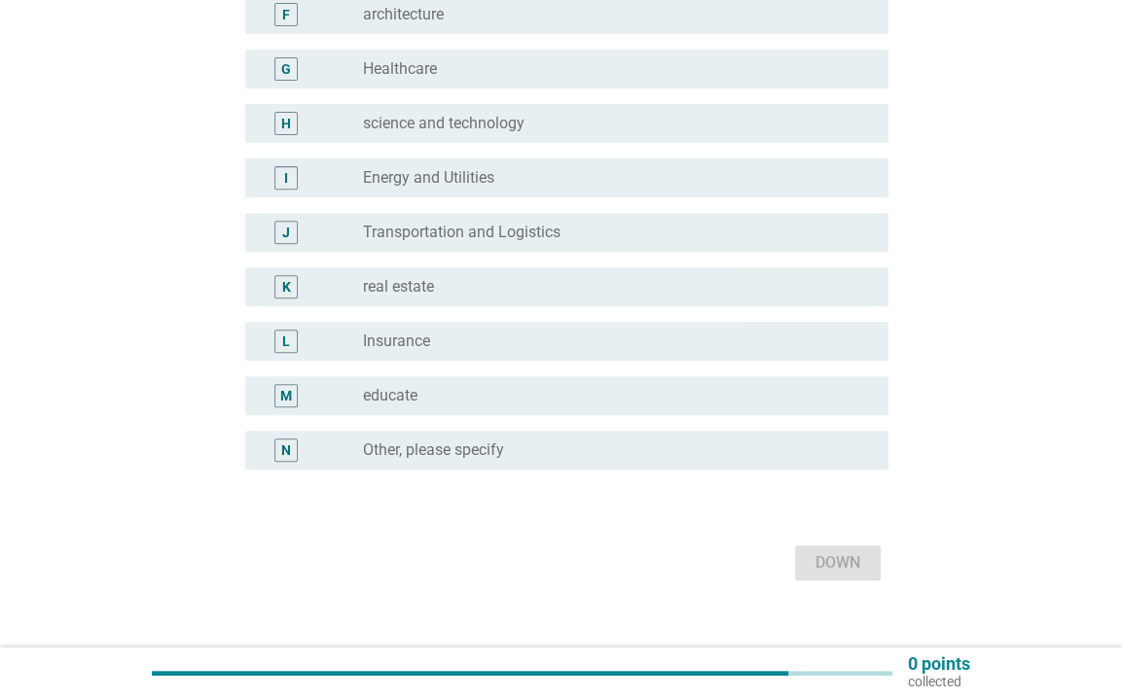
scroll to position [560, 0]
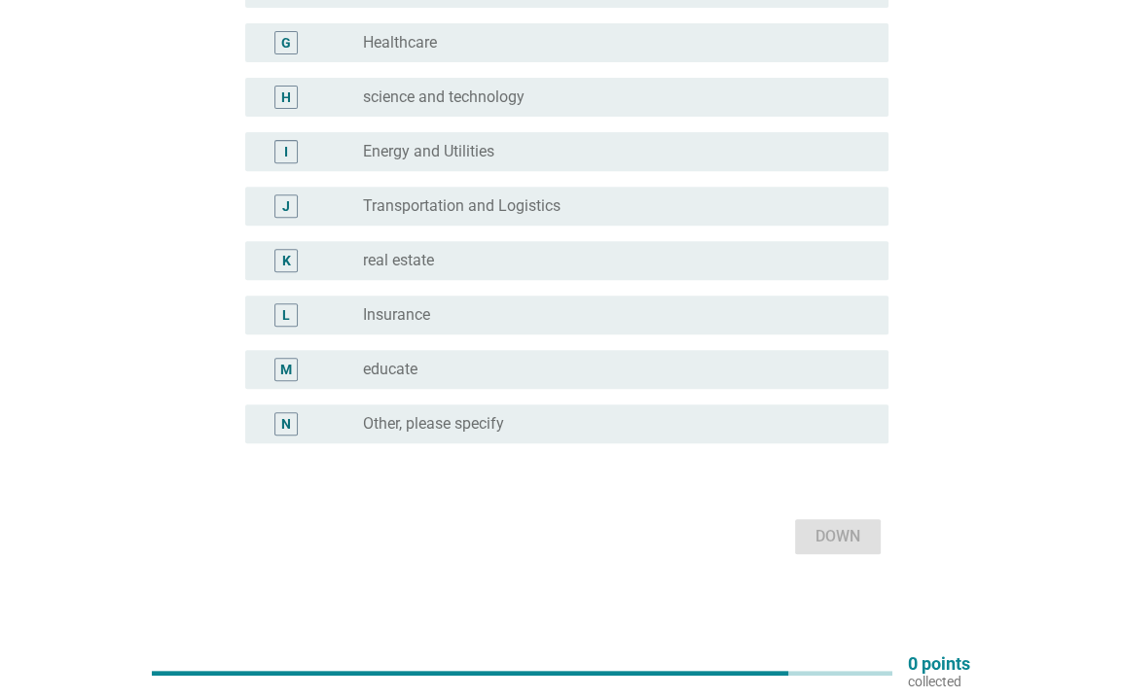
click at [629, 161] on div "radio_button_unchecked Energy and Utilities" at bounding box center [618, 151] width 510 height 23
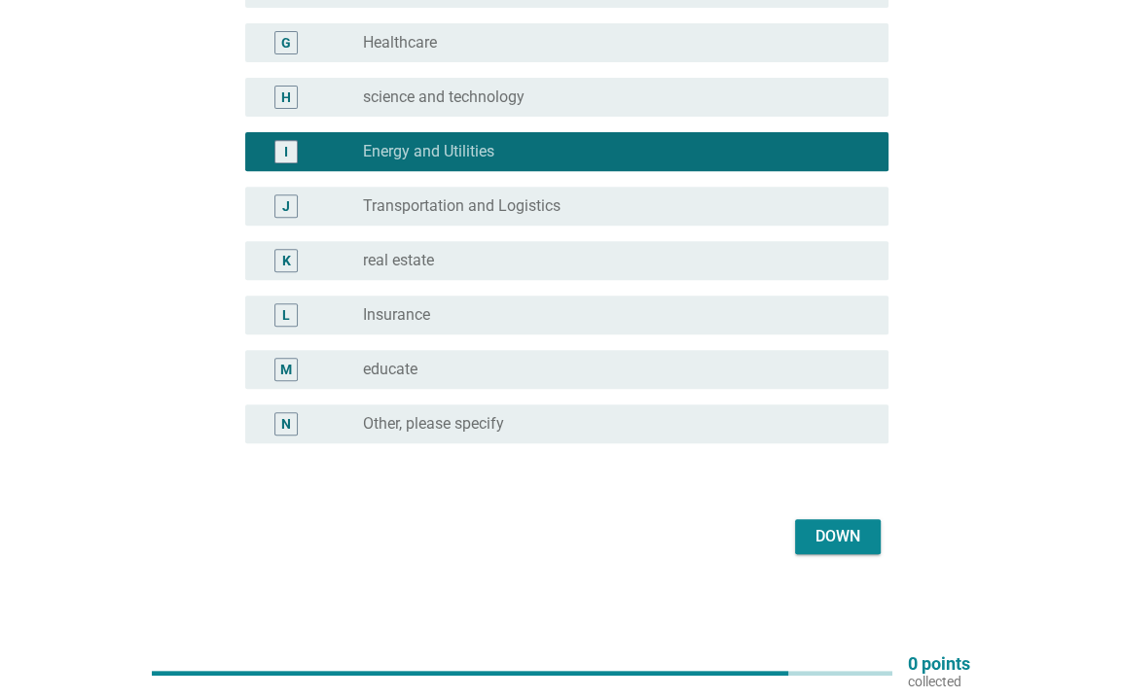
click at [848, 538] on font "Down" at bounding box center [837, 536] width 45 height 18
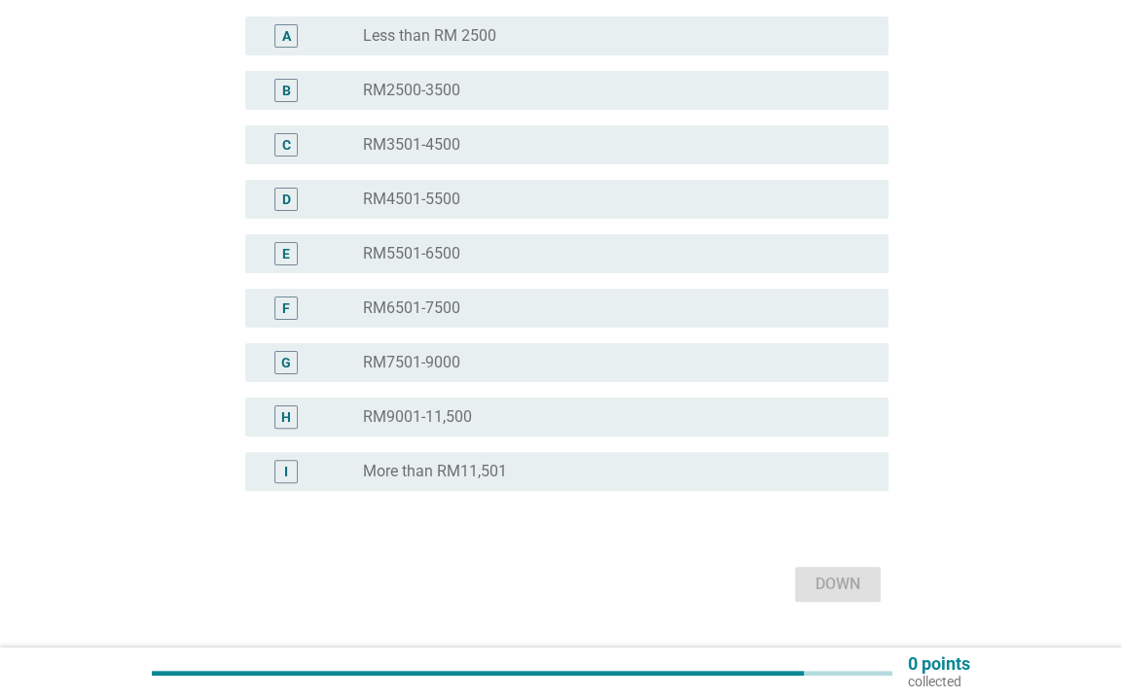
scroll to position [288, 0]
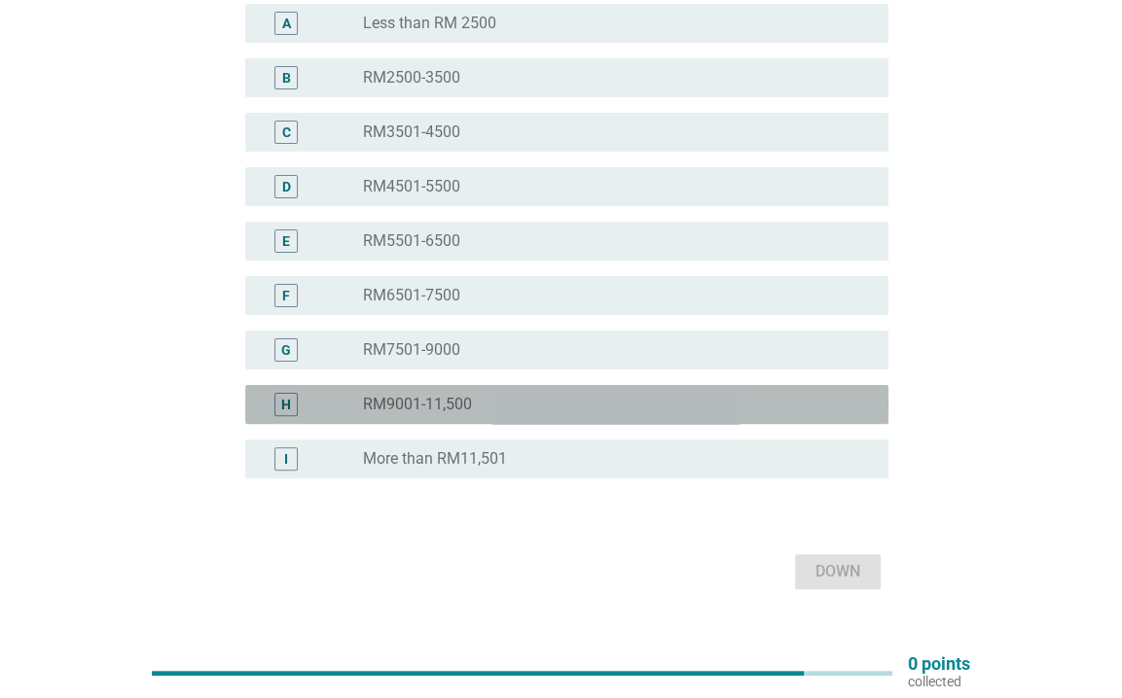
click at [436, 385] on div "H radio_button_unchecked RM9001-11,500" at bounding box center [566, 404] width 643 height 39
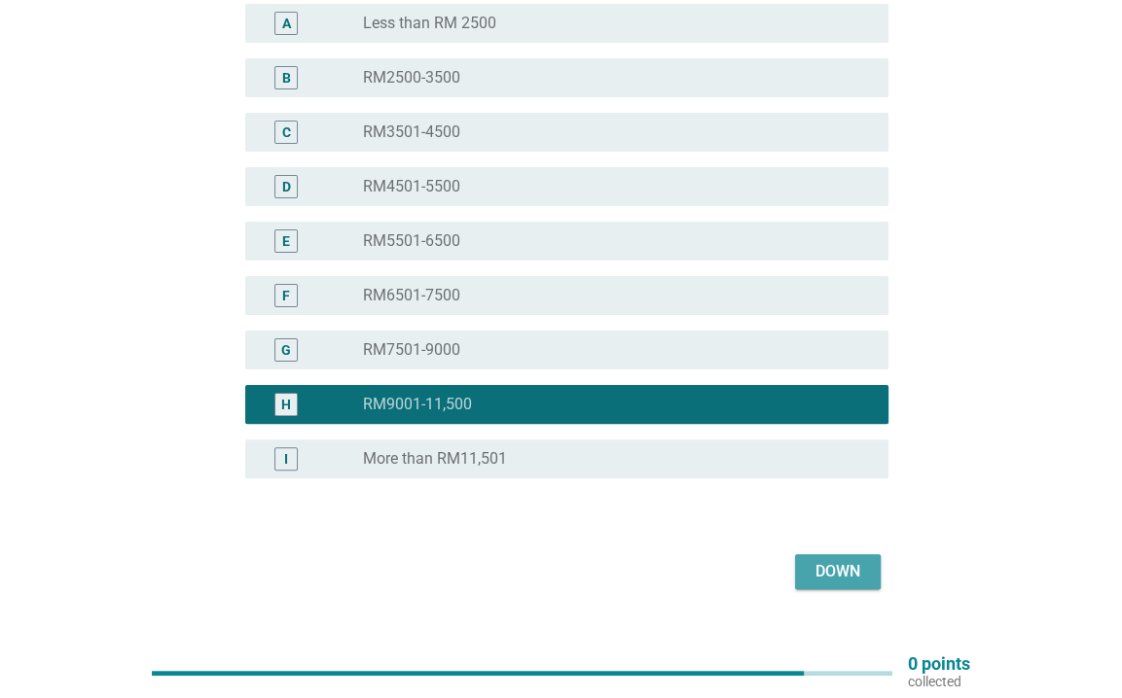
click at [836, 562] on font "Down" at bounding box center [837, 571] width 45 height 18
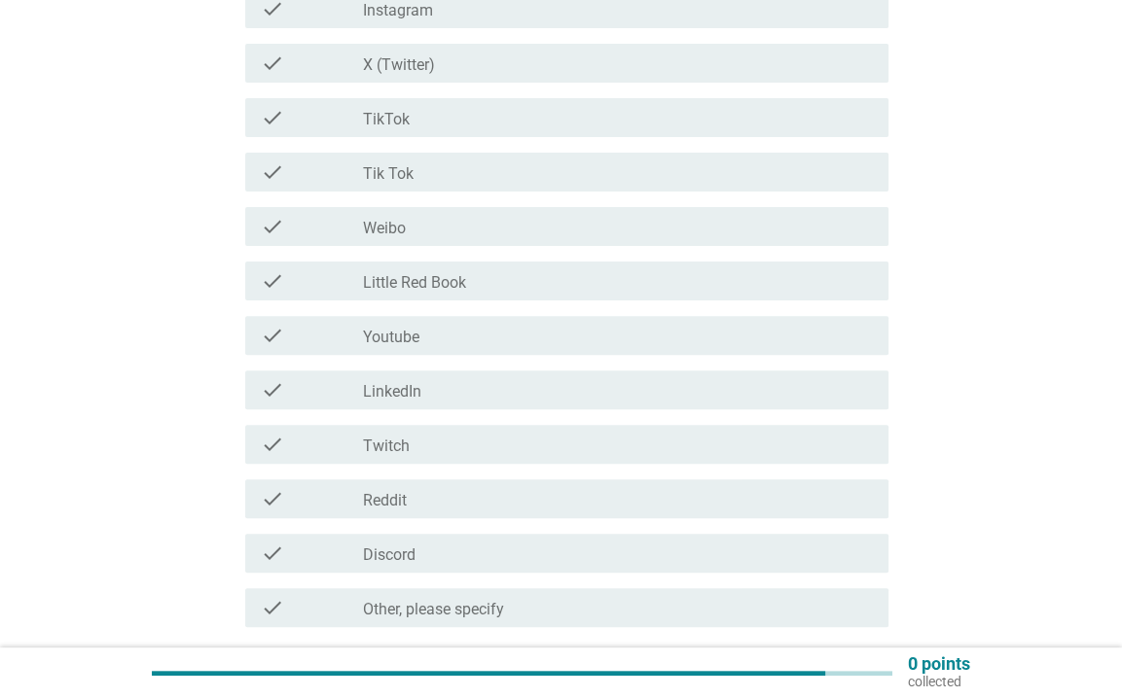
scroll to position [389, 0]
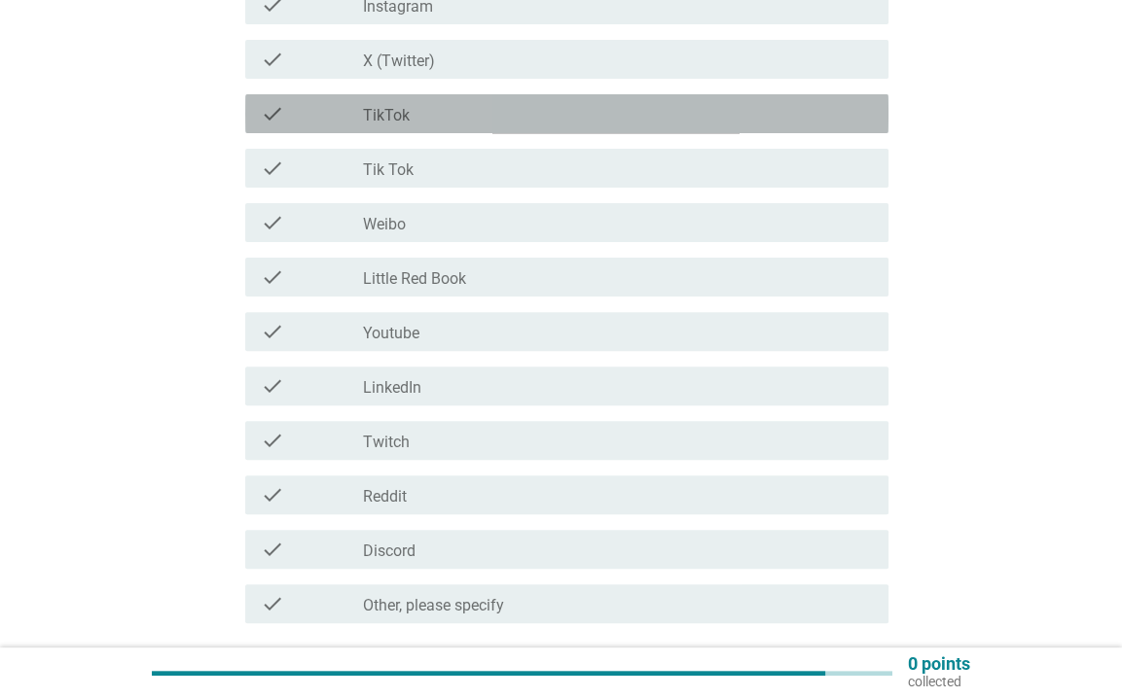
click at [401, 106] on font "TikTok" at bounding box center [386, 115] width 47 height 18
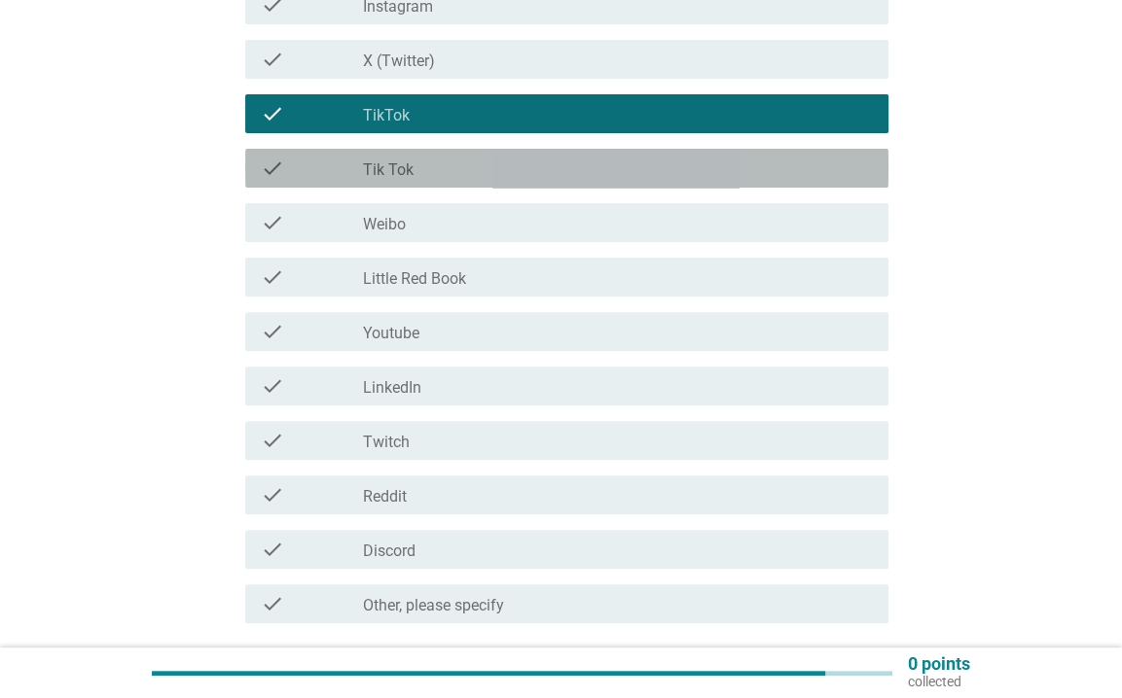
click at [400, 169] on font "Tik Tok" at bounding box center [388, 170] width 51 height 18
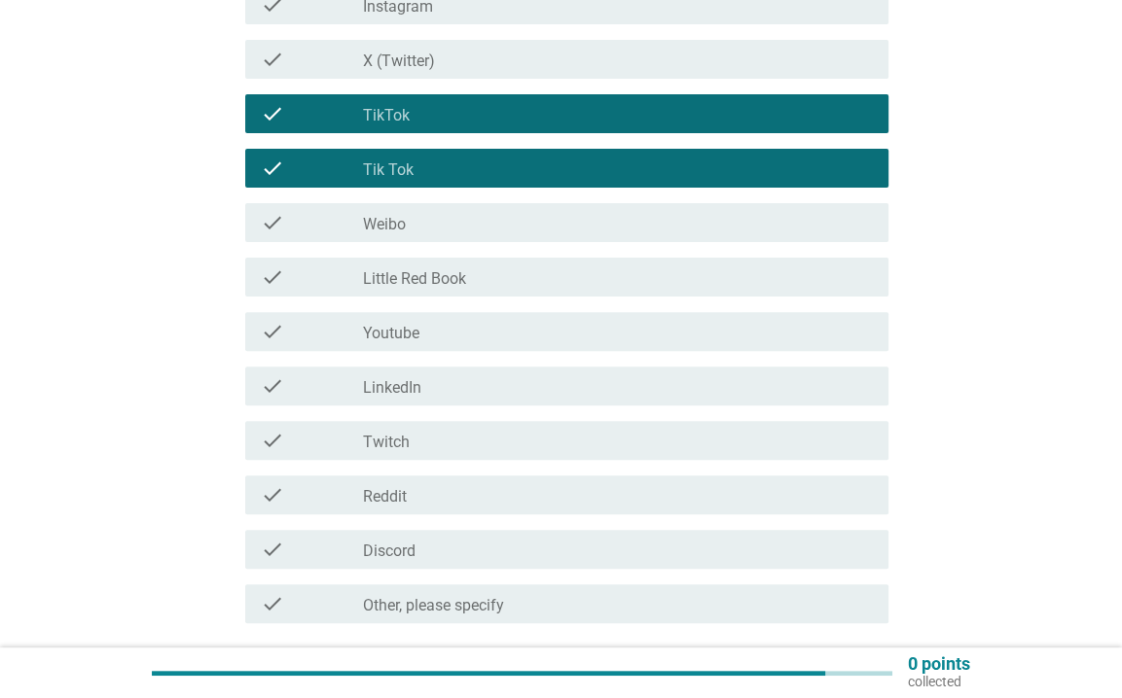
click at [429, 158] on div "check_box_outline_blank Tik Tok" at bounding box center [618, 168] width 510 height 23
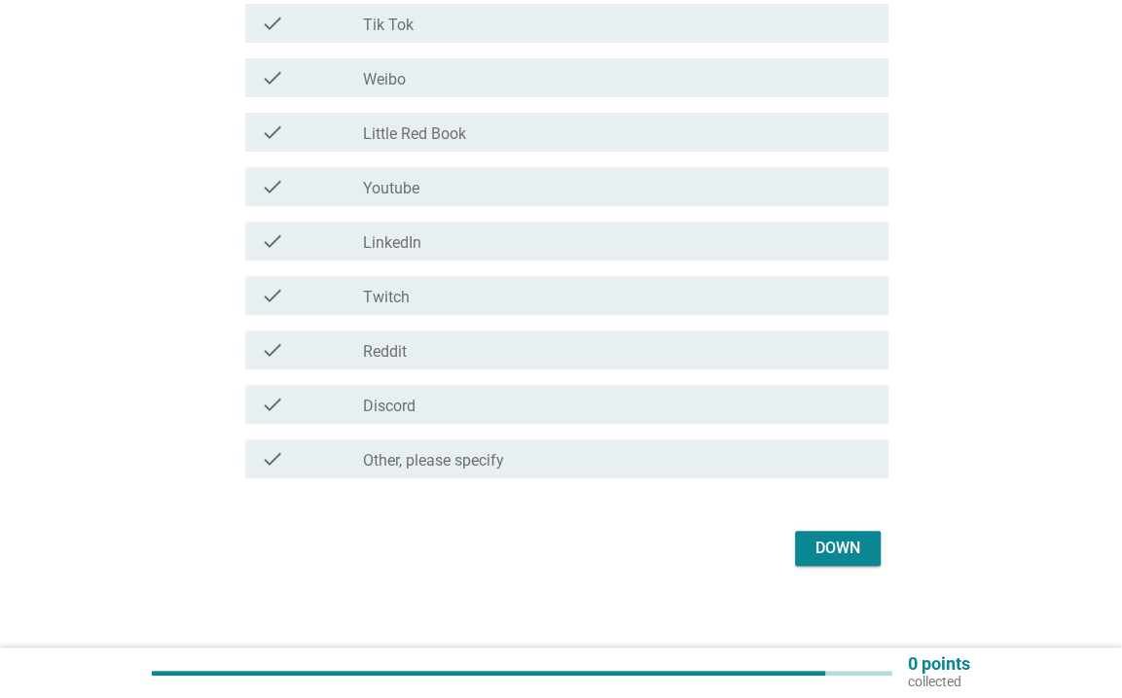
scroll to position [546, 0]
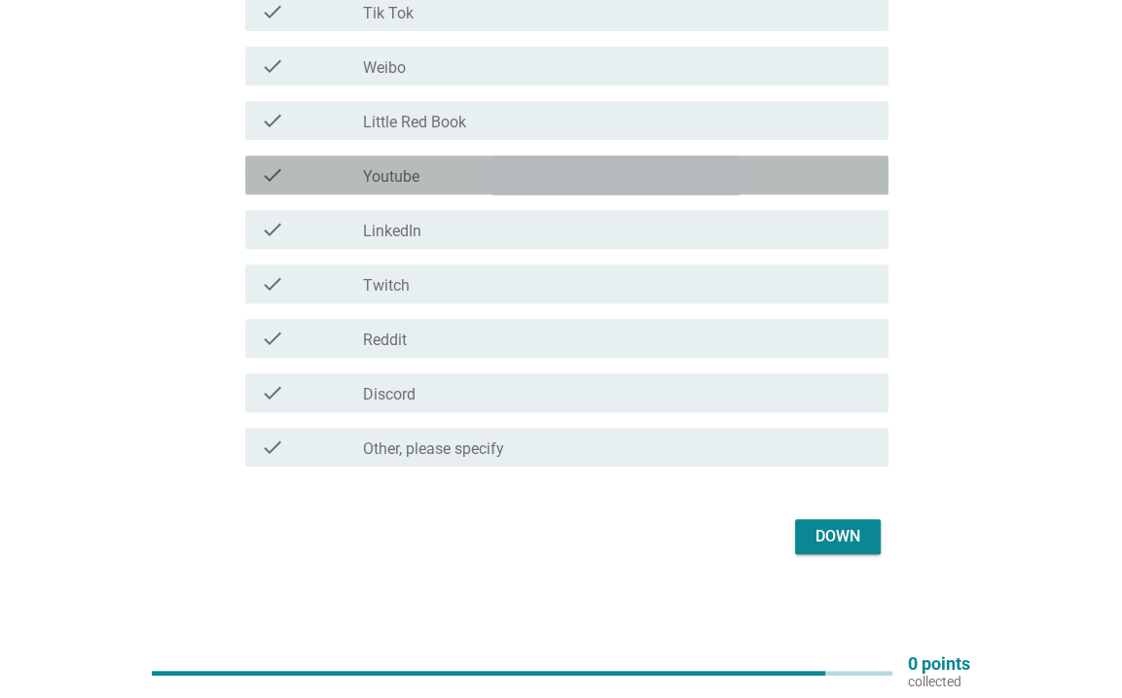
click at [457, 180] on div "check_box_outline_blank Youtube" at bounding box center [618, 174] width 510 height 23
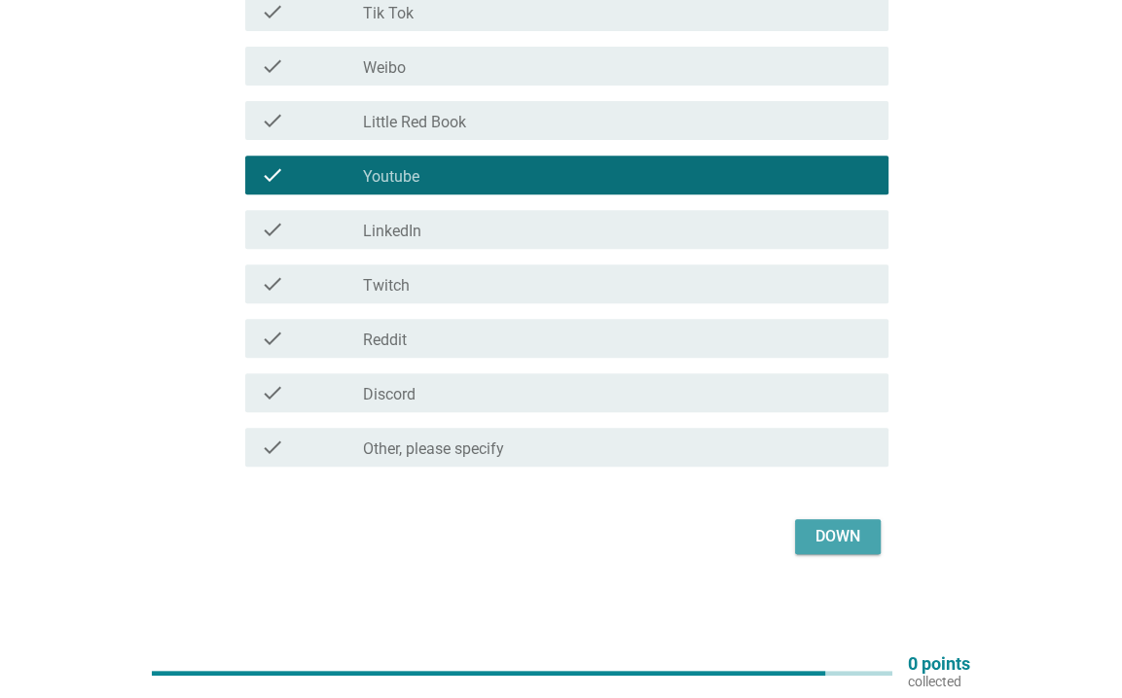
click at [841, 527] on font "Down" at bounding box center [837, 536] width 45 height 18
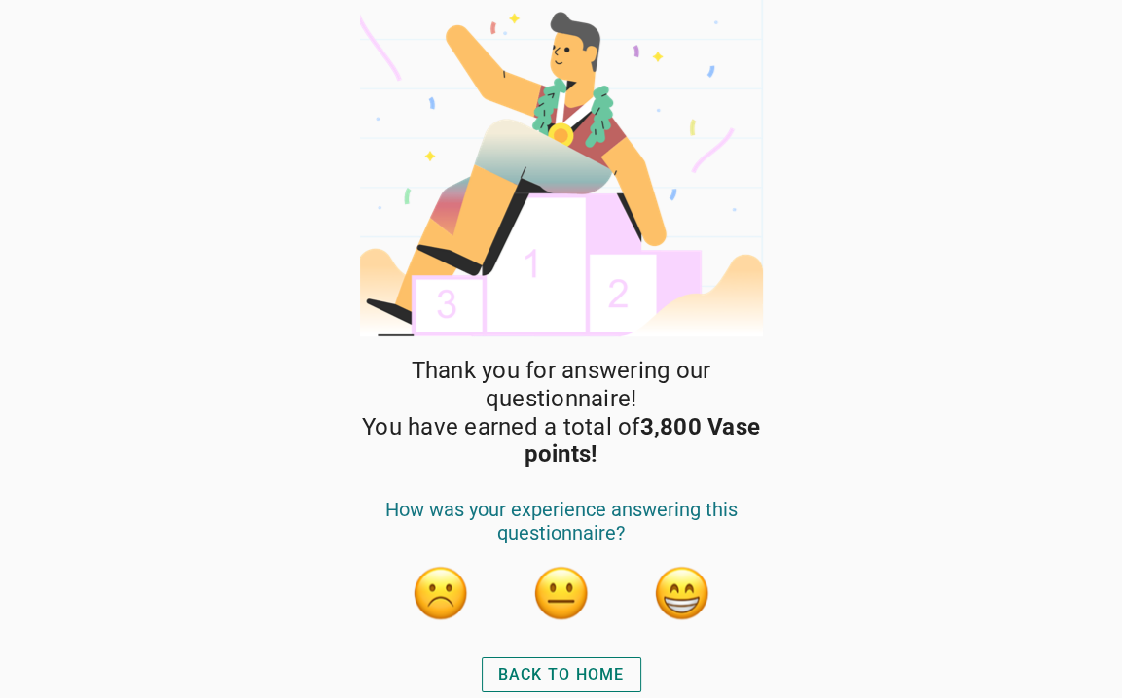
scroll to position [4, 0]
click at [685, 597] on button "button" at bounding box center [682, 593] width 58 height 58
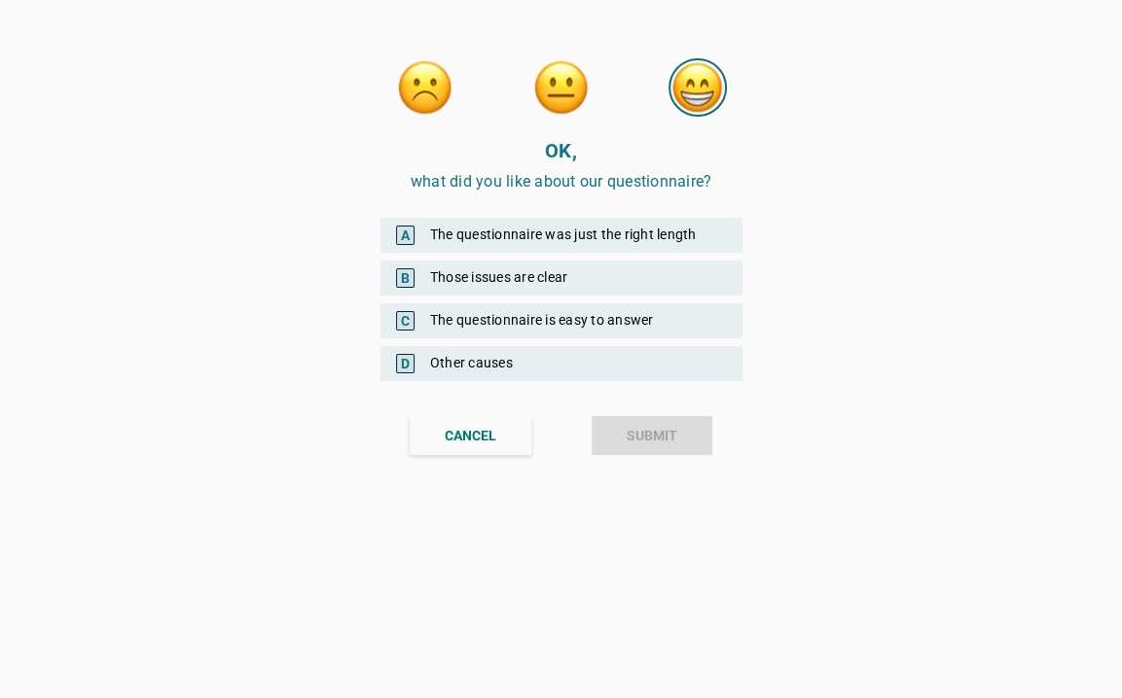
click at [501, 269] on font "Those issues are clear" at bounding box center [499, 277] width 138 height 16
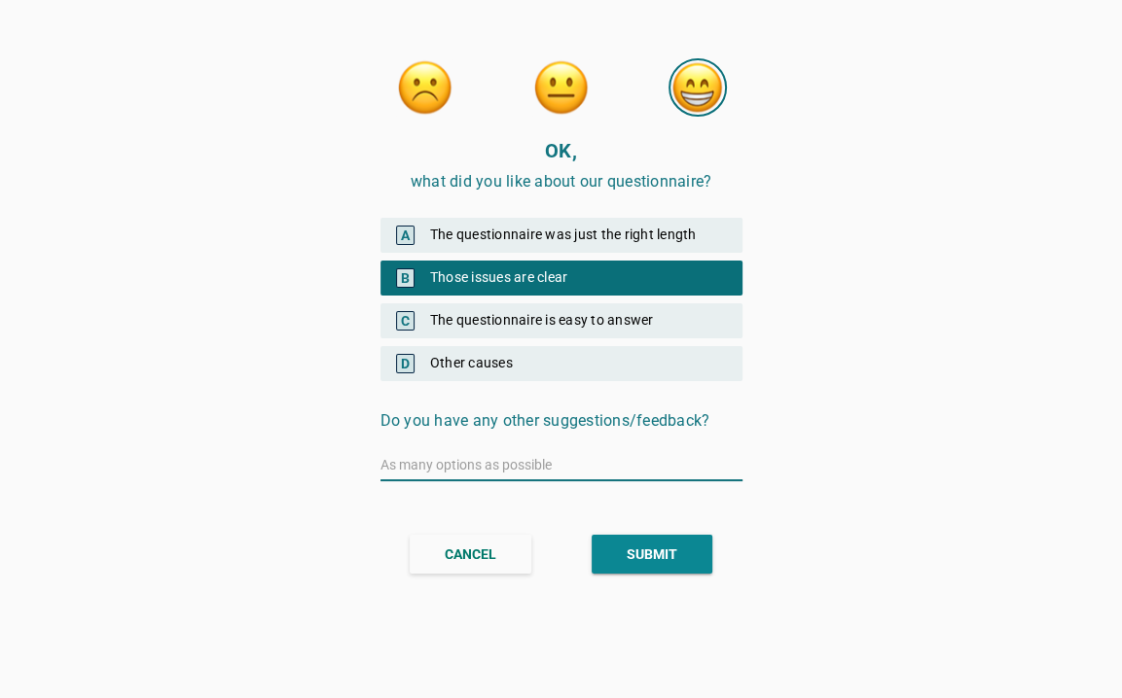
click at [524, 316] on font "The questionnaire is easy to answer" at bounding box center [542, 320] width 224 height 16
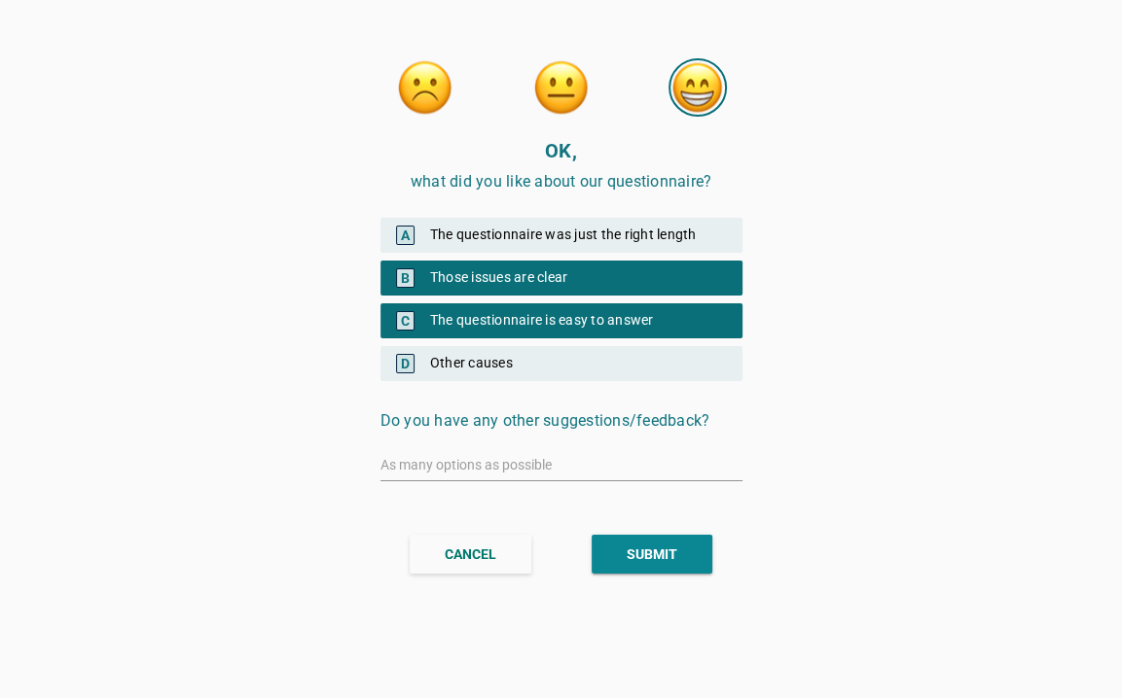
click at [647, 558] on font "submit" at bounding box center [651, 555] width 51 height 16
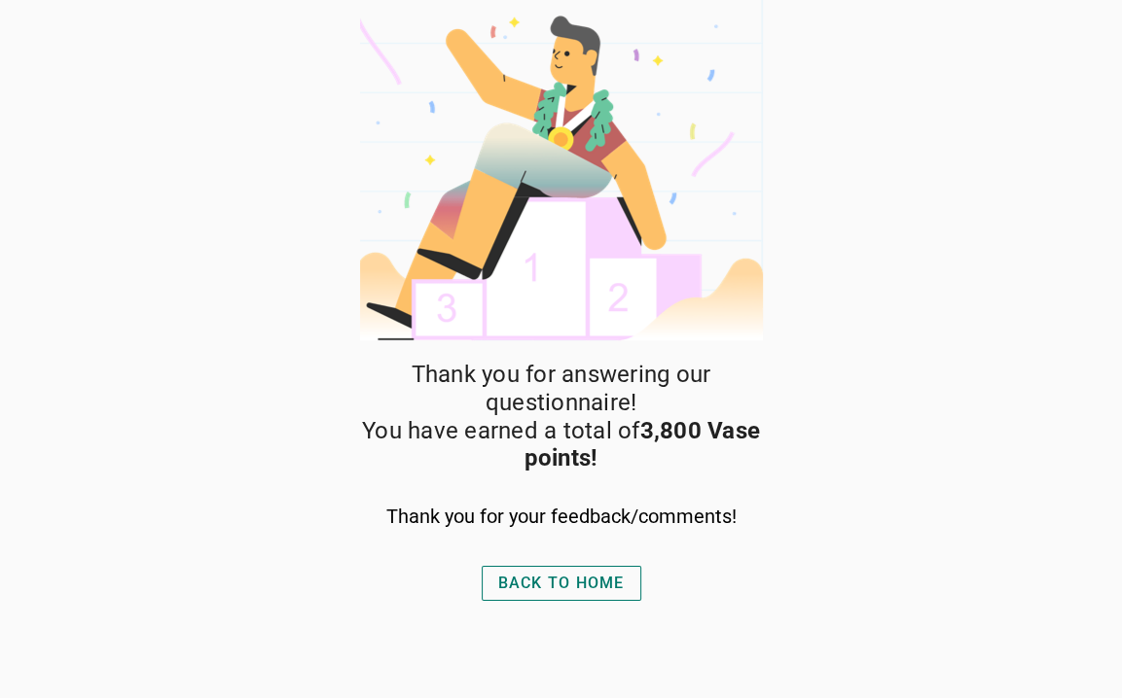
click at [592, 578] on font "Back to Home" at bounding box center [561, 583] width 126 height 18
